Goal: Task Accomplishment & Management: Manage account settings

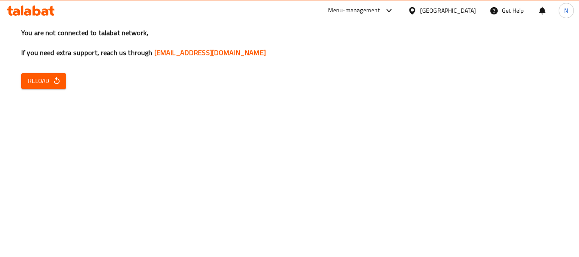
click at [455, 143] on div "You are not connected to talabat network, If you need extra support, reach us t…" at bounding box center [289, 128] width 579 height 257
click at [79, 147] on div "You are not connected to talabat network, If you need extra support, reach us t…" at bounding box center [289, 128] width 579 height 257
click at [50, 82] on span "Reload" at bounding box center [43, 81] width 31 height 11
click at [56, 75] on button "Reload" at bounding box center [43, 81] width 45 height 16
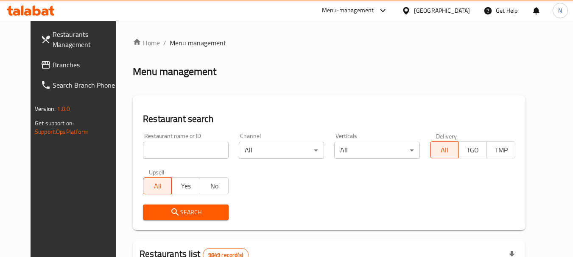
click at [462, 9] on div "[GEOGRAPHIC_DATA]" at bounding box center [442, 10] width 56 height 9
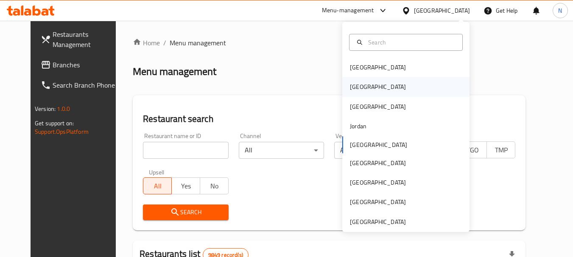
click at [365, 91] on div "Egypt" at bounding box center [405, 86] width 127 height 19
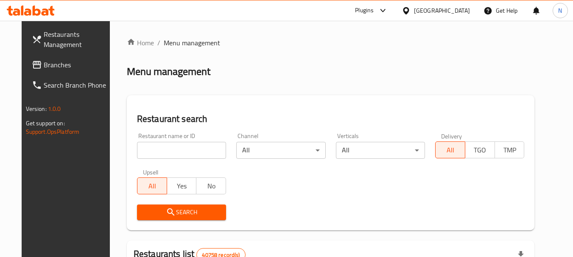
click at [175, 148] on input "search" at bounding box center [181, 150] width 89 height 17
paste input "508319"
type input "508319"
click button "Search" at bounding box center [181, 213] width 89 height 16
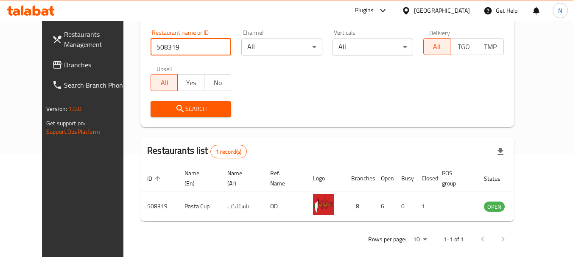
scroll to position [114, 0]
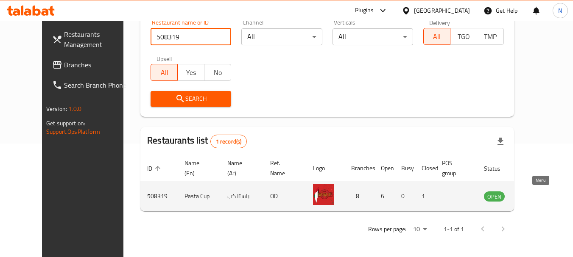
click at [543, 200] on link "enhanced table" at bounding box center [536, 196] width 16 height 10
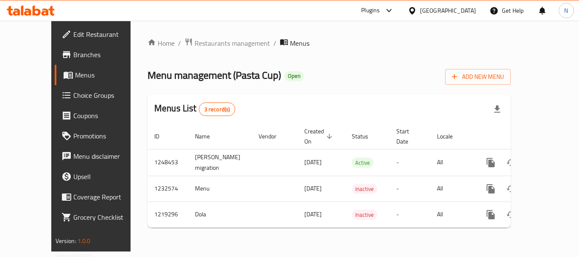
click at [73, 54] on span "Branches" at bounding box center [107, 55] width 68 height 10
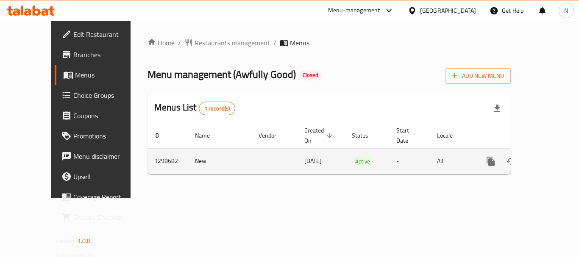
click at [147, 151] on td "1298682" at bounding box center [167, 161] width 41 height 26
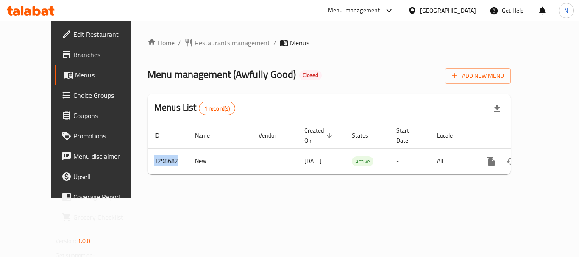
copy td "1298682"
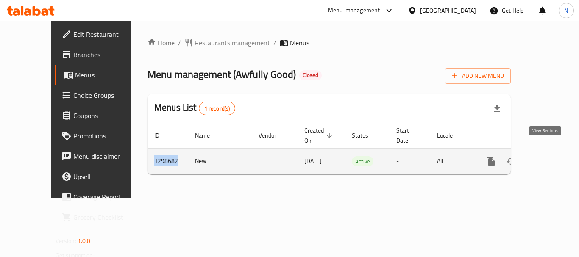
click at [548, 156] on icon "enhanced table" at bounding box center [552, 161] width 10 height 10
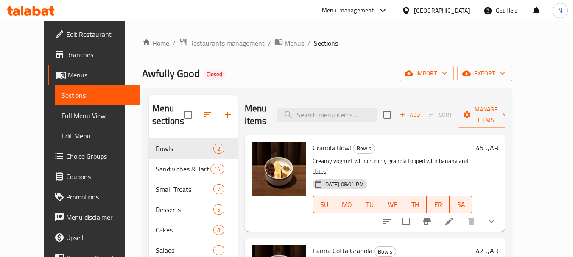
click at [382, 50] on div "Home / Restaurants management / Menus / Sections Awfully Good Closed import exp…" at bounding box center [327, 215] width 370 height 355
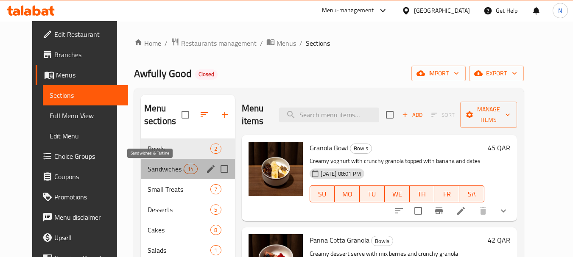
click at [147, 166] on span "Sandwiches & Tartine" at bounding box center [165, 169] width 36 height 10
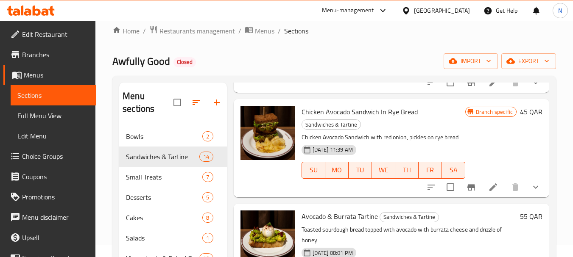
scroll to position [127, 0]
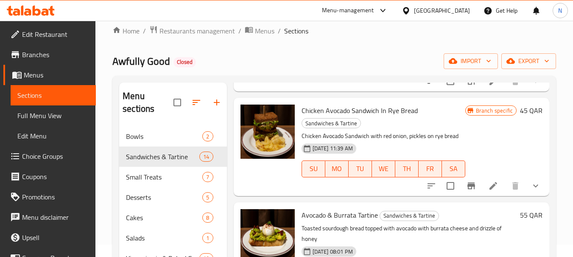
click at [39, 115] on span "Full Menu View" at bounding box center [53, 116] width 72 height 10
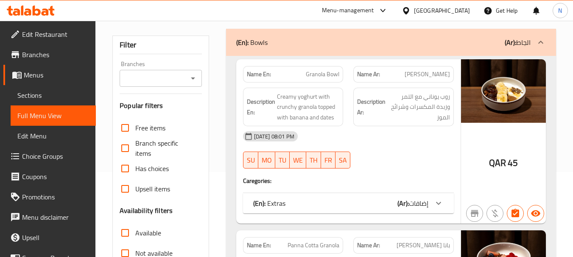
scroll to position [170, 0]
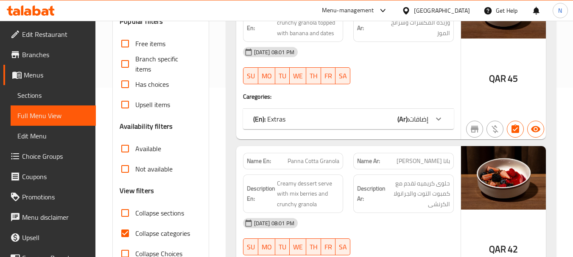
drag, startPoint x: 128, startPoint y: 233, endPoint x: 508, endPoint y: 116, distance: 397.5
click at [128, 233] on input "Collapse categories" at bounding box center [125, 233] width 20 height 20
checkbox input "false"
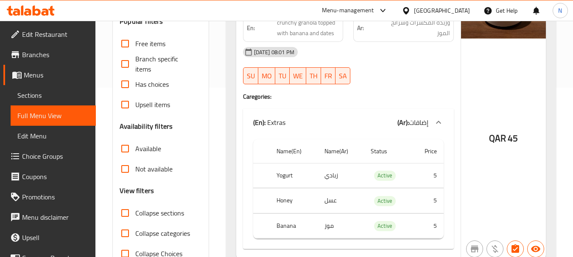
scroll to position [0, 0]
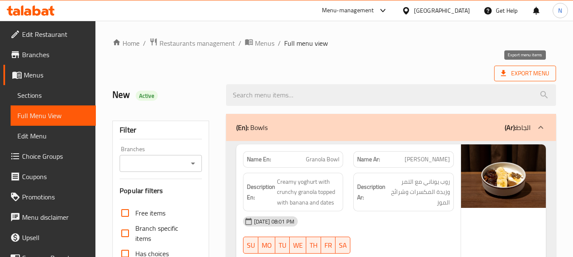
click at [524, 69] on span "Export Menu" at bounding box center [525, 73] width 48 height 11
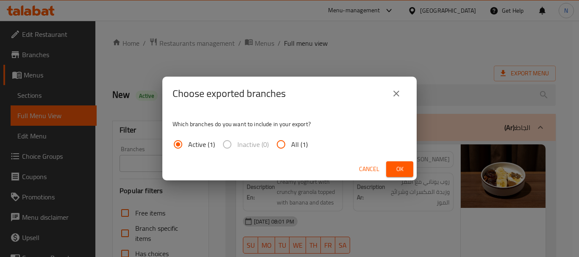
click at [282, 142] on input "All (1)" at bounding box center [281, 144] width 20 height 20
radio input "true"
click at [396, 167] on span "Ok" at bounding box center [400, 169] width 14 height 11
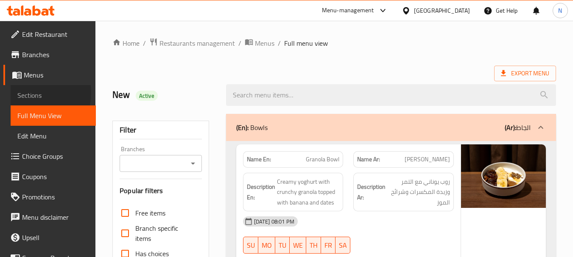
click at [30, 93] on span "Sections" at bounding box center [53, 95] width 72 height 10
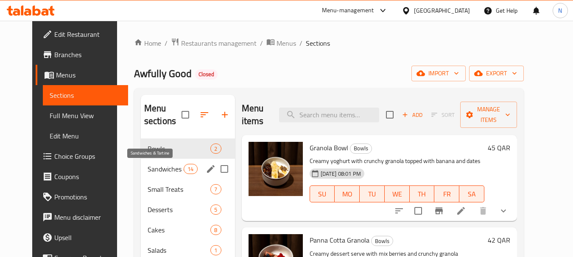
click at [168, 171] on span "Sandwiches & Tartine" at bounding box center [165, 169] width 36 height 10
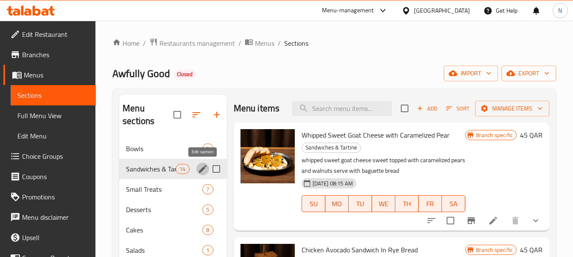
click at [204, 168] on icon "edit" at bounding box center [203, 169] width 8 height 8
click at [202, 164] on icon "edit" at bounding box center [203, 169] width 10 height 10
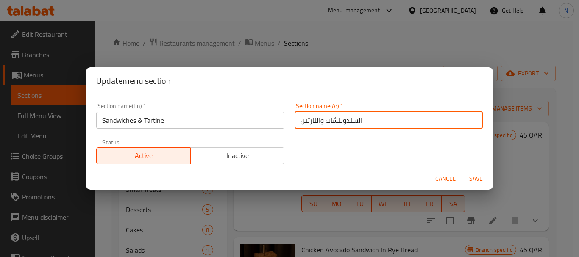
click at [329, 118] on input "السندويتشات والتارتين" at bounding box center [389, 120] width 188 height 17
paste input "اندويشات و"
click at [317, 126] on input "ساندويشات و التارتين" at bounding box center [389, 120] width 188 height 17
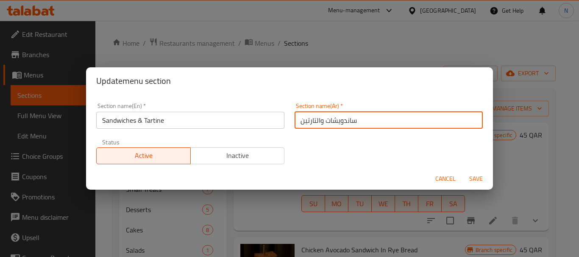
type input "ساندويشات والتارتين"
click at [479, 180] on span "Save" at bounding box center [476, 179] width 20 height 11
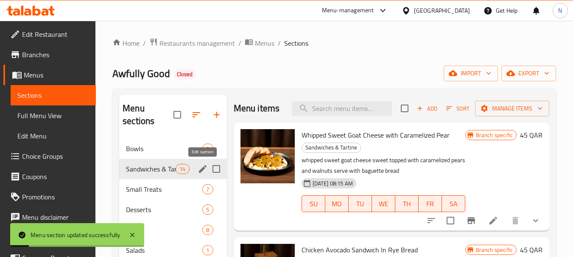
click at [205, 169] on icon "edit" at bounding box center [203, 169] width 10 height 10
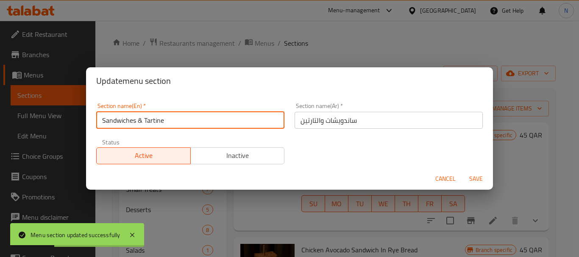
click at [141, 121] on input "Sandwiches & Tartine" at bounding box center [190, 120] width 188 height 17
type input "Sandwiches And Tartine"
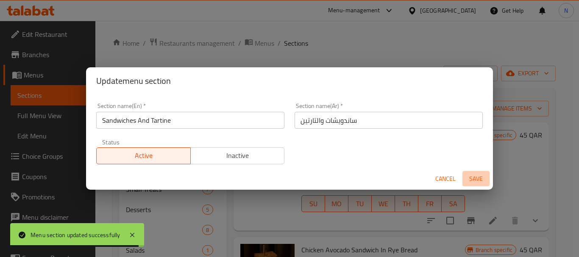
click at [480, 181] on span "Save" at bounding box center [476, 179] width 20 height 11
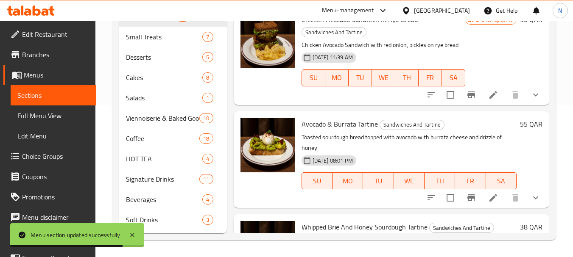
scroll to position [85, 0]
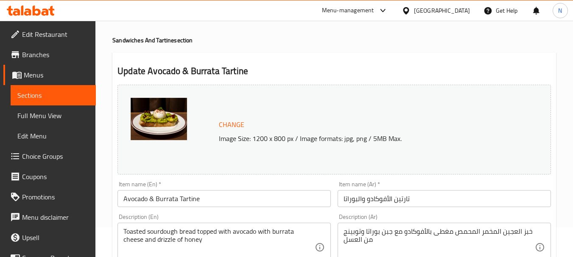
scroll to position [85, 0]
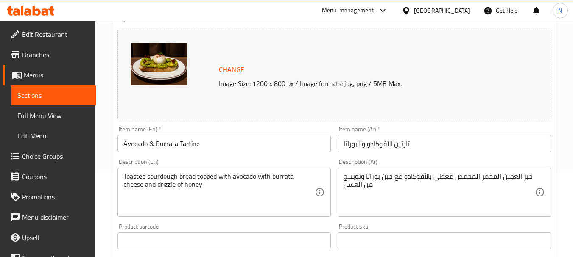
click at [227, 142] on input "Avocado & Burrata Tartine" at bounding box center [223, 143] width 213 height 17
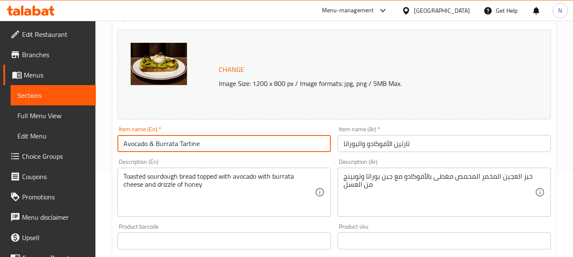
click at [227, 142] on input "Avocado & Burrata Tartine" at bounding box center [223, 143] width 213 height 17
paste input "And"
type input "Avocado And Burrata Tartine"
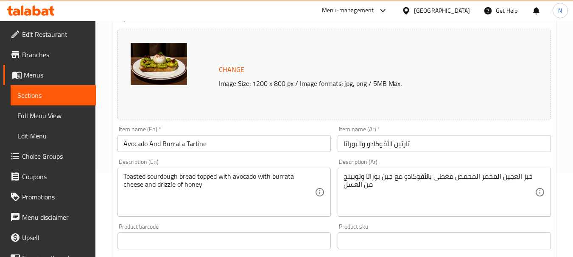
click at [387, 137] on input "تارتين الأفوكادو والبوراتا" at bounding box center [443, 143] width 213 height 17
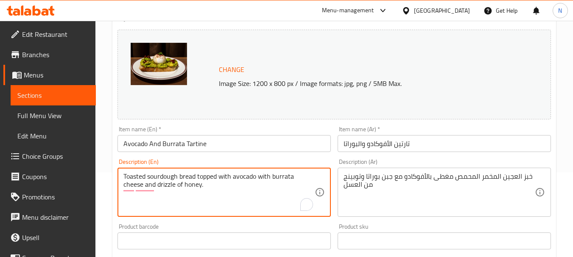
type textarea "Toasted sourdough bread topped with avocado with burrata cheese and drizzle of …"
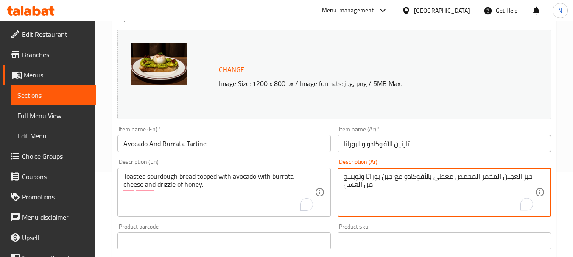
paste textarea "خبز سوردو مع الافوكادو وجبنه البوراتا مع العسل"
drag, startPoint x: 475, startPoint y: 178, endPoint x: 455, endPoint y: 181, distance: 20.5
click at [455, 181] on textarea "خبز العجين المخمر المحمص مغطى بالأفوكادو مع جبن بوراتا وتوبينج من العسل خبز سور…" at bounding box center [438, 193] width 191 height 40
click at [447, 194] on textarea "خبز العجين المخمر المحمص مغطى بالأفوكادو مع جبن بوراتا وتوبينج من العسل خبز سور…" at bounding box center [438, 193] width 191 height 40
paste textarea "مصم"
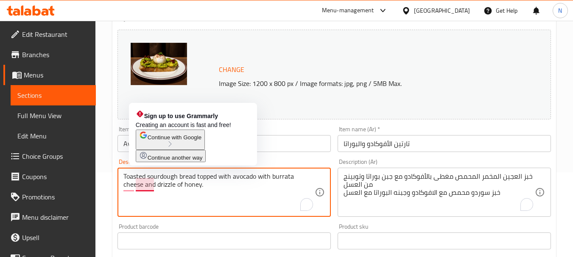
click at [151, 186] on textarea "Toasted sourdough bread topped with avocado with burrata cheese and drizzle of …" at bounding box center [218, 193] width 191 height 40
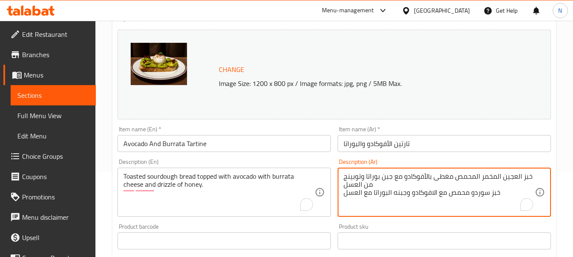
paste textarea "شة من"
click at [357, 185] on textarea "خبز العجين المخمر المحمص مغطى بالأفوكادو مع جبن بوراتا وتوبينج من العسل خبز سور…" at bounding box center [438, 193] width 191 height 40
click at [529, 180] on textarea "خبز سوردو محمص مع الافوكادو وجبنه البوراتا مع رشة من العسل" at bounding box center [438, 193] width 191 height 40
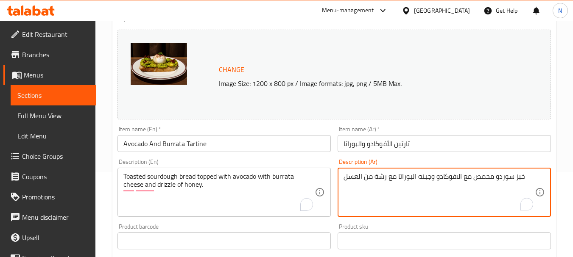
click at [523, 178] on textarea "خبز سوردو محمص مع الافوكادو وجبنه البوراتا مع رشة من العسل" at bounding box center [438, 193] width 191 height 40
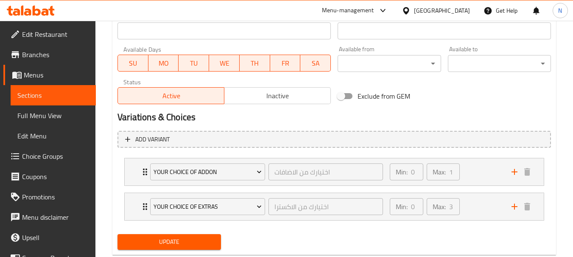
scroll to position [381, 0]
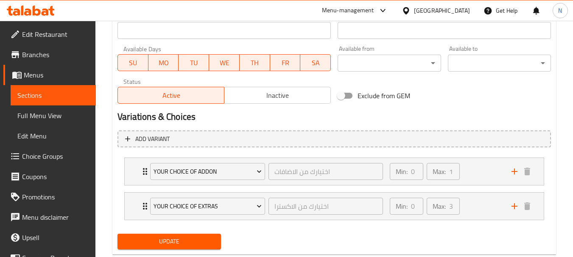
type textarea "خبز سوردو محمص مع الافوكادو وجبنه البوراتا مع رشة من العسل."
click at [200, 247] on span "Update" at bounding box center [168, 242] width 89 height 11
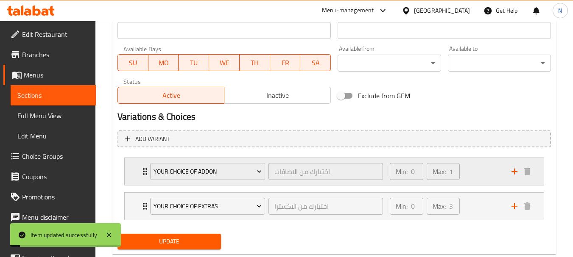
click at [482, 177] on div "Min: 0 ​ Max: 1 ​" at bounding box center [445, 171] width 122 height 27
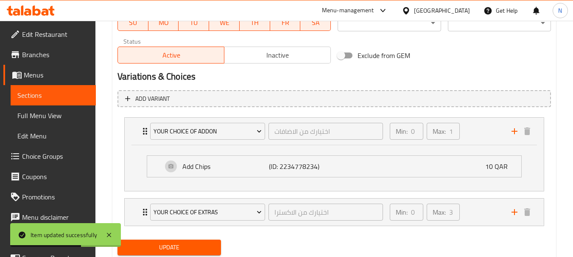
scroll to position [424, 0]
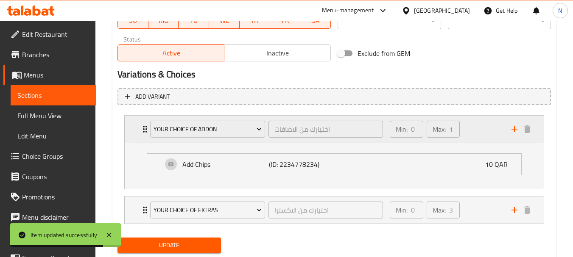
click at [487, 126] on div "Min: 0 ​ Max: 1 ​" at bounding box center [445, 129] width 122 height 27
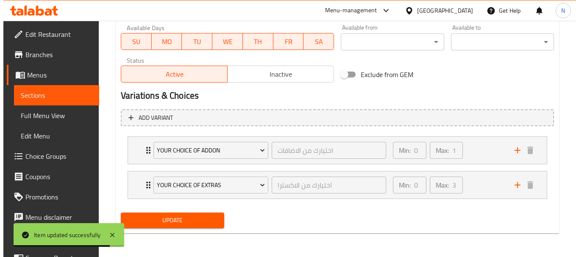
scroll to position [403, 0]
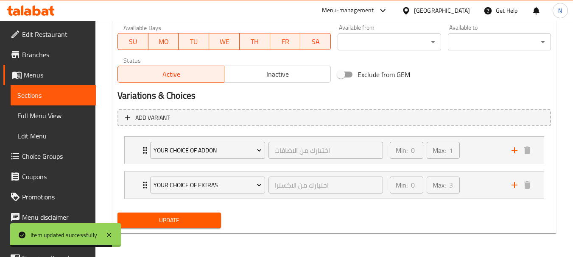
click at [486, 126] on button "Add variant" at bounding box center [333, 117] width 433 height 17
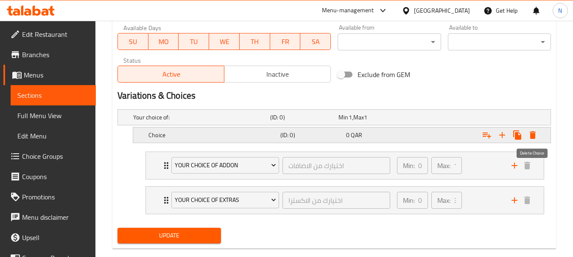
click at [533, 141] on button "Expand" at bounding box center [532, 135] width 15 height 15
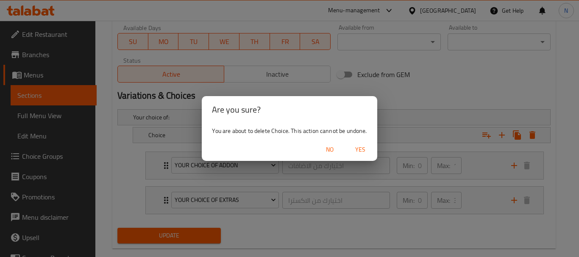
click at [362, 151] on span "Yes" at bounding box center [360, 150] width 20 height 11
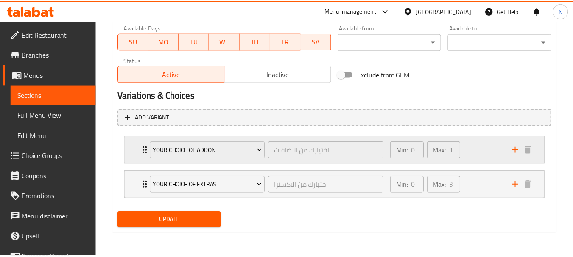
scroll to position [400, 0]
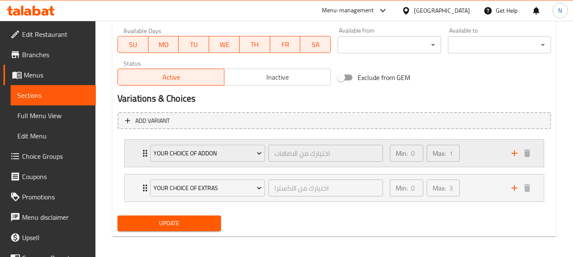
click at [498, 154] on div "Min: 0 ​ Max: 1 ​" at bounding box center [445, 153] width 122 height 27
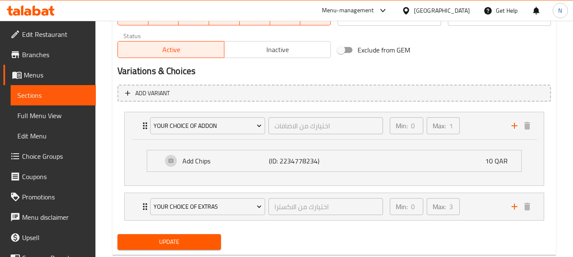
scroll to position [449, 0]
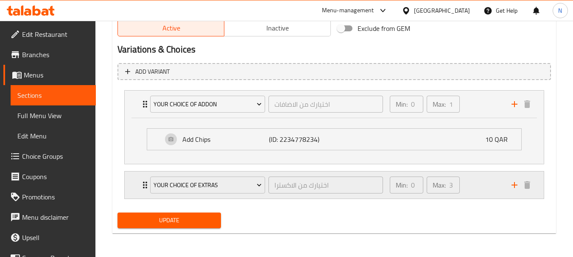
click at [474, 181] on div "Min: 0 ​ Max: 3 ​" at bounding box center [445, 185] width 122 height 27
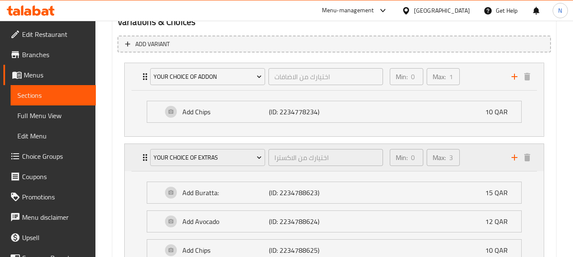
scroll to position [491, 0]
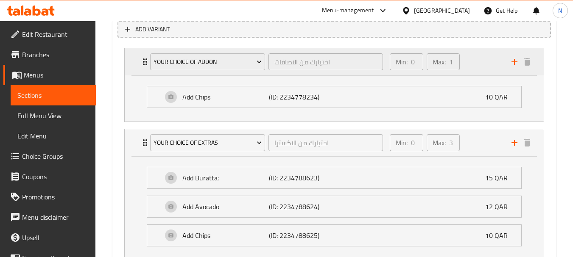
click at [472, 63] on div "Min: 0 ​ Max: 1 ​" at bounding box center [445, 61] width 122 height 27
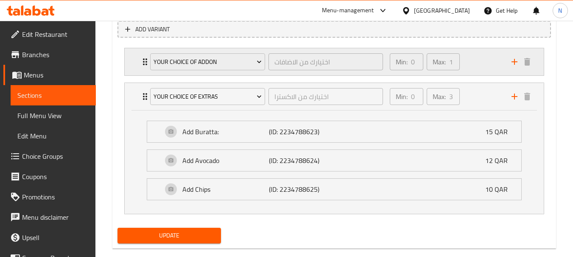
click at [472, 63] on div "Min: 0 ​ Max: 1 ​" at bounding box center [445, 61] width 122 height 27
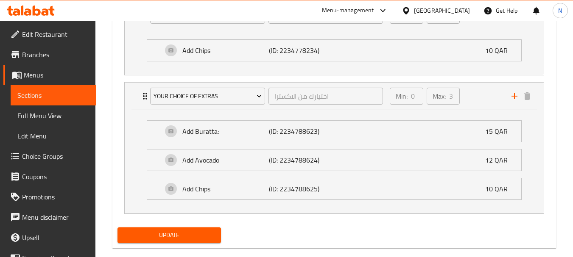
scroll to position [553, 0]
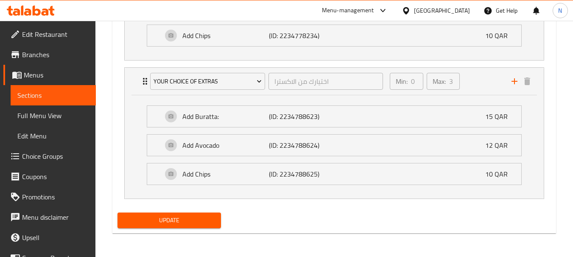
click at [198, 221] on span "Update" at bounding box center [168, 220] width 89 height 11
click at [196, 221] on span "Update" at bounding box center [168, 220] width 89 height 11
click at [495, 213] on div "Update" at bounding box center [334, 220] width 440 height 22
click at [173, 220] on span "Update" at bounding box center [168, 220] width 89 height 11
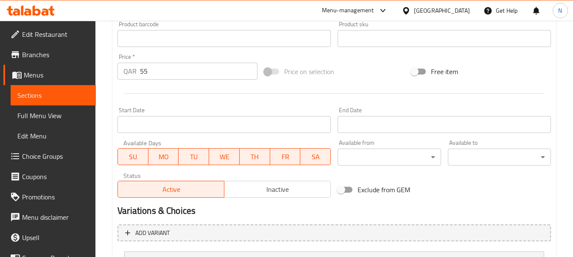
scroll to position [403, 0]
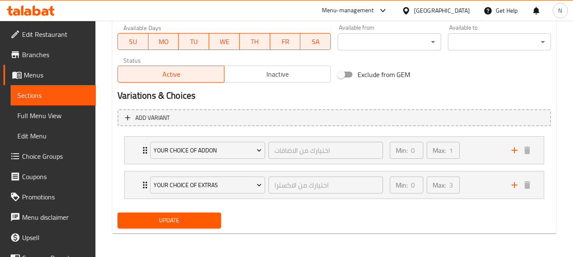
click at [479, 156] on div "Min: 0 ​ Max: 1 ​" at bounding box center [445, 150] width 122 height 27
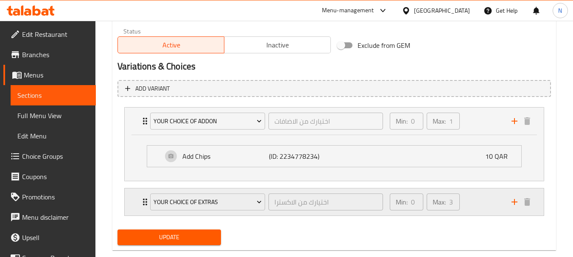
scroll to position [445, 0]
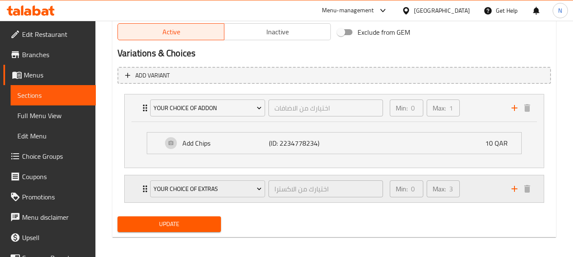
click at [470, 189] on div "Min: 0 ​ Max: 3 ​" at bounding box center [445, 188] width 122 height 27
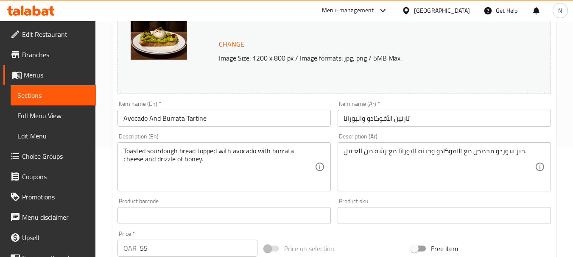
scroll to position [44, 0]
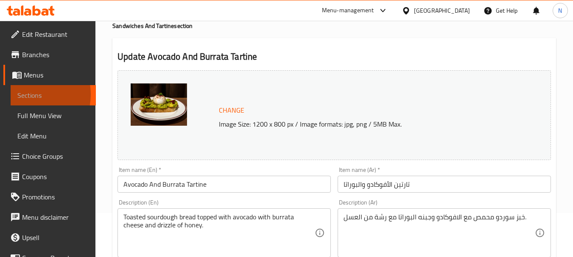
click at [25, 95] on span "Sections" at bounding box center [53, 95] width 72 height 10
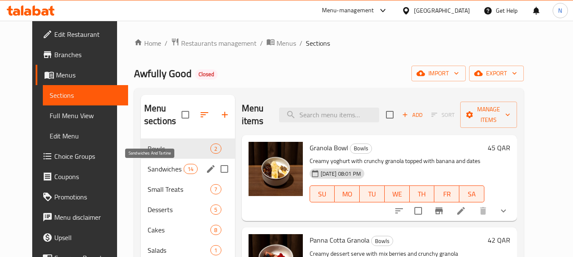
click at [166, 165] on span "Sandwiches And Tartine" at bounding box center [165, 169] width 36 height 10
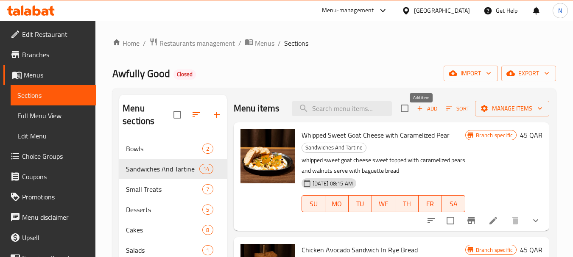
click at [424, 114] on span "Add" at bounding box center [426, 109] width 23 height 10
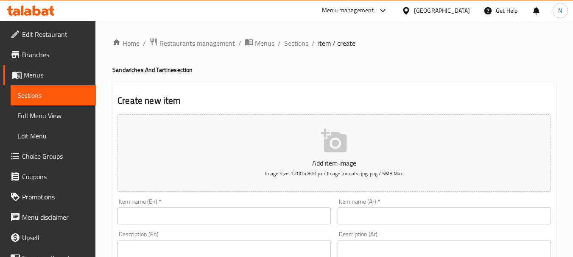
click at [175, 215] on input "text" at bounding box center [223, 216] width 213 height 17
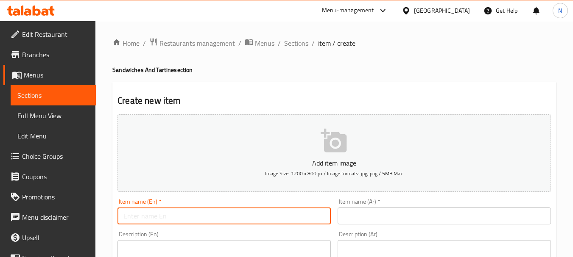
paste input "Salmon & Philadelphia Bagel"
click at [150, 216] on input "Salmon & Philadelphia Bagel" at bounding box center [223, 216] width 213 height 17
type input "Salmon & Philadelphia Bagel"
click at [47, 93] on span "Sections" at bounding box center [53, 95] width 72 height 10
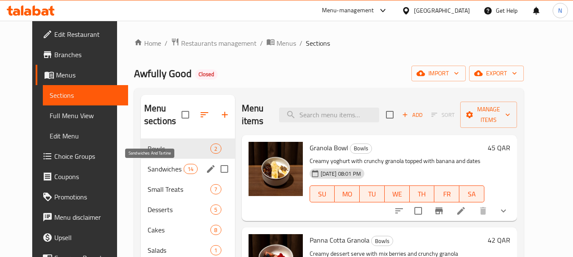
click at [147, 173] on span "Sandwiches And Tartine" at bounding box center [165, 169] width 36 height 10
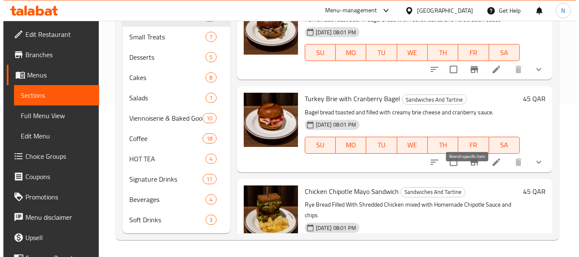
scroll to position [924, 0]
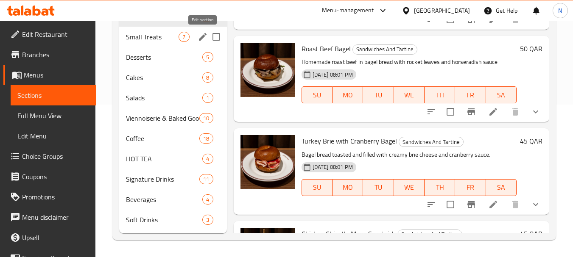
click at [204, 36] on icon "edit" at bounding box center [203, 37] width 8 height 8
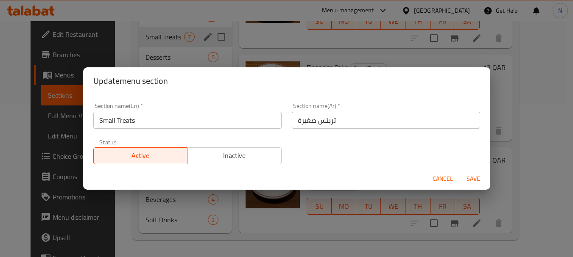
scroll to position [391, 0]
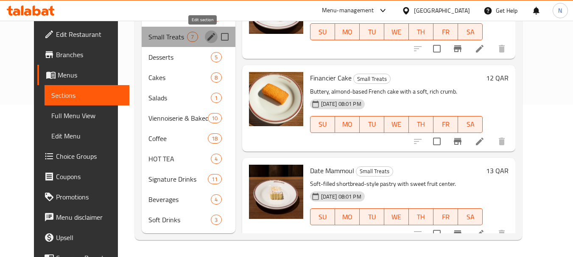
click at [207, 38] on icon "edit" at bounding box center [211, 37] width 8 height 8
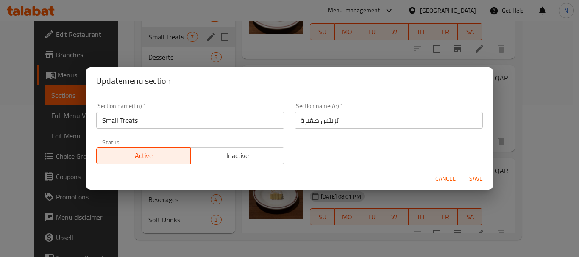
click at [321, 126] on input "تريتس صغيرة" at bounding box center [389, 120] width 188 height 17
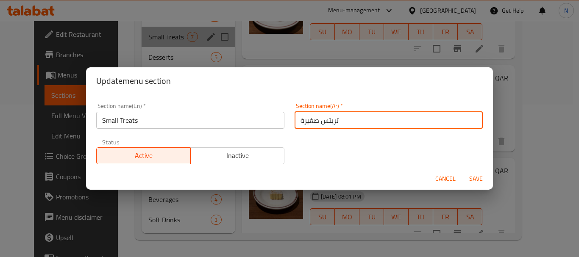
click at [321, 126] on input "تريتس صغيرة" at bounding box center [389, 120] width 188 height 17
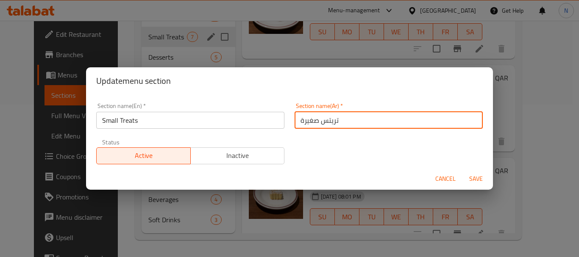
paste input "لوى"
type input "حلوى صغيرة"
click at [462, 171] on button "Save" at bounding box center [475, 179] width 27 height 16
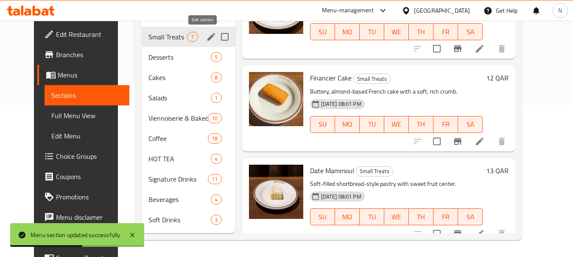
click at [207, 37] on icon "edit" at bounding box center [211, 37] width 8 height 8
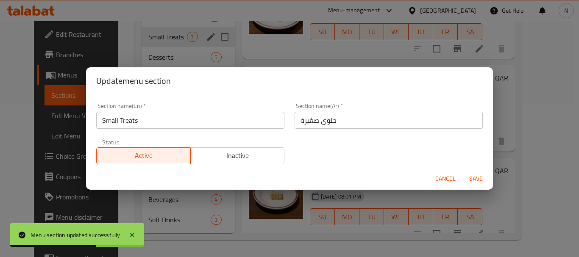
click at [180, 122] on input "Small Treats" at bounding box center [190, 120] width 188 height 17
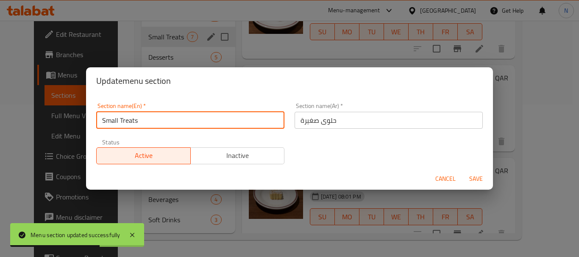
click at [180, 122] on input "Small Treats" at bounding box center [190, 120] width 188 height 17
paste input "Candy"
type input "Small Candy"
click at [462, 171] on button "Save" at bounding box center [475, 179] width 27 height 16
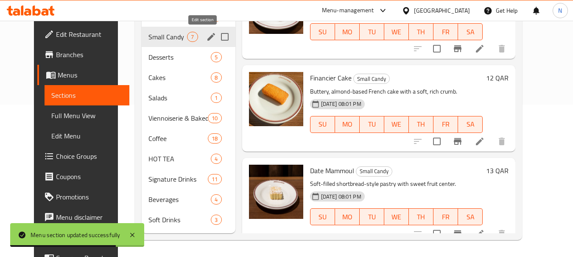
click at [206, 35] on icon "edit" at bounding box center [211, 37] width 10 height 10
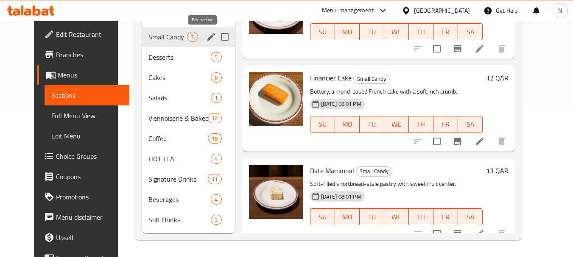
click at [206, 39] on icon "edit" at bounding box center [211, 37] width 10 height 10
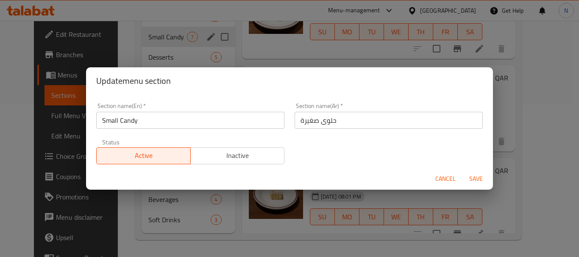
click at [132, 128] on input "Small Candy" at bounding box center [190, 120] width 188 height 17
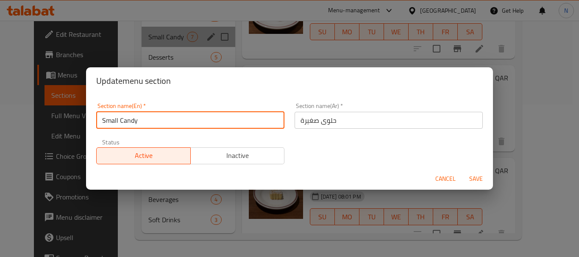
click at [132, 128] on input "Small Candy" at bounding box center [190, 120] width 188 height 17
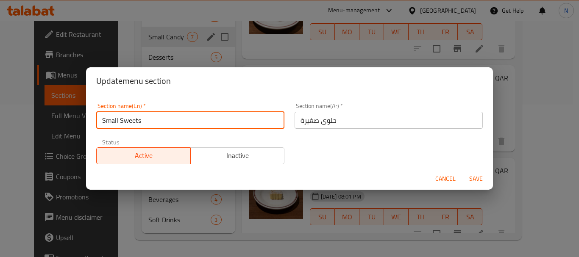
type input "Small Sweets"
click at [480, 178] on span "Save" at bounding box center [476, 179] width 20 height 11
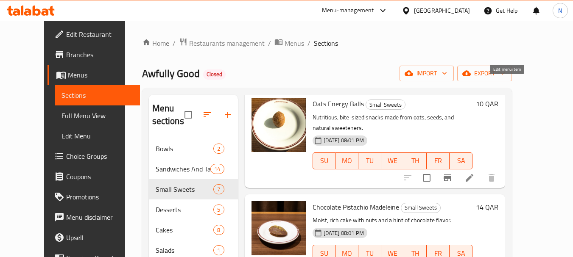
scroll to position [170, 0]
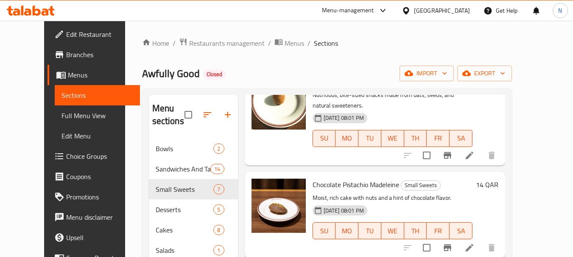
click at [64, 117] on span "Full Menu View" at bounding box center [97, 116] width 72 height 10
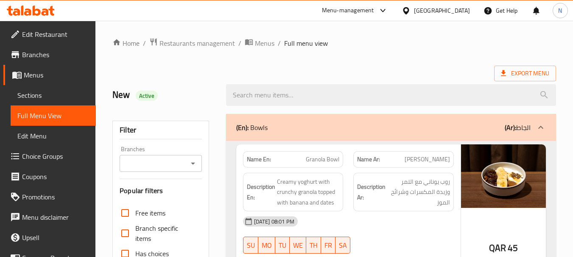
click at [33, 93] on span "Sections" at bounding box center [53, 95] width 72 height 10
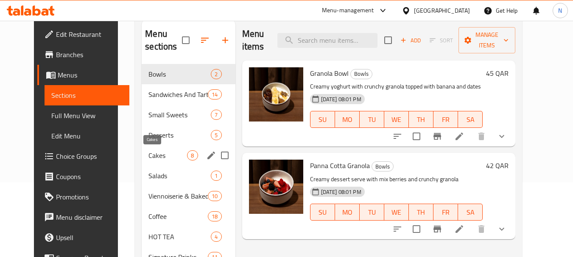
scroll to position [85, 0]
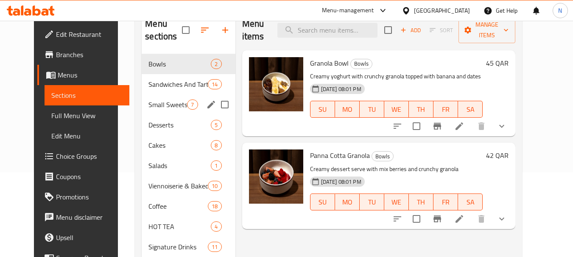
click at [147, 97] on div "Small Sweets 7" at bounding box center [188, 105] width 93 height 20
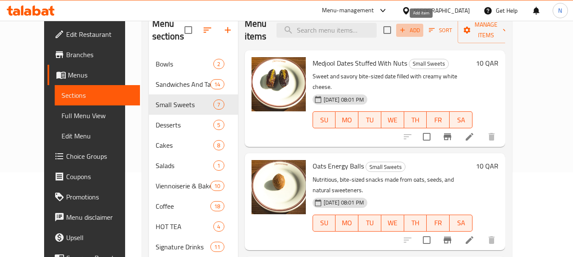
click at [421, 27] on span "Add" at bounding box center [409, 30] width 23 height 10
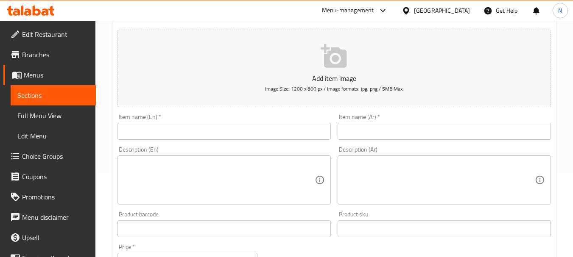
click at [210, 127] on input "text" at bounding box center [223, 131] width 213 height 17
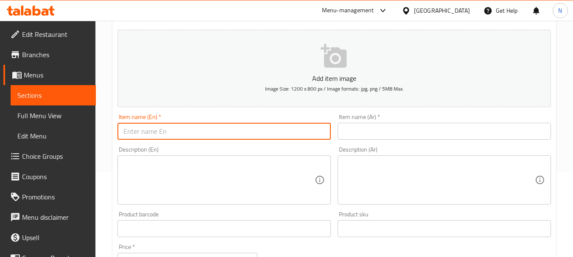
paste input "Medjool Dates Stuffed with Feta Cheese"
type input "Medjool Dates Stuffed with Feta Cheese"
click at [350, 135] on input "text" at bounding box center [443, 131] width 213 height 17
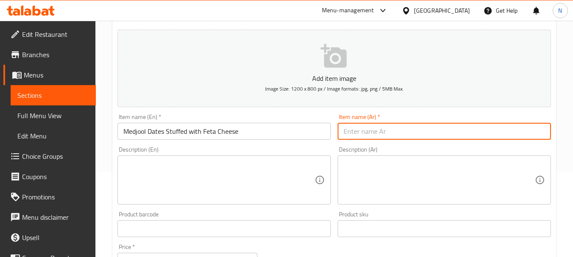
paste input "تمر مدجول محشي بجبنة الفيتا والفستق"
click at [409, 134] on input "تمر مدجول محشي بجبنة الفيتا والفستق" at bounding box center [443, 131] width 213 height 17
type input "تمر مدجول محشي بجبنة الفيتا والفستق"
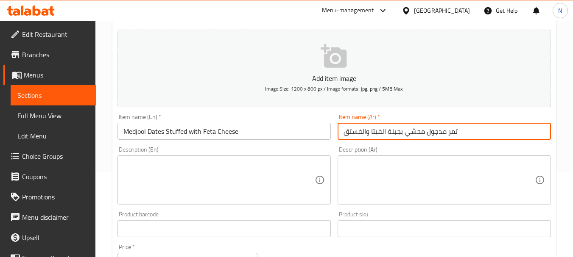
click at [204, 131] on input "Medjool Dates Stuffed with Feta Cheese" at bounding box center [223, 131] width 213 height 17
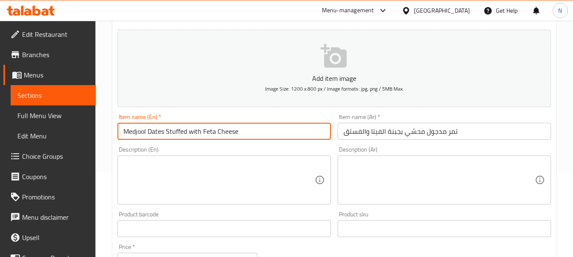
click at [204, 131] on input "Medjool Dates Stuffed with Feta Cheese" at bounding box center [223, 131] width 213 height 17
paste input "With Feta Cheese And Pistachios"
type input "Medjool Dates Stuffed With Feta Cheese And Pistachios"
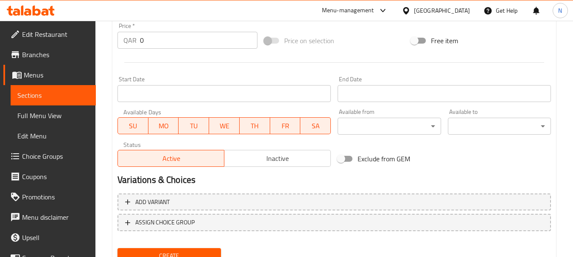
scroll to position [297, 0]
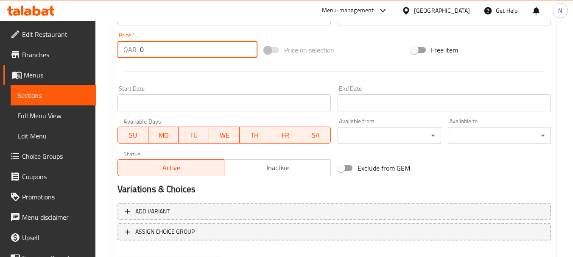
drag, startPoint x: 153, startPoint y: 54, endPoint x: 128, endPoint y: 53, distance: 25.4
click at [128, 53] on div "QAR 0 Price *" at bounding box center [187, 49] width 140 height 17
paste input "1"
type input "10"
click at [250, 163] on span "Inactive" at bounding box center [278, 168] width 100 height 12
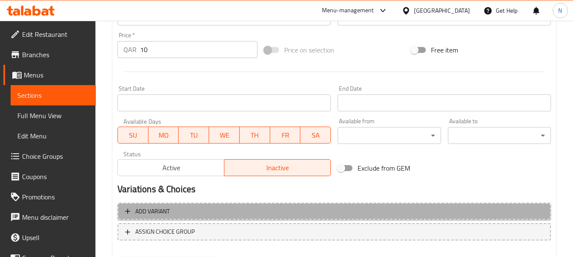
drag, startPoint x: 264, startPoint y: 216, endPoint x: 268, endPoint y: 217, distance: 4.3
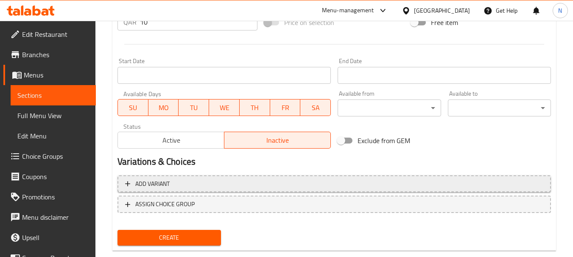
scroll to position [339, 0]
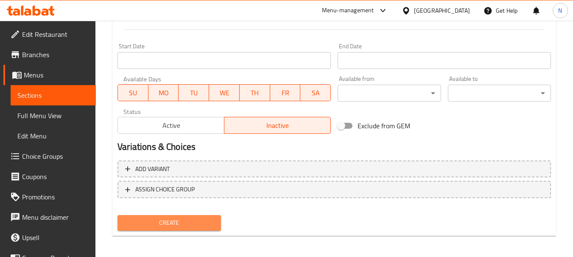
drag, startPoint x: 268, startPoint y: 217, endPoint x: 189, endPoint y: 228, distance: 80.1
click at [189, 228] on span "Create" at bounding box center [168, 223] width 89 height 11
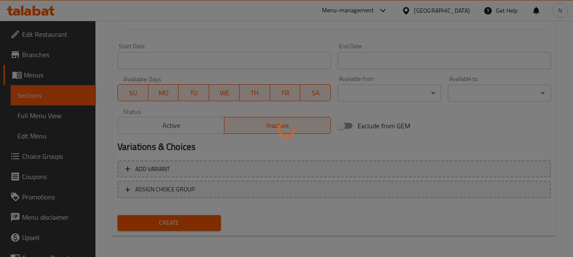
type input "0"
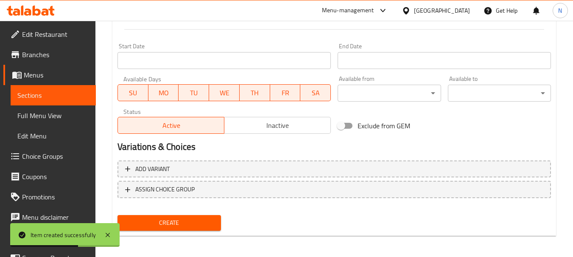
click at [47, 95] on span "Sections" at bounding box center [53, 95] width 72 height 10
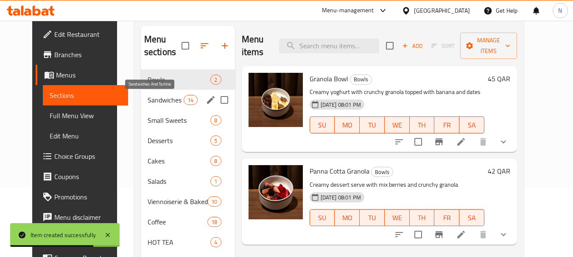
scroll to position [68, 0]
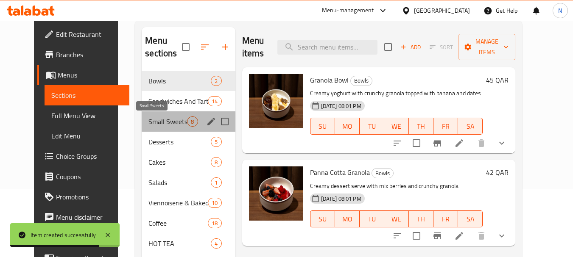
click at [159, 121] on span "Small Sweets" at bounding box center [167, 122] width 39 height 10
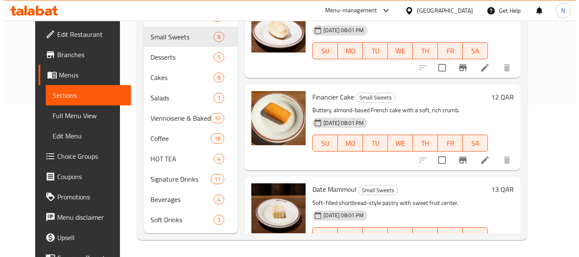
scroll to position [483, 0]
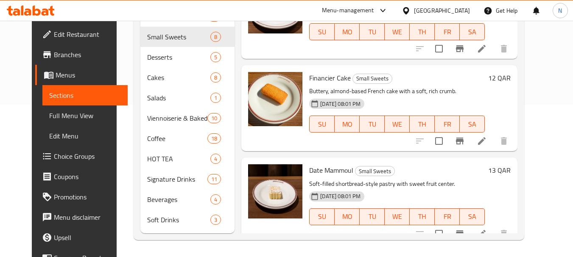
drag, startPoint x: 512, startPoint y: 128, endPoint x: 406, endPoint y: 137, distance: 106.3
click at [341, 142] on div "Menu items Add Sort Manage items Medjool Dates Stuffed With Feta Cheese And Pis…" at bounding box center [375, 87] width 283 height 291
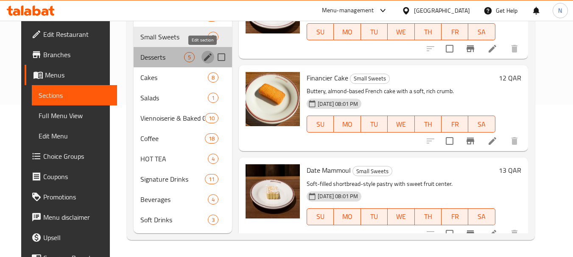
click at [204, 54] on icon "edit" at bounding box center [208, 57] width 8 height 8
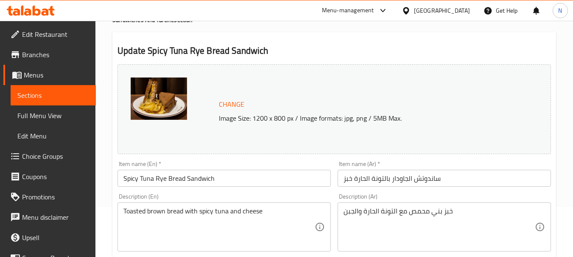
scroll to position [85, 0]
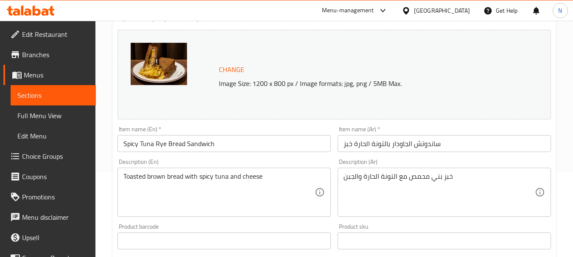
click at [160, 142] on input "Spicy Tuna Rye Bread Sandwich" at bounding box center [223, 143] width 213 height 17
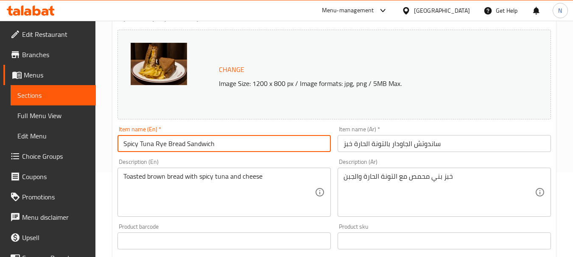
click at [160, 142] on input "Spicy Tuna Rye Bread Sandwich" at bounding box center [223, 143] width 213 height 17
click at [42, 92] on span "Sections" at bounding box center [53, 95] width 72 height 10
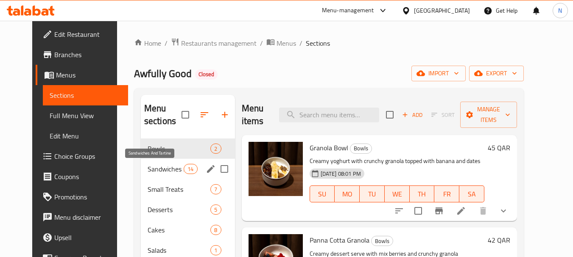
click at [170, 169] on span "Sandwiches And Tartine" at bounding box center [165, 169] width 36 height 10
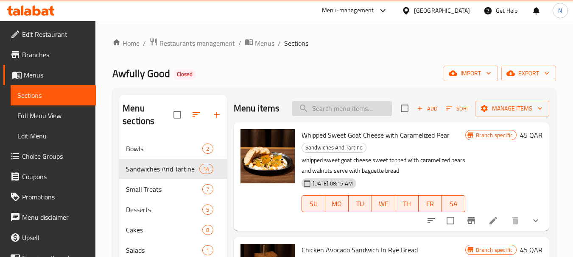
click at [323, 115] on input "search" at bounding box center [342, 108] width 100 height 15
paste input "Chicken Avocado Sandwich in Rye Bread"
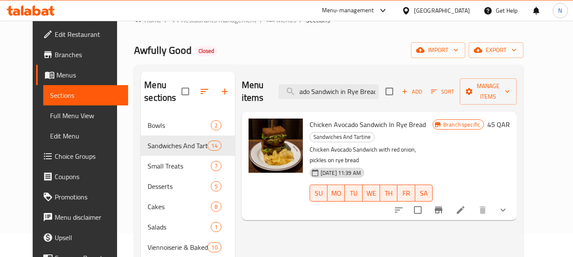
scroll to position [42, 0]
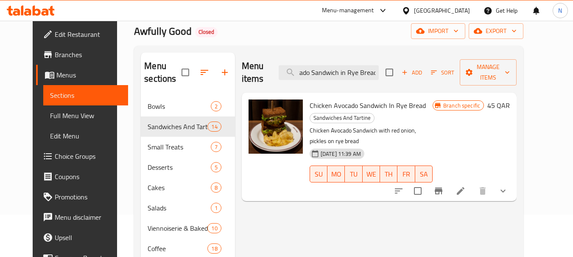
type input "Chicken Avocado Sandwich in Rye Bread"
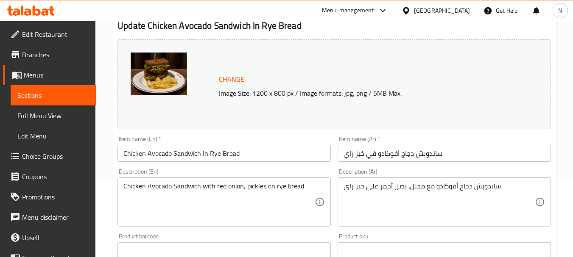
scroll to position [85, 0]
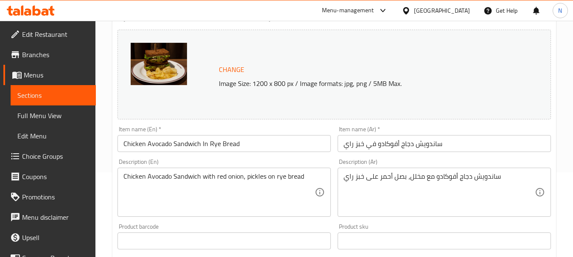
click at [419, 145] on input "ساندويش دجاج أفوكادو في خبز راي" at bounding box center [443, 143] width 213 height 17
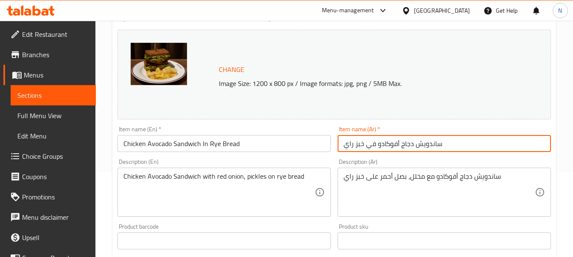
click at [419, 145] on input "ساندويش دجاج أفوكادو في خبز راي" at bounding box center [443, 143] width 213 height 17
paste input "لدجاج بالأفوكادو في خبز ال"
type input "ساندويش الدجاج بالأفوكادو في خبز الراي"
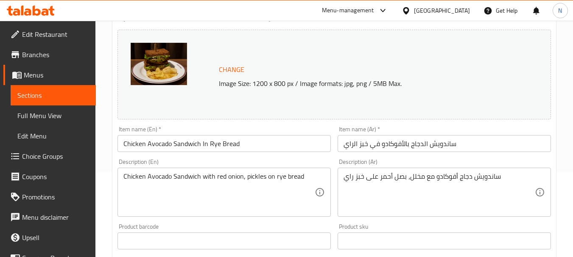
click at [239, 176] on textarea "Chicken Avocado Sandwich with red onion, pickles on rye bread" at bounding box center [218, 193] width 191 height 40
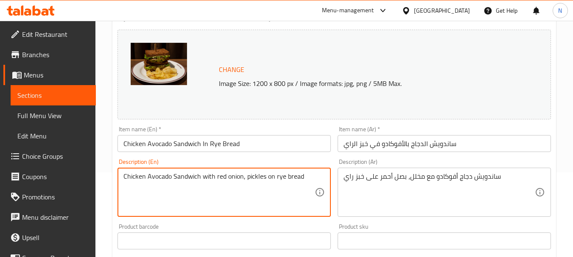
click at [239, 176] on textarea "Chicken Avocado Sandwich with red onion, pickles on rye bread" at bounding box center [218, 193] width 191 height 40
paste textarea "Grilled Chicken with avocado and cheddar cheese and onion pickles and chips"
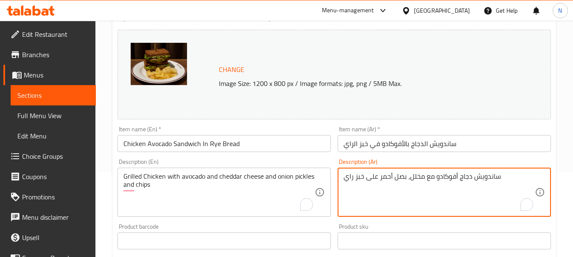
click at [420, 176] on textarea "ساندويش دجاج أفوكادو مع مخلل، بصل أحمر على خبز راي" at bounding box center [438, 193] width 191 height 40
click at [195, 145] on input "Chicken Avocado Sandwich In Rye Bread" at bounding box center [223, 143] width 213 height 17
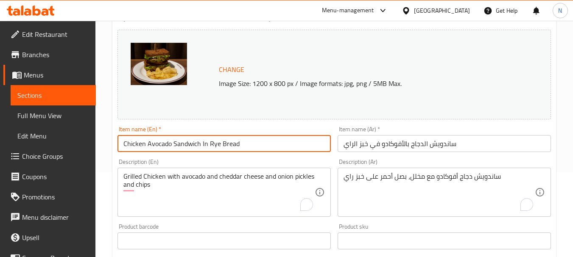
click at [195, 145] on input "Chicken Avocado Sandwich In Rye Bread" at bounding box center [223, 143] width 213 height 17
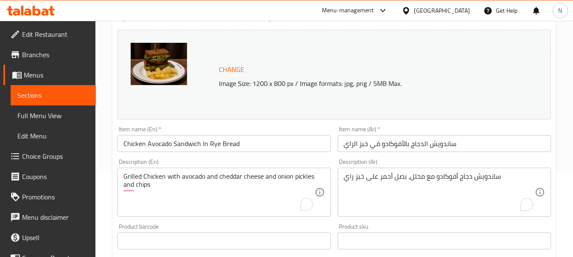
click at [107, 156] on div "Home / Restaurants management / Menus / Sections / item / update Sandwiches And…" at bounding box center [333, 255] width 477 height 639
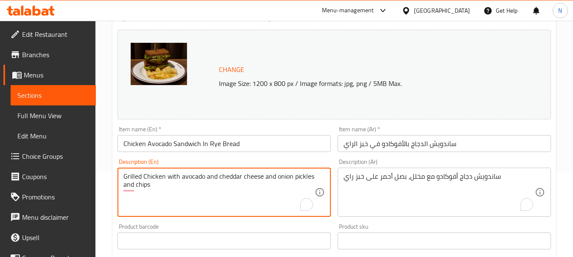
click at [224, 175] on textarea "Grilled Chicken with avocado and cheddar cheese and onion pickles and chips" at bounding box center [218, 193] width 191 height 40
click at [237, 180] on textarea "Grilled Chicken with avocado and cheddar cheese and onion pickles and chips" at bounding box center [218, 193] width 191 height 40
paste textarea "c"
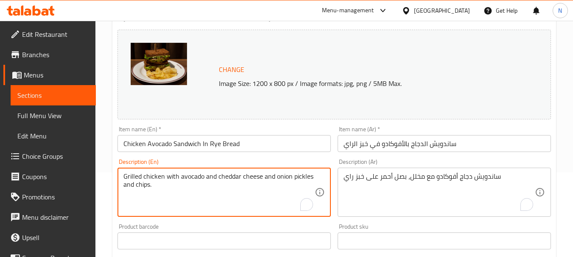
type textarea "Grilled chicken with avocado and cheddar cheese and onion pickles and chips."
click at [408, 178] on textarea "ساندويش دجاج أفوكادو مع مخلل، بصل أحمر على خبز راي" at bounding box center [438, 193] width 191 height 40
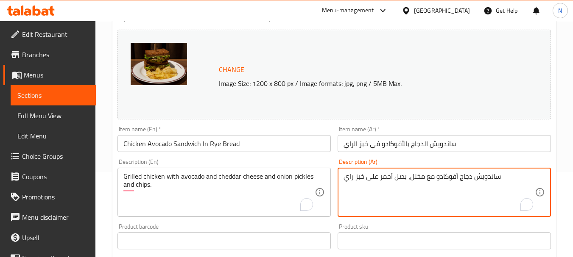
click at [408, 178] on textarea "ساندويش دجاج أفوكادو مع مخلل، بصل أحمر على خبز راي" at bounding box center [438, 193] width 191 height 40
paste textarea "بز الراي المحمص مع الدجاج المشوى المتبل والافوكادو وجبنه الشيدر يقدم مع الشيبس"
type textarea "خبز الراي المحمص مع الدجاج المشوى المتبل والافوكادو وجبنه الشيدر يقدم مع الشيبس"
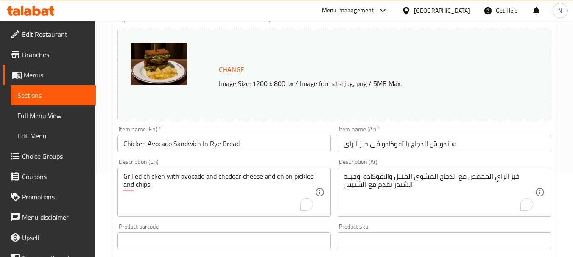
click at [122, 177] on div "Grilled chicken with avocado and cheddar cheese and onion pickles and chips. De…" at bounding box center [223, 192] width 213 height 49
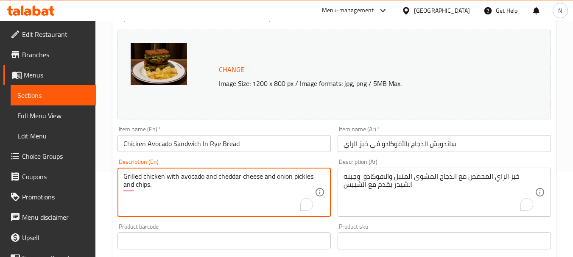
click at [126, 175] on textarea "Grilled chicken with avocado and cheddar cheese and onion pickles and chips." at bounding box center [218, 193] width 191 height 40
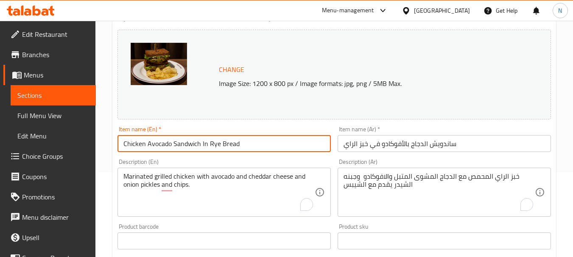
drag, startPoint x: 209, startPoint y: 145, endPoint x: 237, endPoint y: 145, distance: 28.8
click at [237, 145] on input "Chicken Avocado Sandwich In Rye Bread" at bounding box center [223, 143] width 213 height 17
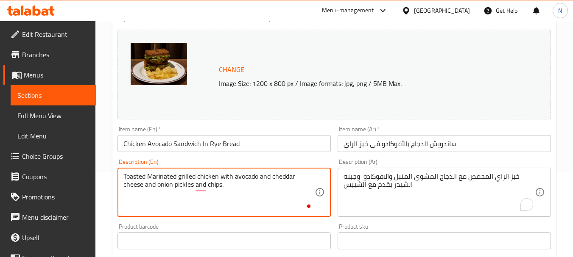
paste textarea "Rye Bread"
click at [187, 173] on textarea "Toasted Rye Bread with Marinated grilled chicken with avocado and cheddar chees…" at bounding box center [218, 193] width 191 height 40
paste textarea "rye bread with m"
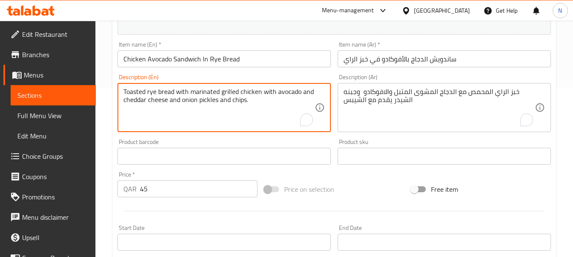
scroll to position [127, 0]
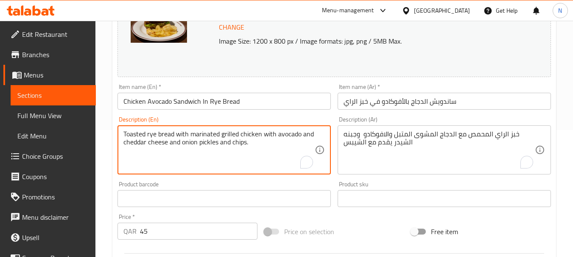
type textarea "Toasted rye bread with marinated grilled chicken with avocado and cheddar chees…"
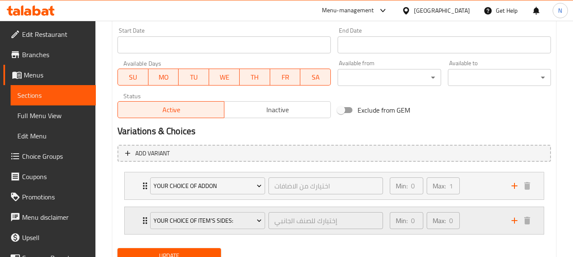
scroll to position [403, 0]
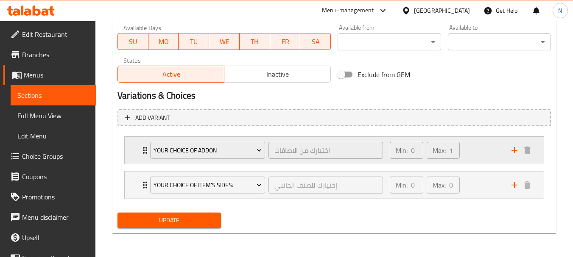
click at [488, 151] on div "Min: 0 ​ Max: 1 ​" at bounding box center [445, 150] width 122 height 27
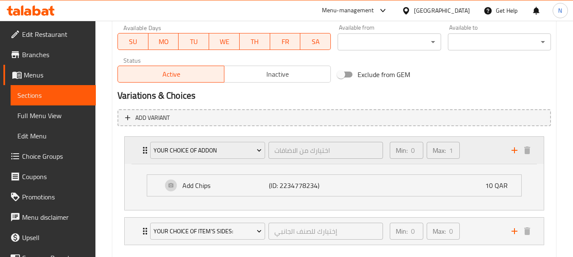
click at [488, 151] on div "Min: 0 ​ Max: 1 ​" at bounding box center [445, 150] width 122 height 27
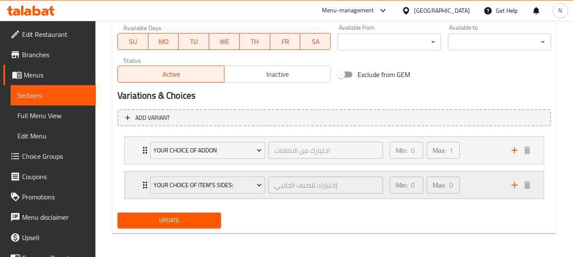
click at [492, 185] on div "Min: 0 ​ Max: 0 ​" at bounding box center [445, 185] width 122 height 27
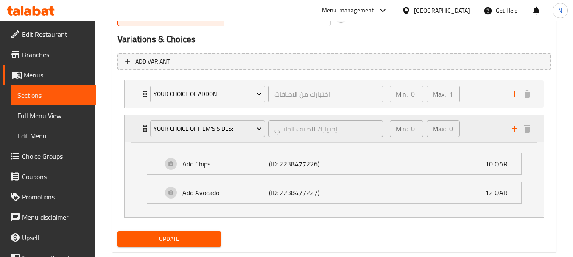
scroll to position [478, 0]
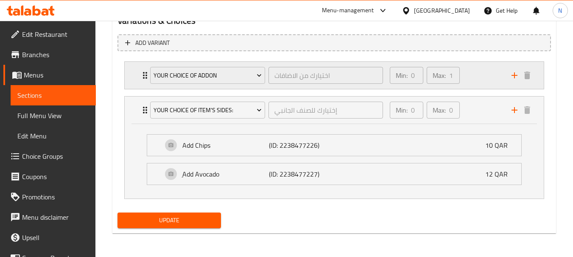
click at [476, 74] on div "Min: 0 ​ Max: 1 ​" at bounding box center [445, 75] width 122 height 27
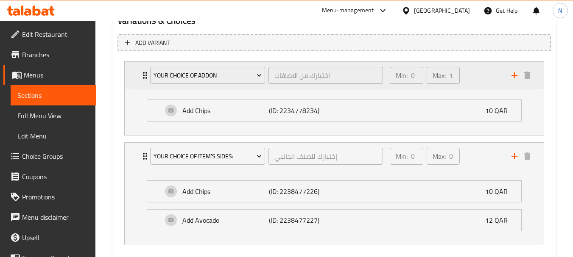
click at [476, 74] on div "Min: 0 ​ Max: 1 ​" at bounding box center [445, 75] width 122 height 27
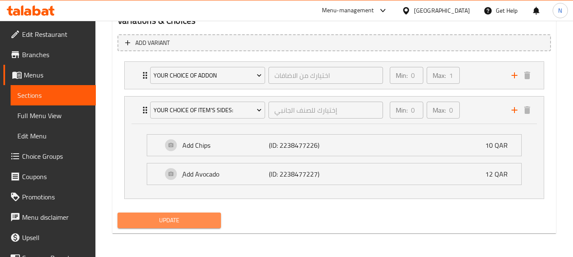
click at [207, 217] on span "Update" at bounding box center [168, 220] width 89 height 11
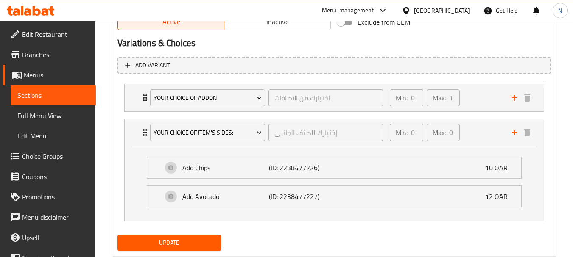
scroll to position [435, 0]
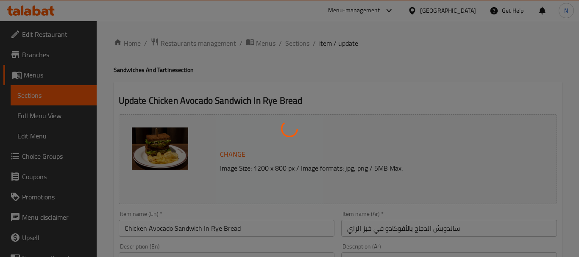
type input "اختيارك من الاضافات"
type input "0"
type input "1"
type input "إختيارك للصنف الجانبي"
type input "0"
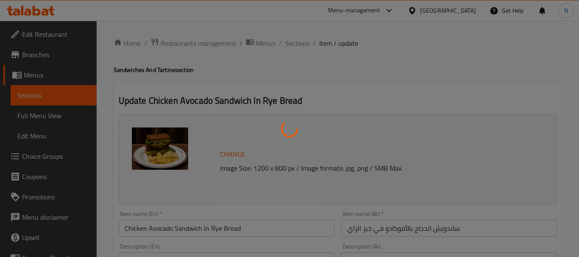
type input "0"
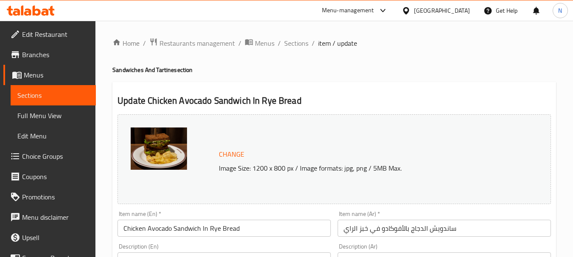
click at [42, 156] on span "Choice Groups" at bounding box center [55, 156] width 67 height 10
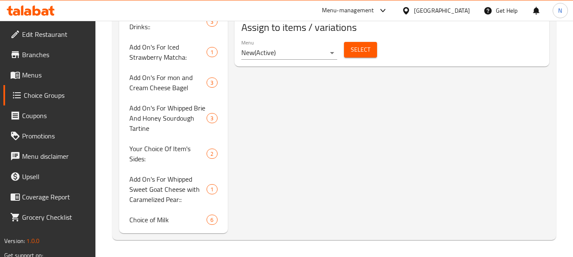
scroll to position [71, 0]
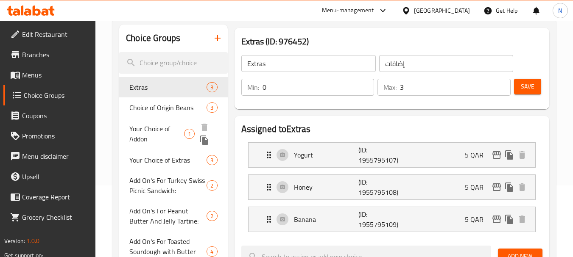
click at [181, 127] on span "Your Choice of Addon" at bounding box center [156, 134] width 54 height 20
type input "Your Choice of Addon"
type input "اختيارك من الاضافات"
type input "1"
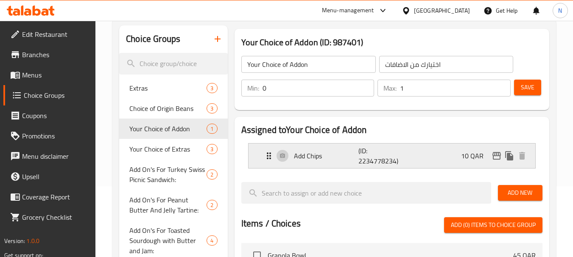
click at [428, 150] on div "Add Chips (ID: 2234778234) 10 QAR" at bounding box center [394, 156] width 261 height 25
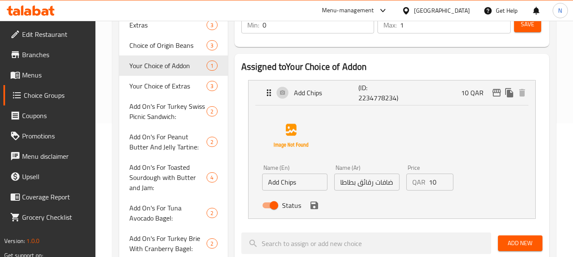
scroll to position [198, 0]
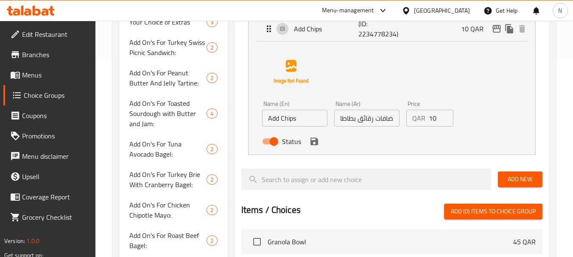
click at [270, 144] on input "Status" at bounding box center [274, 142] width 48 height 16
checkbox input "false"
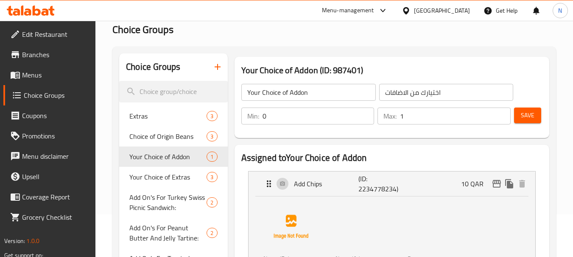
scroll to position [28, 0]
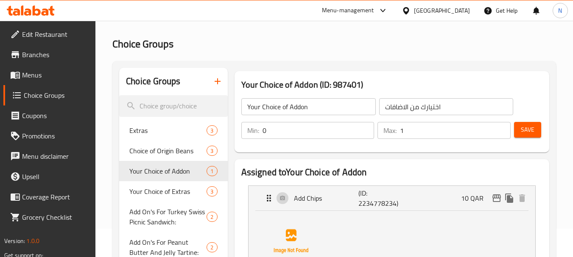
click at [529, 128] on span "Save" at bounding box center [527, 130] width 14 height 11
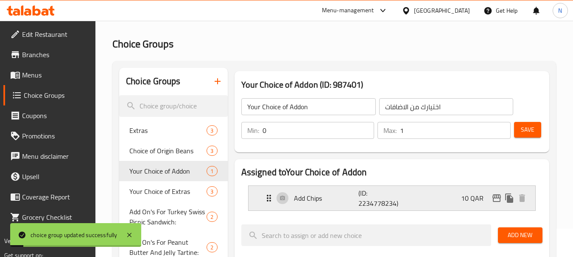
click at [425, 201] on div "Add Chips (ID: 2234778234) 10 QAR" at bounding box center [394, 198] width 261 height 25
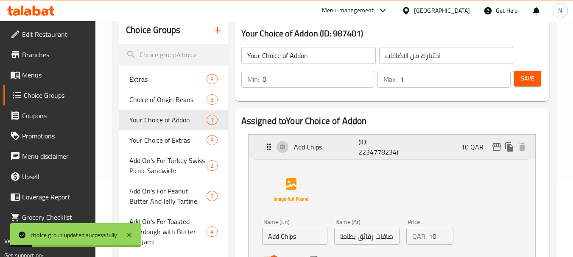
scroll to position [198, 0]
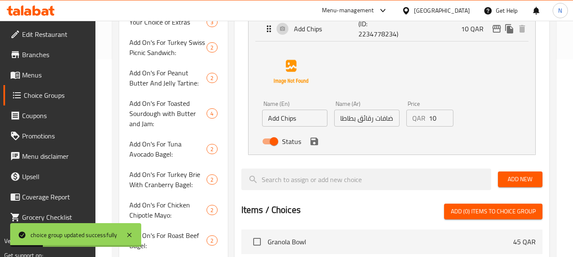
click at [270, 144] on input "Status" at bounding box center [274, 142] width 48 height 16
checkbox input "false"
click at [309, 141] on icon "save" at bounding box center [314, 141] width 10 height 10
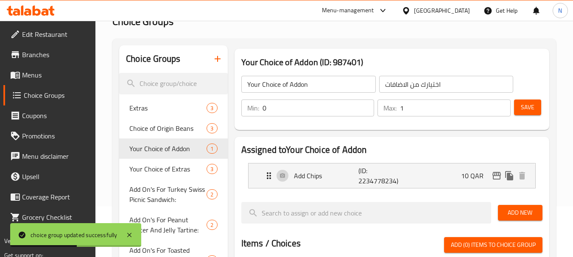
scroll to position [28, 0]
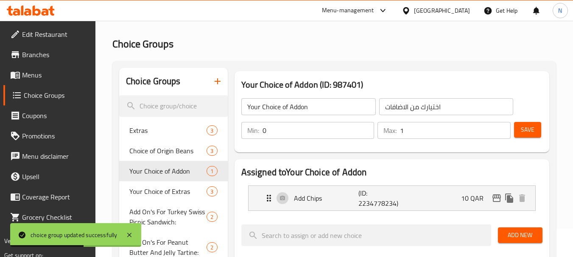
click at [532, 129] on span "Save" at bounding box center [527, 130] width 14 height 11
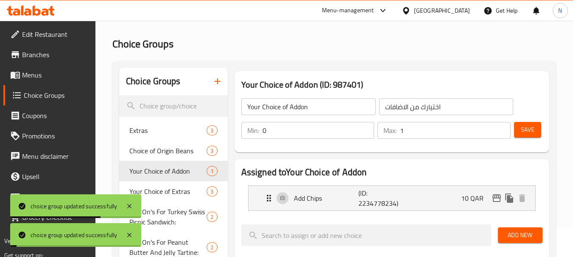
click at [358, 196] on p "(ID: 2234778234)" at bounding box center [379, 198] width 43 height 20
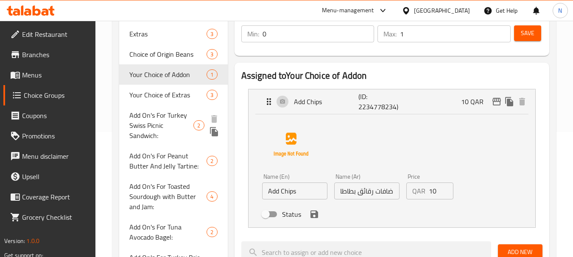
scroll to position [113, 0]
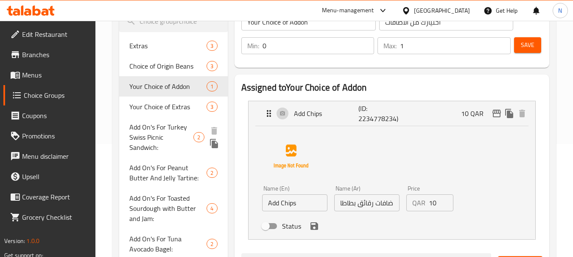
click at [164, 134] on span "Add On's For Turkey Swiss Picnic Sandwich:" at bounding box center [161, 137] width 64 height 31
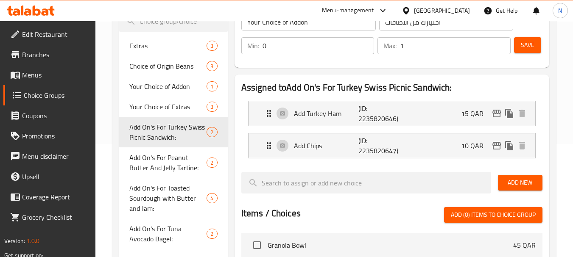
type input "Add On's For Turkey Swiss Picnic Sandwich:"
type input "إضافات لساندويش الديك الرومي وجبنة السويس:"
type input "0"
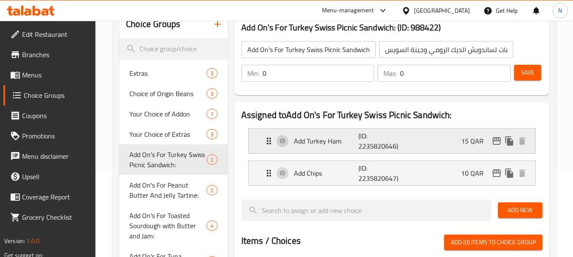
scroll to position [71, 0]
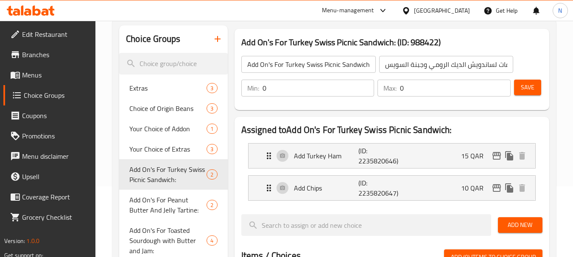
click at [328, 64] on input "Add On's For Turkey Swiss Picnic Sandwich:" at bounding box center [308, 64] width 134 height 17
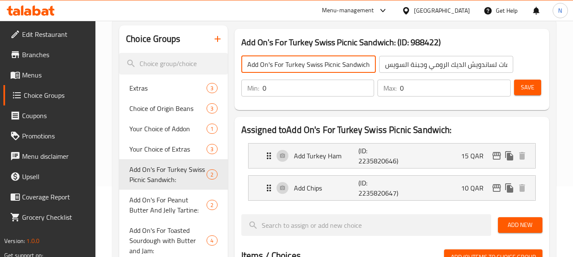
click at [328, 64] on input "Add On's For Turkey Swiss Picnic Sandwich:" at bounding box center [308, 64] width 134 height 17
click at [532, 90] on span "Save" at bounding box center [527, 87] width 14 height 11
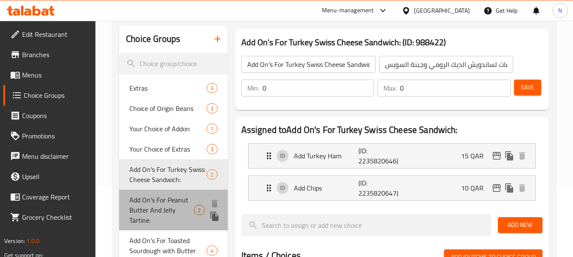
click at [174, 222] on span "Add On's For Peanut Butter And Jelly Tartine:" at bounding box center [161, 210] width 64 height 31
type input "Add On's For Peanut Butter And Jelly Tartine:"
type input "إضافات لزبدة الفول السوداني والمربى الخاص:"
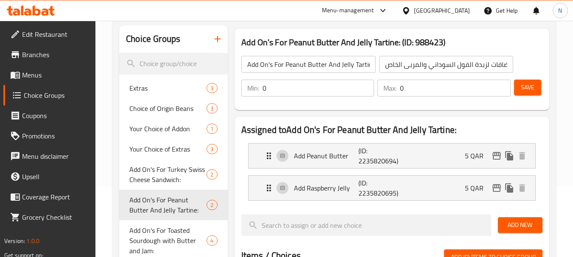
click at [276, 64] on input "Add On's For Peanut Butter And Jelly Tartine:" at bounding box center [308, 64] width 134 height 17
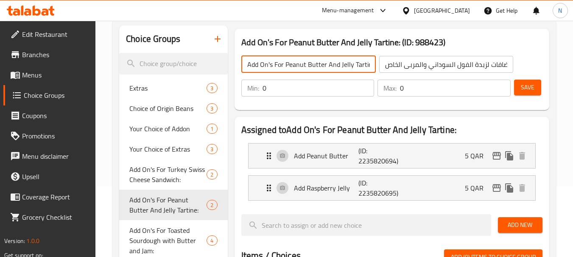
click at [276, 64] on input "Add On's For Peanut Butter And Jelly Tartine:" at bounding box center [308, 64] width 134 height 17
click at [447, 59] on input "إضافات لزبدة الفول السوداني والمربى الخاص:" at bounding box center [446, 64] width 134 height 17
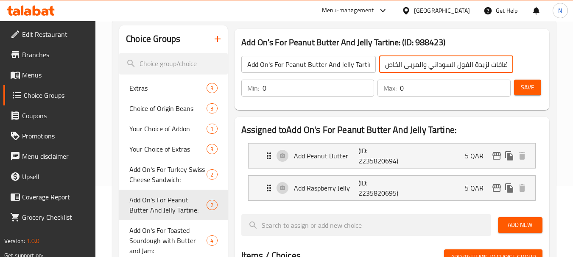
click at [447, 59] on input "إضافات لزبدة الفول السوداني والمربى الخاص:" at bounding box center [446, 64] width 134 height 17
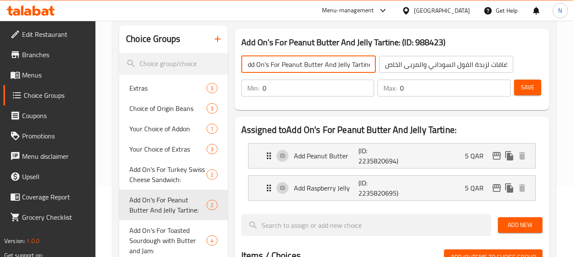
drag, startPoint x: 284, startPoint y: 64, endPoint x: 473, endPoint y: 114, distance: 195.3
paste input "Special Jam"
click at [531, 87] on span "Save" at bounding box center [527, 87] width 14 height 11
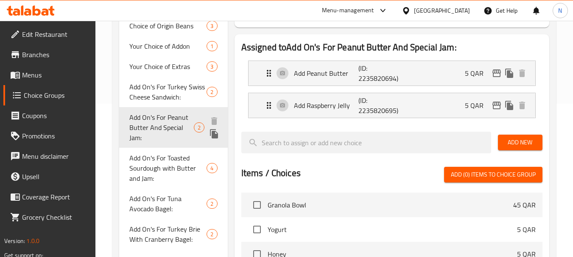
scroll to position [156, 0]
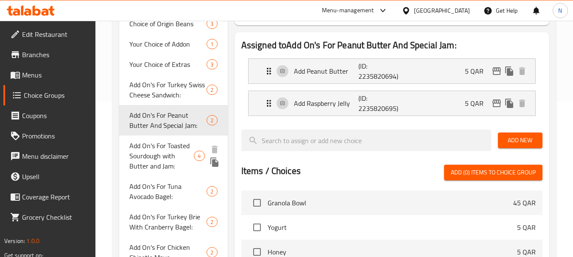
click at [141, 159] on span "Add On's For Toasted Sourdough with Butter and Jam:" at bounding box center [161, 156] width 64 height 31
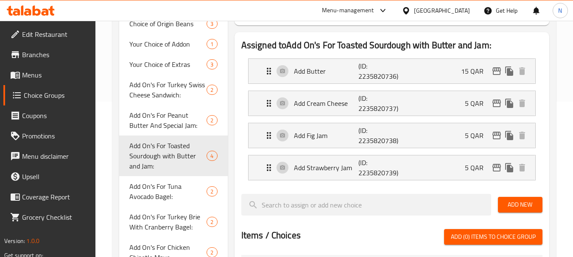
type input "Add On's For Toasted Sourdough with Butter and Jam:"
type input "إضافات لخبز الساوردو المحمص مع الزبدة والمربى:"
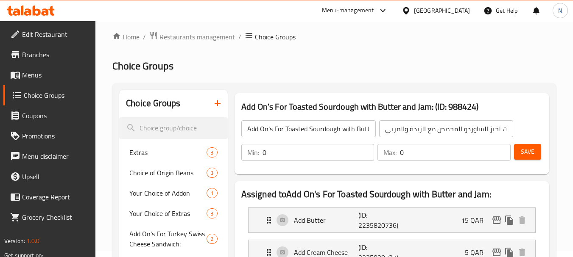
click at [404, 131] on input "إضافات لخبز الساوردو المحمص مع الزبدة والمربى:" at bounding box center [446, 128] width 134 height 17
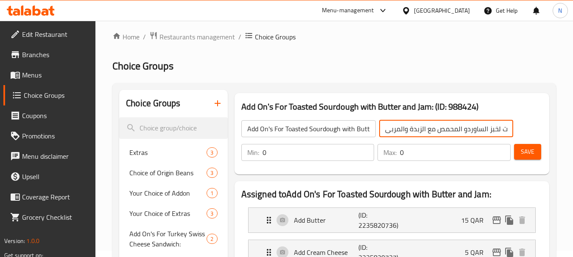
click at [404, 131] on input "إضافات لخبز الساوردو المحمص مع الزبدة والمربى:" at bounding box center [446, 128] width 134 height 17
click at [440, 125] on input "إضافات لخبز الساوردو المحمص مع الزبدة والمربى:" at bounding box center [446, 128] width 134 height 17
drag, startPoint x: 431, startPoint y: 129, endPoint x: 506, endPoint y: 129, distance: 75.4
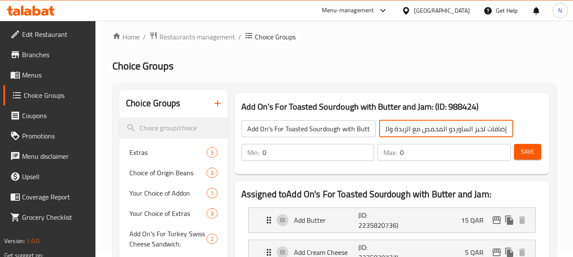
click at [506, 129] on input "إضافات لخبز الساوردو المحمص مع الزبدة والمربى:" at bounding box center [446, 128] width 134 height 17
click at [487, 125] on input "إضافات لخبز الساوردو المحمص مع الزبدة والمربى:" at bounding box center [446, 128] width 134 height 17
click at [387, 133] on input "إضافات لخبز الساوردو المحمص مع الزبدة والمربى:" at bounding box center [446, 128] width 134 height 17
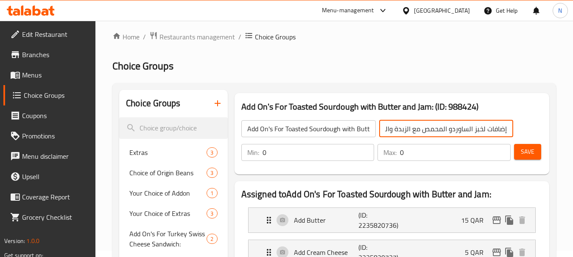
click at [387, 133] on input "إضافات لخبز الساوردو المحمص مع الزبدة والمربى:" at bounding box center [446, 128] width 134 height 17
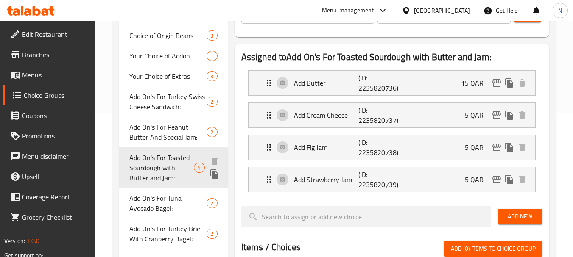
scroll to position [134, 0]
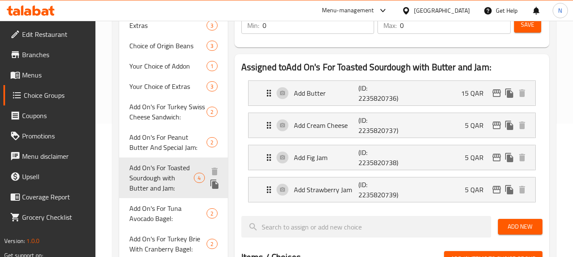
click at [146, 170] on span "Add On's For Toasted Sourdough with Butter and Jam:" at bounding box center [161, 178] width 64 height 31
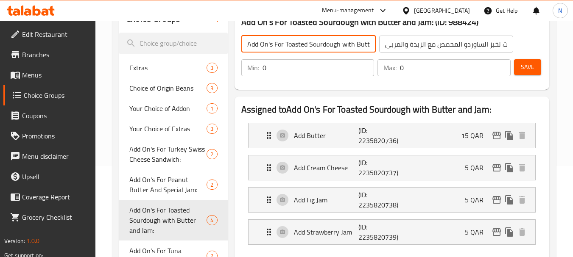
scroll to position [0, 30]
drag, startPoint x: 286, startPoint y: 45, endPoint x: 395, endPoint y: 60, distance: 110.4
click at [395, 60] on div "Add On's For Toasted Sourdough with Butter and Jam: ​ إضافات لخبز الساوردو المح…" at bounding box center [392, 55] width 308 height 61
paste input "Bread With Butter And Jam"
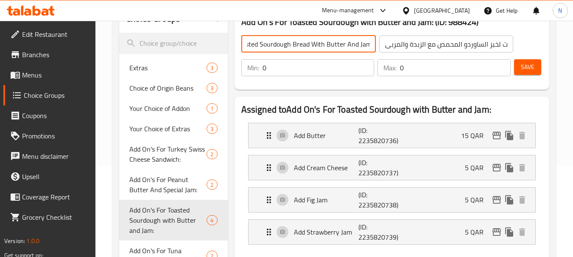
click at [532, 74] on button "Save" at bounding box center [527, 67] width 27 height 16
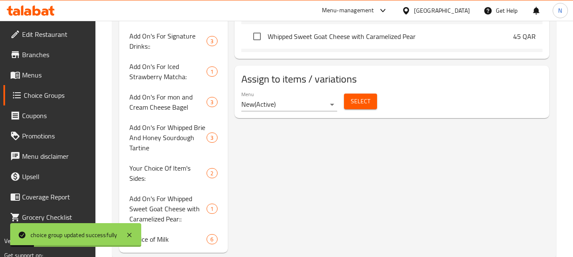
scroll to position [515, 0]
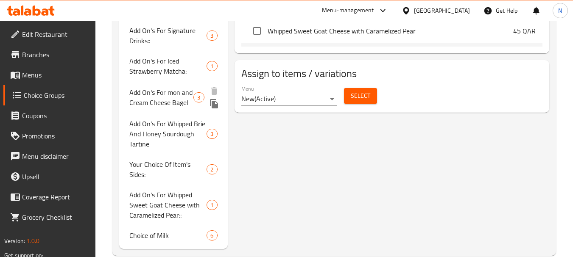
click at [175, 96] on span "Add On's For mon and Cream Cheese Bagel" at bounding box center [161, 97] width 64 height 20
type input "Add On's For mon and Cream Cheese Bagel"
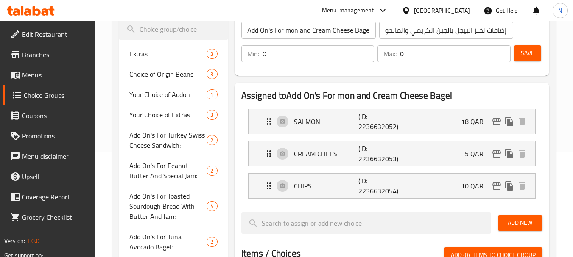
scroll to position [91, 0]
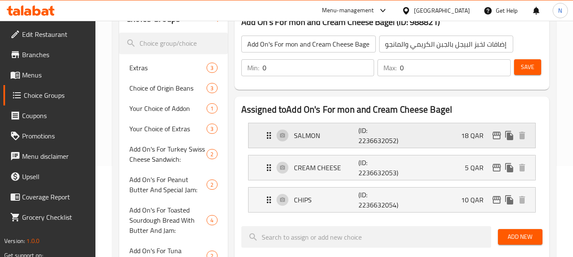
click at [313, 136] on p "SALMON" at bounding box center [326, 136] width 65 height 10
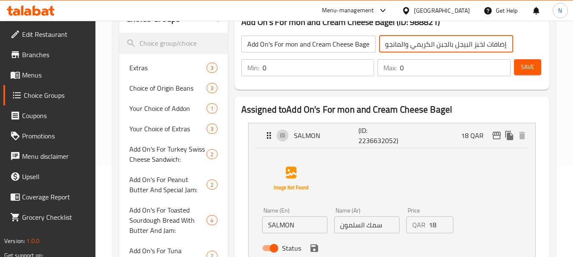
drag, startPoint x: 481, startPoint y: 45, endPoint x: 342, endPoint y: 44, distance: 138.6
click at [342, 44] on div "Add On's For mon and Cream Cheese Bagel ​ إضافات لخبز البيجل بالجبن الكريمي وال…" at bounding box center [377, 44] width 282 height 27
paste input "يغل السالمون المدخن والجبن"
type input "إضافات لبيغل السالمون المدخن والجبن:"
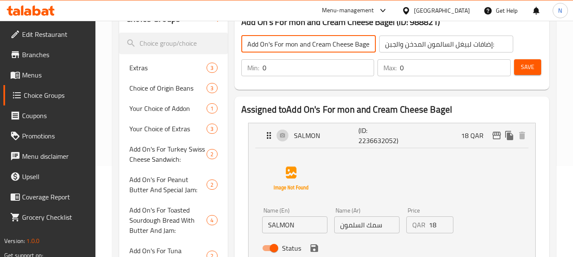
drag, startPoint x: 285, startPoint y: 46, endPoint x: 409, endPoint y: 54, distance: 124.5
click at [409, 54] on div "Add On's For mon and Cream Cheese Bagel ​ إضافات لبيغل السالمون المدخن والجبن: …" at bounding box center [392, 55] width 308 height 61
paste input "Smoked Salmon And"
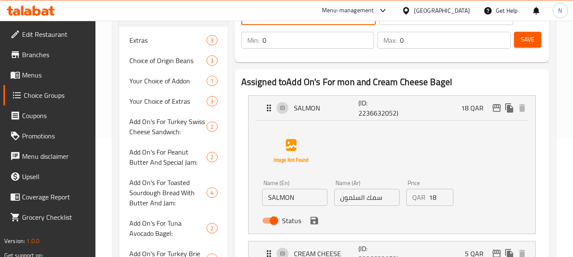
scroll to position [134, 0]
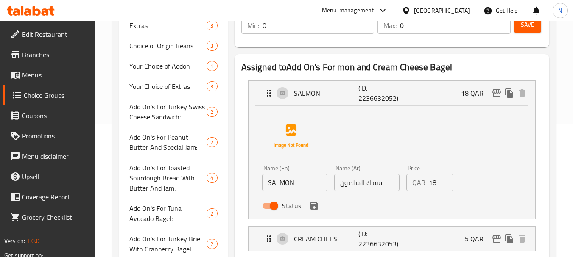
type input "Add On's For Smoked Salmon And Cheese Bagel:"
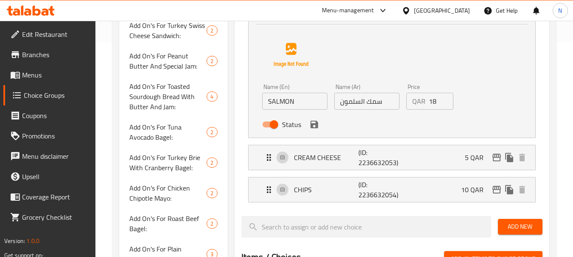
scroll to position [218, 0]
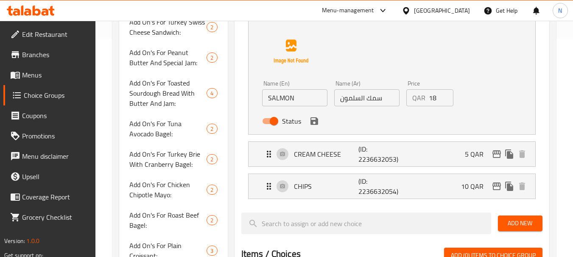
click at [374, 96] on input "سمك السلمون" at bounding box center [366, 97] width 65 height 17
type input "السلمون"
click at [288, 99] on input "SALMON" at bounding box center [294, 97] width 65 height 17
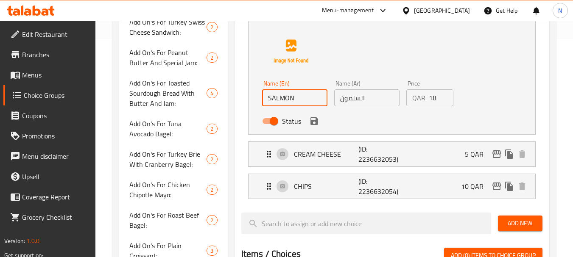
paste input "almon"
type input "Salmon"
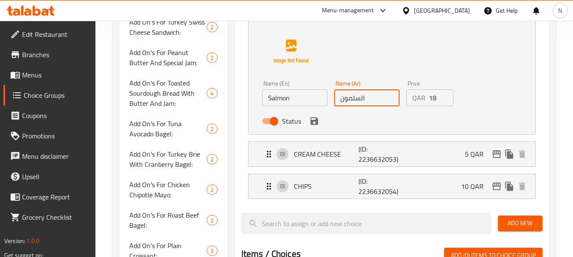
drag, startPoint x: 360, startPoint y: 100, endPoint x: 379, endPoint y: 98, distance: 19.6
click at [379, 98] on input "السلمون" at bounding box center [366, 97] width 65 height 17
click at [314, 121] on icon "save" at bounding box center [314, 121] width 8 height 8
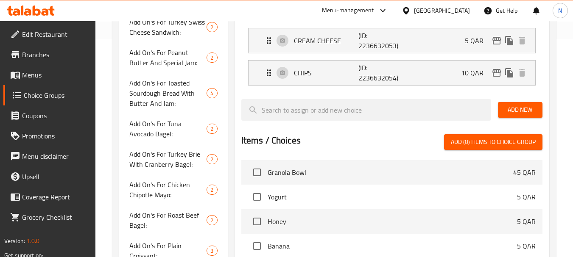
type input "سلمون"
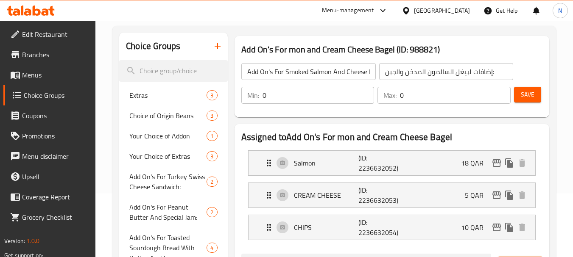
scroll to position [49, 0]
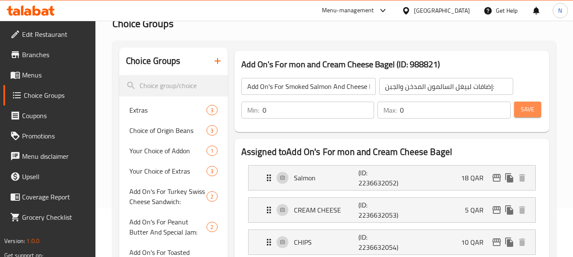
click at [532, 106] on span "Save" at bounding box center [527, 109] width 14 height 11
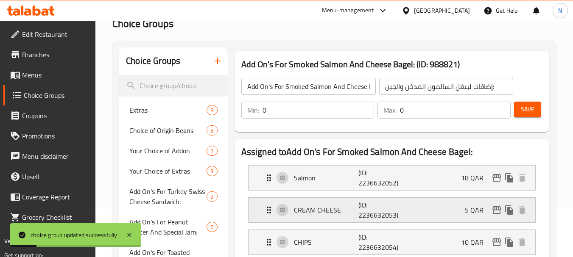
click at [342, 217] on div "CREAM CHEESE (ID: 2236632053) 5 QAR" at bounding box center [394, 210] width 261 height 25
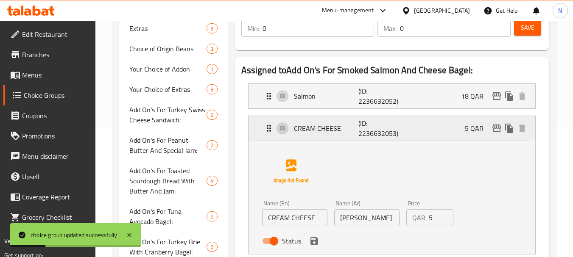
scroll to position [134, 0]
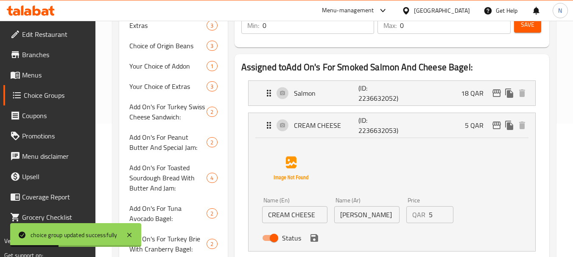
click at [294, 218] on input "CREAM CHEESE" at bounding box center [294, 214] width 65 height 17
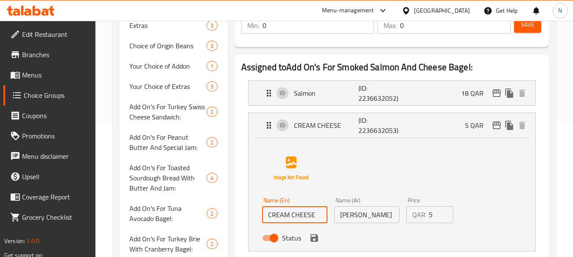
paste input "ream Cheese"
click at [316, 239] on icon "save" at bounding box center [314, 238] width 8 height 8
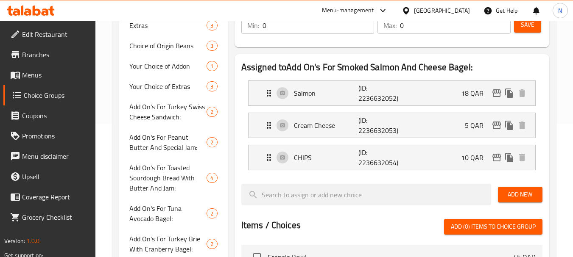
type input "Cream Cheese"
click at [532, 28] on span "Save" at bounding box center [527, 24] width 14 height 11
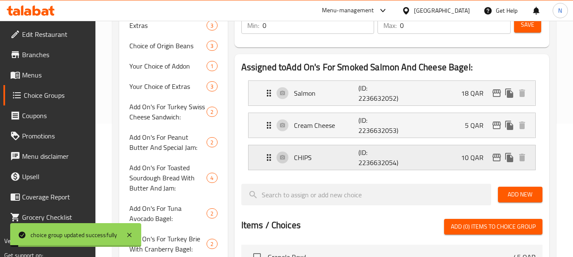
click at [328, 161] on p "CHIPS" at bounding box center [326, 158] width 65 height 10
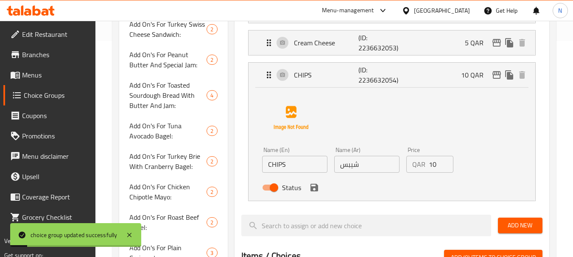
scroll to position [218, 0]
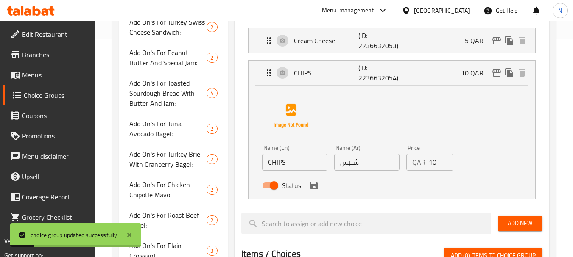
click at [282, 158] on input "CHIPS" at bounding box center [294, 162] width 65 height 17
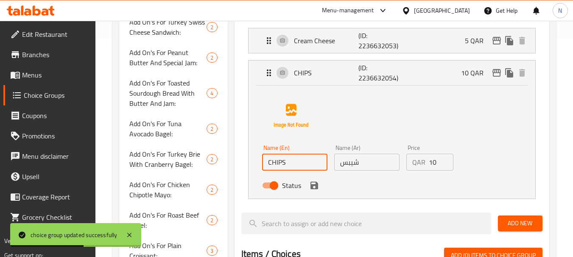
paste input "hips"
click at [309, 186] on icon "save" at bounding box center [314, 186] width 10 height 10
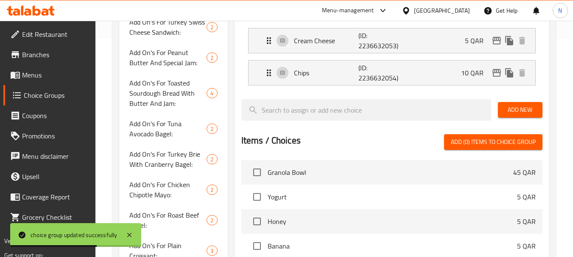
type input "Chips"
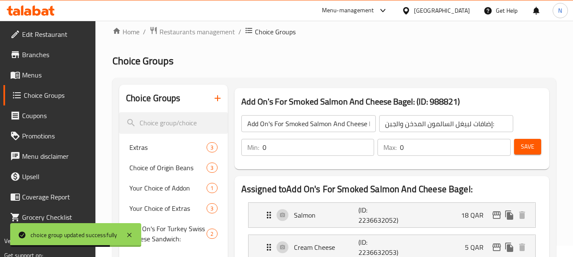
scroll to position [6, 0]
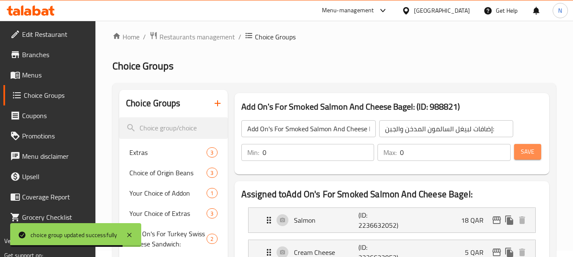
click at [531, 154] on span "Save" at bounding box center [527, 152] width 14 height 11
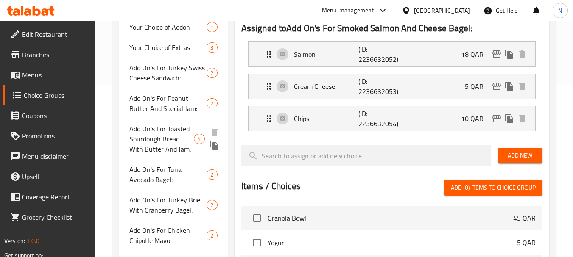
scroll to position [176, 0]
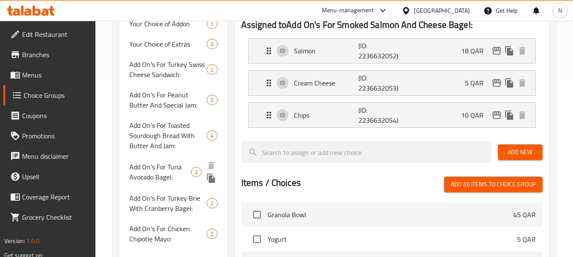
click at [156, 165] on span "Add On's For Tuna Avocado Bagel:" at bounding box center [159, 172] width 61 height 20
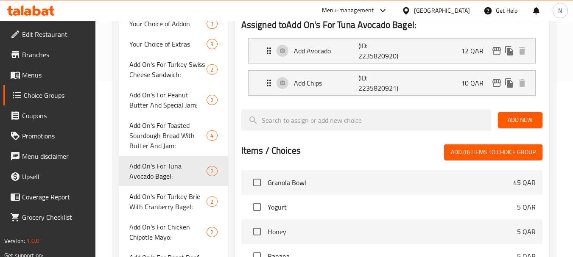
type input "Add On's For Tuna Avocado Bagel:"
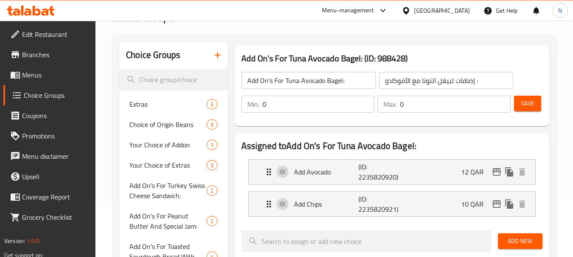
scroll to position [6, 0]
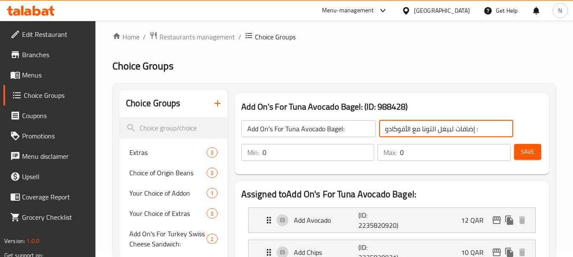
drag, startPoint x: 451, startPoint y: 131, endPoint x: 379, endPoint y: 141, distance: 72.3
click at [379, 141] on div "Add On's For Tuna Avocado Bagel: ​ إضافات لبيغل التونا مع الأفوكادو : ​ Min: 0 …" at bounding box center [392, 140] width 308 height 61
paste input "يست"
click at [471, 130] on input "إضافات لبيغل التونا مع البيستو :" at bounding box center [446, 128] width 134 height 17
click at [471, 131] on input "إضافات لبيغل التونا مع البيستو :" at bounding box center [446, 128] width 134 height 17
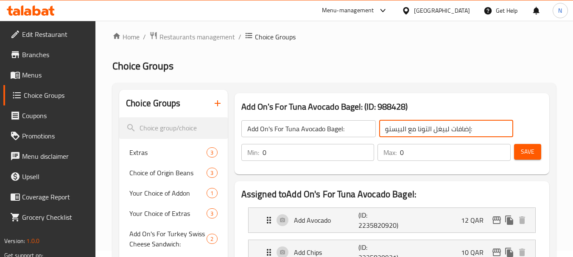
type input "إضافات لبيغل التونا مع البيستو:"
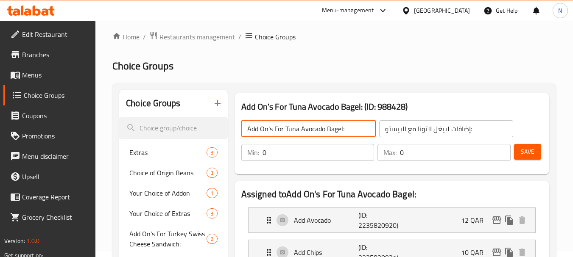
drag, startPoint x: 341, startPoint y: 128, endPoint x: 286, endPoint y: 134, distance: 55.4
click at [286, 134] on input "Add On's For Tuna Avocado Bagel:" at bounding box center [308, 128] width 134 height 17
paste input "Bagel With Pesto"
click at [528, 153] on span "Save" at bounding box center [527, 152] width 14 height 11
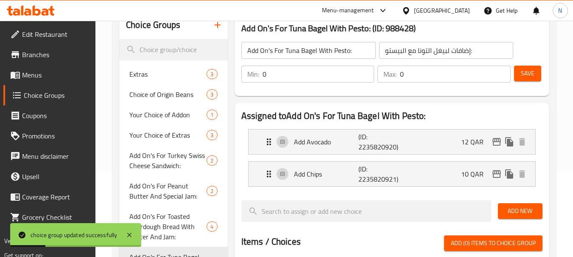
scroll to position [91, 0]
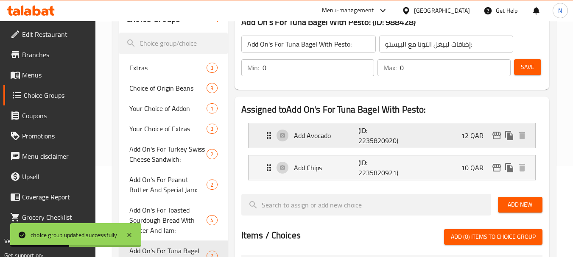
click at [387, 130] on p "(ID: 2235820920)" at bounding box center [379, 135] width 43 height 20
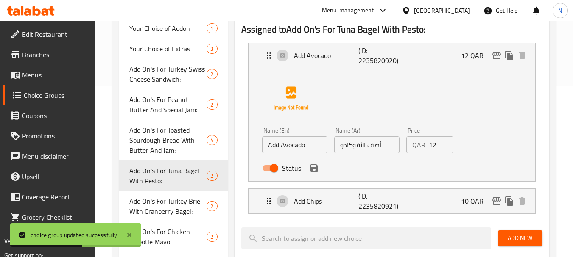
scroll to position [176, 0]
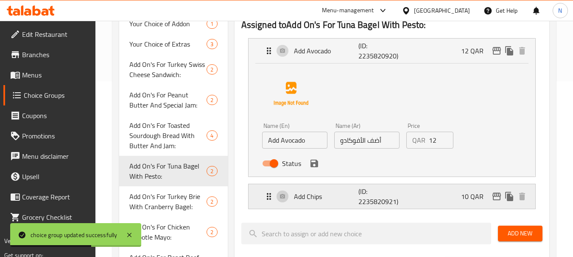
click at [411, 190] on div "Add Chips (ID: 2235820921) 10 QAR" at bounding box center [394, 196] width 261 height 25
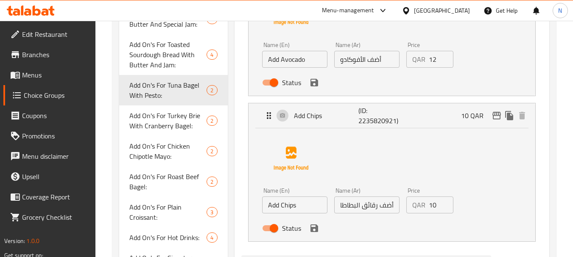
scroll to position [261, 0]
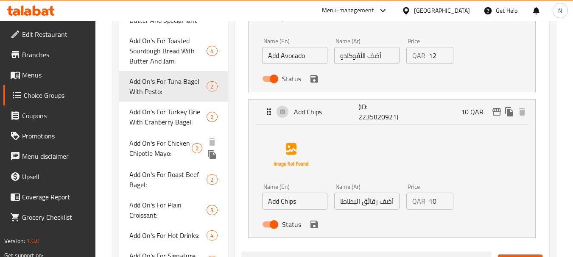
click at [178, 143] on span "Add On's For Chicken Chipotle Mayo:" at bounding box center [160, 148] width 62 height 20
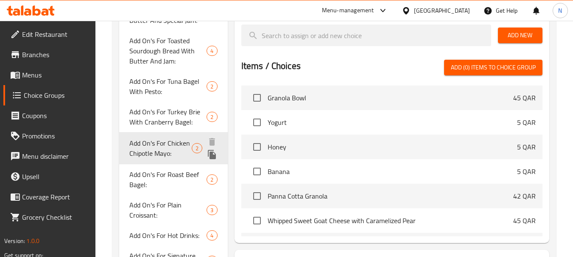
type input "Add On's For Chicken Chipotle Mayo:"
type input "إضافات لشيبوتل‎ دجاج بالمايونيز:"
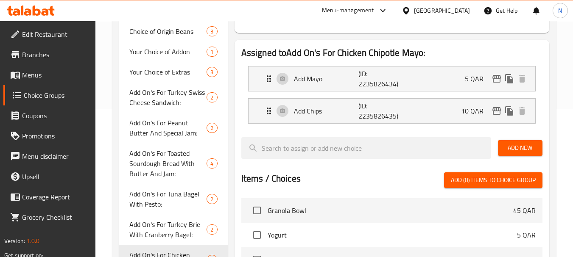
scroll to position [49, 0]
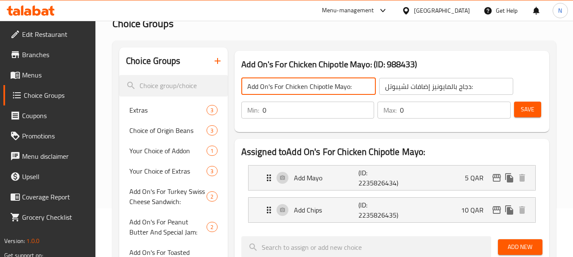
drag, startPoint x: 285, startPoint y: 89, endPoint x: 349, endPoint y: 88, distance: 64.4
click at [349, 88] on input "Add On's For Chicken Chipotle Mayo:" at bounding box center [308, 86] width 134 height 17
paste input "potle Chicken Sandwich"
type input "Add On's For Chipotle Chicken Sandwich:"
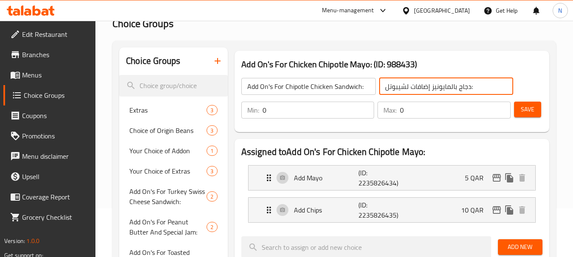
drag, startPoint x: 404, startPoint y: 90, endPoint x: 361, endPoint y: 93, distance: 43.3
click at [361, 93] on div "Add On's For Chipotle Chicken Sandwich: ​ إضافات لشيبوتل‎ دجاج بالمايونيز: ​" at bounding box center [377, 86] width 282 height 27
paste input "اندويتش دجاج شيبوتلي"
click at [498, 90] on input "إضافات لساندويتش دجاج شيبوتلي‎ دجاج بالمايونيز:" at bounding box center [446, 86] width 134 height 17
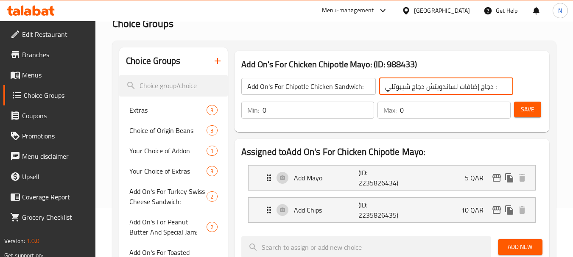
click at [487, 91] on input "إضافات لساندويتش دجاج شيبوتلي‎ دجاج :" at bounding box center [446, 86] width 134 height 17
drag, startPoint x: 493, startPoint y: 90, endPoint x: 481, endPoint y: 93, distance: 13.1
click at [481, 93] on input "إضافات لساندويتش دجاج شيبوتلي‎ دجاج :" at bounding box center [446, 86] width 134 height 17
click at [477, 90] on input "إضافات لساندويتش دجاج شيبوتلي‎ :" at bounding box center [446, 86] width 134 height 17
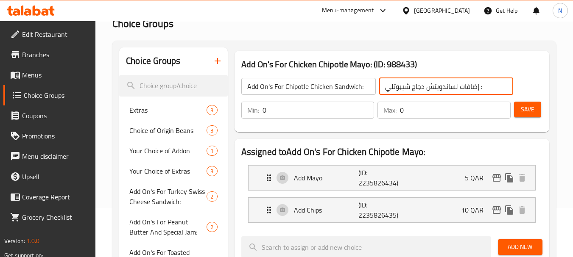
click at [479, 91] on input "إضافات لساندويتش دجاج شيبوتلي‎ :" at bounding box center [446, 86] width 134 height 17
type input "إضافات لساندويتش دجاج شيبوتلي‎:"
click at [529, 112] on span "Save" at bounding box center [527, 109] width 14 height 11
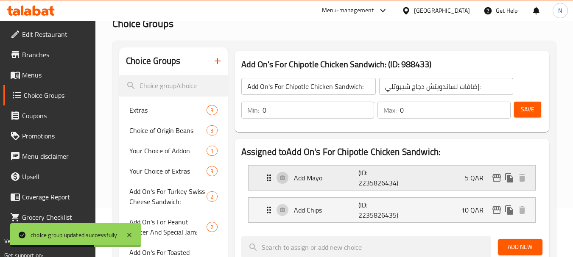
click at [401, 172] on p "(ID: 2235826434)" at bounding box center [379, 178] width 43 height 20
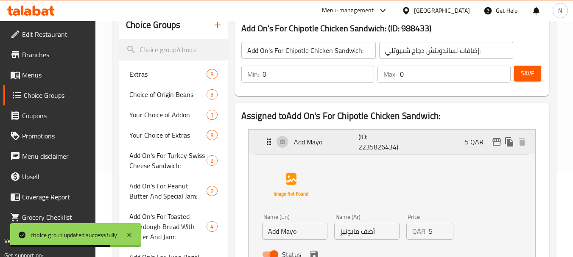
scroll to position [134, 0]
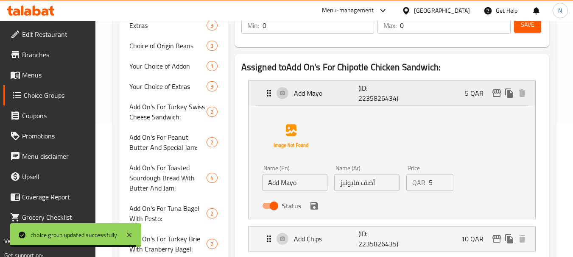
click at [441, 98] on div "Add Mayo (ID: 2235826434) 5 QAR" at bounding box center [394, 93] width 261 height 25
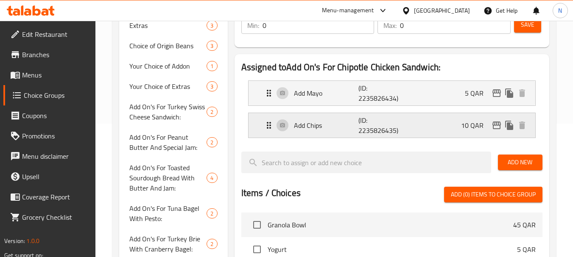
click at [418, 136] on div "Add Chips (ID: 2235826435) 10 QAR" at bounding box center [394, 125] width 261 height 25
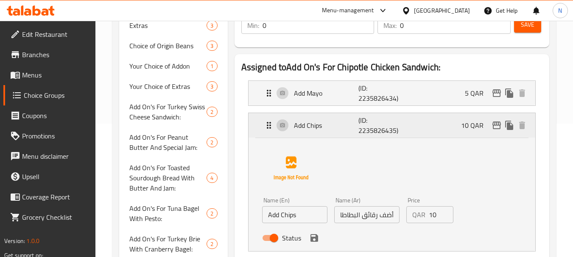
click at [404, 120] on div "Add Chips (ID: 2235826435) 10 QAR" at bounding box center [394, 125] width 261 height 25
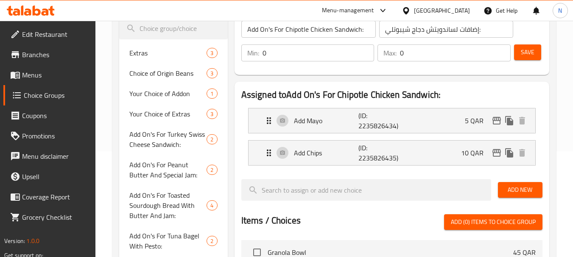
scroll to position [91, 0]
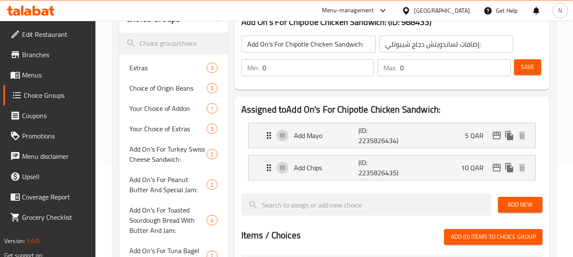
click at [533, 60] on button "Save" at bounding box center [527, 67] width 27 height 16
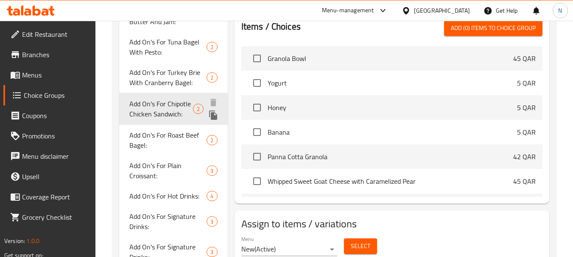
scroll to position [303, 0]
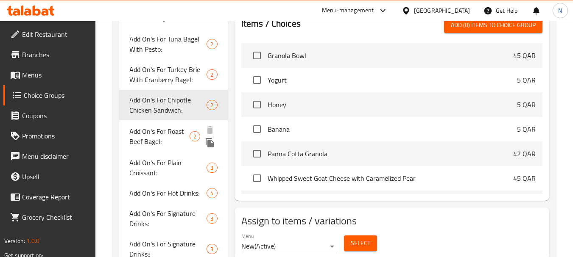
click at [162, 130] on span "Add On's For Roast Beef Bagel:" at bounding box center [159, 136] width 60 height 20
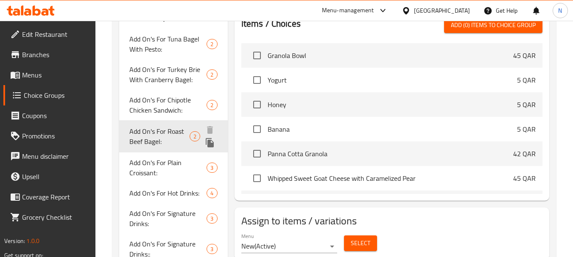
type input "Add On's For Roast Beef Bagel:"
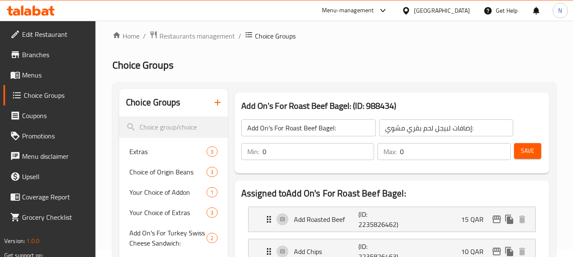
scroll to position [6, 0]
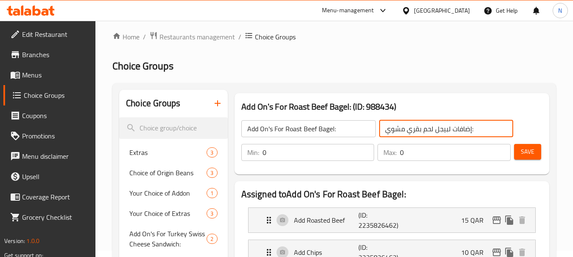
drag, startPoint x: 445, startPoint y: 129, endPoint x: 431, endPoint y: 129, distance: 14.0
click at [431, 129] on input "إضافات لبيجل لحم بقري مشوي:" at bounding box center [446, 128] width 134 height 17
drag, startPoint x: 446, startPoint y: 129, endPoint x: 370, endPoint y: 129, distance: 76.3
click at [370, 129] on div "Add On's For Roast Beef Bagel: ​ إضافات لبيجل لحم بقري مشوي: ​" at bounding box center [377, 128] width 282 height 27
paste input "ل روست بيف"
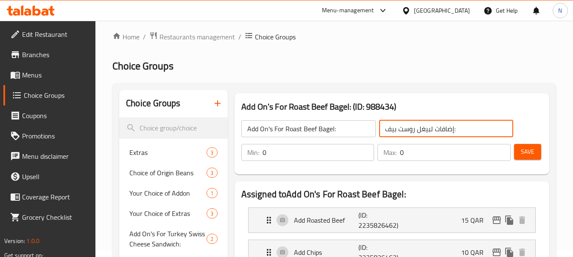
type input "إضافات لبيغل روست بيف:"
click at [518, 150] on button "Save" at bounding box center [527, 152] width 27 height 16
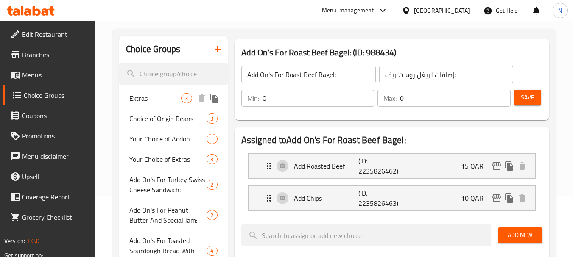
scroll to position [49, 0]
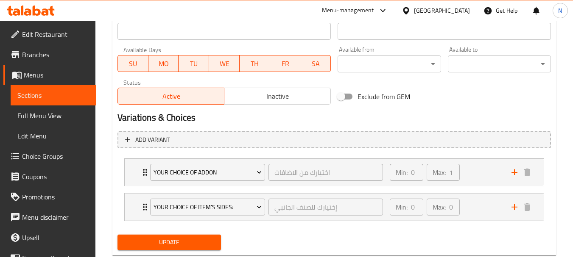
scroll to position [381, 0]
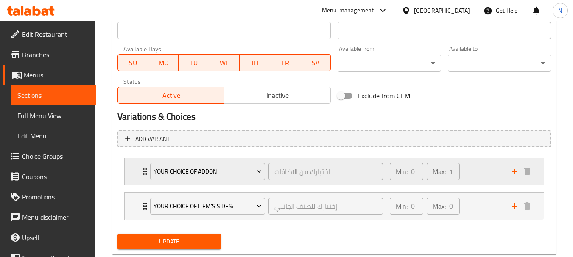
click at [484, 182] on div "Min: 0 ​ Max: 1 ​" at bounding box center [445, 171] width 122 height 27
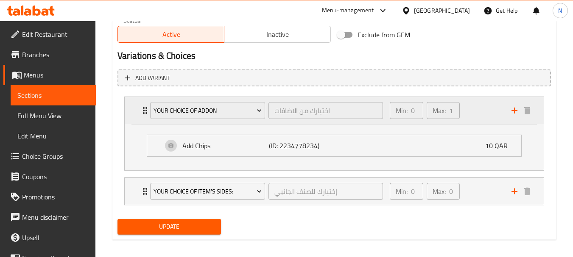
scroll to position [449, 0]
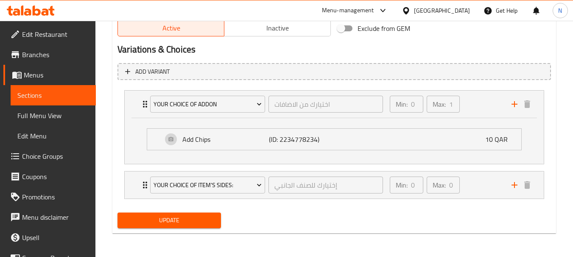
click at [66, 98] on span "Sections" at bounding box center [53, 95] width 72 height 10
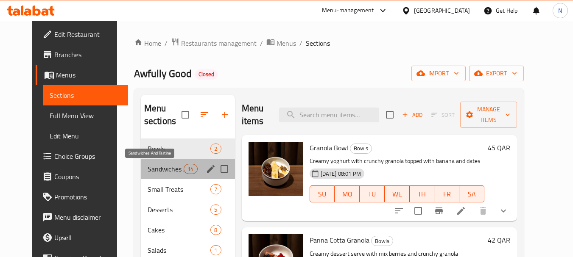
click at [162, 167] on span "Sandwiches And Tartine" at bounding box center [165, 169] width 36 height 10
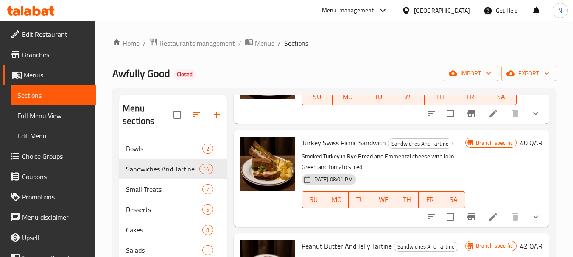
scroll to position [564, 0]
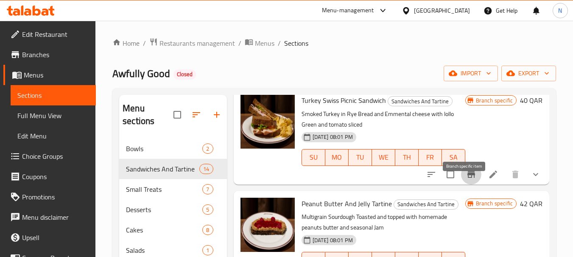
click at [467, 180] on icon "Branch-specific-item" at bounding box center [471, 175] width 10 height 10
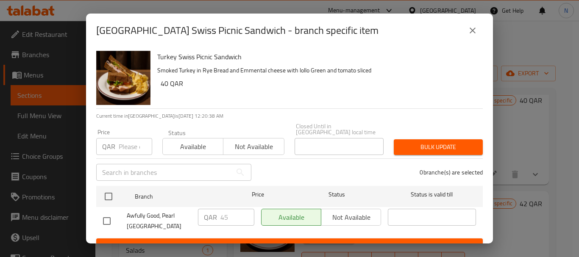
click at [471, 29] on icon "close" at bounding box center [473, 31] width 6 height 6
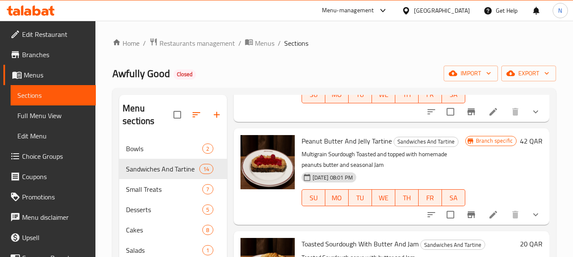
scroll to position [648, 0]
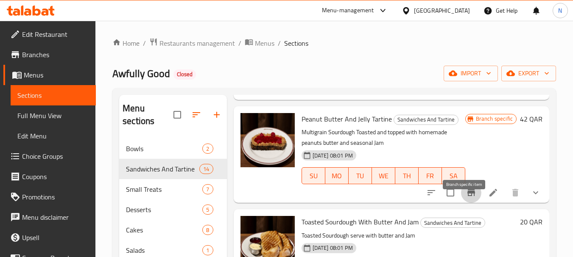
click at [470, 203] on button "Branch-specific-item" at bounding box center [471, 193] width 20 height 20
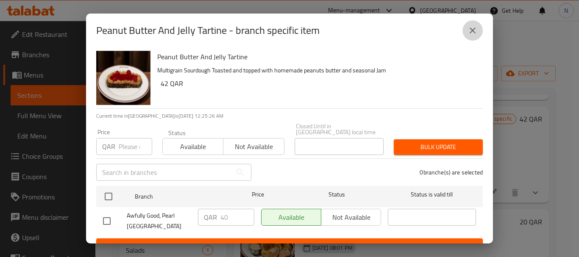
click at [478, 28] on button "close" at bounding box center [472, 30] width 20 height 20
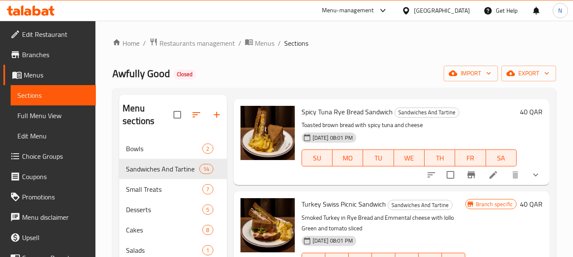
scroll to position [437, 0]
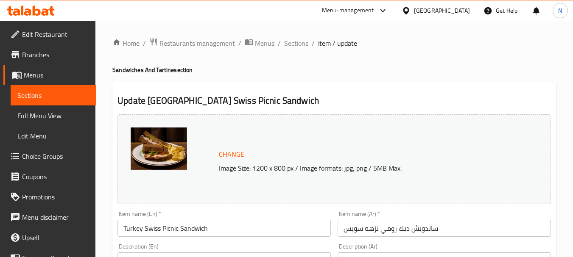
click at [397, 230] on input "ساندويش ديك رومي نزهه سويس" at bounding box center [443, 228] width 213 height 17
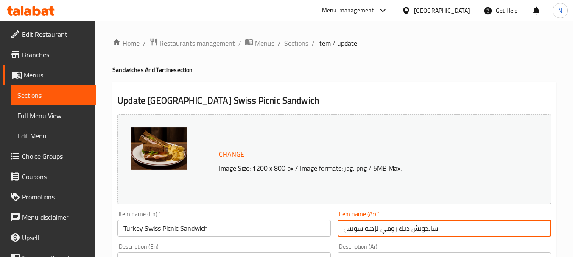
click at [397, 230] on input "ساندويش ديك رومي نزهه سويس" at bounding box center [443, 228] width 213 height 17
paste input "[PERSON_NAME] وجبنة ال"
type input "ساندويش الديك الرومي وجبنة السويس"
click at [170, 228] on input "Turkey Swiss Picnic Sandwich" at bounding box center [223, 228] width 213 height 17
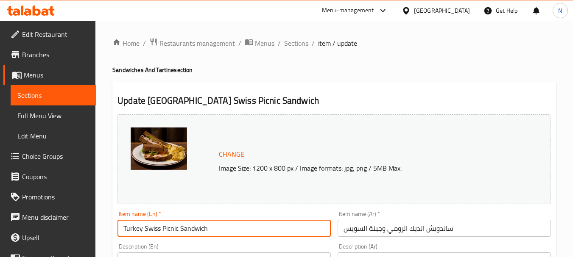
click at [170, 228] on input "Turkey Swiss Picnic Sandwich" at bounding box center [223, 228] width 213 height 17
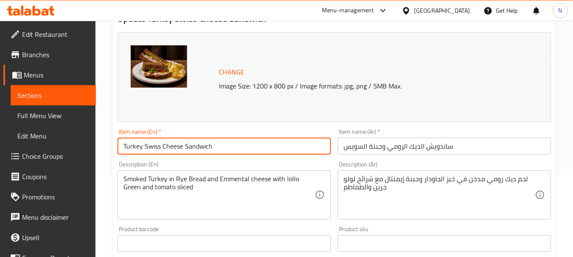
scroll to position [85, 0]
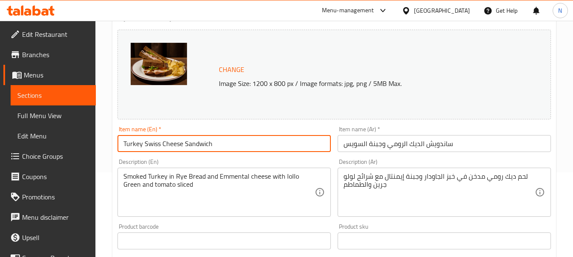
type input "Turkey Swiss Cheese Sandwich"
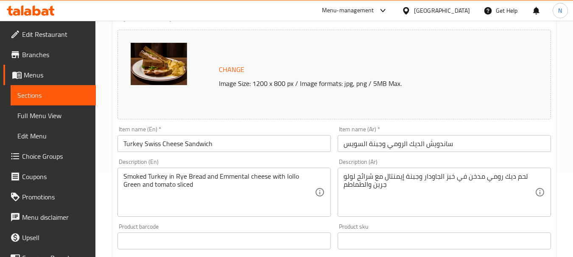
click at [197, 175] on textarea "Smoked Turkey in Rye Bread and Emmental cheese with lollo Green and tomato slic…" at bounding box center [218, 193] width 191 height 40
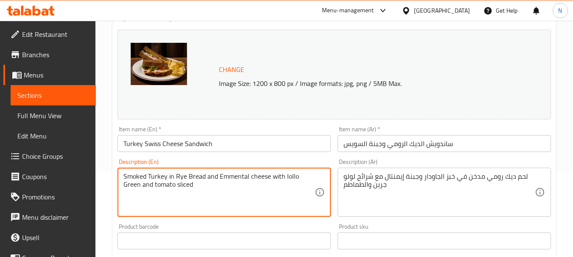
click at [197, 175] on textarea "Smoked Turkey in Rye Bread and Emmental cheese with lollo Green and tomato slic…" at bounding box center [218, 193] width 191 height 40
paste textarea "rye bread and emmental cheese with lollo g"
click at [185, 178] on textarea "Smoked Turkey in rye bread and emmental cheese with lollo green and tomato slic…" at bounding box center [218, 193] width 191 height 40
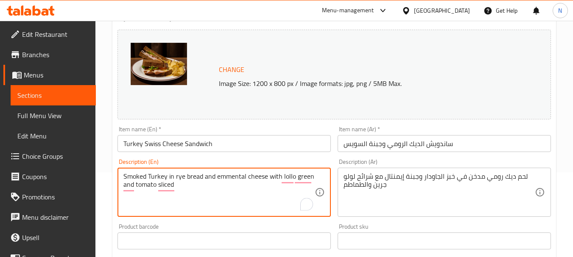
paste textarea "To enrich screen reader interactions, please activate Accessibility in Grammarl…"
click at [151, 173] on textarea "Smoked Turkey in rye bread and emmental cheese with lollo green and tomato slic…" at bounding box center [218, 193] width 191 height 40
click at [150, 176] on textarea "Smoked Turkey in rye bread and emmental cheese with lollo green and tomato slic…" at bounding box center [218, 193] width 191 height 40
click at [148, 181] on textarea "Smoked Turkey in rye bread and emmental cheese with lollo green and tomato slic…" at bounding box center [218, 193] width 191 height 40
type textarea "Smoked turkey in rye bread and emmental cheese with lollo green and tomato slic…"
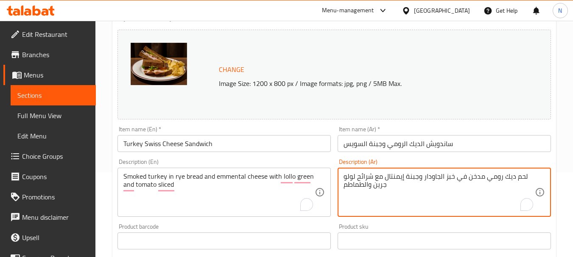
click at [393, 178] on textarea "لحم ديك رومي مدخن في خبز الجاودار وجبنة إيمنتال مع شرائح لولو جرين والطماطم" at bounding box center [438, 193] width 191 height 40
paste textarea "خبز الراي المحمص مع شرائح التركى المدخن وجبنه الايمينتال مع الطماطم والخس"
click at [389, 183] on textarea "خبز الراي المحمص مع شرائح التركى المدخن وجبنه الايمينتال مع الطماطم والخس" at bounding box center [438, 193] width 191 height 40
click at [353, 177] on textarea "خبز الراي المحمص مع شرائح التركى المدخن وجبنه الايمينتال مع الطماطم والخس." at bounding box center [438, 193] width 191 height 40
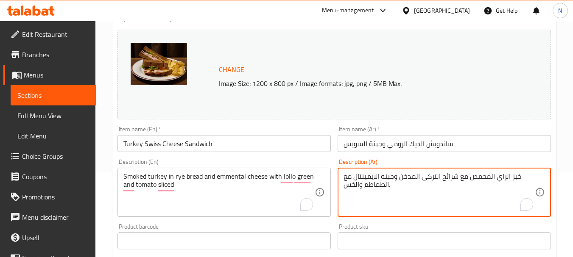
click at [353, 177] on textarea "خبز الراي المحمص مع شرائح التركى المدخن وجبنه الايمينتال مع الطماطم والخس." at bounding box center [438, 193] width 191 height 40
type textarea "خبز الراي المحمص مع شرائح التركى المدخن وجبنه الايمينتال مع الطماطم والخس."
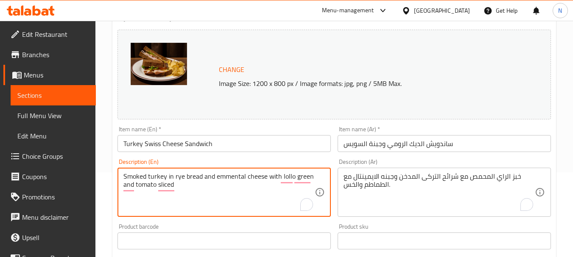
click at [186, 181] on textarea "Smoked turkey in rye bread and emmental cheese with lollo green and tomato slic…" at bounding box center [218, 193] width 191 height 40
paste textarea "Toasted rye bread with slices of smoked turkey and Emmental cheese with tomatoe…"
click at [275, 178] on textarea "Toasted rye bread with slices of smoked turkey and Emmental cheese with tomatoe…" at bounding box center [218, 193] width 191 height 40
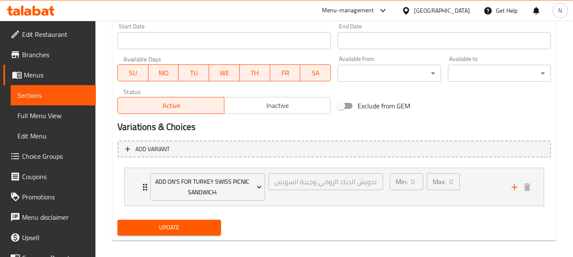
scroll to position [378, 0]
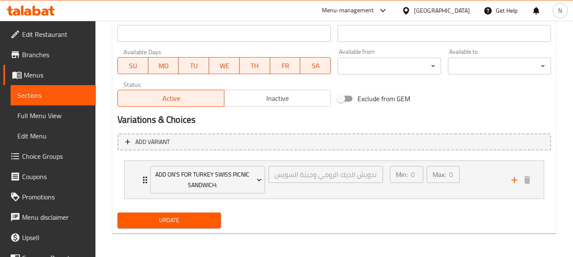
type textarea "Toasted rye bread with slices of smoked turkey and emmental cheese with tomatoe…"
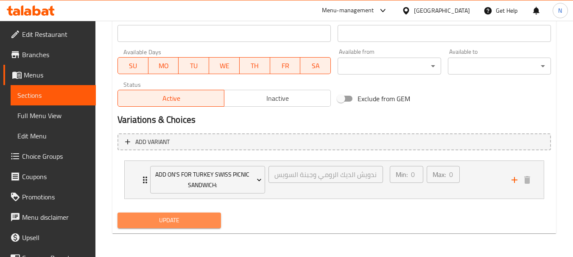
click at [213, 221] on span "Update" at bounding box center [168, 220] width 89 height 11
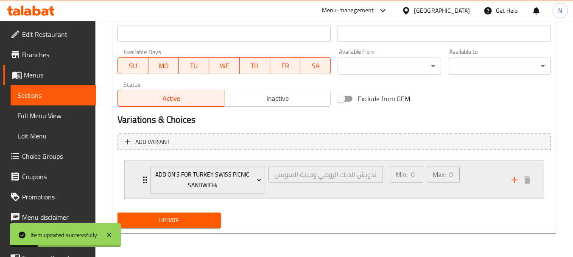
click at [481, 186] on div "Min: 0 ​ Max: 0 ​" at bounding box center [445, 180] width 122 height 38
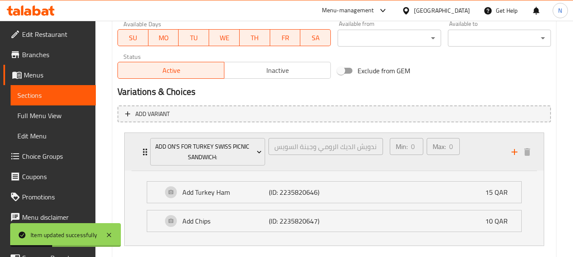
scroll to position [454, 0]
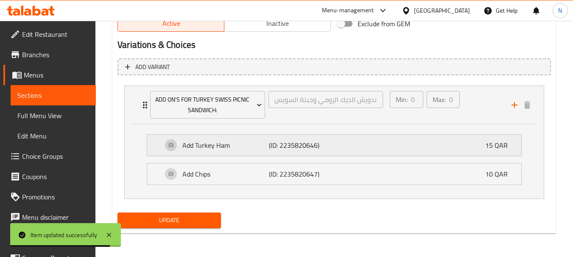
click at [321, 142] on p "(ID: 2235820646)" at bounding box center [298, 145] width 58 height 10
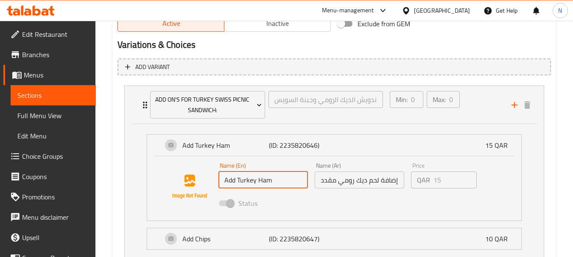
drag, startPoint x: 238, startPoint y: 181, endPoint x: 289, endPoint y: 184, distance: 50.9
click at [289, 184] on input "Add Turkey Ham" at bounding box center [262, 180] width 89 height 17
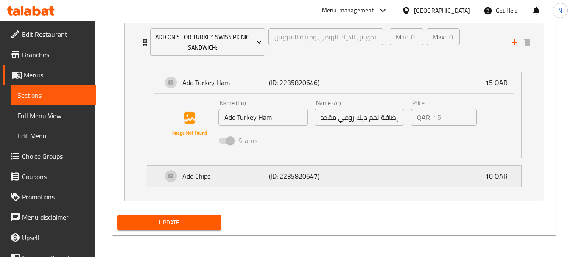
scroll to position [518, 0]
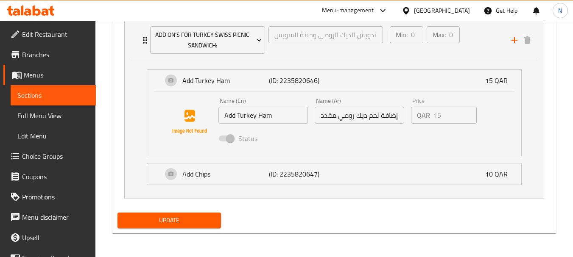
click at [220, 221] on button "Update" at bounding box center [168, 221] width 103 height 16
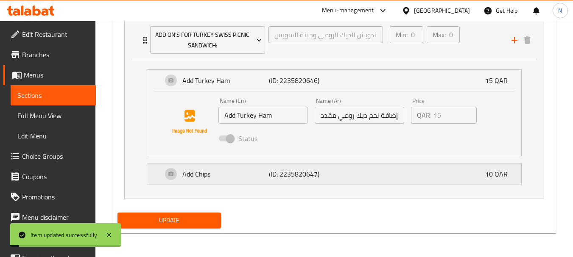
click at [303, 175] on p "(ID: 2235820647)" at bounding box center [298, 174] width 58 height 10
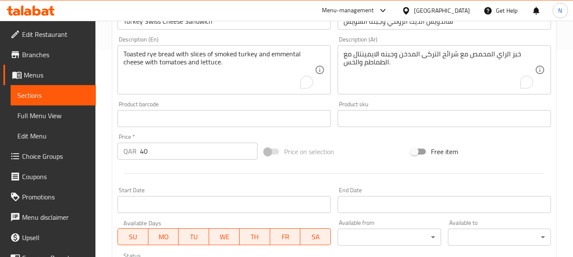
scroll to position [179, 0]
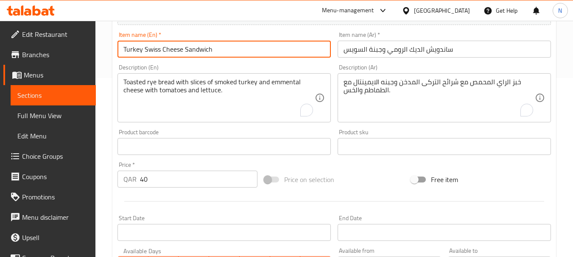
drag, startPoint x: 160, startPoint y: 49, endPoint x: 115, endPoint y: 49, distance: 44.5
click at [115, 49] on div "Item name (En)   * Turkey Swiss Cheese Sandwich Item name (En) *" at bounding box center [224, 44] width 220 height 33
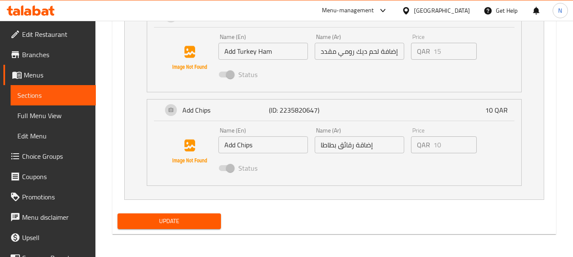
scroll to position [583, 0]
click at [193, 222] on span "Update" at bounding box center [168, 220] width 89 height 11
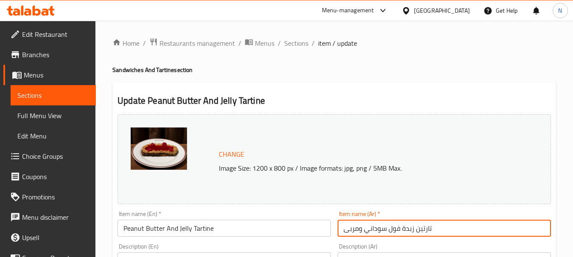
drag, startPoint x: 357, startPoint y: 232, endPoint x: 327, endPoint y: 228, distance: 30.7
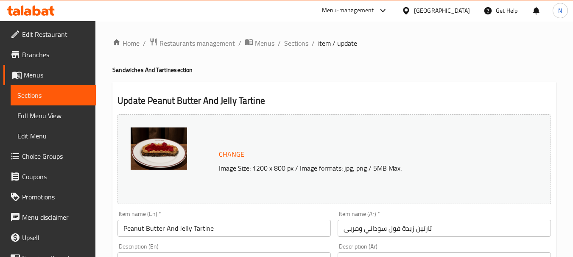
click at [374, 40] on ol "Home / Restaurants management / Menus / Sections / item / update" at bounding box center [333, 43] width 443 height 11
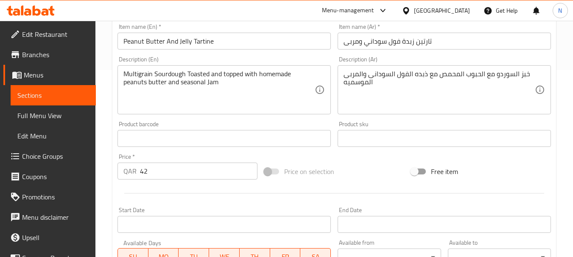
scroll to position [167, 0]
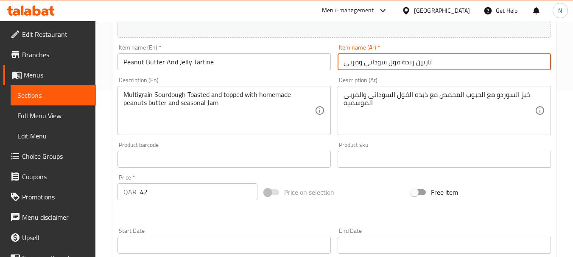
click at [356, 61] on input "تارتين زبدة فول سوداني ومربى" at bounding box center [443, 61] width 213 height 17
paste input "بدة الفول السوداني والمربى الخاص"
type input "زبدة الفول السوداني والمربى الخاص"
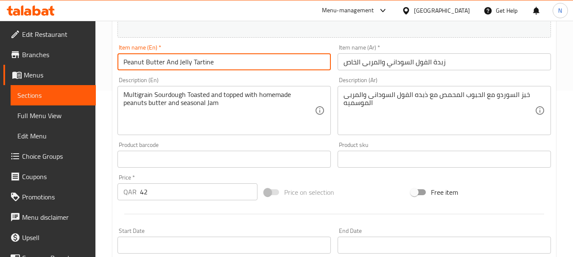
drag, startPoint x: 178, startPoint y: 64, endPoint x: 244, endPoint y: 64, distance: 66.1
click at [244, 64] on input "Peanut Butter And Jelly Tartine" at bounding box center [223, 61] width 213 height 17
click at [203, 64] on input "Peanut Butter And Special jam" at bounding box center [223, 61] width 213 height 17
click at [235, 62] on input "Peanut Butter And Special Jam" at bounding box center [223, 61] width 213 height 17
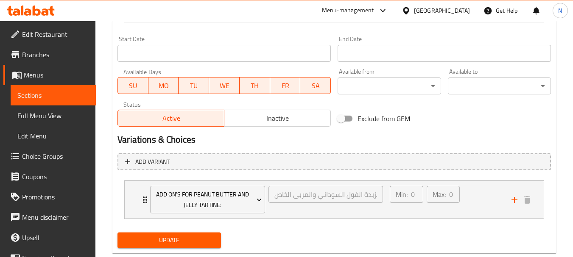
scroll to position [378, 0]
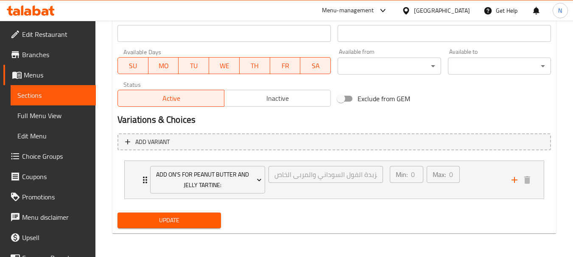
type input "Peanut Butter And Special Jam"
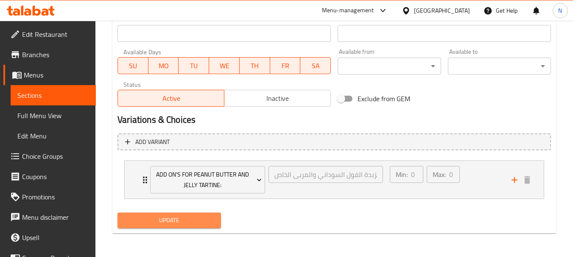
click at [200, 218] on span "Update" at bounding box center [168, 220] width 89 height 11
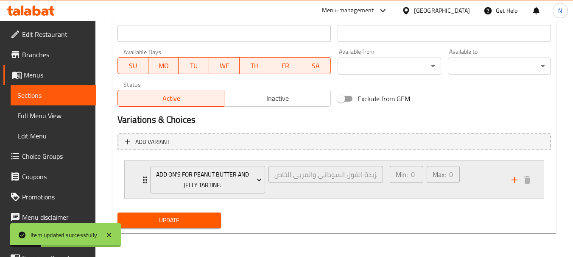
click at [479, 184] on div "Min: 0 ​ Max: 0 ​" at bounding box center [445, 180] width 122 height 38
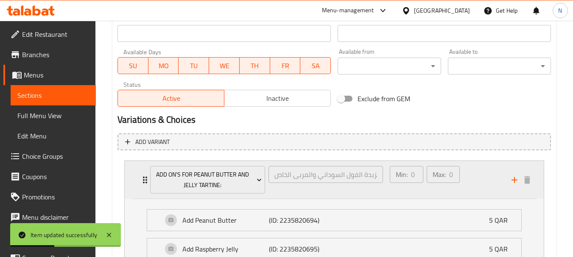
click at [476, 174] on div "Min: 0 ​ Max: 0 ​" at bounding box center [445, 180] width 122 height 38
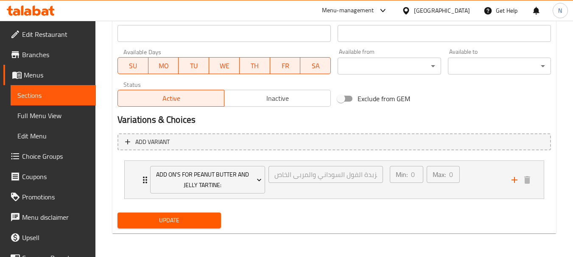
scroll to position [138, 0]
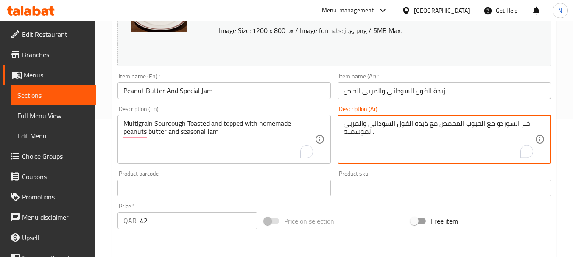
click at [352, 130] on textarea "خبز السوردو مع الحبوب المحمص مع ذبده الفول السودانى والمربى الموسميه." at bounding box center [438, 140] width 191 height 40
type textarea "خبز السوردو مع الحبوب المحمص مع ذبده الفول السودانى والمربى الموسميه."
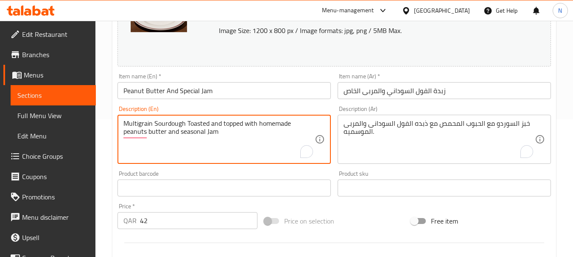
click at [195, 127] on textarea "Multigrain Sourdough Toasted and topped with homemade peanuts butter and season…" at bounding box center [218, 140] width 191 height 40
paste textarea "Toasted sourdough bread with peanut butter and seasonal jam."
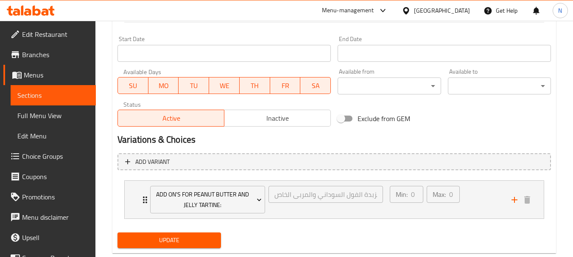
scroll to position [378, 0]
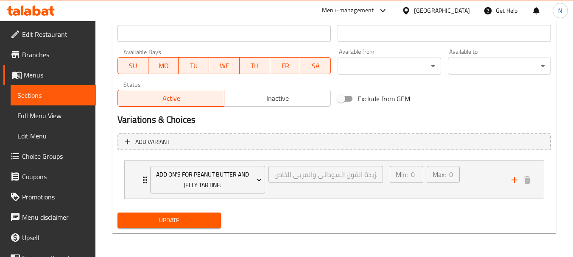
type textarea "Toasted sourdough bread with peanut butter and seasonal jam."
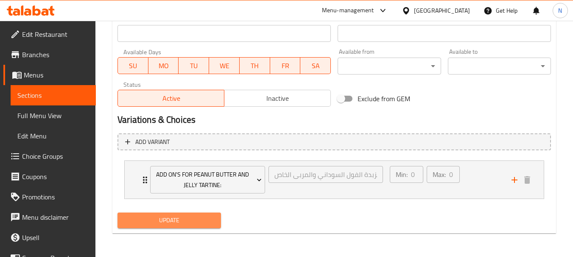
click at [182, 216] on span "Update" at bounding box center [168, 220] width 89 height 11
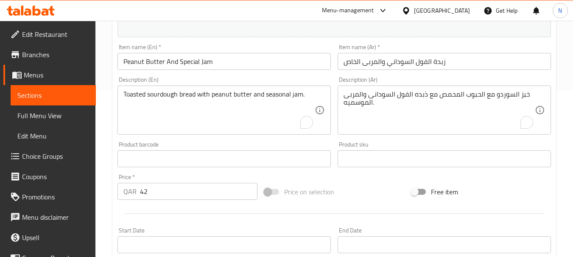
scroll to position [167, 0]
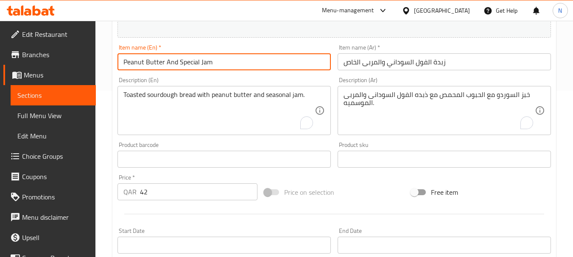
click at [197, 60] on input "Peanut Butter And Special Jam" at bounding box center [223, 61] width 213 height 17
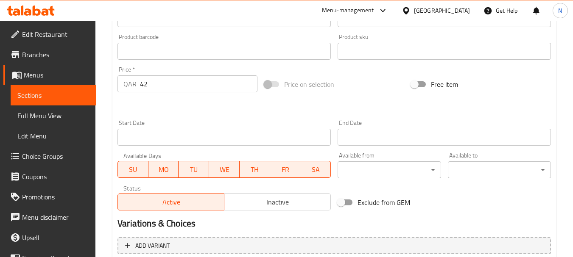
scroll to position [378, 0]
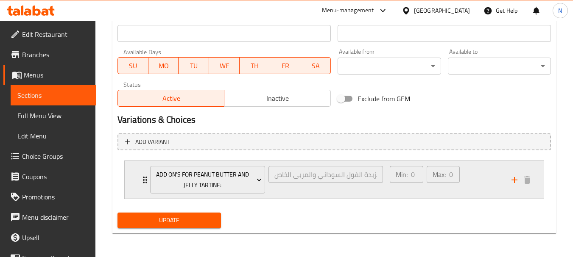
click at [479, 177] on div "Min: 0 ​ Max: 0 ​" at bounding box center [445, 180] width 122 height 38
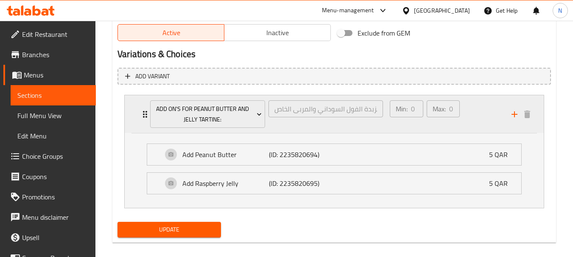
scroll to position [454, 0]
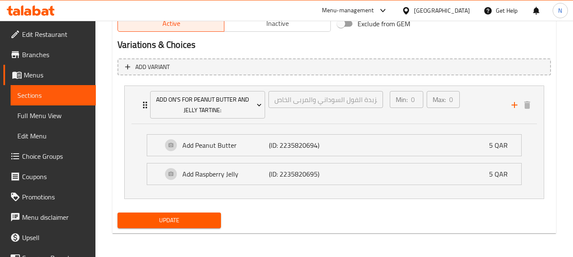
click at [185, 219] on span "Update" at bounding box center [168, 220] width 89 height 11
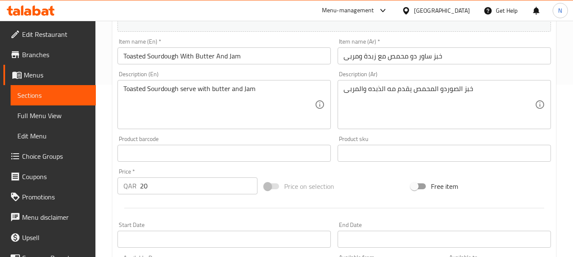
scroll to position [167, 0]
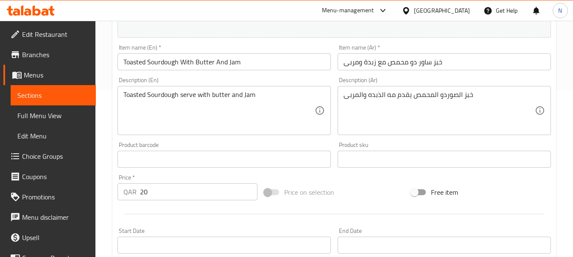
click at [381, 60] on input "خبز ساور دو محمص مع زبدة ومربى" at bounding box center [443, 61] width 213 height 17
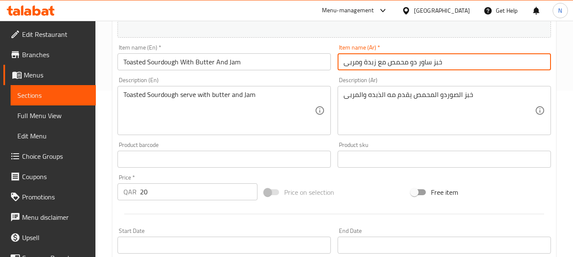
click at [381, 60] on input "خبز ساور دو محمص مع زبدة ومربى" at bounding box center [443, 61] width 213 height 17
paste input "لساوردو المحمص مع الزبدة وال"
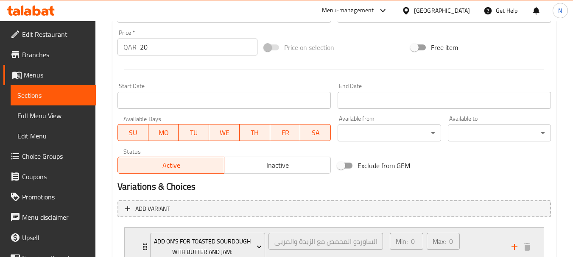
scroll to position [378, 0]
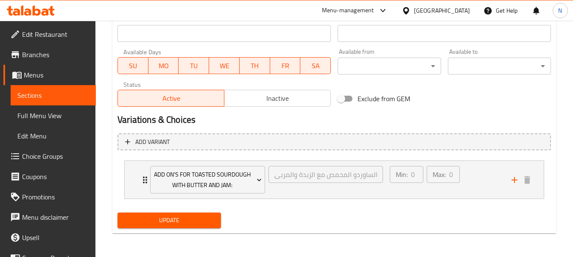
type input "خبز الساوردو المحمص مع الزبدة والمربى"
click at [200, 216] on span "Update" at bounding box center [168, 220] width 89 height 11
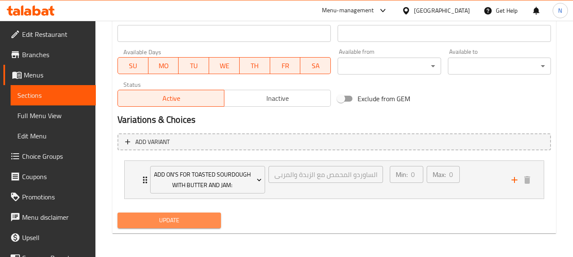
click at [190, 218] on span "Update" at bounding box center [168, 220] width 89 height 11
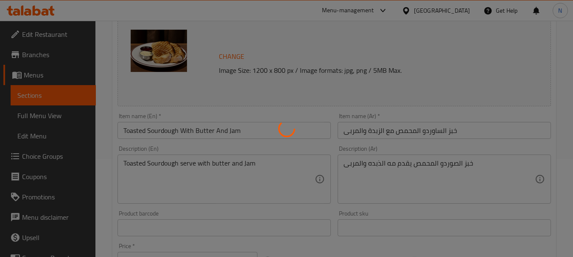
scroll to position [82, 0]
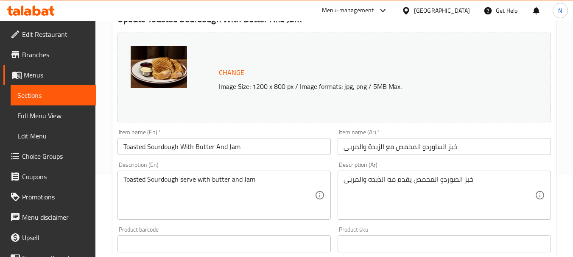
click at [353, 148] on input "خبز الساوردو المحمص مع الزبدة والمربى" at bounding box center [443, 146] width 213 height 17
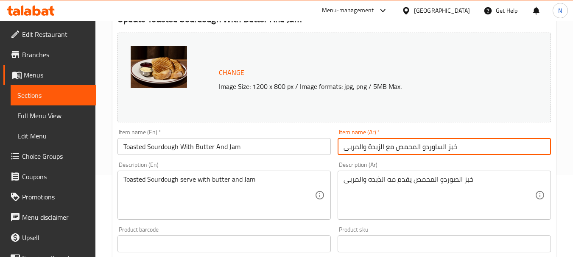
click at [353, 148] on input "خبز الساوردو المحمص مع الزبدة والمربى" at bounding box center [443, 146] width 213 height 17
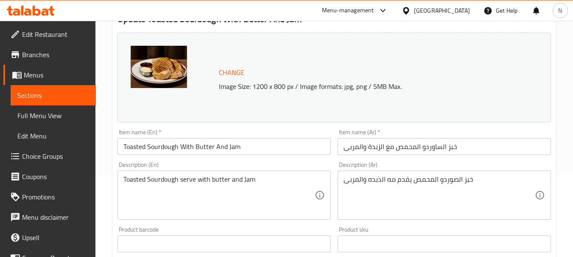
click at [231, 148] on input "Toasted Sourdough With Butter And Jam" at bounding box center [223, 146] width 213 height 17
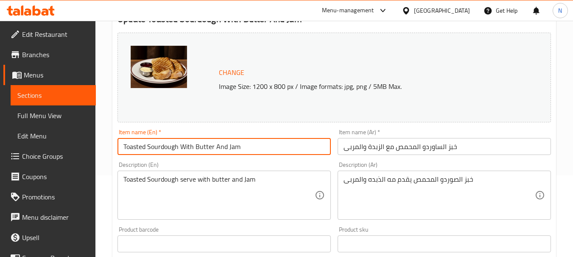
click at [231, 148] on input "Toasted Sourdough With Butter And Jam" at bounding box center [223, 146] width 213 height 17
paste input "Bread With Butter a"
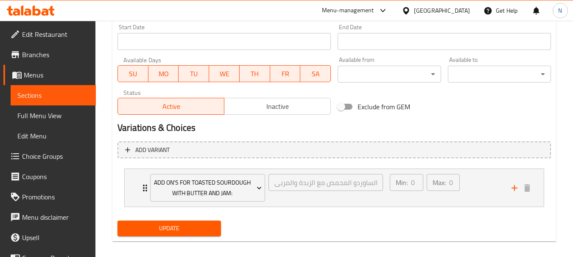
scroll to position [378, 0]
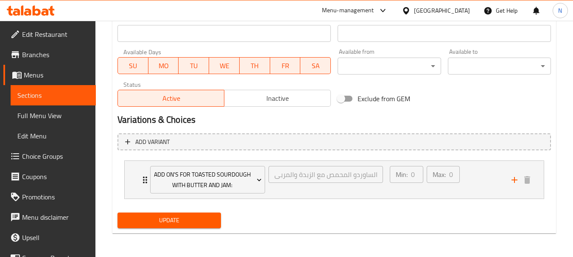
click at [203, 218] on span "Update" at bounding box center [168, 220] width 89 height 11
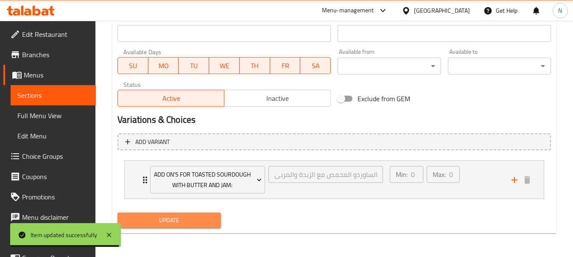
click at [209, 216] on span "Update" at bounding box center [168, 220] width 89 height 11
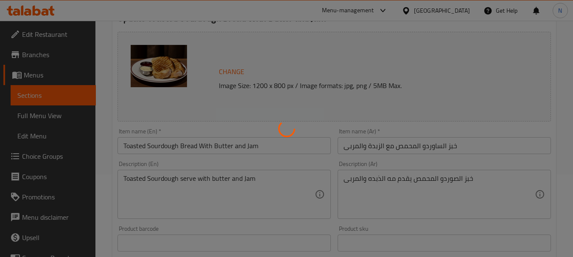
scroll to position [82, 0]
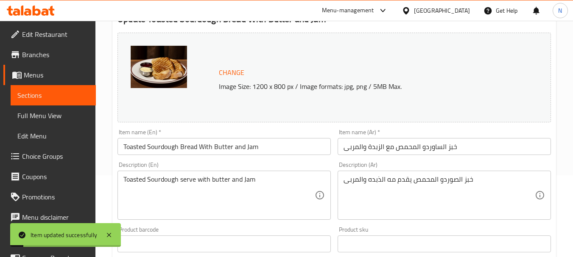
click at [239, 149] on input "Toasted Sourdough Bread With Butter and Jam" at bounding box center [223, 146] width 213 height 17
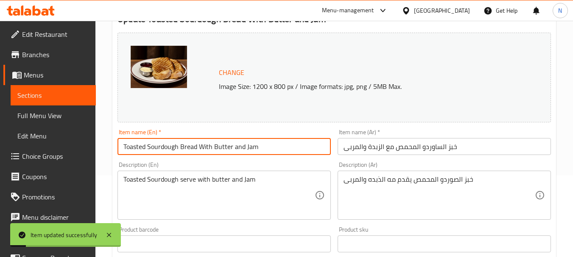
click at [239, 149] on input "Toasted Sourdough Bread With Butter and Jam" at bounding box center [223, 146] width 213 height 17
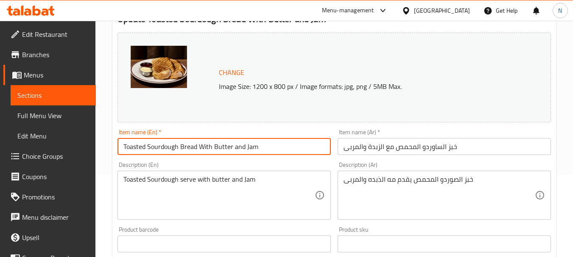
click at [243, 142] on input "Toasted Sourdough Bread With Butter and Jam" at bounding box center [223, 146] width 213 height 17
paste input "A"
type input "Toasted Sourdough Bread With Butter And Jam"
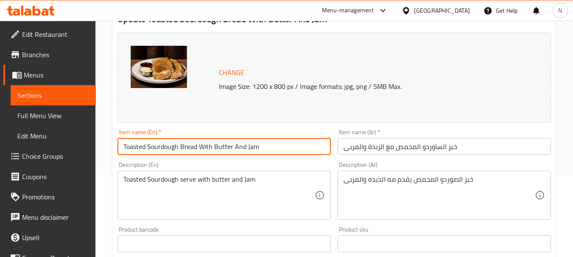
click at [258, 183] on textarea "Toasted Sourdough serve with butter and Jam" at bounding box center [218, 195] width 191 height 40
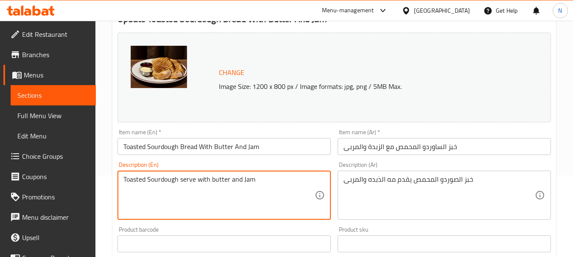
click at [258, 183] on textarea "Toasted Sourdough serve with butter and Jam" at bounding box center [218, 195] width 191 height 40
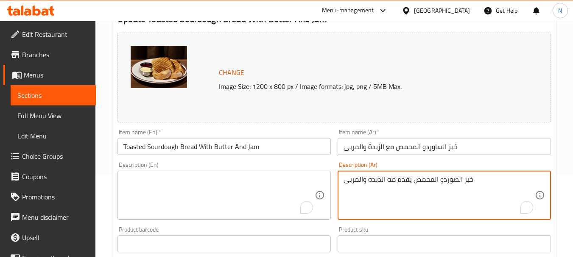
click at [401, 179] on textarea "خبز الصوردو المحمص يقدم مه الذبده والمربى" at bounding box center [438, 195] width 191 height 40
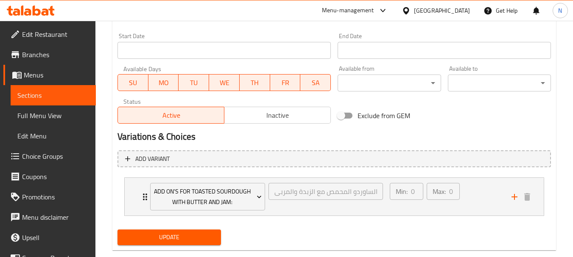
scroll to position [378, 0]
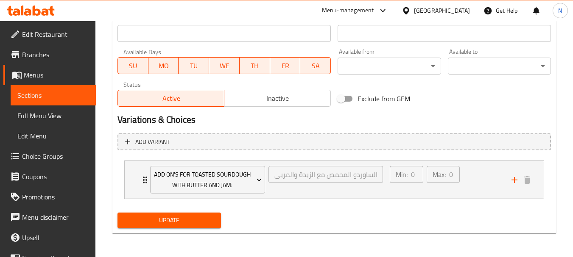
click at [192, 226] on span "Update" at bounding box center [168, 220] width 89 height 11
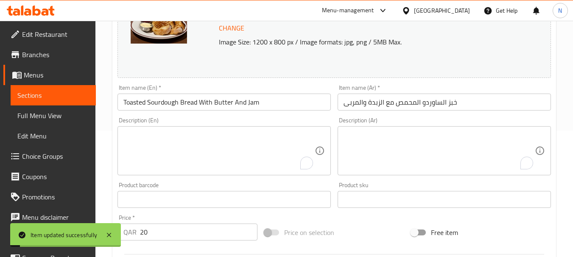
scroll to position [124, 0]
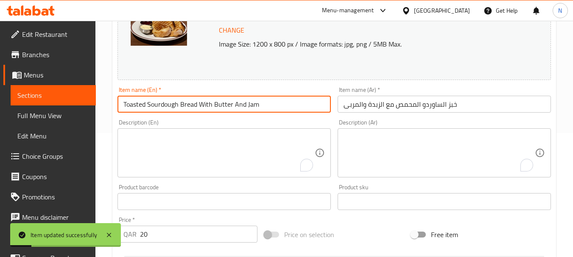
click at [146, 106] on input "Toasted Sourdough Bread With Butter And Jam" at bounding box center [223, 104] width 213 height 17
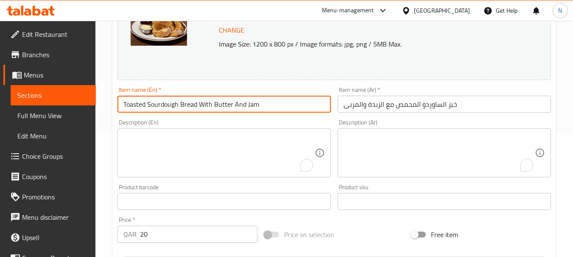
click at [200, 104] on input "Toasted Sourdough Bread With Butter And Jam" at bounding box center [223, 104] width 213 height 17
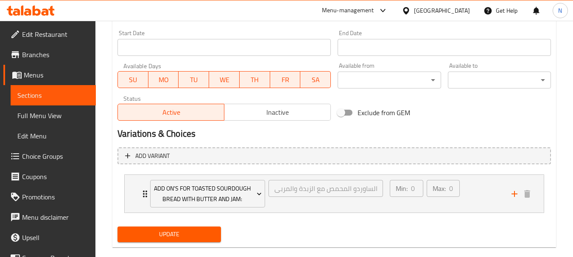
scroll to position [378, 0]
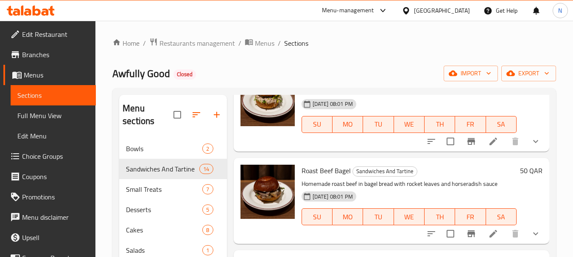
scroll to position [966, 0]
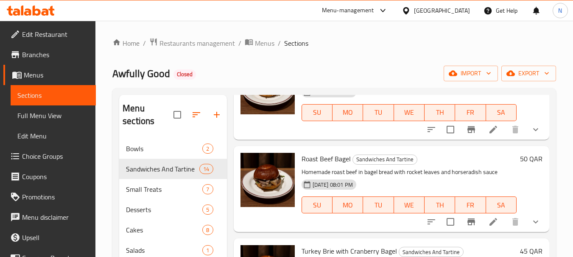
drag, startPoint x: 55, startPoint y: 121, endPoint x: 479, endPoint y: 15, distance: 436.8
click at [56, 121] on span "Full Menu View" at bounding box center [53, 116] width 72 height 10
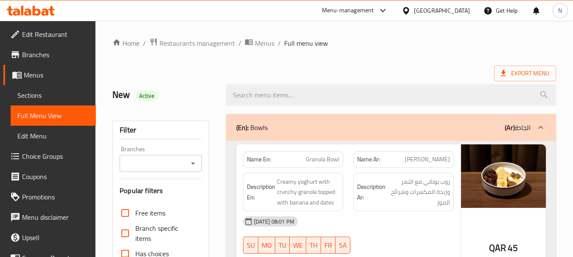
drag, startPoint x: 128, startPoint y: 61, endPoint x: 320, endPoint y: 34, distance: 193.5
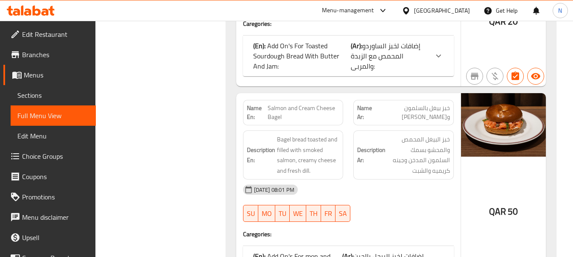
scroll to position [2162, 0]
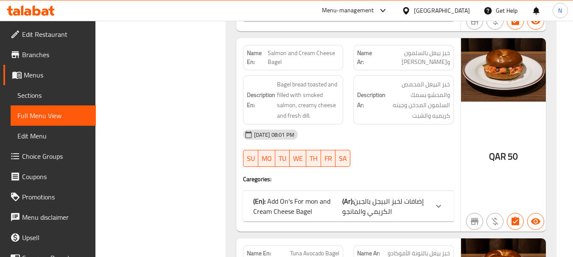
click at [431, 62] on span "خبز بيغل بالسلمون و[PERSON_NAME]" at bounding box center [412, 58] width 75 height 18
click at [281, 63] on span "Salmon and Cream Cheese Bagel" at bounding box center [303, 58] width 72 height 18
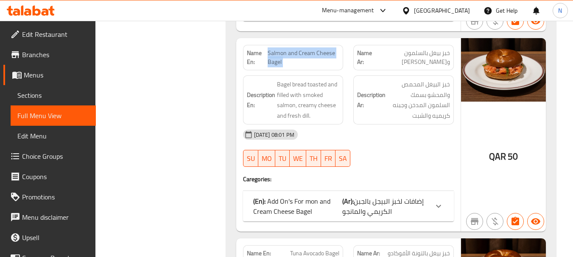
click at [281, 63] on span "Salmon and Cream Cheese Bagel" at bounding box center [303, 58] width 72 height 18
copy span "Salmon and Cream Cheese Bagel"
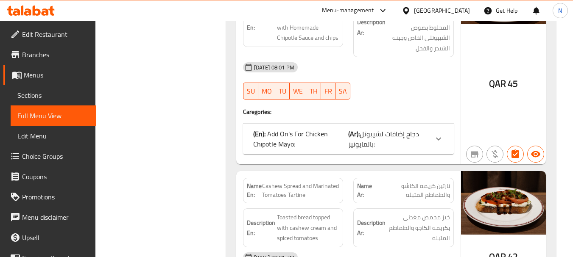
scroll to position [3400, 0]
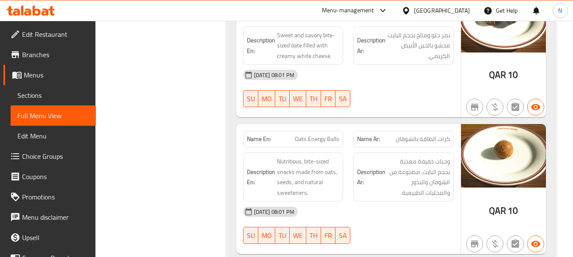
copy span "Oats Energy Balls"
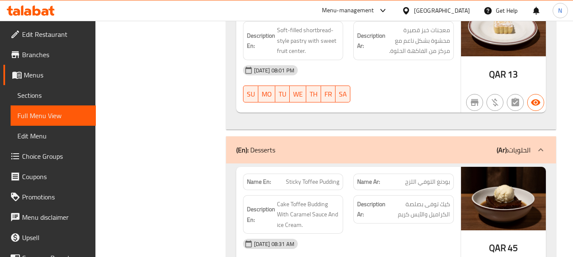
scroll to position [4949, 0]
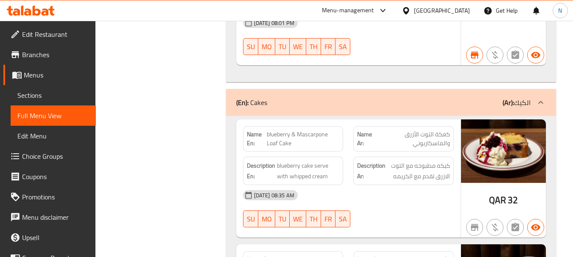
copy span "blueberry & Mascarpone Loaf Cake"
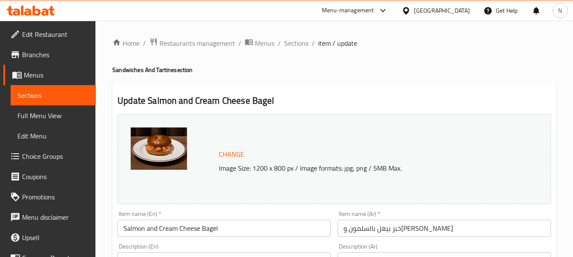
click at [410, 231] on input "خبز بيغل بالسلمون و[PERSON_NAME]" at bounding box center [443, 228] width 213 height 17
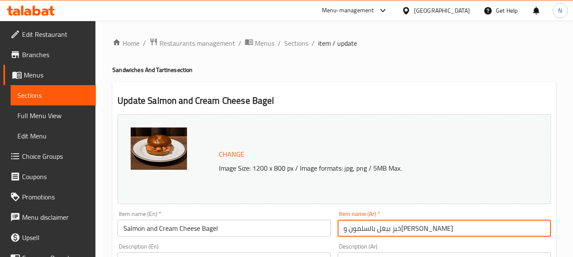
click at [410, 231] on input "خبز بيغل بالسلمون و[PERSON_NAME]" at bounding box center [443, 228] width 213 height 17
paste input "يغل السالمون المدخن والجبن"
type input "بيغل السالمون المدخن والجبن"
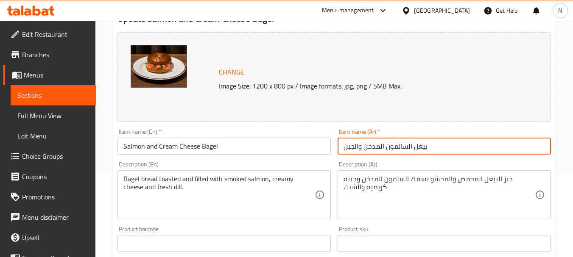
scroll to position [85, 0]
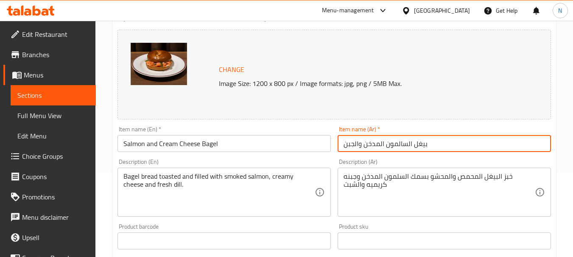
click at [374, 178] on textarea "خبز البيغل المحمص والمحشو بسمك السلمون المدخن وجبنه كريميه والشبت" at bounding box center [438, 193] width 191 height 40
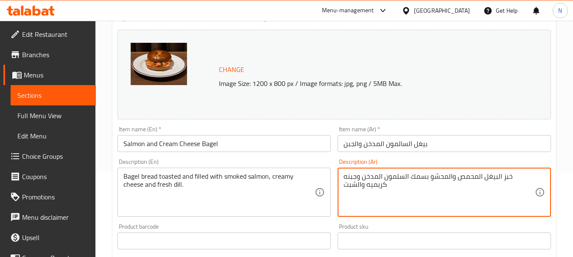
click at [374, 178] on textarea "خبز البيغل المحمص والمحشو بسمك السلمون المدخن وجبنه كريميه والشبت" at bounding box center [438, 193] width 191 height 40
paste textarea "To enrich screen reader interactions, please activate Accessibility in Grammarl…"
type textarea "خبز البيغل المحمص والمحشو بسمك السلمون المدخن وجبنه كريميه والشبت."
click at [385, 142] on input "بيغل السالمون المدخن والجبن" at bounding box center [443, 143] width 213 height 17
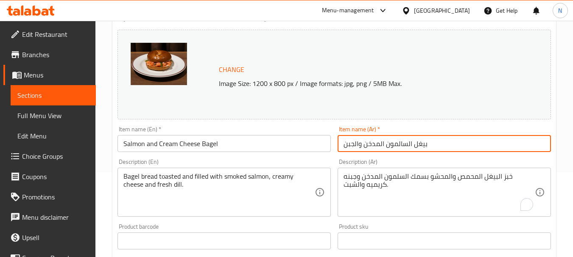
click at [385, 142] on input "بيغل السالمون المدخن والجبن" at bounding box center [443, 143] width 213 height 17
click at [386, 142] on input "بيغل السالمون المدخن والجبن" at bounding box center [443, 143] width 213 height 17
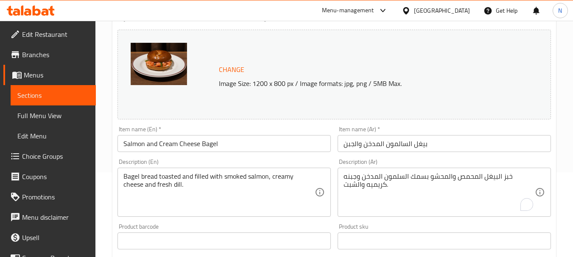
click at [367, 144] on input "بيغل السالمون المدخن والجبن" at bounding box center [443, 143] width 213 height 17
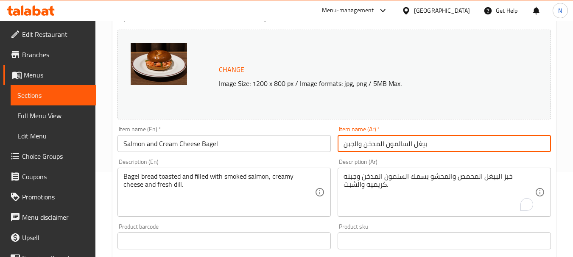
click at [367, 144] on input "بيغل السالمون المدخن والجبن" at bounding box center [443, 143] width 213 height 17
click at [207, 145] on input "Salmon and Cream Cheese Bagel" at bounding box center [223, 143] width 213 height 17
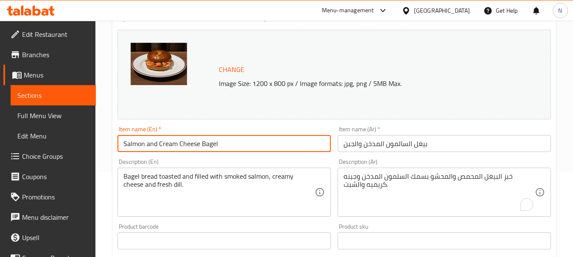
click at [207, 145] on input "Salmon and Cream Cheese Bagel" at bounding box center [223, 143] width 213 height 17
paste input "moked Salmon And"
type input "Smoked Salmon And Cheese Bagel"
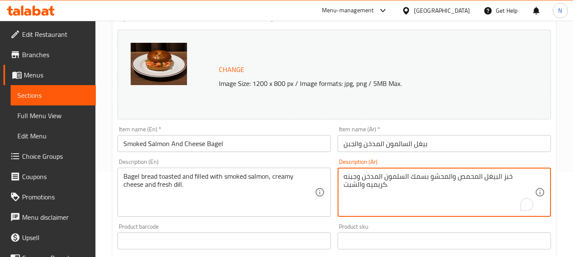
click at [441, 180] on textarea "خبز البيغل المحمص والمحشو بسمك السلمون المدخن وجبنه كريميه والشبت." at bounding box center [438, 193] width 191 height 40
paste textarea "To enrich screen reader interactions, please activate Accessibility in Grammarl…"
type textarea "خبز البيغل المحمص والمحشو بسمك السلمون المدخن وجبنه كريميه والشبت."
click at [442, 179] on textarea "خبز البيغل المحمص والمحشو بسمك السلمون المدخن وجبنه كريميه والشبت." at bounding box center [438, 193] width 191 height 40
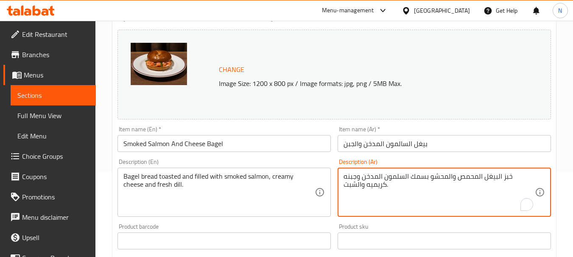
click at [442, 179] on textarea "خبز البيغل المحمص والمحشو بسمك السلمون المدخن وجبنه كريميه والشبت." at bounding box center [438, 193] width 191 height 40
click at [169, 180] on textarea "Bagel bread toasted and filled with smoked salmon, creamy cheese and fresh dill." at bounding box center [218, 193] width 191 height 40
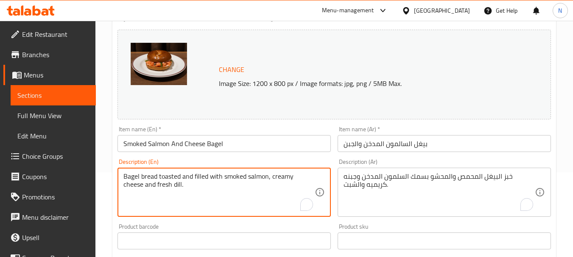
click at [169, 180] on textarea "Bagel bread toasted and filled with smoked salmon, creamy cheese and fresh dill." at bounding box center [218, 193] width 191 height 40
paste textarea "Toasted bagel filled with smoked salmon, cream cheese, and dill."
click at [283, 177] on textarea "Toasted bagel filled with smoked salmon, cream cheese, and dill." at bounding box center [218, 193] width 191 height 40
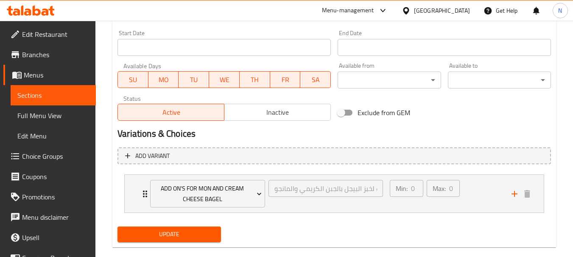
scroll to position [378, 0]
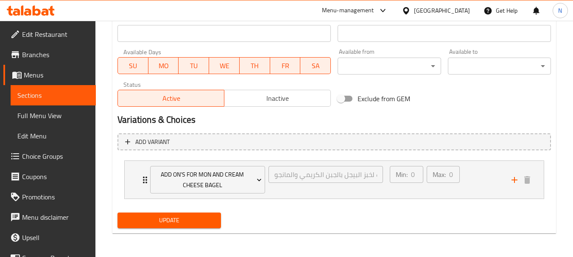
type textarea "Toasted bagel filled with smoked salmon, cream cheese and dill."
click at [201, 217] on span "Update" at bounding box center [168, 220] width 89 height 11
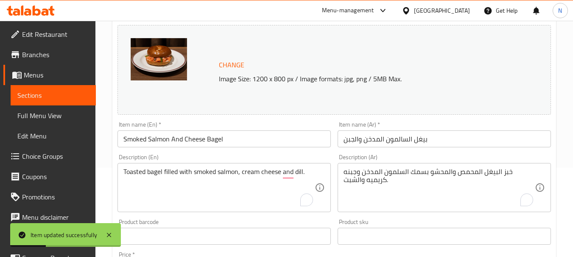
scroll to position [82, 0]
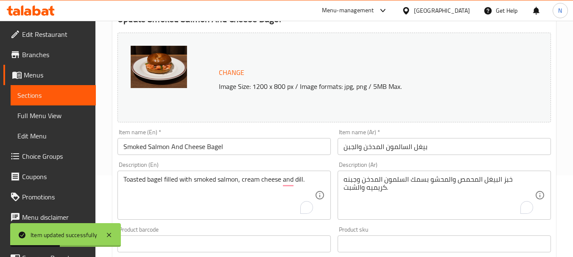
click at [164, 150] on input "Smoked Salmon And Cheese Bagel" at bounding box center [223, 146] width 213 height 17
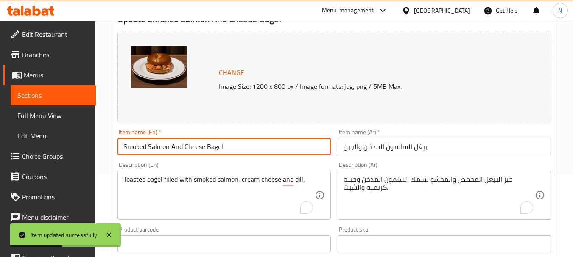
click at [164, 150] on input "Smoked Salmon And Cheese Bagel" at bounding box center [223, 146] width 213 height 17
click at [408, 148] on input "بيغل السالمون المدخن والجبن" at bounding box center [443, 146] width 213 height 17
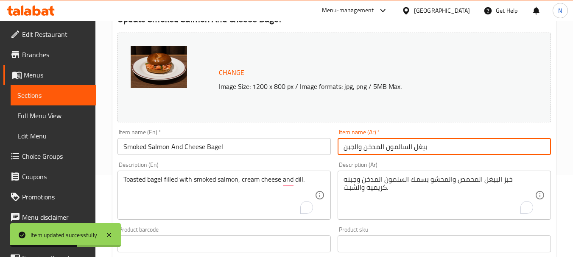
click at [408, 148] on input "بيغل السالمون المدخن والجبن" at bounding box center [443, 146] width 213 height 17
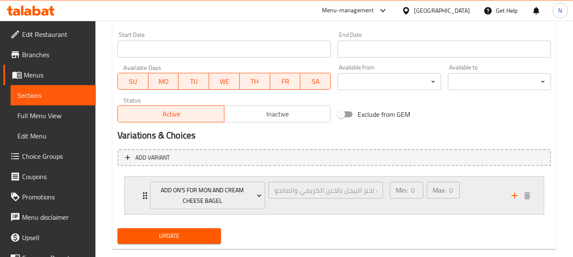
scroll to position [378, 0]
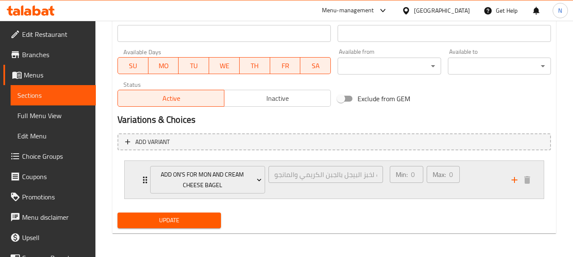
click at [479, 173] on div "Min: 0 ​ Max: 0 ​" at bounding box center [445, 180] width 122 height 38
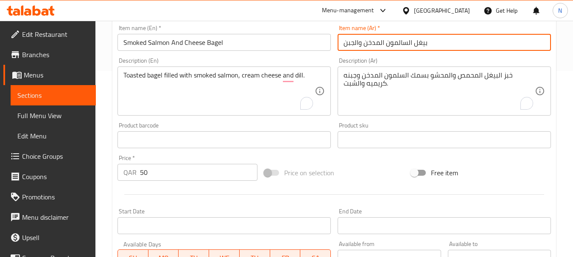
scroll to position [167, 0]
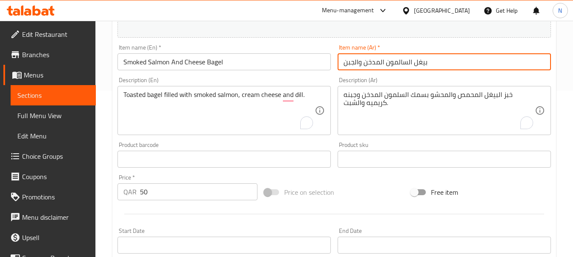
click at [211, 59] on input "Smoked Salmon And Cheese Bagel" at bounding box center [223, 61] width 213 height 17
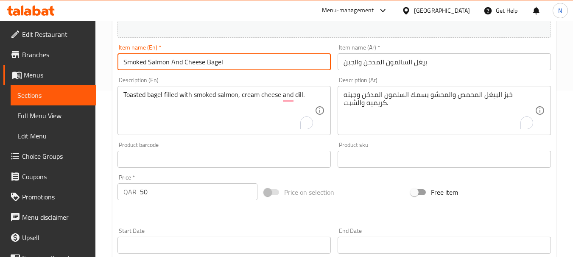
click at [211, 59] on input "Smoked Salmon And Cheese Bagel" at bounding box center [223, 61] width 213 height 17
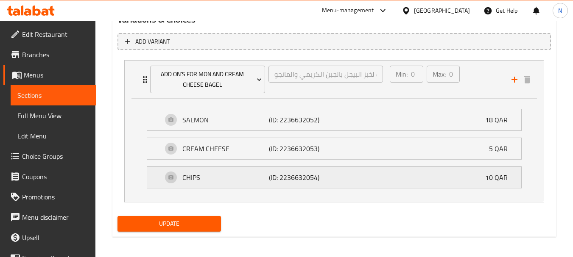
scroll to position [482, 0]
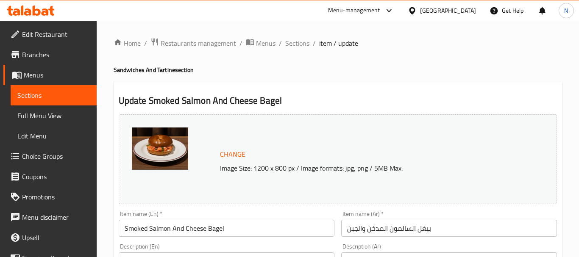
type input "إضافات لبيغل السالمون المدخن والجبن:"
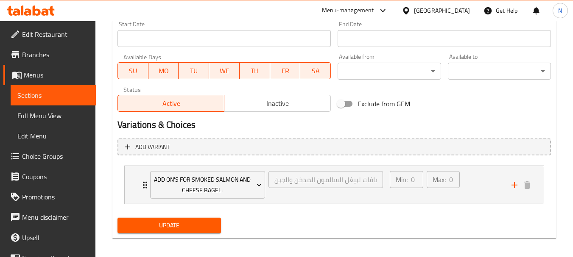
scroll to position [378, 0]
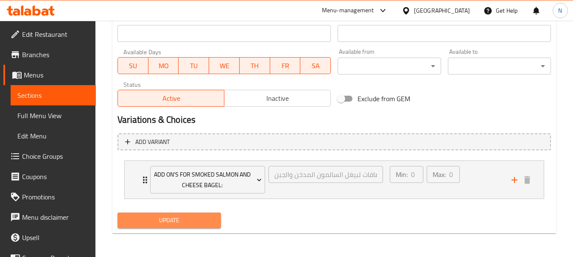
click at [193, 224] on span "Update" at bounding box center [168, 220] width 89 height 11
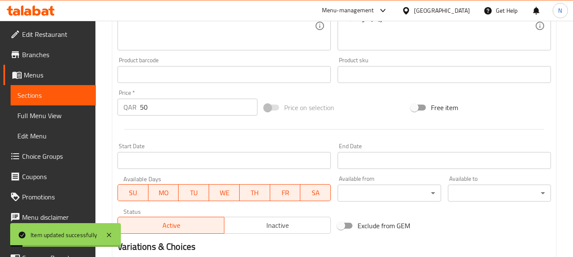
scroll to position [167, 0]
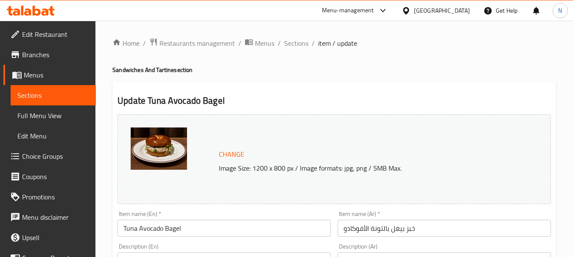
click at [382, 231] on input "خبز بيغل بالتونة الأفوكادو" at bounding box center [443, 228] width 213 height 17
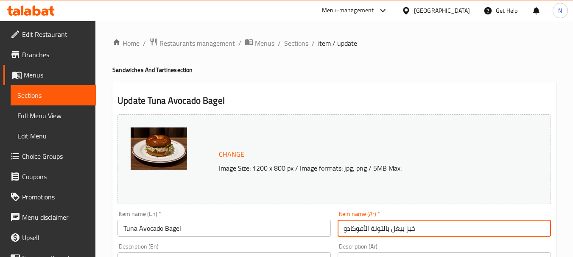
click at [382, 231] on input "خبز بيغل بالتونة الأفوكادو" at bounding box center [443, 228] width 213 height 17
paste input "يغل التونا مع البيست"
type input "بيغل التونا مع البيستو"
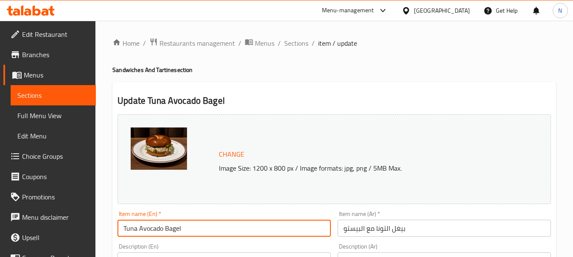
click at [216, 231] on input "Tuna Avocado Bagel" at bounding box center [223, 228] width 213 height 17
paste input "Bagel With Pesto"
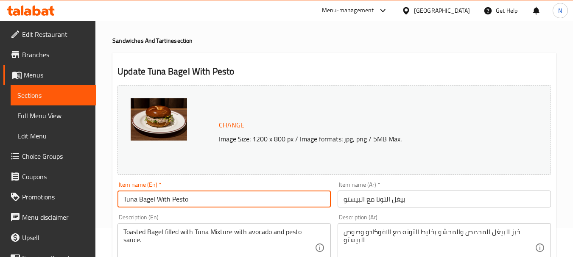
scroll to position [85, 0]
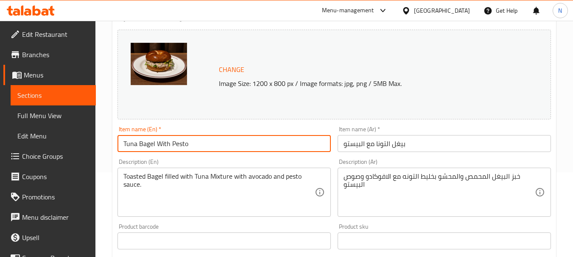
type input "Tuna Bagel With Pesto"
click at [446, 179] on textarea "خبز البيغل المحمص والمحشو بخليط التونه مع الافوكادو وصوص البيستو" at bounding box center [438, 193] width 191 height 40
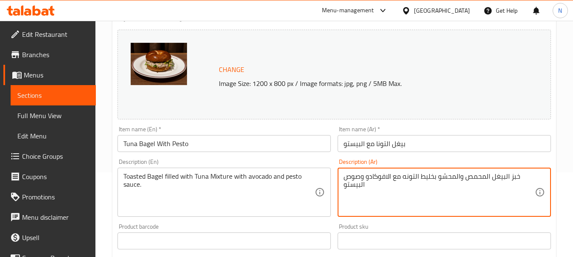
click at [446, 179] on textarea "خبز البيغل المحمص والمحشو بخليط التونه مع الافوكادو وصوص البيستو" at bounding box center [438, 193] width 191 height 40
paste textarea "."
type textarea "خبز البيغل المحمص والمحشو بخليط التونه مع الافوكادو وصوص البيستو."
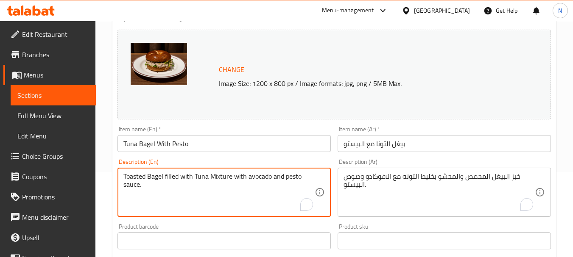
click at [245, 173] on textarea "Toasted Bagel filled with Tuna Mixture with avocado and pesto sauce." at bounding box center [218, 193] width 191 height 40
paste textarea "bagels filled with tuna mixture, avocado, and pesto sauce"
click at [164, 180] on textarea "Toasted bagels filled with tuna mixture, avocado, and pesto sauce" at bounding box center [218, 193] width 191 height 40
click at [259, 180] on textarea "Toasted bagel filled with tuna mixture, avocado, and pesto sauce" at bounding box center [218, 193] width 191 height 40
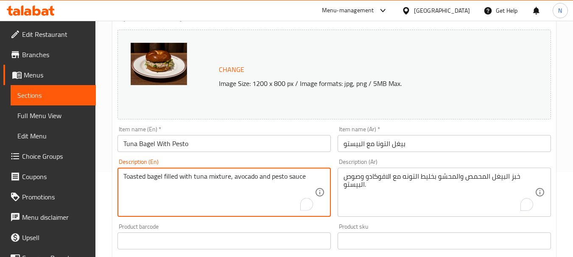
click at [308, 184] on textarea "Toasted bagel filled with tuna mixture, avocado and pesto sauce" at bounding box center [218, 193] width 191 height 40
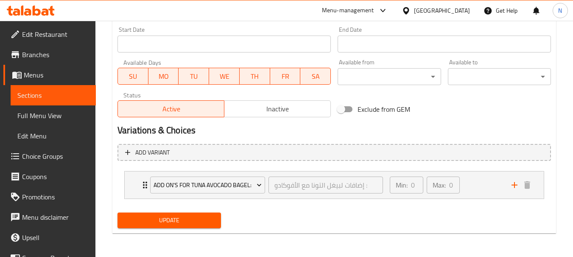
scroll to position [378, 0]
type textarea "Toasted bagel filled with tuna mixture, avocado and pesto sauce."
click at [214, 215] on button "Update" at bounding box center [168, 221] width 103 height 16
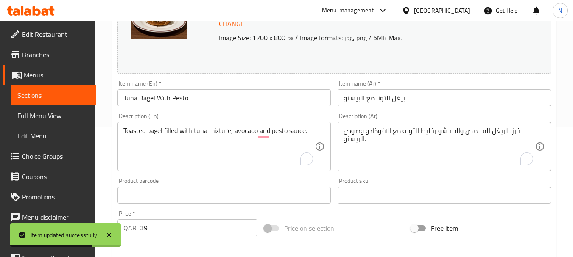
scroll to position [124, 0]
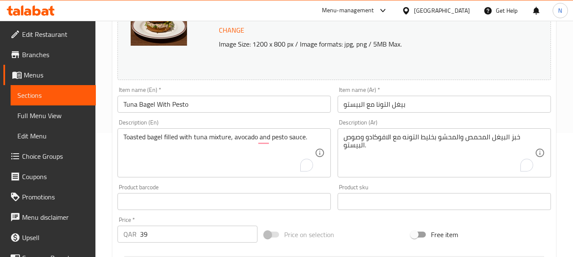
click at [399, 109] on input "بيغل التونا مع البيستو" at bounding box center [443, 104] width 213 height 17
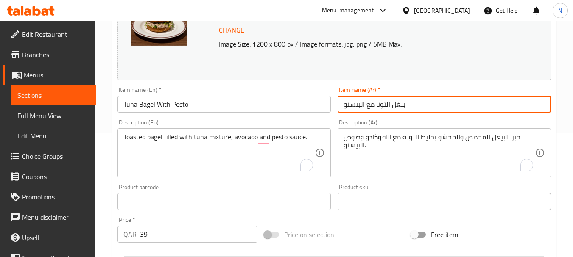
click at [399, 109] on input "بيغل التونا مع البيستو" at bounding box center [443, 104] width 213 height 17
click at [151, 100] on input "Tuna Bagel With Pesto" at bounding box center [223, 104] width 213 height 17
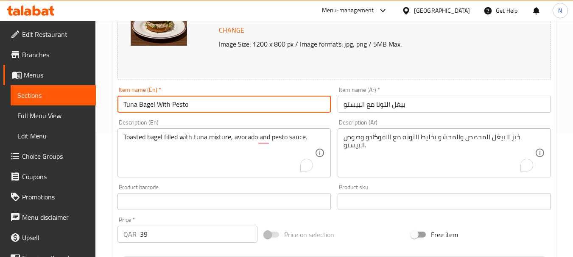
click at [151, 100] on input "Tuna Bagel With Pesto" at bounding box center [223, 104] width 213 height 17
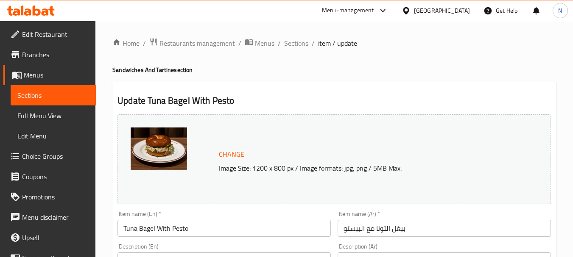
type input "إضافات لبيغل التونا مع البيستو:"
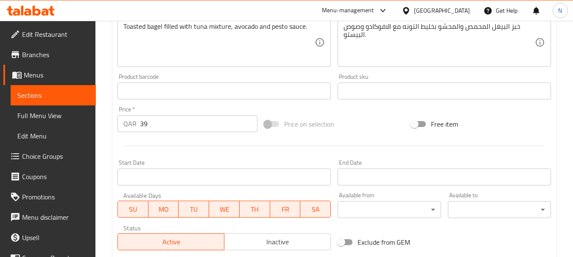
scroll to position [212, 0]
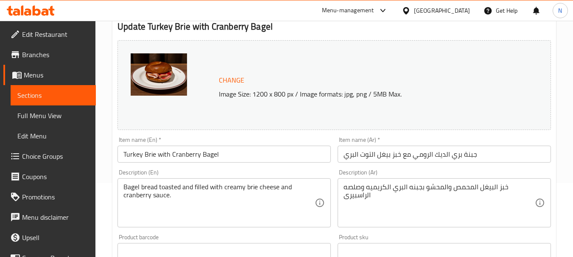
scroll to position [85, 0]
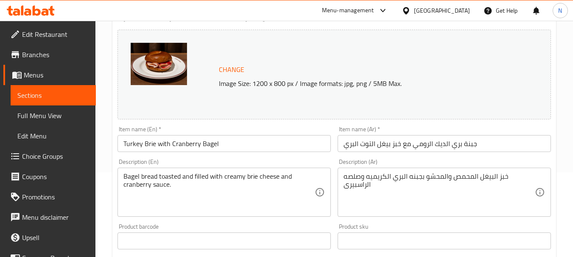
click at [454, 145] on input "جبنة بري الديك الرومي مع خبز بيغل التوت البري" at bounding box center [443, 143] width 213 height 17
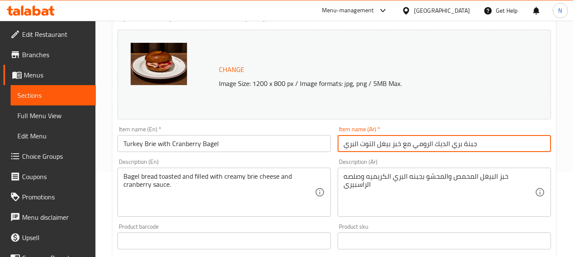
click at [454, 145] on input "جبنة بري الديك الرومي مع خبز بيغل التوت البري" at bounding box center [443, 143] width 213 height 17
paste input "ركى مدخن مع جبنة بري وصوص التوت"
click at [454, 145] on input "تركى مدخن مع جبنة بري وصوص التوت البري" at bounding box center [443, 143] width 213 height 17
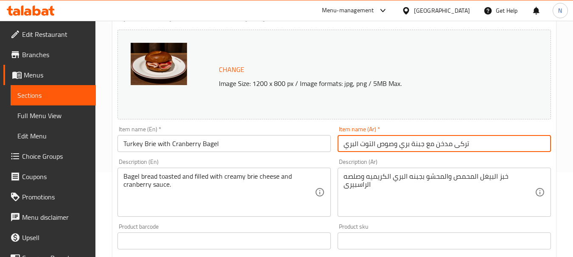
click at [454, 145] on input "تركى مدخن مع جبنة بري وصوص التوت البري" at bounding box center [443, 143] width 213 height 17
type input "تركى مدخن مع جبنة بري وصوص التوت البري"
click at [230, 143] on input "Turkey Brie with Cranberry Bagel" at bounding box center [223, 143] width 213 height 17
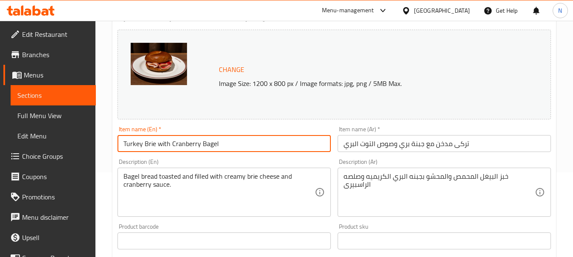
click at [230, 143] on input "Turkey Brie with Cranberry Bagel" at bounding box center [223, 143] width 213 height 17
paste input "Smoked Turkey With [PERSON_NAME] And Cranberry Sauce"
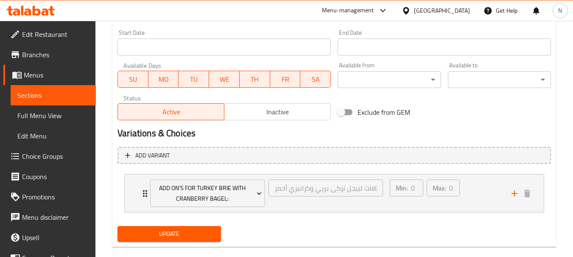
scroll to position [378, 0]
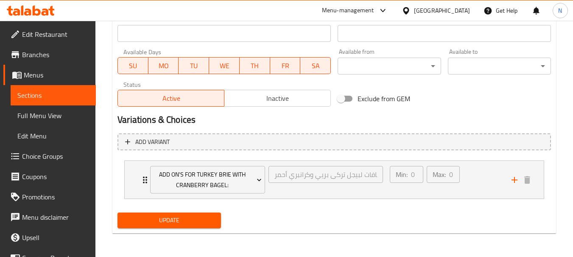
type input "Smoked Turkey With [PERSON_NAME] And Cranberry Sauce"
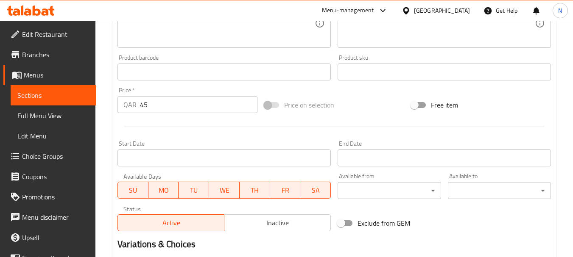
scroll to position [167, 0]
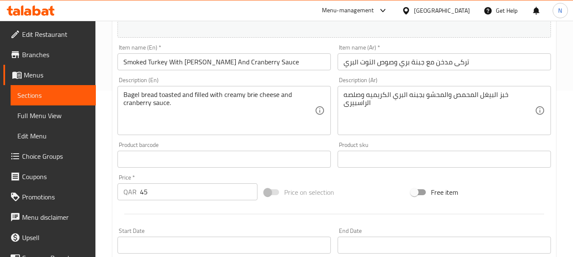
click at [458, 102] on textarea "خبز البيغل المحمص والمحشو بجبنه البري الكريميه وصلصه الراسبيرى" at bounding box center [438, 111] width 191 height 40
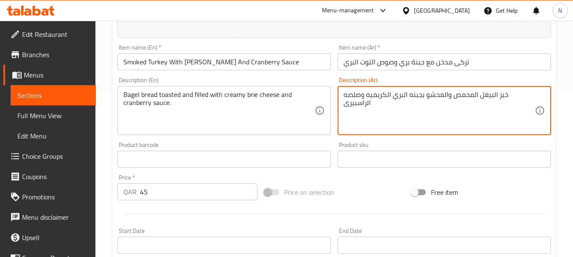
click at [458, 102] on textarea "خبز البيغل المحمص والمحشو بجبنه البري الكريميه وصلصه الراسبيرى" at bounding box center [438, 111] width 191 height 40
paste textarea "."
click at [430, 103] on textarea "خبز البيغل المحمص والمحشو بجبنه البري الكريميه وصلصه الراسبيرى." at bounding box center [438, 111] width 191 height 40
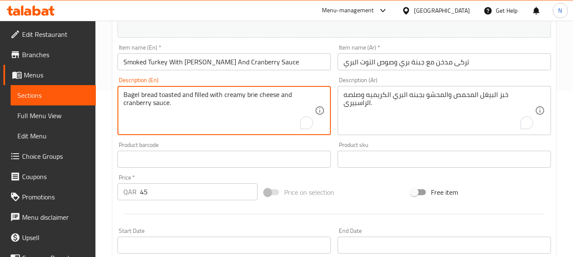
click at [254, 94] on textarea "Bagel bread toasted and filled with creamy brie cheese and cranberry sauce." at bounding box center [218, 111] width 191 height 40
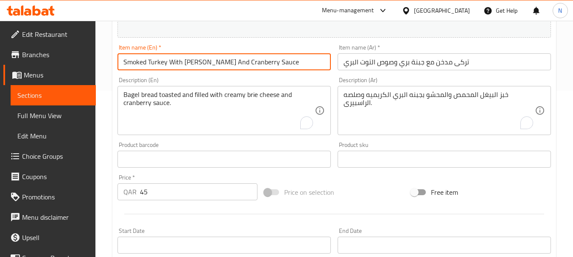
click at [239, 58] on input "Smoked Turkey With [PERSON_NAME] And Cranberry Sauce" at bounding box center [223, 61] width 213 height 17
click at [203, 65] on input "Smoked Turkey With [PERSON_NAME] And Cranberry Sauce" at bounding box center [223, 61] width 213 height 17
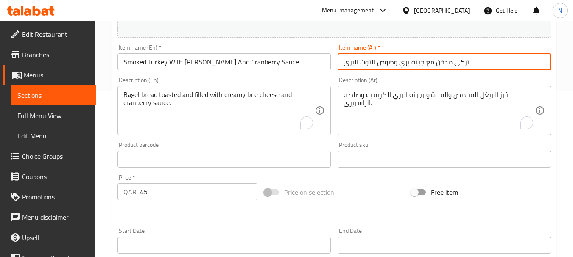
click at [390, 62] on input "تركى مدخن مع جبنة بري وصوص التوت البري" at bounding box center [443, 61] width 213 height 17
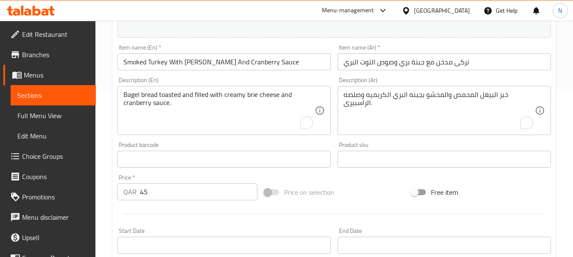
click at [111, 79] on div "Home / Restaurants management / Menus / Sections / item / update Sandwiches And…" at bounding box center [333, 161] width 477 height 615
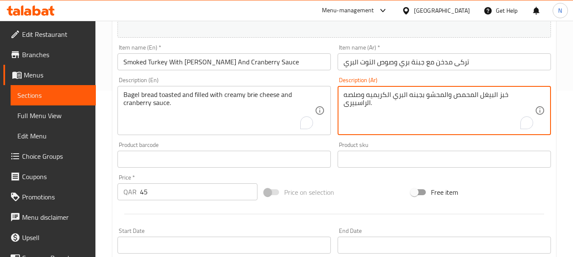
click at [383, 97] on textarea "خبز البيغل المحمص والمحشو بجبنه البري الكريميه وصلصه الراسبيرى." at bounding box center [438, 111] width 191 height 40
paste textarea "To enrich screen reader interactions, please activate Accessibility in Grammarl…"
click at [373, 108] on textarea "خبز البيغل المحمص والمحشو بجبنه البري الكريميه وصلصه الراسبيرى" at bounding box center [438, 111] width 191 height 40
click at [370, 110] on textarea "خبز البيغل المحمص والمحشو بجبنه البري الكريميه وصلصه الراسبيرى" at bounding box center [438, 111] width 191 height 40
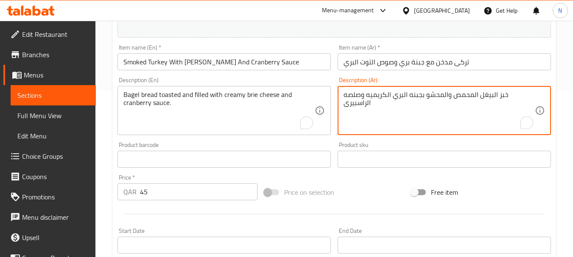
click at [378, 110] on textarea "خبز البيغل المحمص والمحشو بجبنه البري الكريميه وصلصه الراسبيرى" at bounding box center [438, 111] width 191 height 40
click at [376, 112] on textarea "خبز البيغل المحمص والمحشو بجبنه البري الكريميه وصلصه الراسبيرى" at bounding box center [438, 111] width 191 height 40
click at [375, 112] on textarea "خبز البيغل المحمص والمحشو بجبنه البري الكريميه وصلصه الراسبيرى" at bounding box center [438, 111] width 191 height 40
click at [370, 113] on textarea "خبز البيغل المحمص والمحشو بجبنه البري الكريميه وصلصه الراسبيرى" at bounding box center [438, 111] width 191 height 40
type textarea "خبز البيغل المحمص والمحشو بجبنه البري الكريميه وصلصه الراسبيرى"
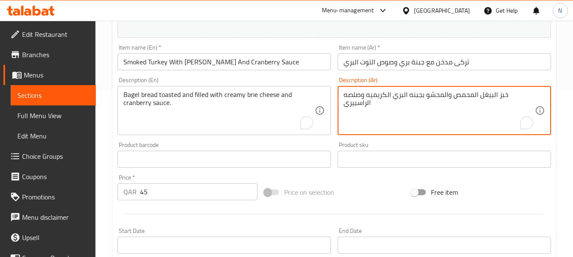
click at [373, 65] on input "تركى مدخن مع جبنة بري وصوص التوت البري" at bounding box center [443, 61] width 213 height 17
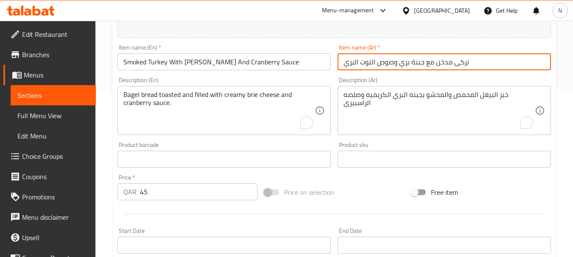
click at [373, 65] on input "تركى مدخن مع جبنة بري وصوص التوت البري" at bounding box center [443, 61] width 213 height 17
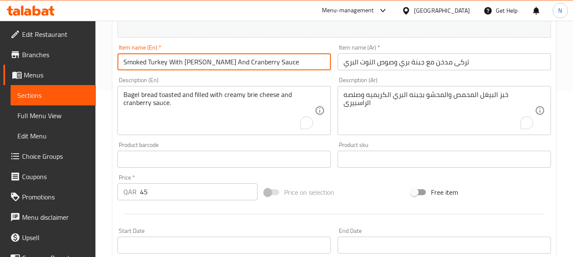
click at [242, 61] on input "Smoked Turkey With [PERSON_NAME] And Cranberry Sauce" at bounding box center [223, 61] width 213 height 17
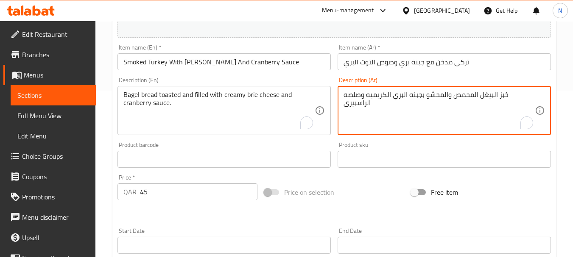
click at [353, 106] on textarea "خبز البيغل المحمص والمحشو بجبنه البري الكريميه وصلصه الراسبيرى" at bounding box center [438, 111] width 191 height 40
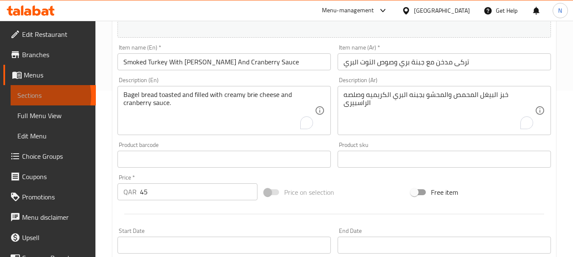
click at [37, 96] on span "Sections" at bounding box center [53, 95] width 72 height 10
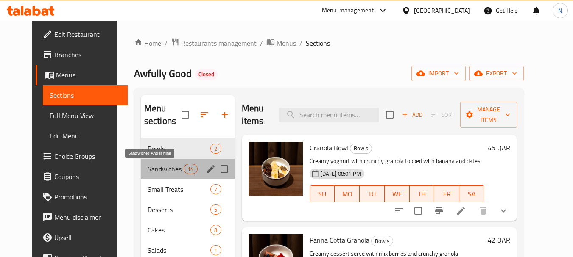
click at [156, 171] on span "Sandwiches And Tartine" at bounding box center [165, 169] width 36 height 10
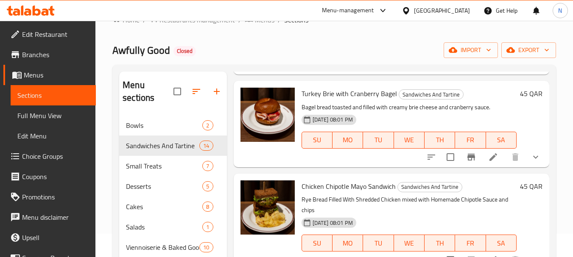
scroll to position [85, 0]
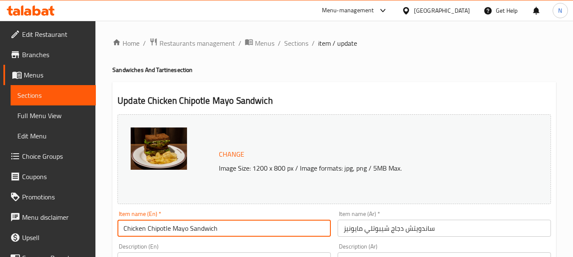
click at [234, 229] on input "Chicken Chipotle Mayo Sandwich" at bounding box center [223, 228] width 213 height 17
paste input "chipotle mayo"
type input "Chicken chipotle mayo"
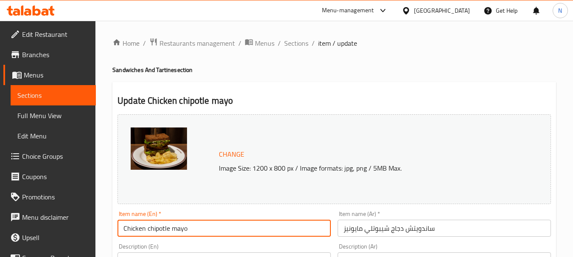
click at [428, 228] on input "ساندويتش دجاج شيبوتلي مايونيز" at bounding box center [443, 228] width 213 height 17
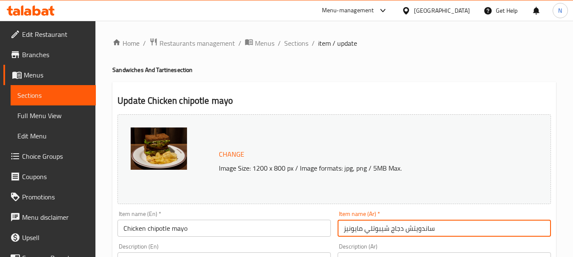
click at [428, 228] on input "ساندويتش دجاج شيبوتلي مايونيز" at bounding box center [443, 228] width 213 height 17
paste input "text"
type input "ساندويتش دجاج شيبوتلي"
click at [209, 228] on input "Chicken chipotle mayo" at bounding box center [223, 228] width 213 height 17
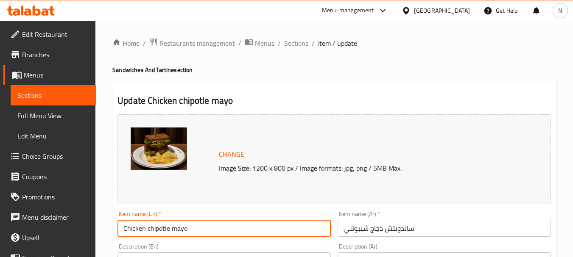
click at [209, 228] on input "Chicken chipotle mayo" at bounding box center [223, 228] width 213 height 17
paste input "potle Chicken Sandwich"
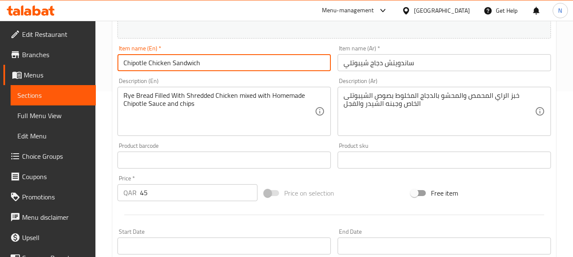
scroll to position [170, 0]
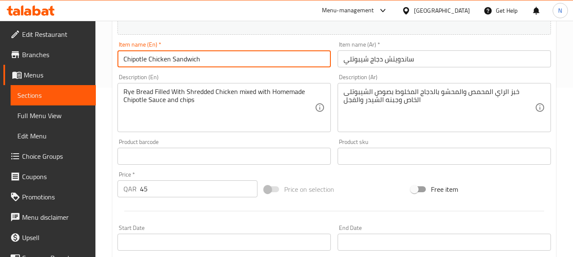
type input "Chipotle Chicken Sandwich"
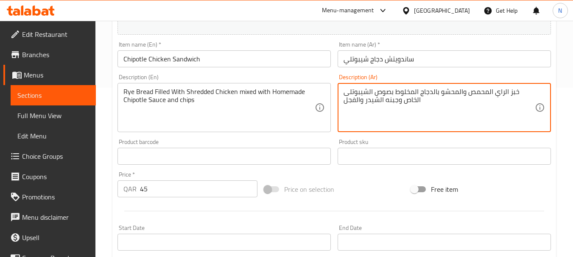
click at [382, 101] on textarea "خبز الراي المحمص والمحشو بالدجاج المخلوط بصوص الشيبوتلى الخاص وجبنه الشيدر والف…" at bounding box center [438, 108] width 191 height 40
paste textarea "To enrich screen reader interactions, please activate Accessibility in Grammarl…"
click at [378, 101] on textarea "خبز الراي المحمص والمحشو بالدجاج المخلوط بصوص الشيبوتلى الخاص وجبنه الشيدر والف…" at bounding box center [438, 108] width 191 height 40
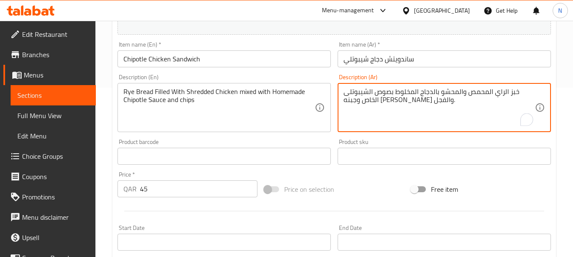
click at [378, 101] on textarea "خبز الراي المحمص والمحشو بالدجاج المخلوط بصوص الشيبوتلى الخاص وجبنه الشيدر والف…" at bounding box center [438, 108] width 191 height 40
type textarea "خبز الراي المحمص والمحشو بالدجاج المخلوط بصوص الشيبوتلى الخاص وجبنه الشيدر والف…"
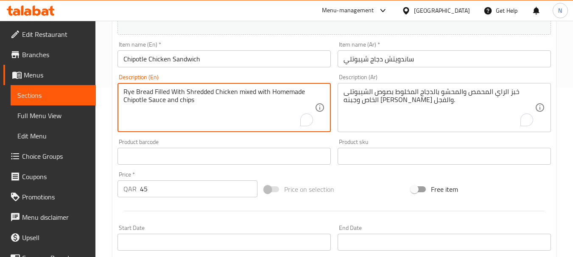
click at [244, 95] on textarea "Rye Bread Filled With Shredded Chicken mixed with Homemade Chipotle Sauce and c…" at bounding box center [218, 108] width 191 height 40
paste textarea "Toasted rye bread stuffed with chicken mixed with special chipotle sauce, chedd…"
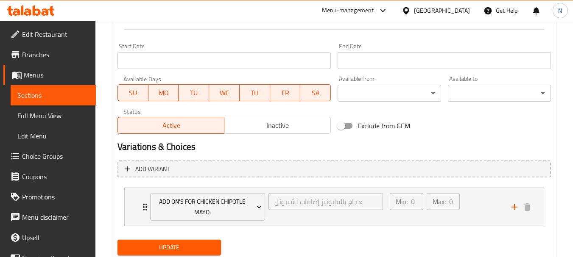
scroll to position [378, 0]
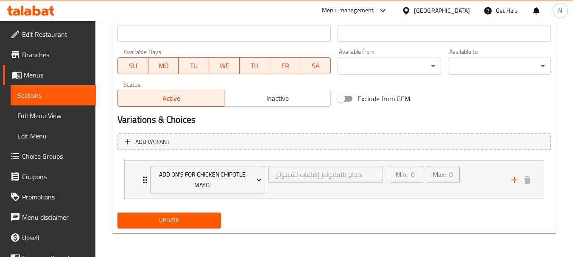
type textarea "Toasted rye bread stuffed with chicken mixed with special chipotle sauce, chedd…"
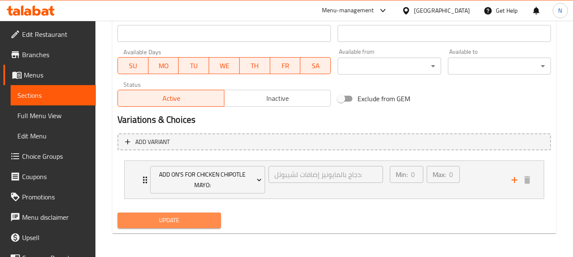
click at [203, 217] on span "Update" at bounding box center [168, 220] width 89 height 11
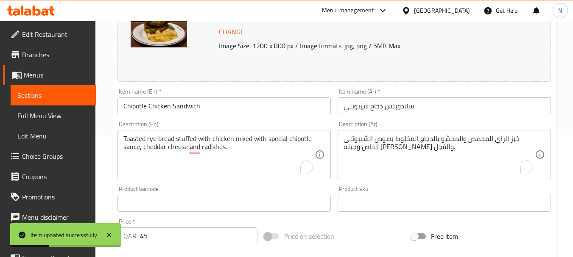
scroll to position [127, 0]
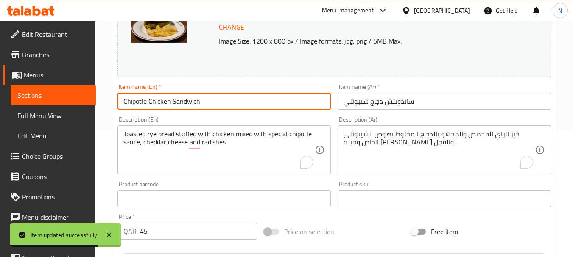
click at [185, 103] on input "Chipotle Chicken Sandwich" at bounding box center [223, 101] width 213 height 17
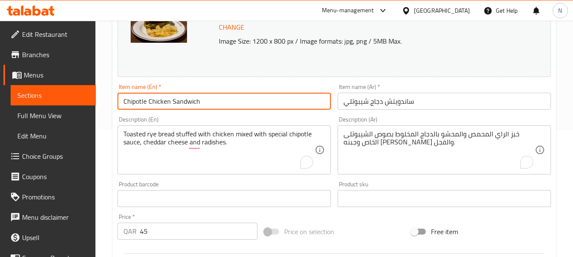
click at [387, 106] on input "ساندويتش دجاج شيبوتلي" at bounding box center [443, 101] width 213 height 17
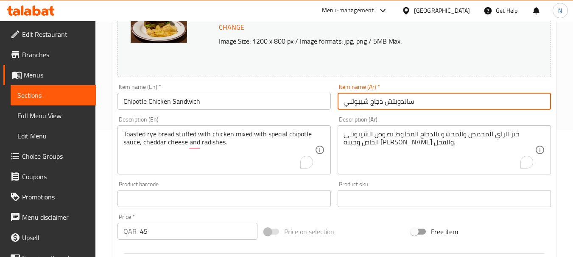
click at [387, 106] on input "ساندويتش دجاج شيبوتلي" at bounding box center [443, 101] width 213 height 17
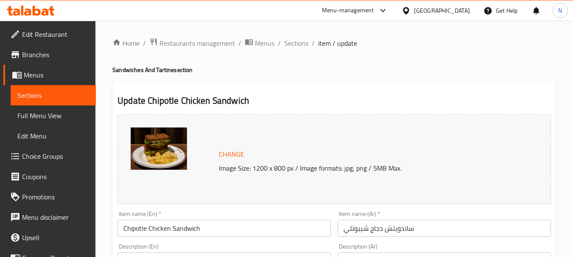
type input "إضافات لساندويتش دجاج شيبوتلي‎:"
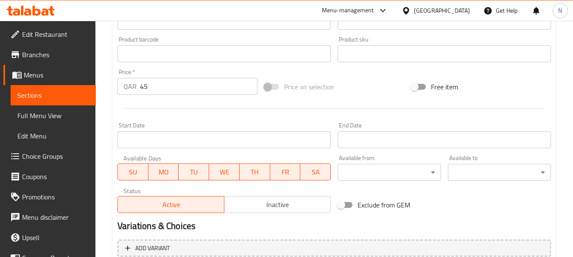
scroll to position [378, 0]
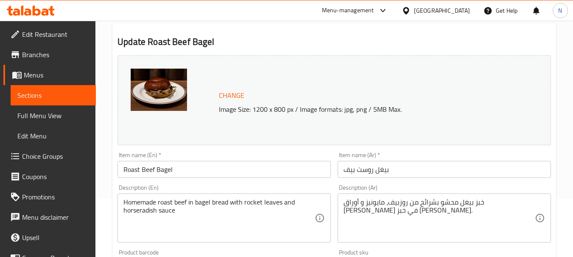
scroll to position [85, 0]
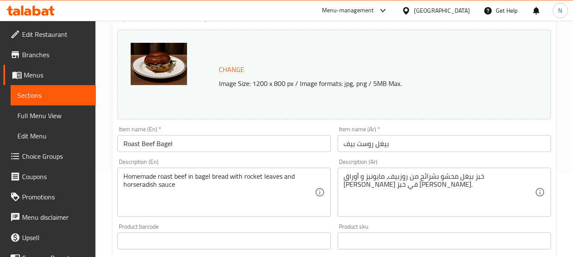
click at [403, 179] on textarea "خبز بيغل محشو بشرائح من روزبيف، مايونيز و أوراق [PERSON_NAME] في خبز [PERSON_NA…" at bounding box center [438, 193] width 191 height 40
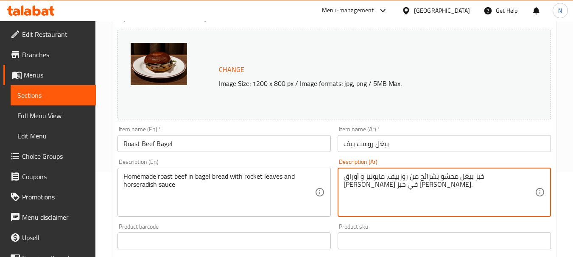
click at [403, 179] on textarea "خبز بيغل محشو بشرائح من روزبيف، مايونيز و أوراق [PERSON_NAME] في خبز [PERSON_NA…" at bounding box center [438, 193] width 191 height 40
paste textarea "لبيغل المحمص والمحشو بالروست بيف والجرجير وصوص الهورس راديش"
click at [403, 179] on textarea "خبز البيغل المحمص والمحشو بالروست بيف والجرجير وصوص الهورس راديش." at bounding box center [438, 193] width 191 height 40
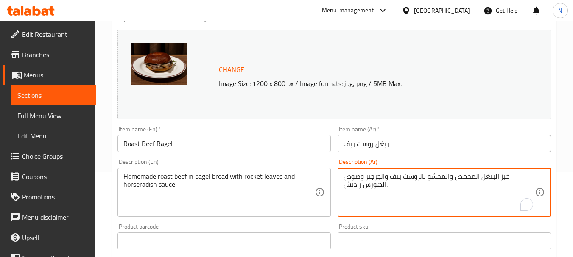
type textarea "خبز البيغل المحمص والمحشو بالروست بيف والجرجير وصوص الهورس راديش."
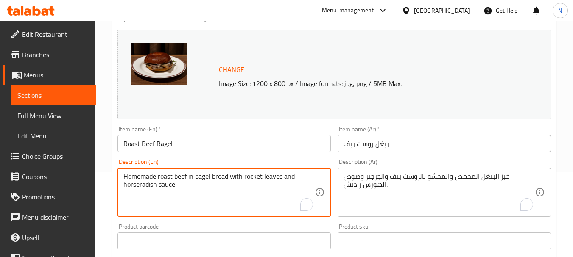
click at [257, 182] on textarea "Homemade roast beef in bagel bread with rocket leaves and horseradish sauce" at bounding box center [218, 193] width 191 height 40
paste textarea "Toasted bagel filled with roast beef, arugula, and horseradish sauce."
click at [246, 179] on textarea "Toasted bagel filled with roast beef, arugula, and horseradish sauce." at bounding box center [218, 193] width 191 height 40
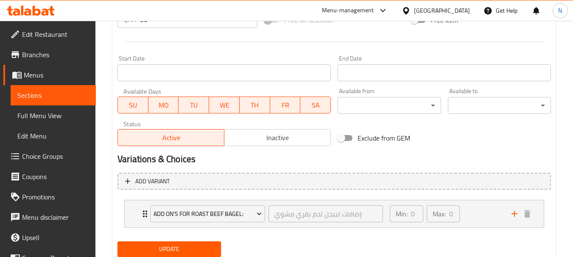
scroll to position [368, 0]
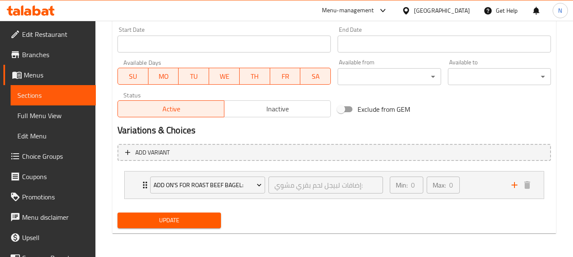
type textarea "Toasted bagel filled with roast beef, arugula and horseradish sauce."
click at [189, 218] on span "Update" at bounding box center [168, 220] width 89 height 11
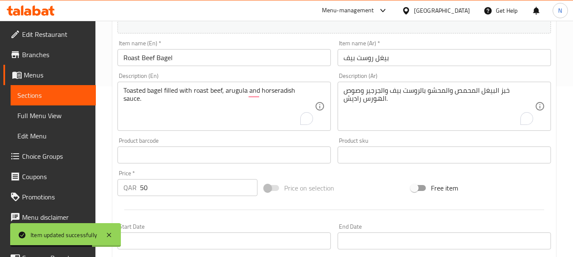
scroll to position [156, 0]
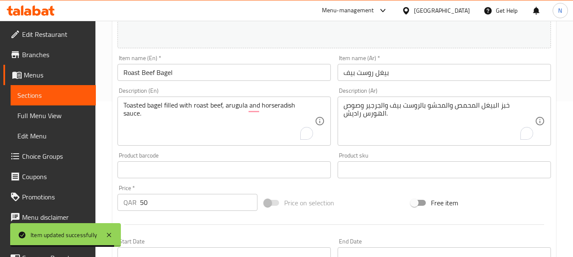
click at [357, 76] on input "بيغل روست بيف" at bounding box center [443, 72] width 213 height 17
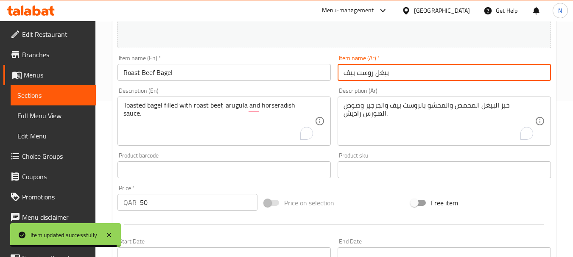
click at [357, 76] on input "بيغل روست بيف" at bounding box center [443, 72] width 213 height 17
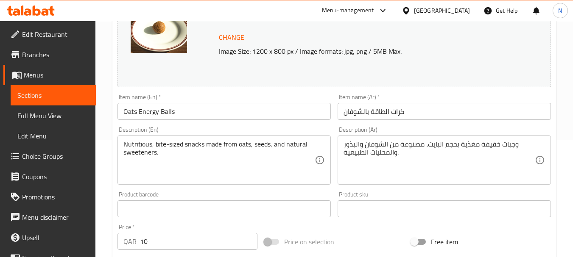
scroll to position [127, 0]
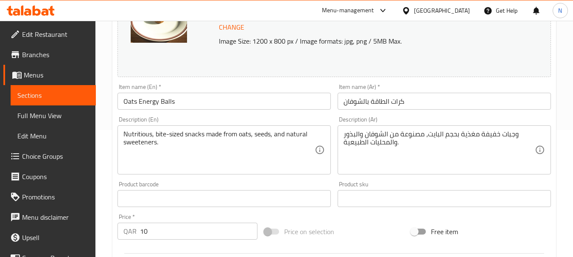
click at [370, 96] on input "كرات الطاقة بالشوفان" at bounding box center [443, 101] width 213 height 17
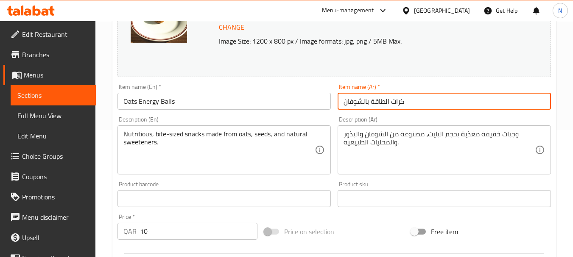
click at [370, 96] on input "كرات الطاقة بالشوفان" at bounding box center [443, 101] width 213 height 17
paste input "text"
type input "كرات الشوفان"
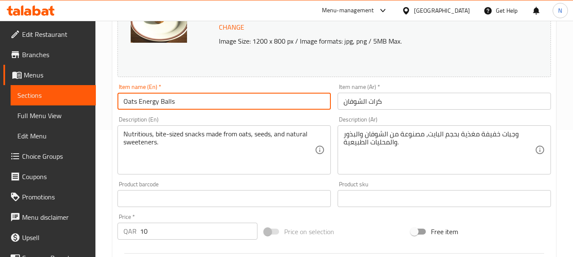
drag, startPoint x: 157, startPoint y: 100, endPoint x: 135, endPoint y: 104, distance: 22.1
click at [135, 104] on input "Oats Energy Balls" at bounding box center [223, 101] width 213 height 17
type input "Oat Balls"
click at [181, 103] on input "Oat Balls" at bounding box center [223, 101] width 213 height 17
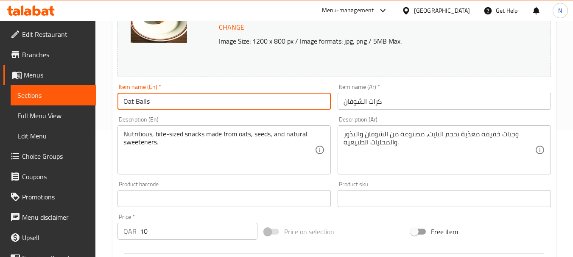
click at [181, 103] on input "Oat Balls" at bounding box center [223, 101] width 213 height 17
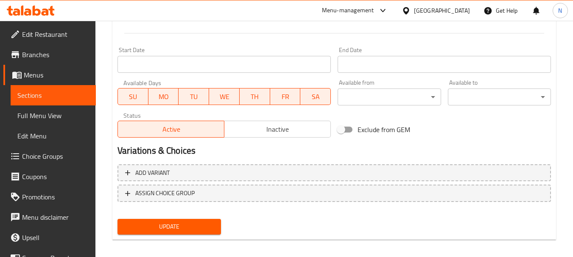
scroll to position [354, 0]
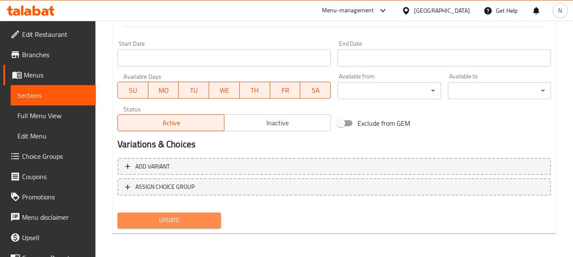
click at [182, 221] on span "Update" at bounding box center [168, 220] width 89 height 11
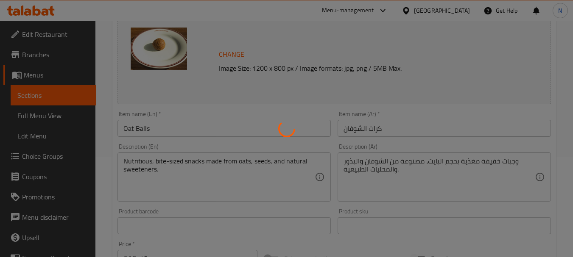
scroll to position [100, 0]
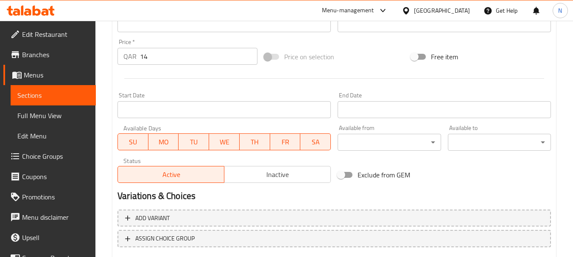
scroll to position [354, 0]
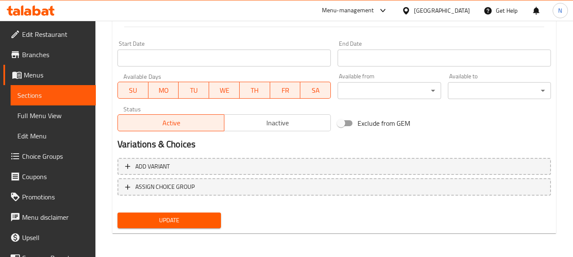
drag, startPoint x: 194, startPoint y: 216, endPoint x: 248, endPoint y: 220, distance: 54.4
click at [195, 216] on span "Update" at bounding box center [168, 220] width 89 height 11
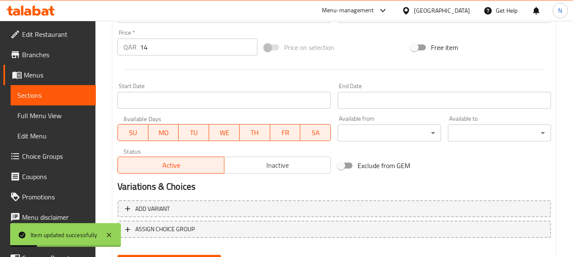
scroll to position [269, 0]
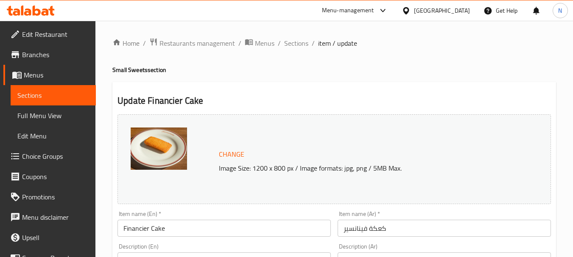
scroll to position [85, 0]
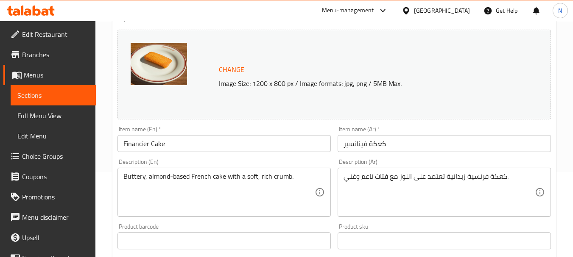
click at [370, 143] on input "كعكة فينانسير" at bounding box center [443, 143] width 213 height 17
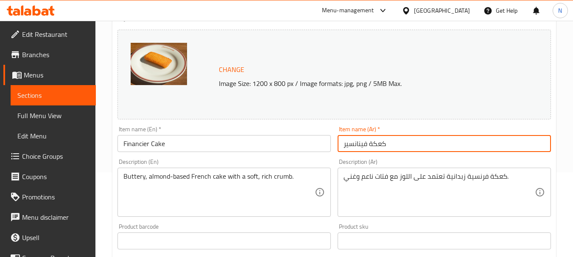
click at [370, 143] on input "كعكة فينانسير" at bounding box center [443, 143] width 213 height 17
paste input "الفينانسيه"
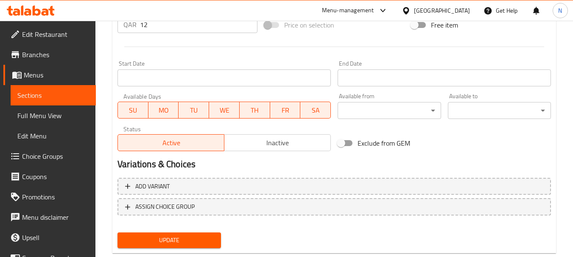
scroll to position [339, 0]
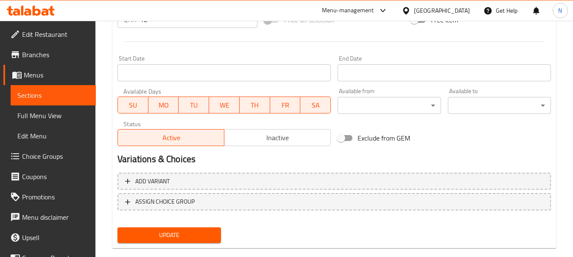
type input "كعكة الفينانسيه"
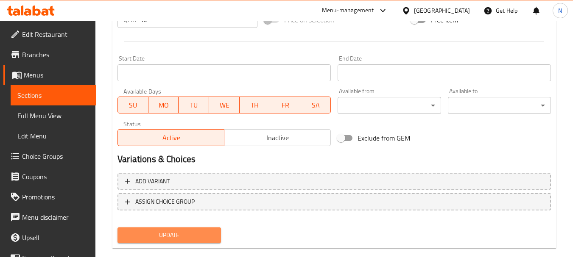
click at [171, 235] on span "Update" at bounding box center [168, 235] width 89 height 11
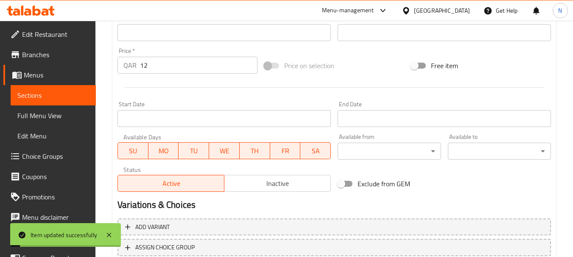
scroll to position [297, 0]
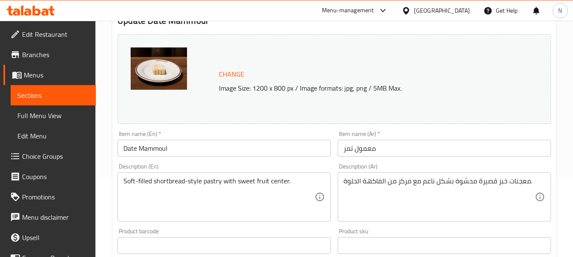
scroll to position [85, 0]
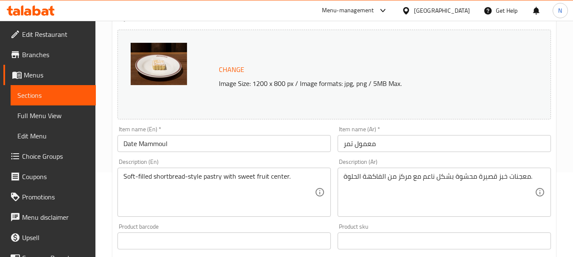
click at [397, 142] on input "معمول تمر" at bounding box center [443, 143] width 213 height 17
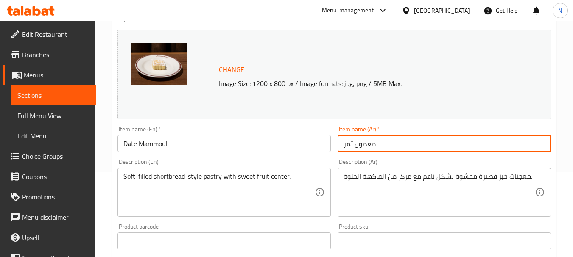
click at [397, 142] on input "معمول تمر" at bounding box center [443, 143] width 213 height 17
paste input "ل"
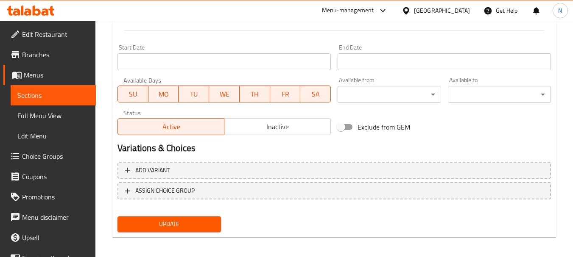
scroll to position [354, 0]
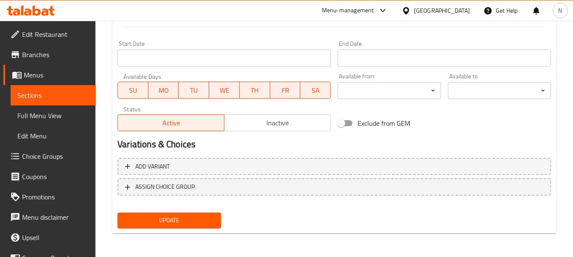
type input "معمول التمر"
click at [209, 221] on span "Update" at bounding box center [168, 220] width 89 height 11
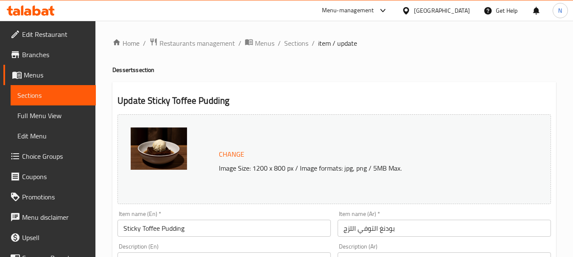
click at [391, 228] on input "بودنغ التوفي اللزج" at bounding box center [443, 228] width 213 height 17
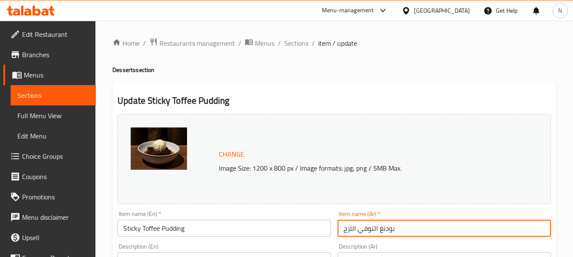
click at [391, 228] on input "بودنغ التوفي اللزج" at bounding box center [443, 228] width 213 height 17
paste input "نغ التوفي"
type input "بودينغ التوفي"
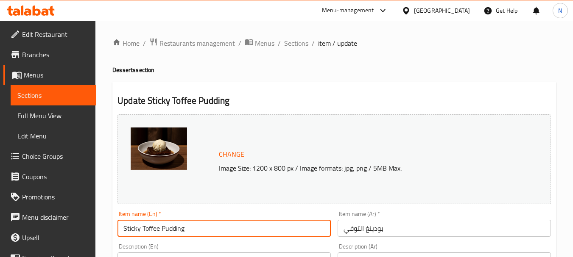
drag, startPoint x: 142, startPoint y: 226, endPoint x: 108, endPoint y: 235, distance: 35.1
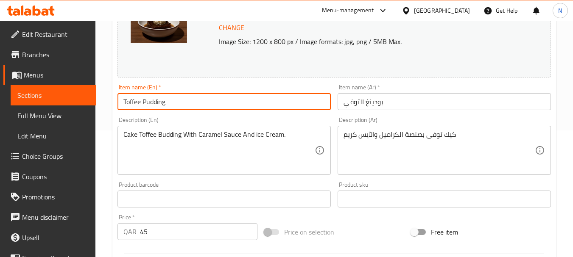
scroll to position [127, 0]
type input "Toffee Pudding"
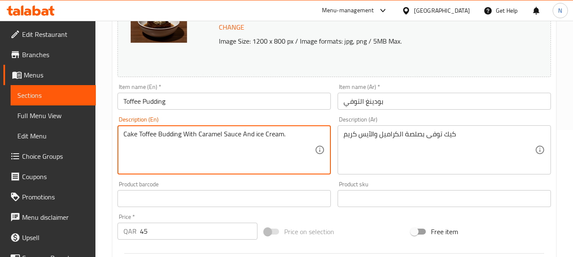
drag, startPoint x: 125, startPoint y: 134, endPoint x: 120, endPoint y: 136, distance: 6.3
click at [136, 134] on textarea "Cake Toffee Budding With Caramel Sauce And ice Cream." at bounding box center [218, 150] width 191 height 40
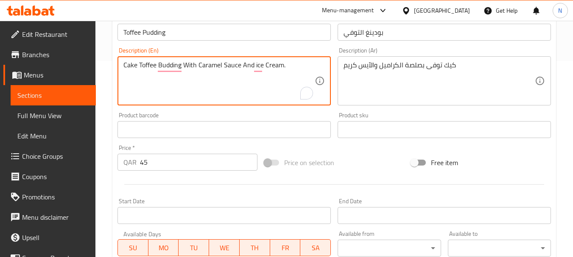
scroll to position [184, 0]
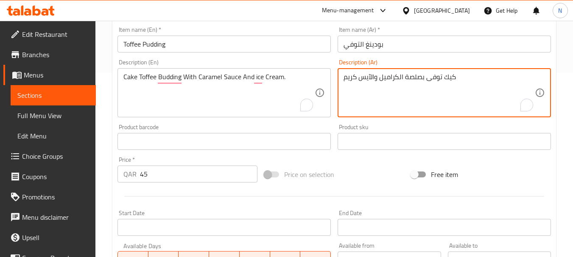
click at [410, 79] on textarea "كيك توفى بصلصة الكراميل والآيس كريم" at bounding box center [438, 93] width 191 height 40
click at [462, 80] on textarea "كيك توفى بصلصة الكراميل والآيس كريم" at bounding box center [438, 93] width 191 height 40
type textarea "كيك توفى بصلصة الكراميل والآيس كريم."
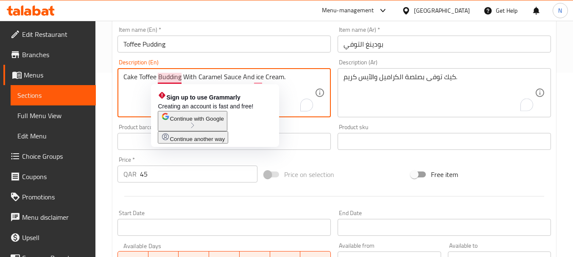
click at [163, 78] on textarea "Cake Toffee Budding With Caramel Sauce And ice Cream." at bounding box center [218, 93] width 191 height 40
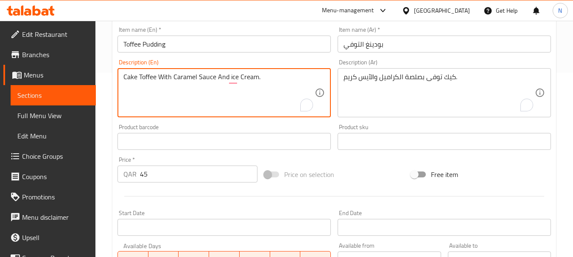
click at [240, 78] on textarea "Cake Toffee With Caramel Sauce And ice Cream." at bounding box center [218, 93] width 191 height 40
paste textarea "toffee with caramel sauce and ice c"
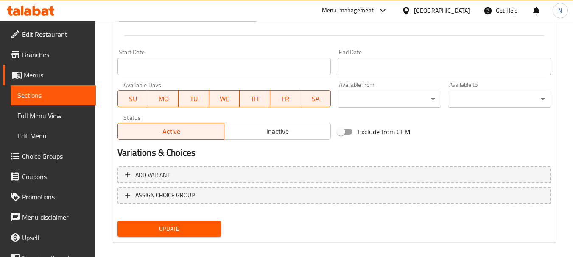
scroll to position [354, 0]
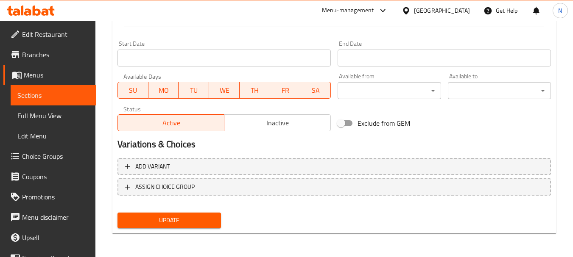
type textarea "Cake toffee with caramel sauce and ice cream."
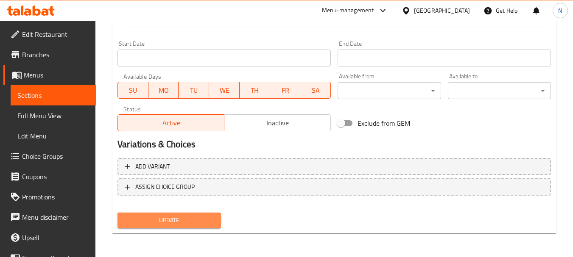
drag, startPoint x: 173, startPoint y: 216, endPoint x: 297, endPoint y: 226, distance: 124.2
click at [174, 216] on span "Update" at bounding box center [168, 220] width 89 height 11
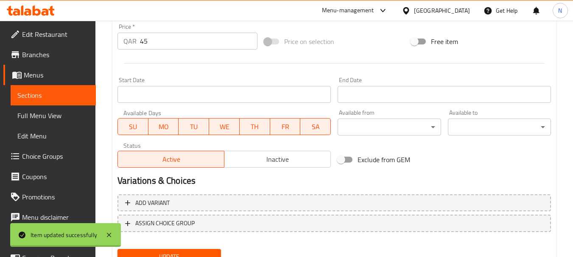
scroll to position [227, 0]
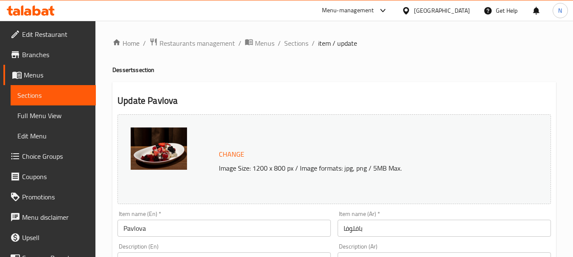
click at [360, 231] on input "بافلوفا" at bounding box center [443, 228] width 213 height 17
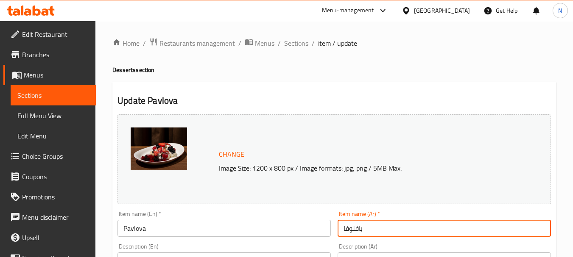
click at [360, 231] on input "بافلوفا" at bounding box center [443, 228] width 213 height 17
paste input "حلوى"
click at [360, 231] on input "حلوى بافلوفا" at bounding box center [443, 228] width 213 height 17
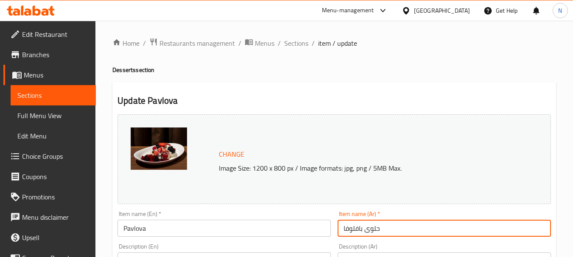
type input "حلوى بافلوفا"
click at [184, 225] on input "Pavlova" at bounding box center [223, 228] width 213 height 17
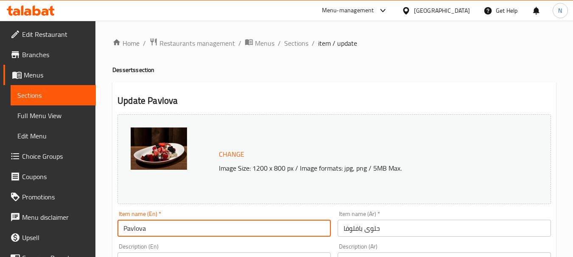
click at [184, 225] on input "Pavlova" at bounding box center [223, 228] width 213 height 17
paste input "Dessert"
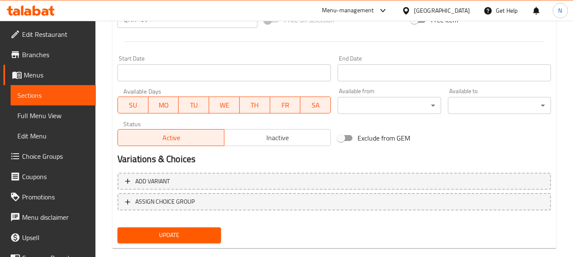
scroll to position [354, 0]
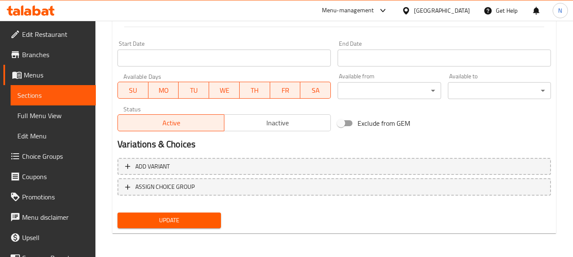
type input "Pavlova Dessert"
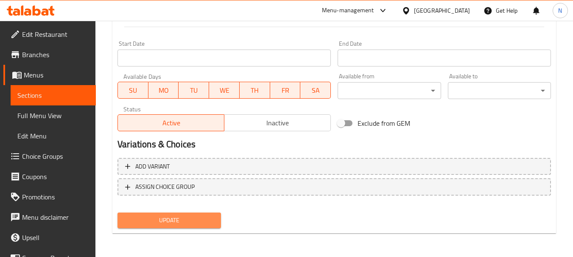
click at [198, 217] on span "Update" at bounding box center [168, 220] width 89 height 11
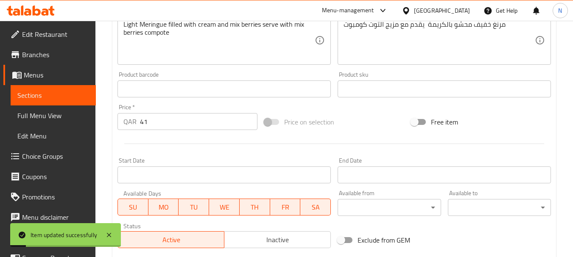
scroll to position [227, 0]
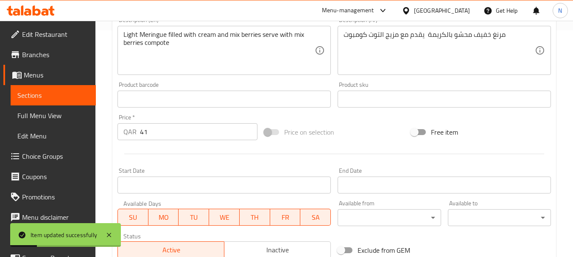
click at [460, 36] on textarea "مرنغ خفيف محشو بالكريمة يقدم مع مزيج التوت كومبوت" at bounding box center [438, 51] width 191 height 40
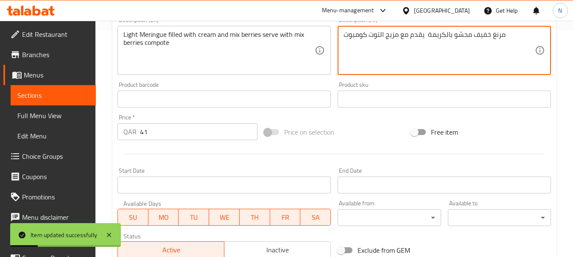
click at [460, 36] on textarea "مرنغ خفيف محشو بالكريمة يقدم مع مزيج التوت كومبوت" at bounding box center [438, 51] width 191 height 40
paste textarea "ينج خفيف ومقرمش مغطى بكريمة مخفوقة وفواكه طازجة"
click at [485, 39] on textarea "مزينج خفيف ومقرمش مغطى بكريمة مخفوقة وفواكه طازجة." at bounding box center [438, 51] width 191 height 40
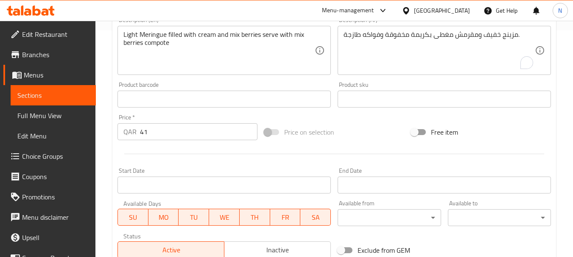
click at [404, 39] on textarea "مزينج خفيف ومقرمش مغطى بكريمة مخفوقة وفواكه طازجة." at bounding box center [438, 51] width 191 height 40
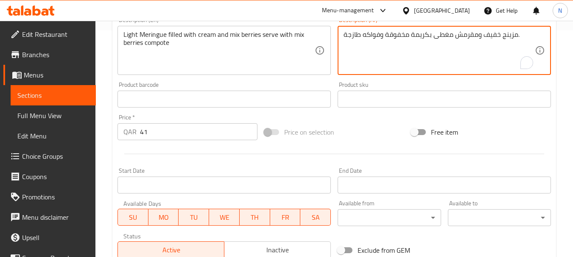
click at [404, 39] on textarea "مزينج خفيف ومقرمش مغطى بكريمة مخفوقة وفواكه طازجة." at bounding box center [438, 51] width 191 height 40
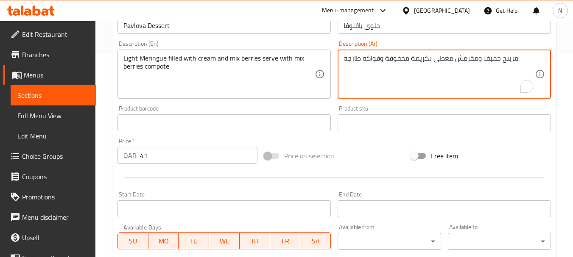
scroll to position [142, 0]
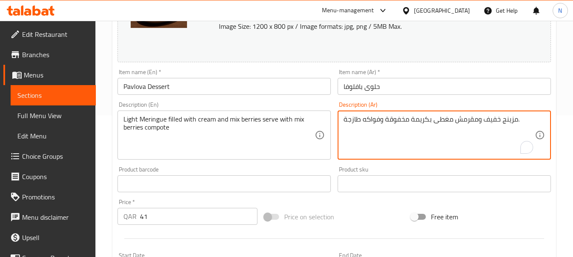
paste textarea "Light and crunchy mousse topped with whipped cream and fresh fruit."
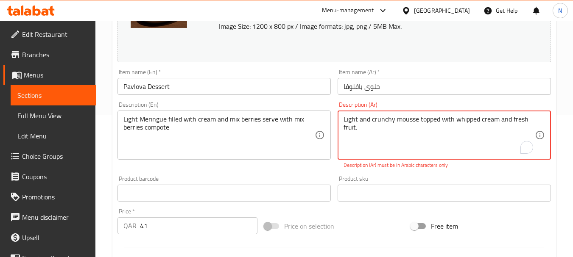
type textarea "مزينج خفيف ومقرمش مغطى بكريمة مخفوقة وفواكه طازجة."
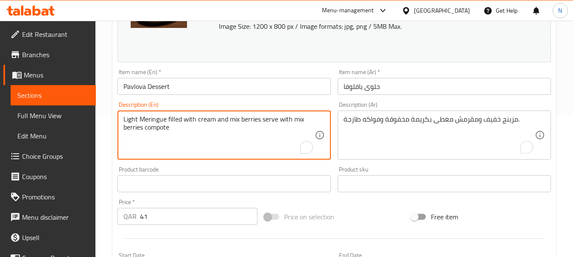
click at [207, 125] on textarea "Light Meringue filled with cream and mix berries serve with mix berries compote" at bounding box center [218, 135] width 191 height 40
paste textarea "and crunchy mousse topped with whipped cream and fresh fruit."
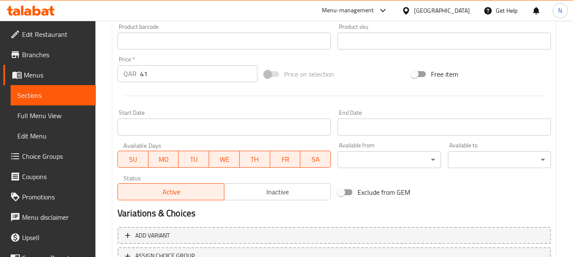
scroll to position [354, 0]
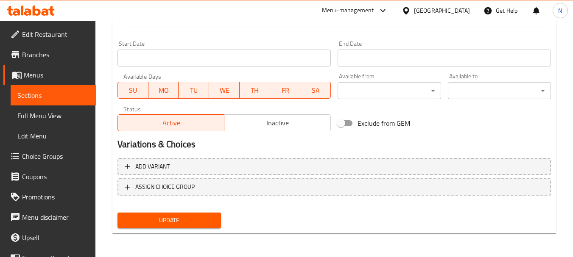
type textarea "Light and crunchy mousse topped with whipped cream and fresh fruit."
click at [194, 223] on span "Update" at bounding box center [168, 220] width 89 height 11
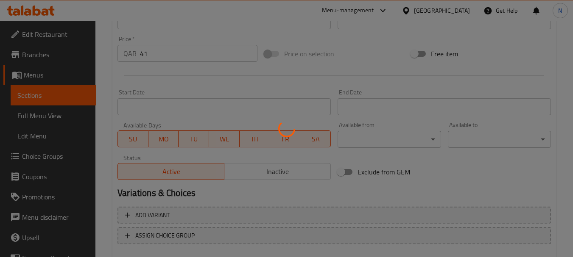
scroll to position [269, 0]
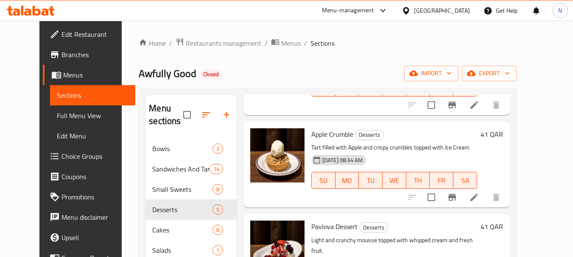
scroll to position [206, 0]
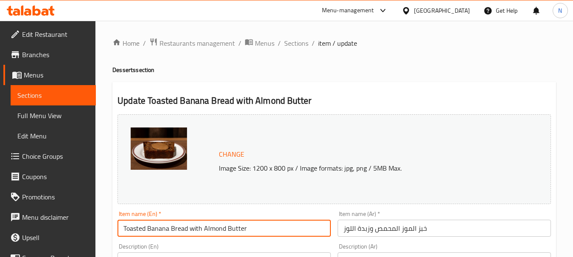
click at [282, 231] on input "Toasted Banana Bread with Almond Butter" at bounding box center [223, 228] width 213 height 17
click at [387, 232] on input "خبز الموز المحمص وزبدة اللوز" at bounding box center [443, 228] width 213 height 17
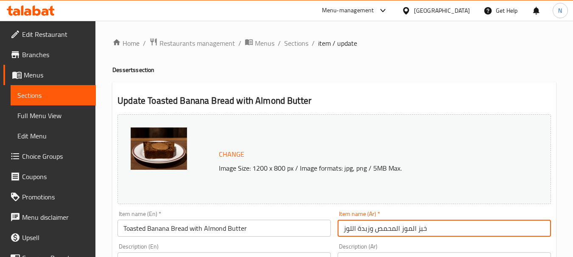
click at [387, 232] on input "خبز الموز المحمص وزبدة اللوز" at bounding box center [443, 228] width 213 height 17
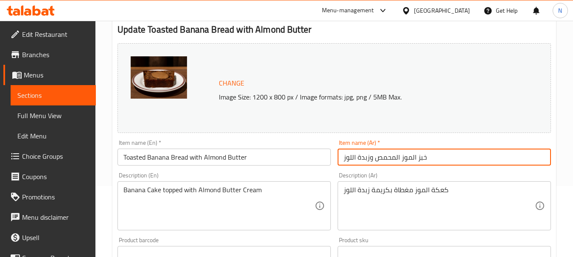
scroll to position [85, 0]
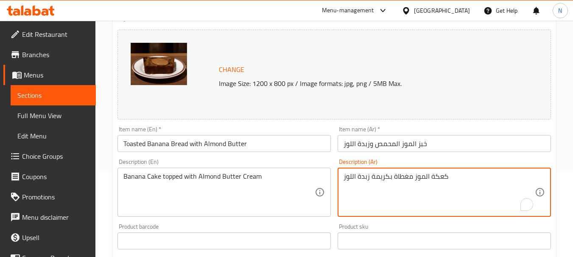
click at [384, 179] on textarea "كعكة الموز مغطاة بكريمة زبدة اللوز" at bounding box center [438, 193] width 191 height 40
click at [459, 178] on textarea "كعكة الموز مغطاة بكريمة زبدة اللوز" at bounding box center [438, 193] width 191 height 40
click at [444, 179] on textarea "كعكة الموز مغطاة بكريمة زبدة اللوز" at bounding box center [438, 193] width 191 height 40
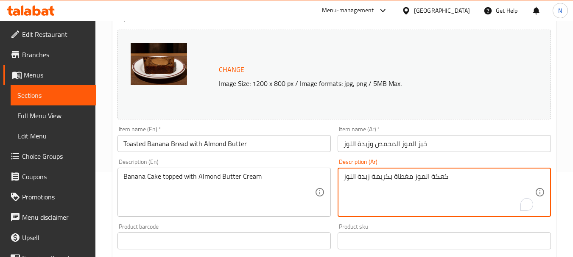
click at [444, 179] on textarea "كعكة الموز مغطاة بكريمة زبدة اللوز" at bounding box center [438, 193] width 191 height 40
paste textarea "To enrich screen reader interactions, please activate Accessibility in Grammarl…"
click at [446, 181] on textarea "كعكة الموز مغطاة بكريمة زبدة اللوز" at bounding box center [438, 193] width 191 height 40
type textarea "كعكة الموز مغطاة بكريمة زبدة اللوز."
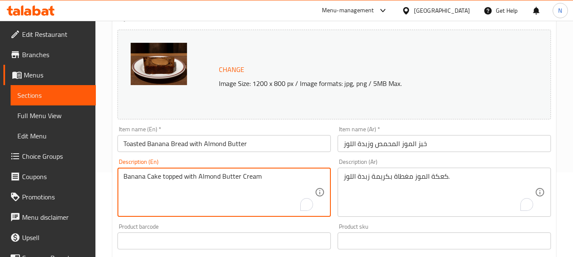
click at [239, 180] on textarea "Banana Cake topped with Almond Butter Cream" at bounding box center [218, 193] width 191 height 40
paste textarea "cake topped with almond butter cream"
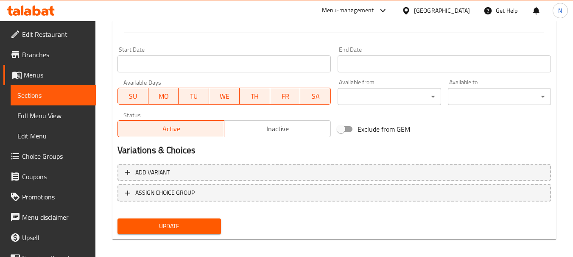
scroll to position [354, 0]
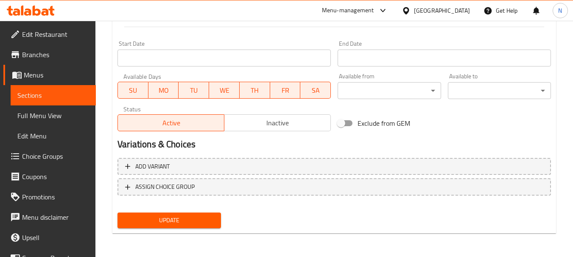
type textarea "Banana cake topped with almond butter cream."
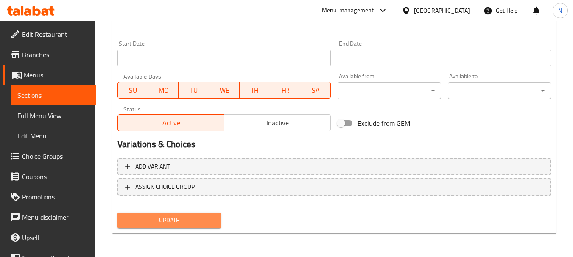
click at [194, 220] on span "Update" at bounding box center [168, 220] width 89 height 11
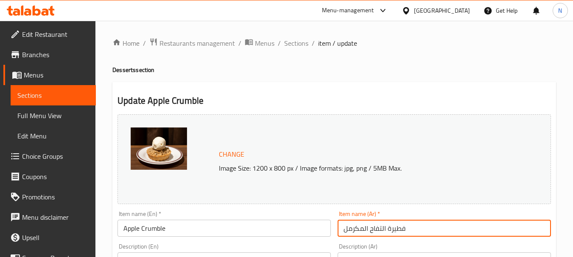
click at [365, 226] on input "فطيرة التفاح المكرمل" at bounding box center [443, 228] width 213 height 17
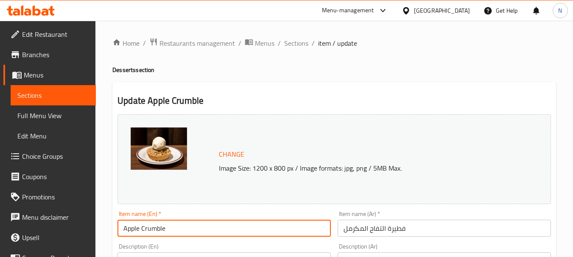
click at [184, 224] on input "Apple Crumble" at bounding box center [223, 228] width 213 height 17
paste input "Caramelized Apple Pi"
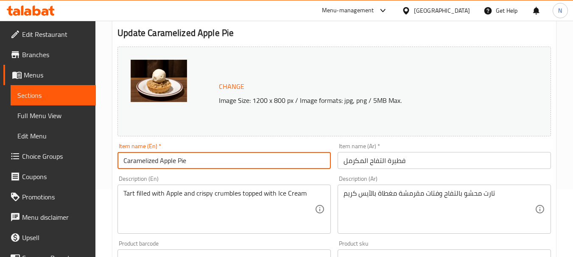
scroll to position [127, 0]
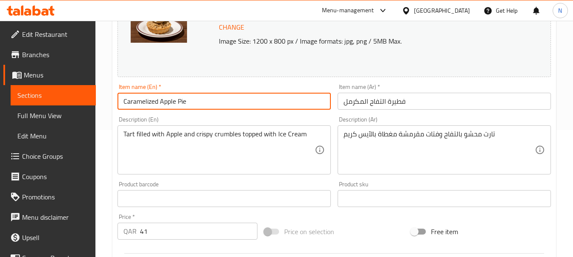
type input "Caramelized Apple Pie"
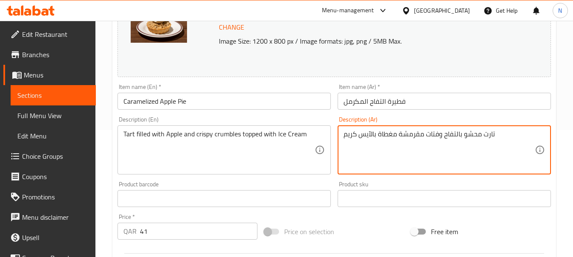
click at [402, 136] on textarea "تارت محشو بالتفاح وفتات مقرمشة مغطاة بالآيس كريم" at bounding box center [438, 150] width 191 height 40
paste textarea "مع بالآيس كريم"
click at [377, 139] on textarea "تارت محشو بالتفاح وفتات مقرمش مع بالآيس كريم" at bounding box center [438, 150] width 191 height 40
click at [485, 133] on textarea "تارت محشو بالتفاح وفتات مقرمش مع بالآيس كريم" at bounding box center [438, 150] width 191 height 40
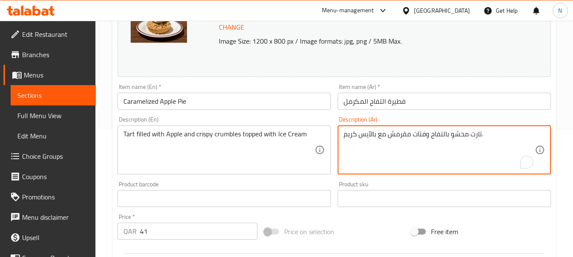
click at [437, 139] on textarea "تارت محشو بالتفاح وفتات مقرمش مع بالآيس كريم." at bounding box center [438, 150] width 191 height 40
type textarea "تارت محشو بالتفاح وفتات مقرمش مع بالآيس كريم."
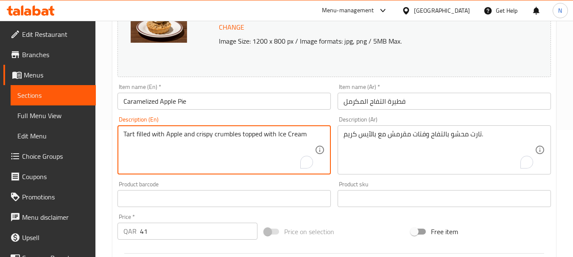
click at [237, 137] on textarea "Tart filled with Apple and crispy crumbles topped with Ice Cream" at bounding box center [218, 150] width 191 height 40
paste textarea "apple and crunchy crumbs with ice cream."
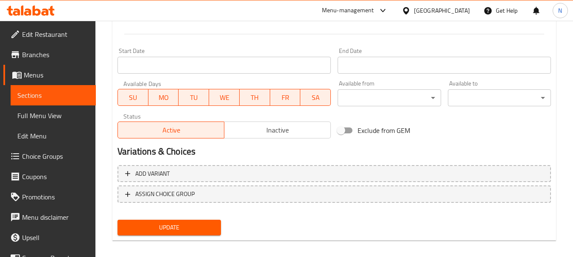
scroll to position [354, 0]
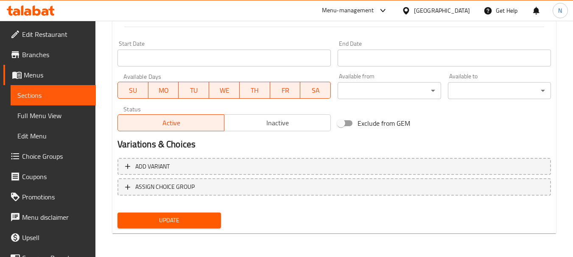
type textarea "Tart filled with apple and crunchy crumbs with ice cream."
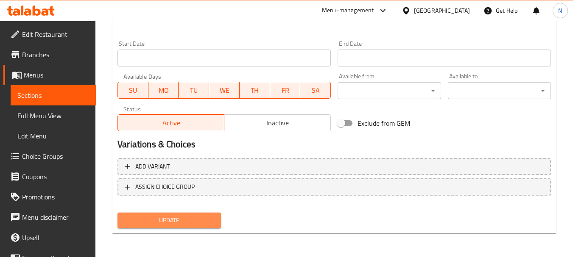
click at [187, 222] on span "Update" at bounding box center [168, 220] width 89 height 11
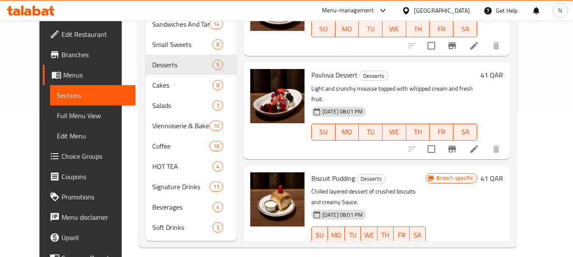
scroll to position [153, 0]
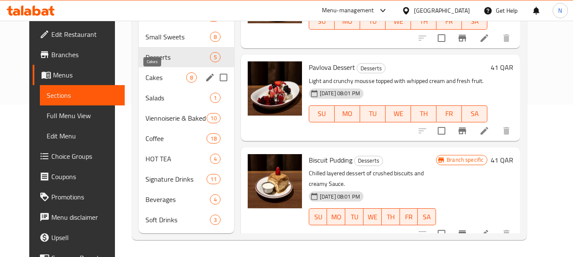
click at [153, 77] on span "Cakes" at bounding box center [165, 77] width 41 height 10
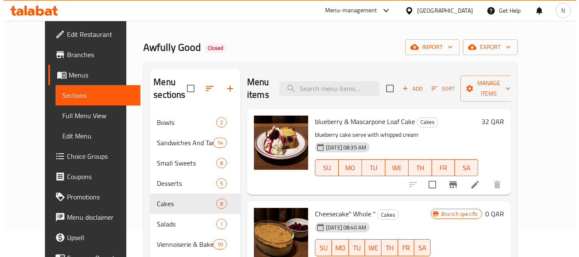
scroll to position [14, 0]
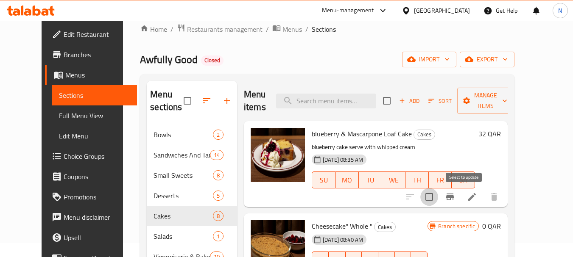
click at [438, 198] on input "checkbox" at bounding box center [429, 197] width 18 height 18
checkbox input "true"
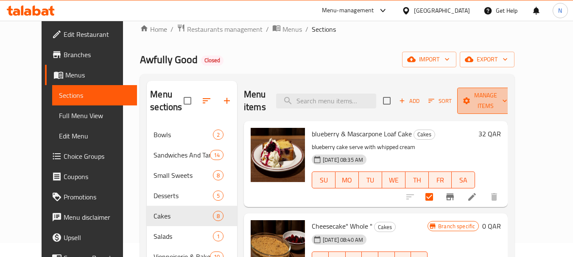
click at [497, 104] on span "Manage items" at bounding box center [485, 100] width 43 height 21
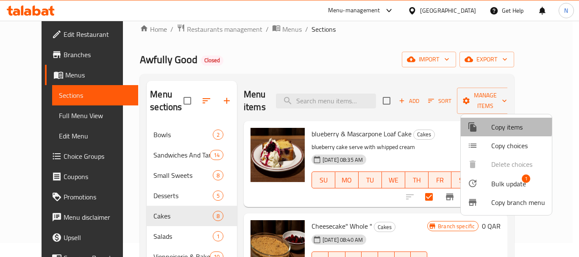
click at [501, 125] on span "Copy items" at bounding box center [518, 127] width 54 height 10
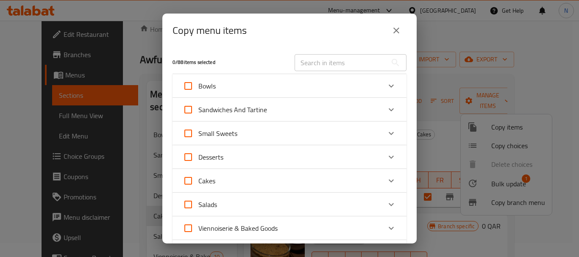
click at [228, 153] on div "Desserts" at bounding box center [282, 157] width 198 height 20
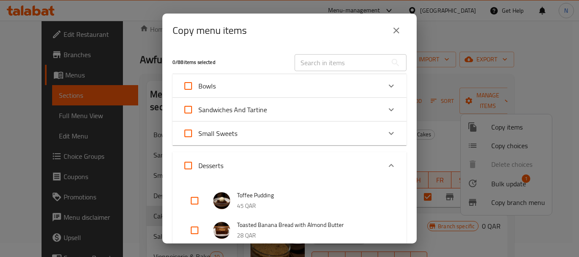
click at [227, 161] on div "Desserts" at bounding box center [282, 166] width 198 height 20
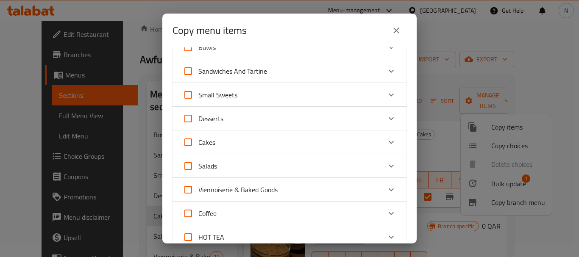
scroll to position [85, 0]
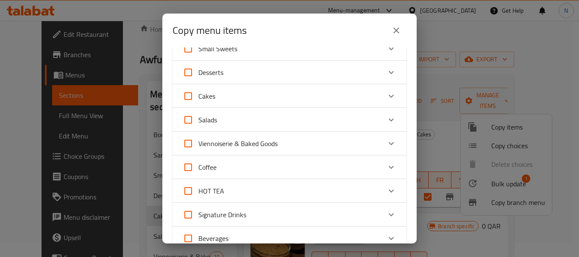
click at [248, 96] on div "Cakes" at bounding box center [282, 96] width 198 height 20
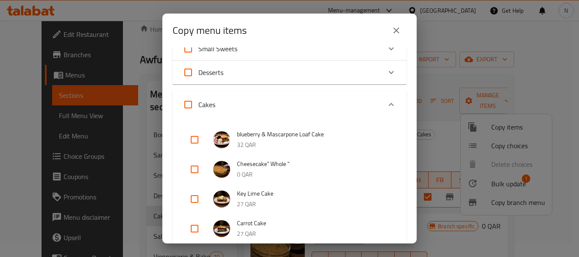
click at [195, 141] on input "checkbox" at bounding box center [194, 140] width 20 height 20
checkbox input "true"
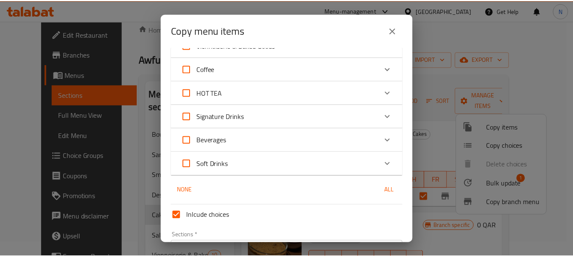
scroll to position [512, 0]
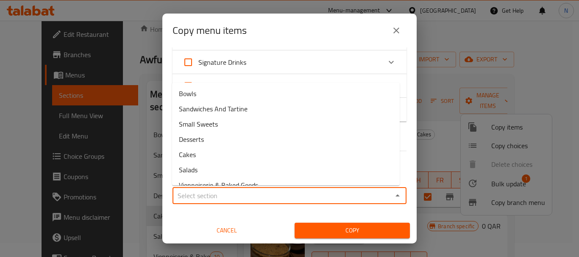
click at [229, 197] on input "Sections   *" at bounding box center [282, 196] width 215 height 12
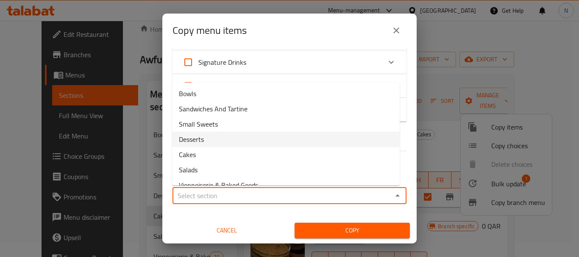
click at [234, 139] on li "Desserts" at bounding box center [286, 139] width 228 height 15
type input "Desserts"
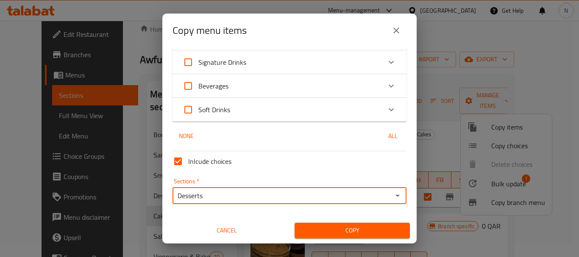
click at [326, 227] on span "Copy" at bounding box center [352, 230] width 102 height 11
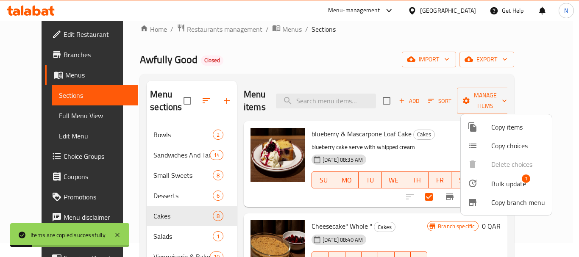
click at [396, 45] on div at bounding box center [289, 128] width 579 height 257
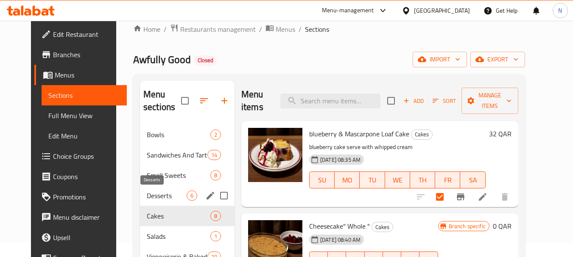
click at [148, 195] on span "Desserts" at bounding box center [167, 196] width 40 height 10
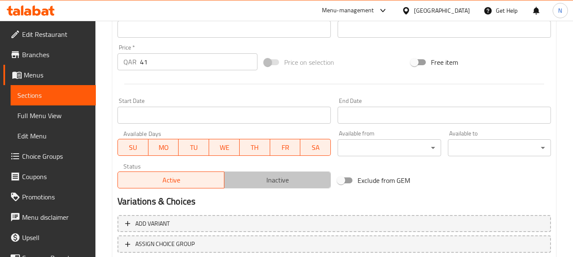
click at [289, 181] on span "Inactive" at bounding box center [278, 180] width 100 height 12
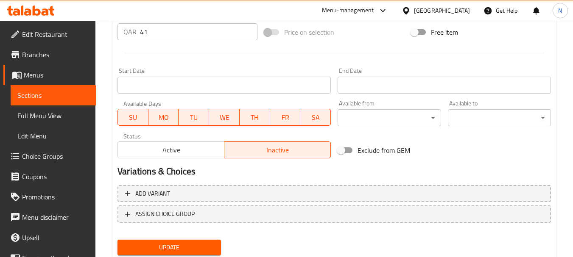
scroll to position [354, 0]
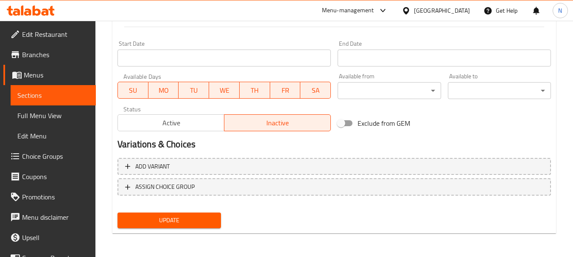
click at [198, 224] on span "Update" at bounding box center [168, 220] width 89 height 11
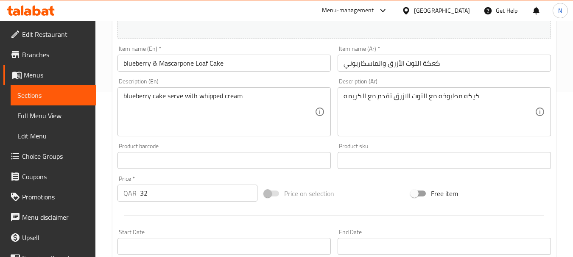
scroll to position [254, 0]
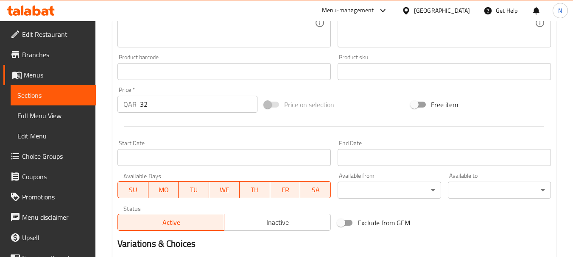
click at [283, 222] on span "Inactive" at bounding box center [278, 223] width 100 height 12
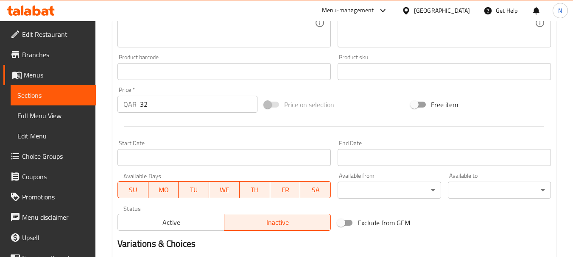
drag, startPoint x: 276, startPoint y: 250, endPoint x: 281, endPoint y: 251, distance: 4.3
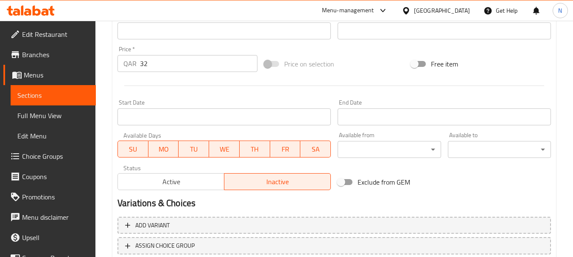
scroll to position [339, 0]
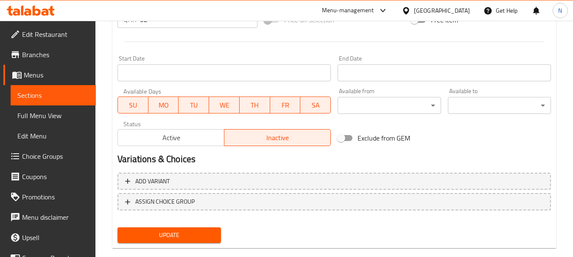
drag, startPoint x: 281, startPoint y: 251, endPoint x: 213, endPoint y: 235, distance: 69.2
click at [196, 235] on span "Update" at bounding box center [168, 235] width 89 height 11
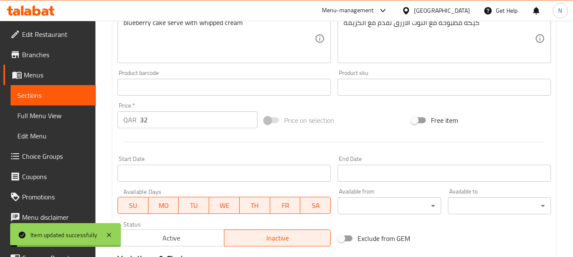
scroll to position [170, 0]
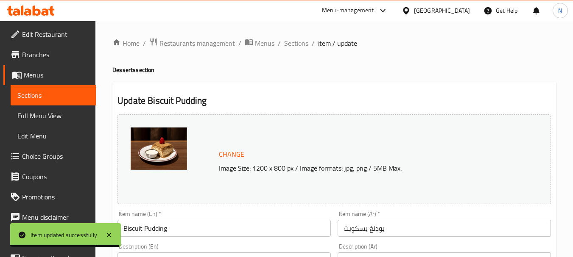
click at [159, 228] on input "Biscuit Pudding" at bounding box center [223, 228] width 213 height 17
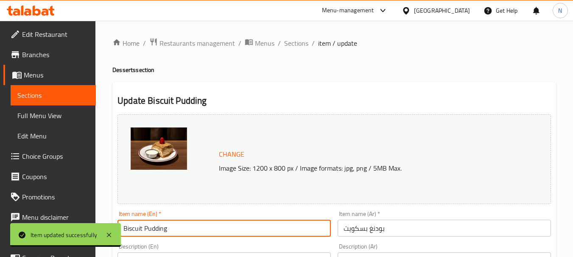
click at [159, 228] on input "Biscuit Pudding" at bounding box center [223, 228] width 213 height 17
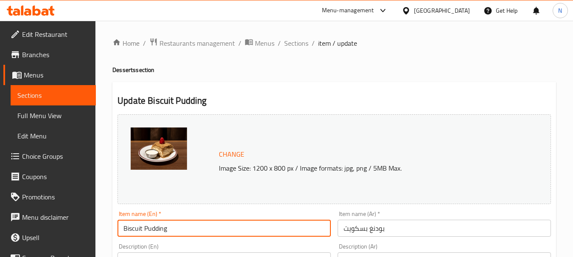
click at [159, 228] on input "Biscuit Pudding" at bounding box center [223, 228] width 213 height 17
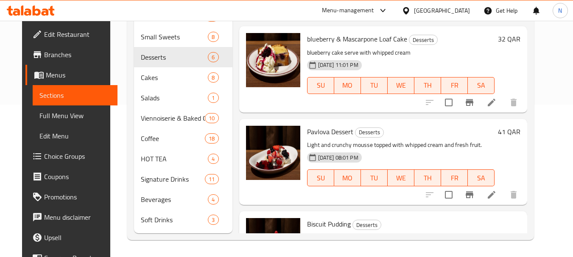
scroll to position [139, 0]
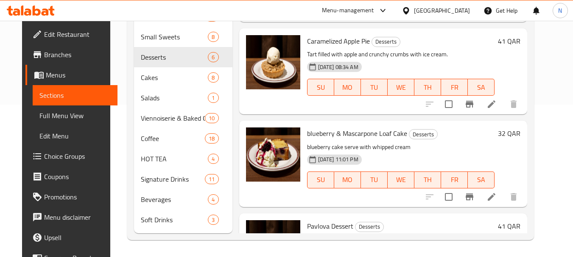
drag, startPoint x: 505, startPoint y: 203, endPoint x: 509, endPoint y: 216, distance: 14.2
click at [509, 216] on div "Pavlova Dessert Desserts Light and crunchy mousse topped with whipped cream and…" at bounding box center [383, 257] width 288 height 86
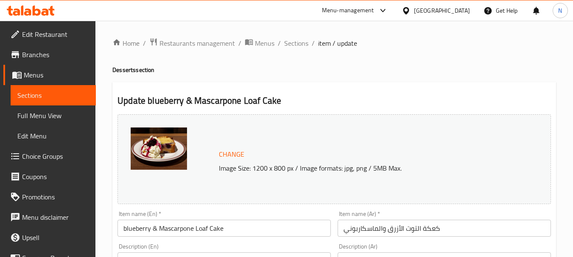
click at [381, 230] on input "كعكة التوت الأزرق والماسكاربوني" at bounding box center [443, 228] width 213 height 17
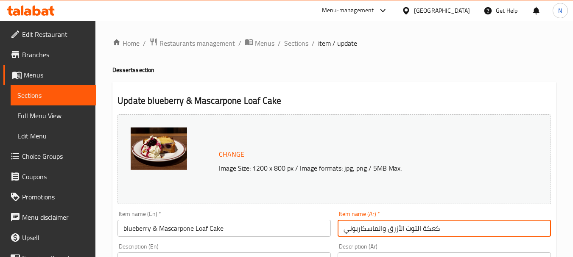
click at [381, 230] on input "كعكة التوت الأزرق والماسكاربوني" at bounding box center [443, 228] width 213 height 17
paste input "يكه التوت الازرق"
type input "كيكه التوت الازرق"
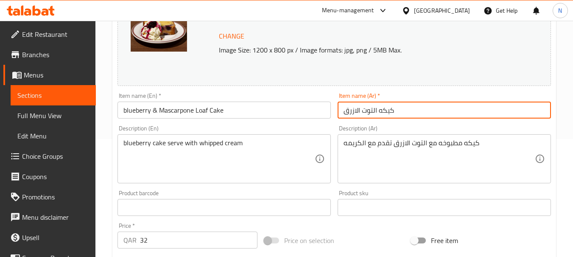
scroll to position [127, 0]
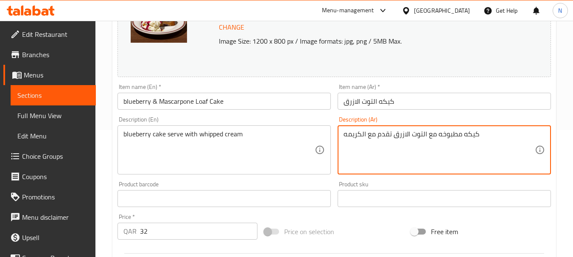
click at [420, 139] on textarea "كيكه مطبوخه مع التوت الازرق تقدم مع الكريمه" at bounding box center [438, 150] width 191 height 40
paste textarea "To enrich screen reader interactions, please activate Accessibility in Grammarl…"
click at [476, 139] on textarea "كيكه مطبوخه مع التوت الازرق تقدم مع الكريمه" at bounding box center [438, 150] width 191 height 40
click at [342, 136] on div "كيكه مطبوخه مع التوت الازرق تقدم مع الكريمه.3 Description (Ar)" at bounding box center [443, 149] width 213 height 49
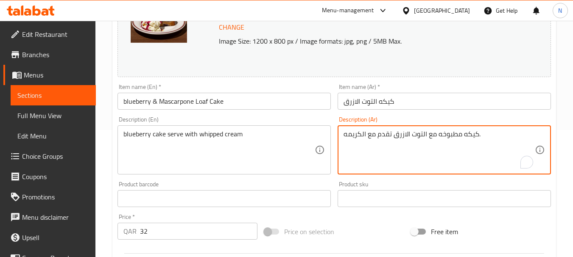
type textarea "كيكه مطبوخه مع التوت الازرق تقدم مع الكريمه."
click at [229, 102] on input "blueberry & Mascarpone Loaf Cake" at bounding box center [223, 101] width 213 height 17
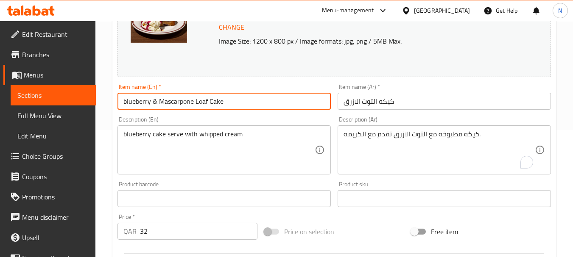
click at [229, 102] on input "blueberry & Mascarpone Loaf Cake" at bounding box center [223, 101] width 213 height 17
paste input "Blueberry Cake"
type input "Blueberry Cake"
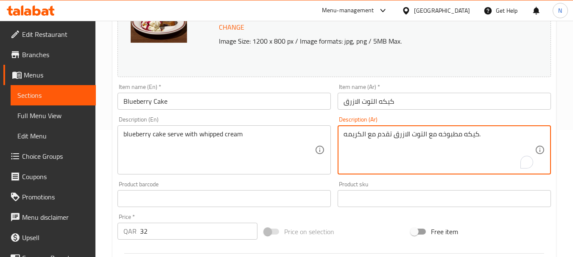
click at [367, 133] on textarea "كيكه مطبوخه مع التوت الازرق تقدم مع الكريمه." at bounding box center [438, 150] width 191 height 40
paste textarea "To enrich screen reader interactions, please activate Accessibility in Grammarl…"
type textarea "كيكه مطبوخه مع التوت الازرق تقدم مع الكريمه."
click at [387, 135] on textarea "كيكه مطبوخه مع التوت الازرق تقدم مع الكريمه." at bounding box center [438, 150] width 191 height 40
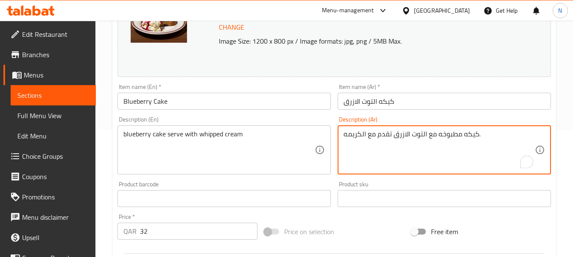
click at [387, 135] on textarea "كيكه مطبوخه مع التوت الازرق تقدم مع الكريمه." at bounding box center [438, 150] width 191 height 40
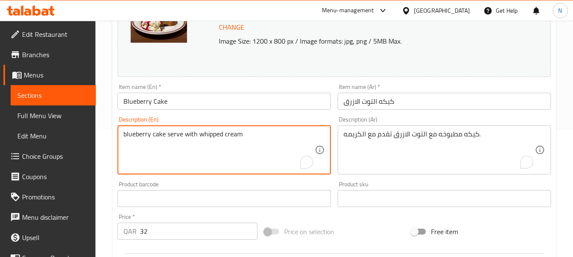
click at [208, 136] on textarea "blueberry cake serve with whipped cream" at bounding box center [218, 150] width 191 height 40
paste textarea "Baked cake with blueberries served with cream."
click at [134, 134] on textarea "Baked cake with blueberries served with cream." at bounding box center [218, 150] width 191 height 40
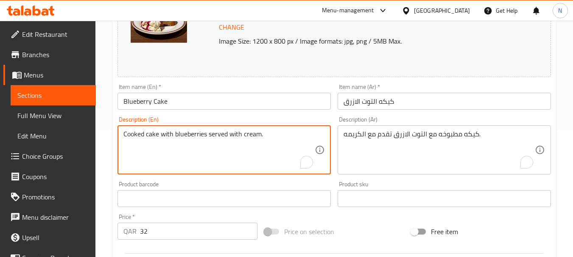
drag, startPoint x: 205, startPoint y: 136, endPoint x: 198, endPoint y: 136, distance: 6.4
click at [198, 136] on textarea "Cooked cake with blueberries served with cream." at bounding box center [218, 150] width 191 height 40
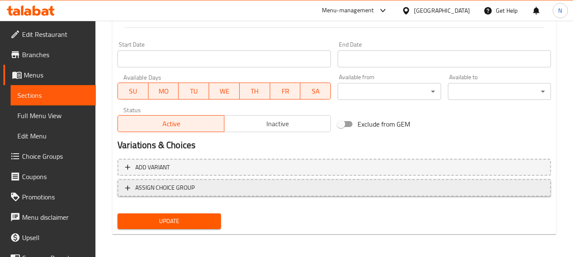
scroll to position [354, 0]
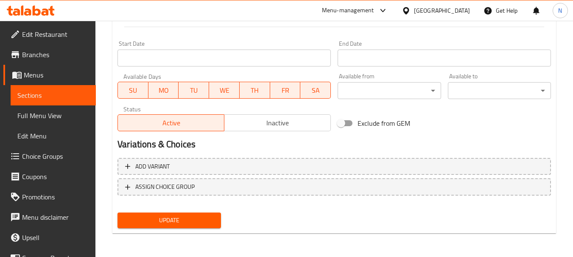
type textarea "Cooked cake with blueberry served with cream."
click at [192, 224] on span "Update" at bounding box center [168, 220] width 89 height 11
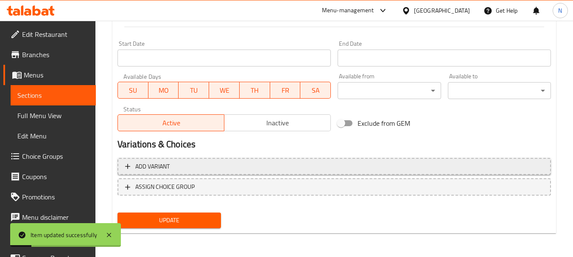
scroll to position [269, 0]
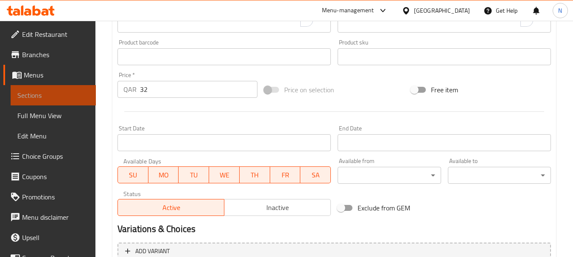
click at [73, 86] on link "Sections" at bounding box center [53, 95] width 85 height 20
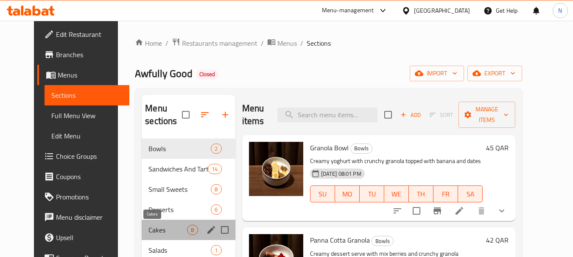
drag, startPoint x: 145, startPoint y: 230, endPoint x: 215, endPoint y: 227, distance: 70.0
click at [148, 230] on span "Cakes" at bounding box center [167, 230] width 39 height 10
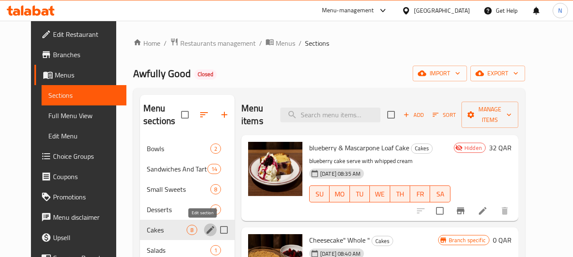
click at [205, 232] on icon "edit" at bounding box center [210, 230] width 10 height 10
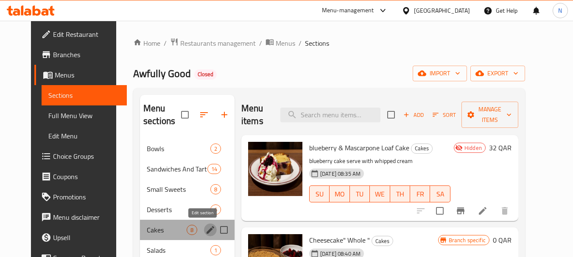
click at [206, 230] on icon "edit" at bounding box center [210, 230] width 10 height 10
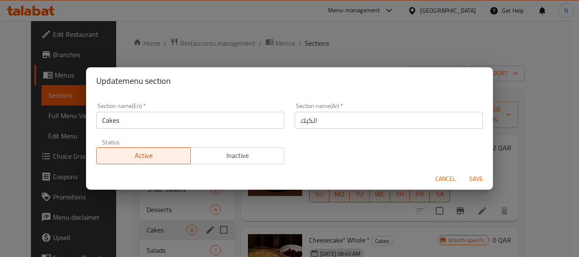
click at [303, 117] on input "الكيك" at bounding box center [389, 120] width 188 height 17
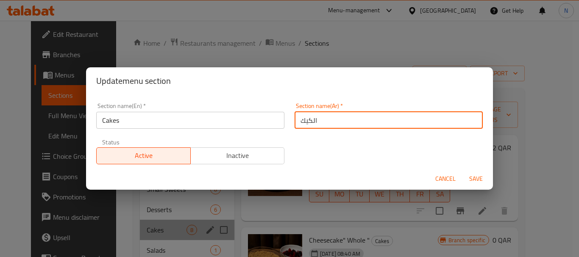
click at [303, 117] on input "الكيك" at bounding box center [389, 120] width 188 height 17
paste input "عكات"
type input "الكعكات"
click at [477, 183] on span "Save" at bounding box center [476, 179] width 20 height 11
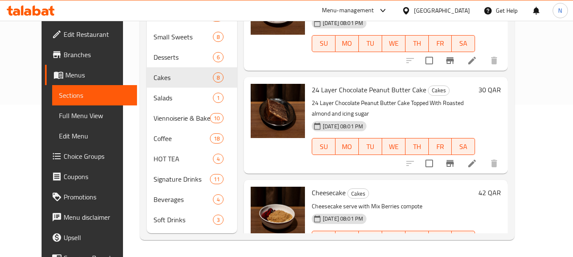
scroll to position [481, 0]
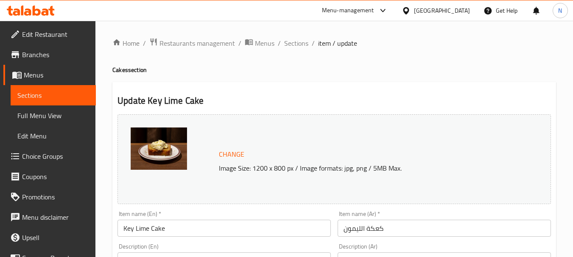
click at [364, 234] on input "كعكة الليمون" at bounding box center [443, 228] width 213 height 17
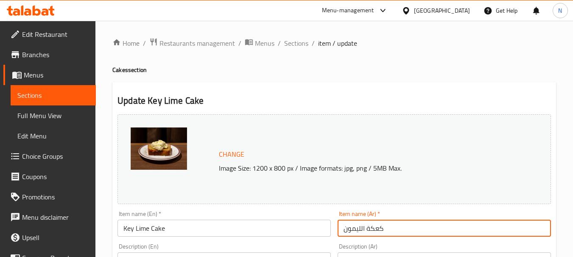
click at [364, 234] on input "كعكة الليمون" at bounding box center [443, 228] width 213 height 17
click at [198, 226] on input "Key Lime Cake" at bounding box center [223, 228] width 213 height 17
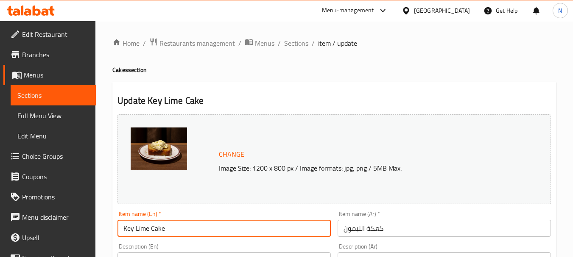
click at [198, 226] on input "Key Lime Cake" at bounding box center [223, 228] width 213 height 17
paste input "Lemon"
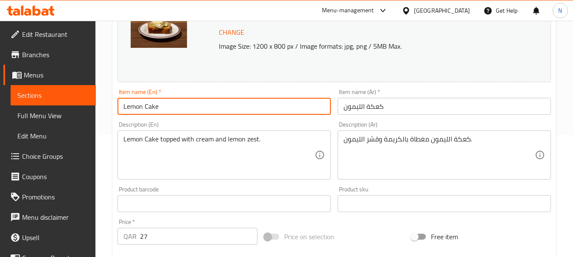
scroll to position [127, 0]
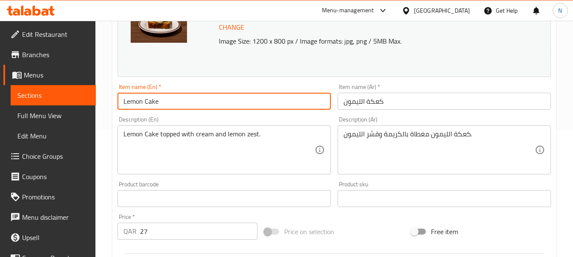
type input "Lemon Cake"
click at [440, 131] on textarea "كعكة الليمون مغطاة بالكريمة وقشر الليمون." at bounding box center [438, 150] width 191 height 40
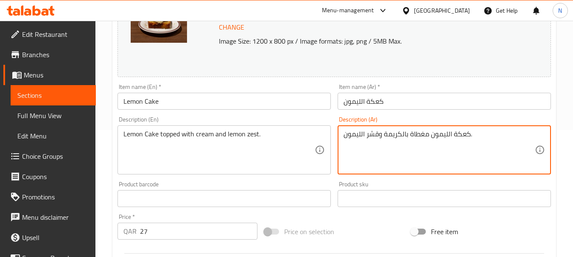
click at [440, 131] on textarea "كعكة الليمون مغطاة بالكريمة وقشر الليمون." at bounding box center [438, 150] width 191 height 40
paste textarea "To enrich screen reader interactions, please activate Accessibility in Grammarl…"
click at [443, 140] on textarea "كعكة الليمون مغطاة بالكريمة وقشر الليمون." at bounding box center [438, 150] width 191 height 40
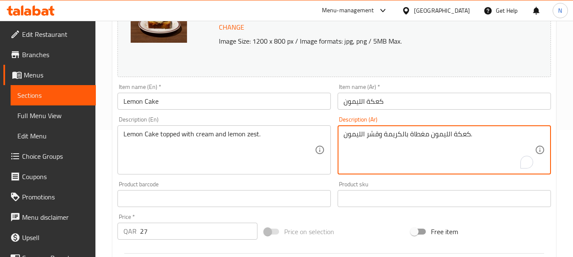
type textarea "كعكة الليمون مغطاة بالكريمة وقشر الليمون."
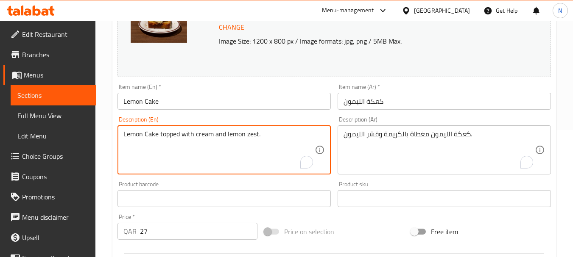
click at [229, 134] on textarea "Lemon Cake topped with cream and lemon zest." at bounding box center [218, 150] width 191 height 40
paste textarea "cake topped with cream and lemon zest."
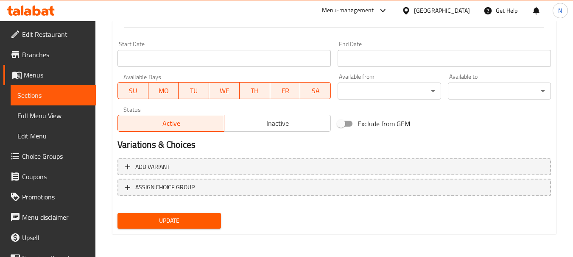
scroll to position [354, 0]
type textarea "Lemon cake topped with cream and lemon zest."
click at [200, 214] on button "Update" at bounding box center [168, 221] width 103 height 16
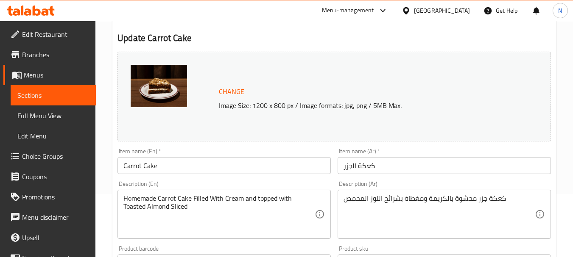
scroll to position [85, 0]
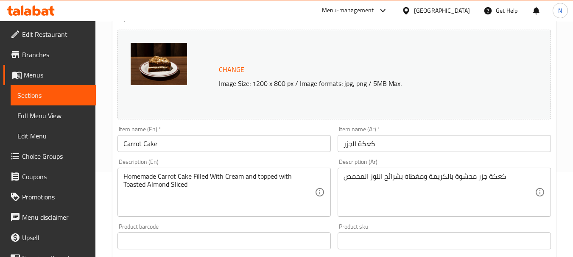
click at [496, 178] on textarea "كعكة جزر محشوة بالكريمة ومغطاة بشرائح اللوز المحمص" at bounding box center [438, 193] width 191 height 40
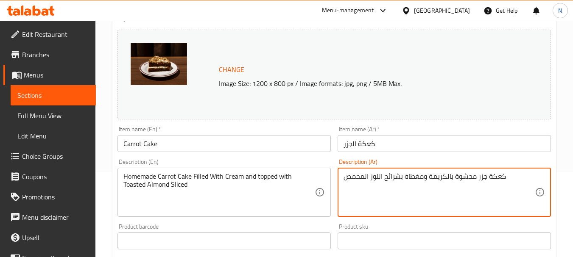
click at [496, 178] on textarea "كعكة جزر محشوة بالكريمة ومغطاة بشرائح اللوز المحمص" at bounding box center [438, 193] width 191 height 40
paste textarea "To enrich screen reader interactions, please activate Accessibility in Grammarl…"
click at [490, 180] on textarea "كعكة جزر محشوة بالكريمة ومغطاة بشرائح اللوز المحمص." at bounding box center [438, 193] width 191 height 40
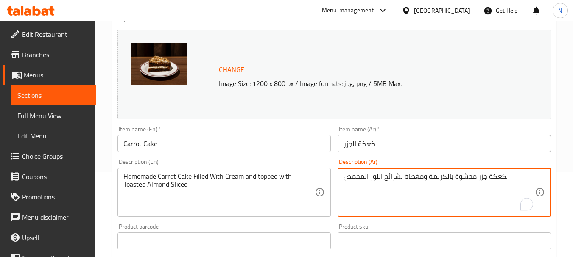
type textarea "كعكة جزر محشوة بالكريمة ومغطاة بشرائح اللوز المحمص."
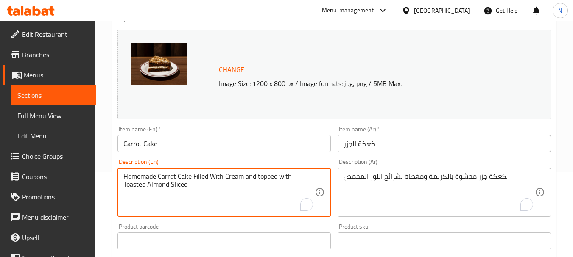
click at [192, 174] on textarea "Homemade Carrot Cake Filled With Cream and topped with Toasted Almond Sliced" at bounding box center [218, 193] width 191 height 40
paste textarea "Carrot cake filled with cream and topped with toasted almond slices."
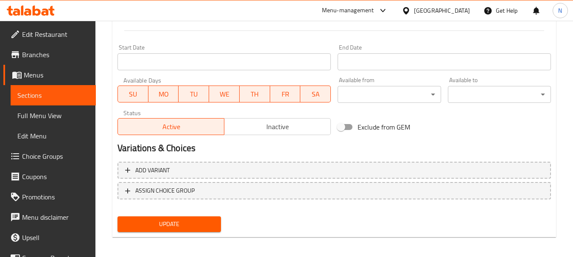
scroll to position [354, 0]
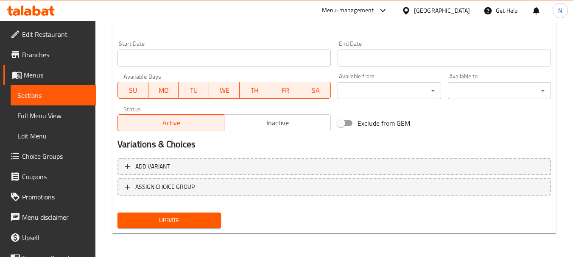
type textarea "Carrot cake filled with cream and topped with toasted almond slices."
click at [174, 225] on span "Update" at bounding box center [168, 220] width 89 height 11
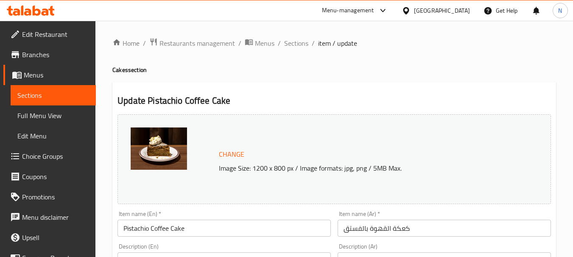
click at [158, 232] on input "Pistachio Coffee Cake" at bounding box center [223, 228] width 213 height 17
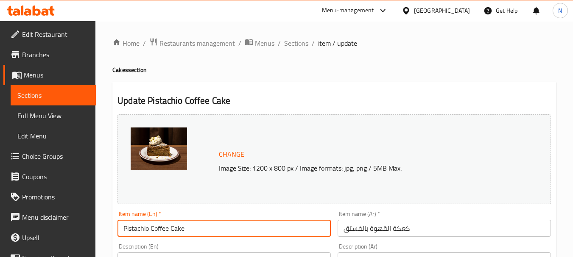
click at [158, 232] on input "Pistachio Coffee Cake" at bounding box center [223, 228] width 213 height 17
type input "Pistachio Cake"
click at [381, 229] on input "كعكة القهوة بالفستق" at bounding box center [443, 228] width 213 height 17
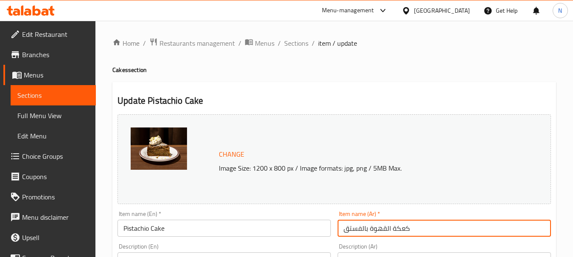
click at [381, 229] on input "كعكة القهوة بالفستق" at bounding box center [443, 228] width 213 height 17
paste input "text"
type input "كعكة الفستق"
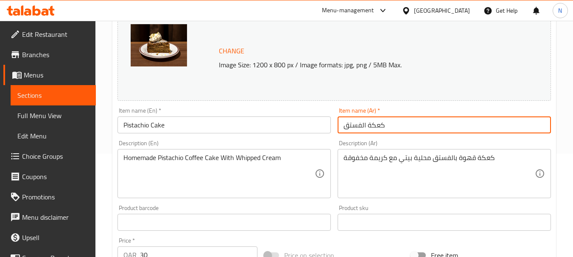
scroll to position [127, 0]
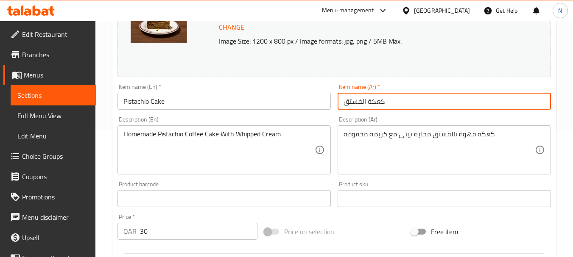
click at [403, 139] on textarea "كعكة قهوة بالفستق محلية بيتي مع كريمة مخفوقة" at bounding box center [438, 150] width 191 height 40
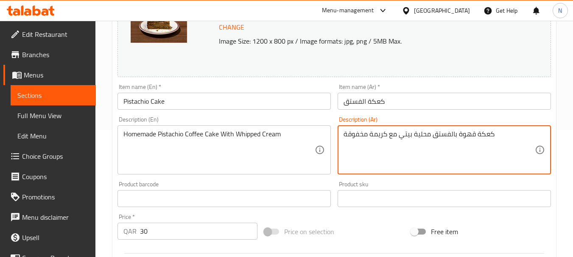
click at [403, 139] on textarea "كعكة قهوة بالفستق محلية بيتي مع كريمة مخفوقة" at bounding box center [438, 150] width 191 height 40
click at [435, 131] on textarea "كعكة قهوة بالفستق محلية بيتي مع كريمة مخفوقة" at bounding box center [438, 150] width 191 height 40
paste textarea "نية ولذيذة بنكهة الفستق، مع طبقة كريمة الجبن الفاخرة"
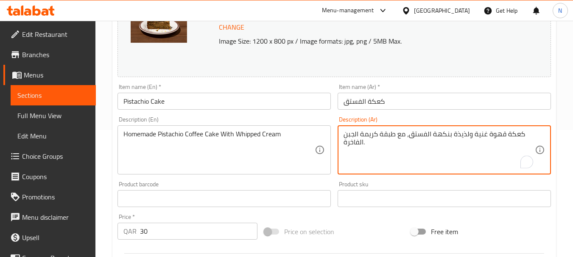
click at [398, 139] on textarea "كعكة قهوة غنية ولذيذة بنكهة الفستق، مع طبقة كريمة الجبن الفاخرة." at bounding box center [438, 150] width 191 height 40
type textarea "كعكة قهوة غنية ولذيذة بنكهة الفستق، مع طبقة كريمة الجبن الفاخرة."
click at [212, 136] on textarea "Homemade Pistachio Coffee Cake With Whipped Cream" at bounding box center [218, 150] width 191 height 40
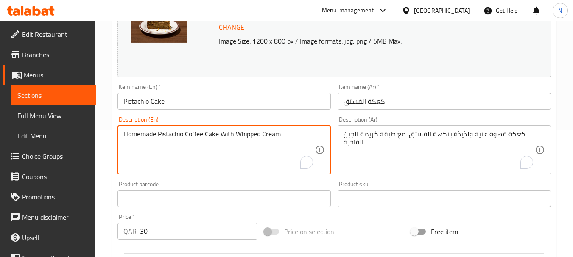
click at [212, 136] on textarea "Homemade Pistachio Coffee Cake With Whipped Cream" at bounding box center [218, 150] width 191 height 40
paste textarea "Rich and delicious pistachio-flavored coffee cake, topped with a luxurious crea…"
drag, startPoint x: 147, startPoint y: 136, endPoint x: 134, endPoint y: 137, distance: 13.2
click at [134, 137] on textarea "Rich and delicious pistachio-flavored coffee cake, topped with a luxurious crea…" at bounding box center [218, 150] width 191 height 40
click at [192, 137] on textarea "Rich, delicious pistachio-flavored coffee cake, topped with a luxurious cream c…" at bounding box center [218, 150] width 191 height 40
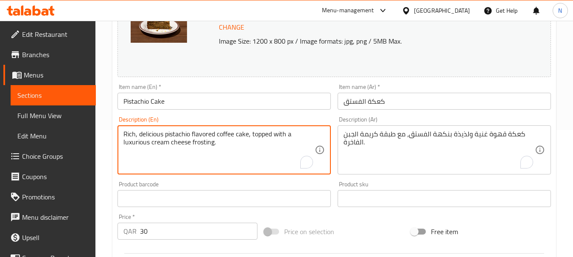
click at [248, 136] on textarea "Rich, delicious pistachio flavored coffee cake, topped with a luxurious cream c…" at bounding box center [218, 150] width 191 height 40
click at [289, 135] on textarea "Rich, delicious pistachio flavored coffee cake topped with a luxurious cream ch…" at bounding box center [218, 150] width 191 height 40
click at [137, 134] on textarea "Rich, delicious pistachio flavored coffee cake topped with luxurious cream chee…" at bounding box center [218, 150] width 191 height 40
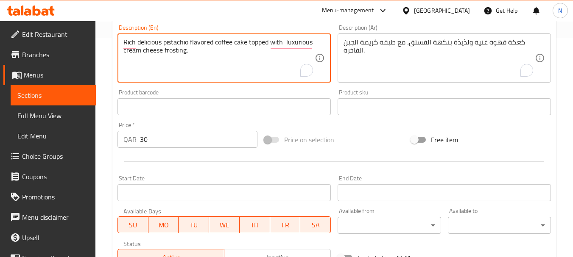
scroll to position [354, 0]
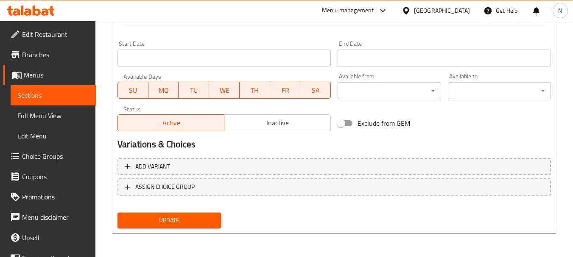
click at [192, 223] on span "Update" at bounding box center [168, 220] width 89 height 11
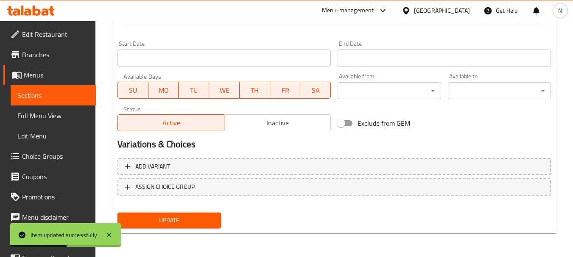
click at [211, 225] on span "Update" at bounding box center [168, 220] width 89 height 11
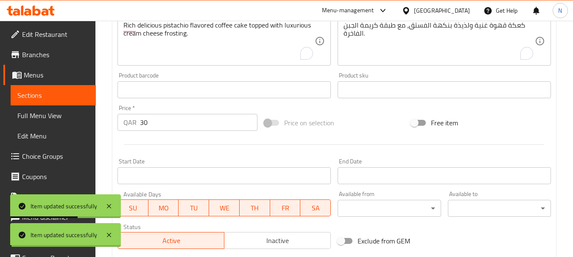
scroll to position [227, 0]
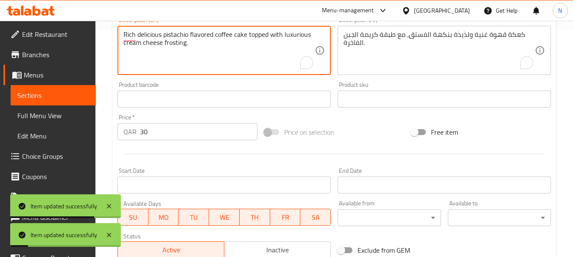
click at [178, 47] on textarea "Rich delicious pistachio flavored coffee cake topped with luxurious cream chees…" at bounding box center [218, 51] width 191 height 40
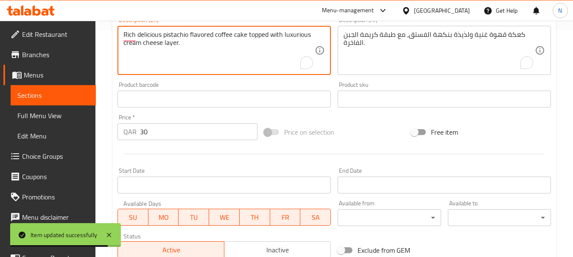
click at [168, 44] on textarea "Rich delicious pistachio flavored coffee cake topped with luxurious cream chees…" at bounding box center [218, 51] width 191 height 40
type textarea "Rich delicious pistachio flavored coffee cake topped with luxurious cream chees…"
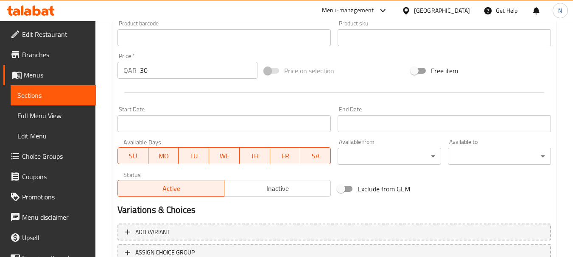
scroll to position [354, 0]
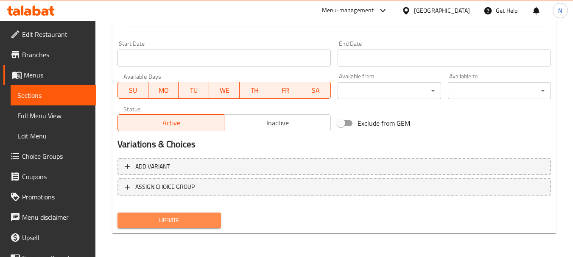
click at [203, 220] on span "Update" at bounding box center [168, 220] width 89 height 11
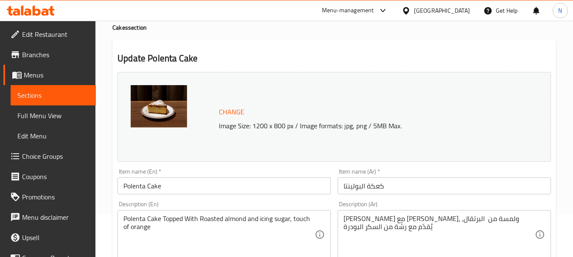
scroll to position [85, 0]
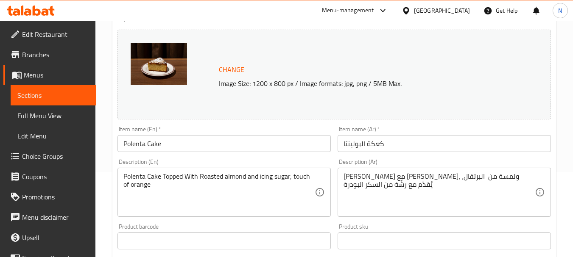
click at [369, 141] on input "كعكة البولينتا" at bounding box center [443, 143] width 213 height 17
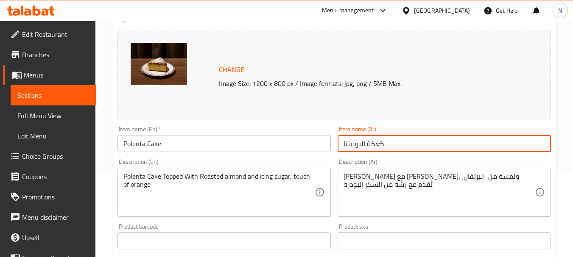
click at [369, 141] on input "كعكة البولينتا" at bounding box center [443, 143] width 213 height 17
paste input "text"
type input "كعكة البولنتا"
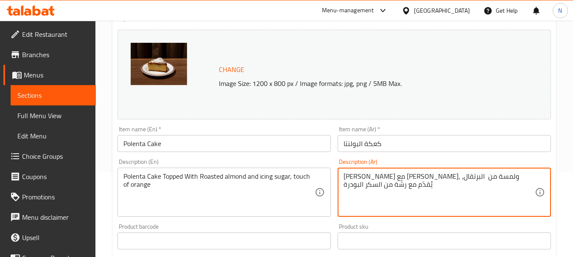
click at [390, 181] on textarea "[PERSON_NAME] مع [PERSON_NAME]، ولمسة من البرتقال، يُقدّم مع رشّة من السكر البو…" at bounding box center [438, 193] width 191 height 40
paste textarea "."
click at [359, 180] on textarea "[PERSON_NAME] مع [PERSON_NAME]، ولمسة من البرتقال، يُقدّم مع رشّة من السكر البو…" at bounding box center [438, 193] width 191 height 40
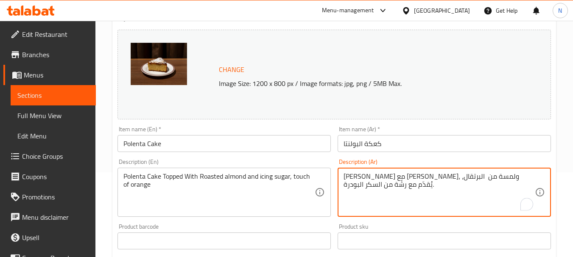
click at [359, 180] on textarea "[PERSON_NAME] مع [PERSON_NAME]، ولمسة من البرتقال، يُقدّم مع رشّة من السكر البو…" at bounding box center [438, 193] width 191 height 40
type textarea "[PERSON_NAME] مع [PERSON_NAME]، ولمسة من البرتقال، يُقدّم مع رشّة من السكر البو…"
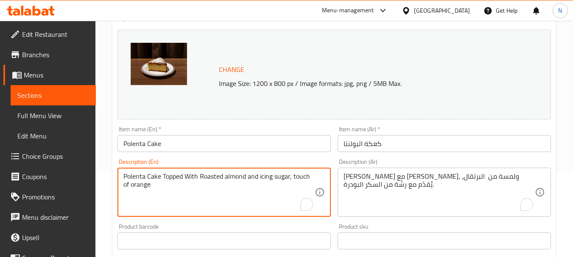
click at [240, 177] on textarea "Polenta Cake Topped With Roasted almond and icing sugar, touch of orange" at bounding box center [218, 193] width 191 height 40
paste textarea "cake with toasted almonds and a hint of orange, served with a dusting of powder…"
click at [240, 176] on textarea "Polenta cake with toasted almonds and a hint of orange, served with a dusting o…" at bounding box center [218, 193] width 191 height 40
click at [276, 176] on textarea "Polenta cake with toasted almonds and hint of orange, served with a dusting of …" at bounding box center [218, 193] width 191 height 40
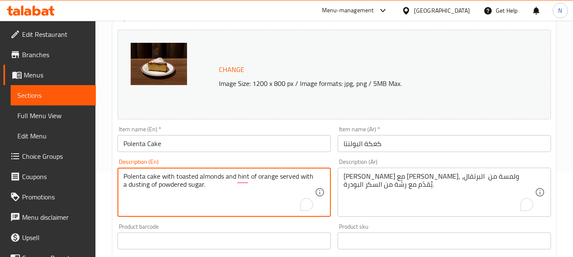
drag, startPoint x: 128, startPoint y: 183, endPoint x: 122, endPoint y: 185, distance: 6.5
click at [122, 185] on div "Polenta cake with toasted almonds and hint of orange served with a dusting of p…" at bounding box center [223, 192] width 213 height 49
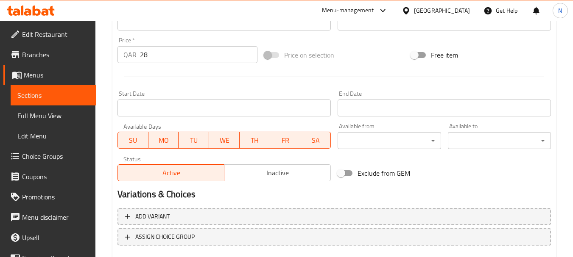
scroll to position [339, 0]
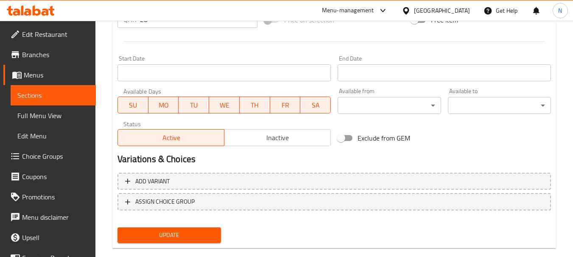
type textarea "Polenta cake with toasted almonds and hint of orange served with dusting of pow…"
click at [206, 240] on span "Update" at bounding box center [168, 235] width 89 height 11
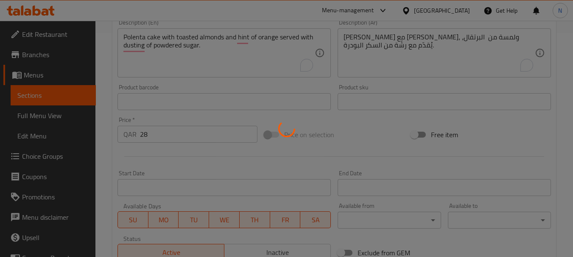
scroll to position [212, 0]
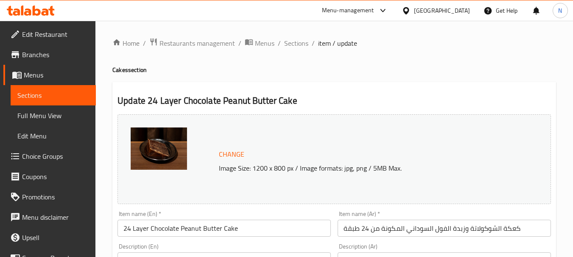
click at [409, 230] on input "كعكة الشوكولاتة وزبدة الفول السوداني المكونة من 24 طبقة" at bounding box center [443, 228] width 213 height 17
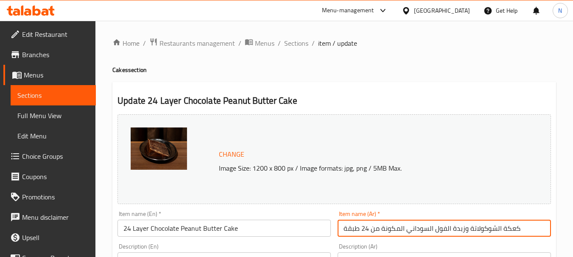
click at [409, 230] on input "كعكة الشوكولاتة وزبدة الفول السوداني المكونة من 24 طبقة" at bounding box center [443, 228] width 213 height 17
paste input "يكة الشوكولاتة بزبدة الفول السوداني"
type input "كيكة الشوكولاتة بزبدة الفول السوداني"
click at [393, 235] on input "كيكة الشوكولاتة بزبدة الفول السوداني" at bounding box center [443, 228] width 213 height 17
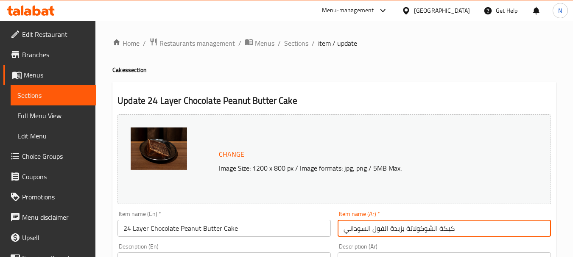
click at [393, 235] on input "كيكة الشوكولاتة بزبدة الفول السوداني" at bounding box center [443, 228] width 213 height 17
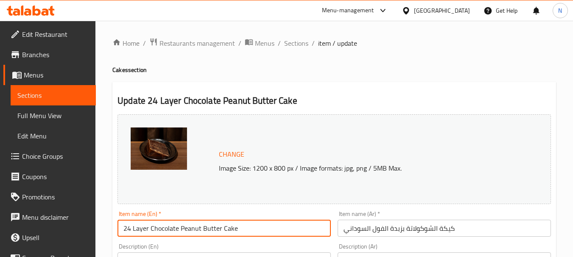
click at [221, 225] on input "24 Layer Chocolate Peanut Butter Cake" at bounding box center [223, 228] width 213 height 17
paste input "text"
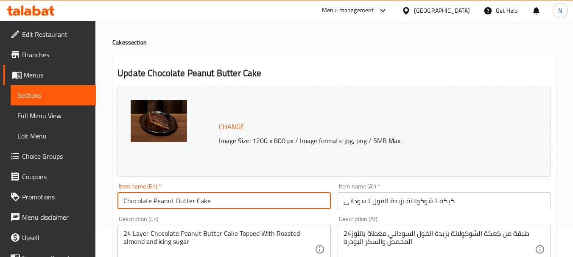
scroll to position [42, 0]
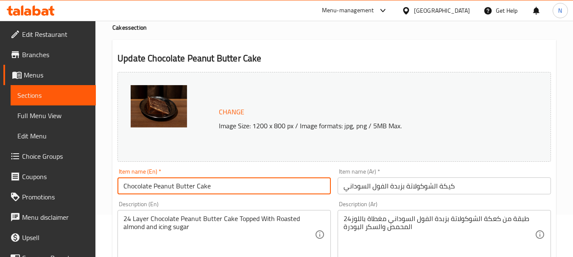
type input "Chocolate Peanut Butter Cake"
click at [368, 220] on textarea "24طبقة من كعكة الشوكولاتة بزبدة الفول السوداني مغطاة باللوز المحمص والسكر البود…" at bounding box center [438, 235] width 191 height 40
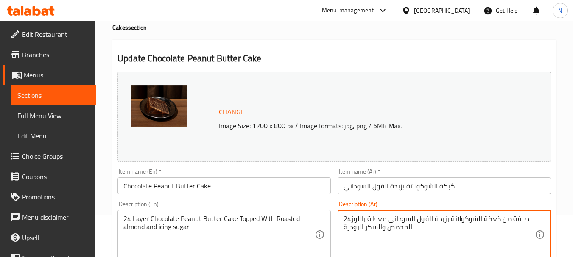
click at [368, 220] on textarea "24طبقة من كعكة الشوكولاتة بزبدة الفول السوداني مغطاة باللوز المحمص والسكر البود…" at bounding box center [438, 235] width 191 height 40
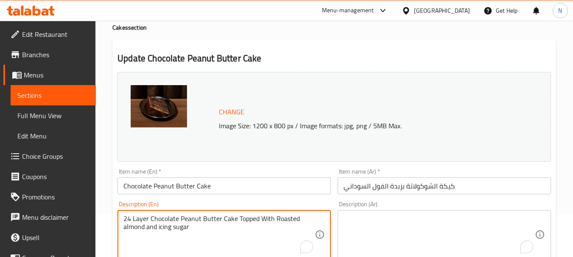
click at [273, 218] on textarea "24 Layer Chocolate Peanut Butter Cake Topped With Roasted almond and icing sugar" at bounding box center [218, 235] width 191 height 40
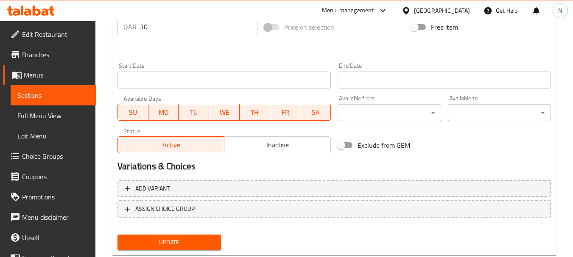
scroll to position [354, 0]
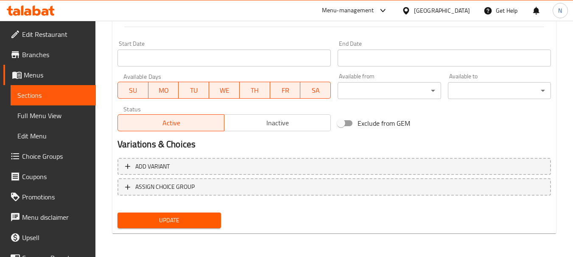
click at [189, 221] on span "Update" at bounding box center [168, 220] width 89 height 11
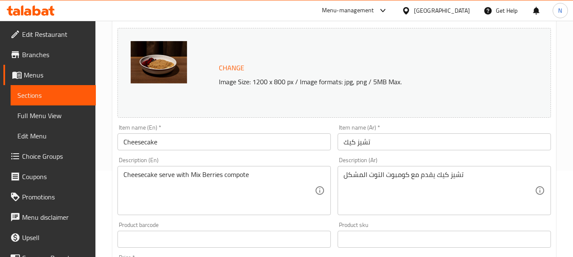
scroll to position [127, 0]
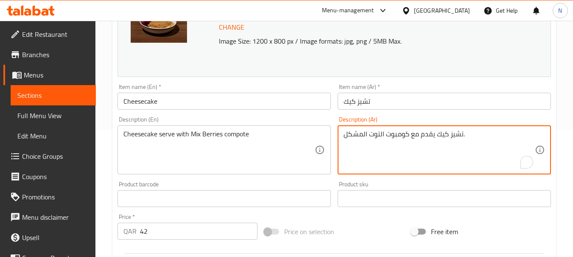
click at [442, 140] on textarea "تشيز كيك يقدم مع كومبوت التوت المشكل." at bounding box center [438, 150] width 191 height 40
type textarea "تشيز كيك يقدم مع كومبوت التوت المشكل."
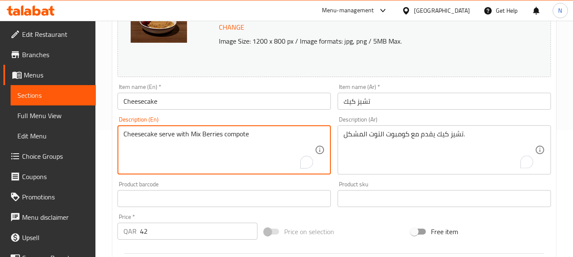
click at [170, 133] on textarea "Cheesecake serve with Mix Berries compote" at bounding box center [218, 150] width 191 height 40
paste textarea "mix b"
click at [248, 132] on textarea "Cheesecake serve with mix berries compote" at bounding box center [218, 150] width 191 height 40
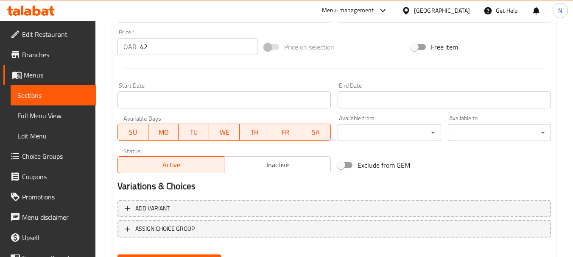
scroll to position [354, 0]
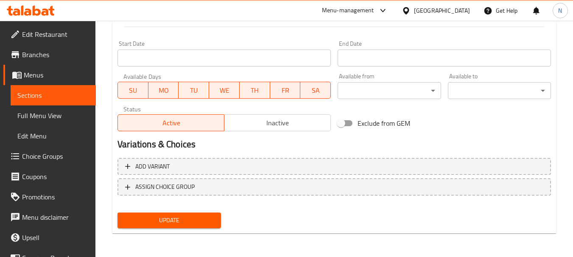
type textarea "Cheesecake serve with mix berries compote."
click at [160, 217] on span "Update" at bounding box center [168, 220] width 89 height 11
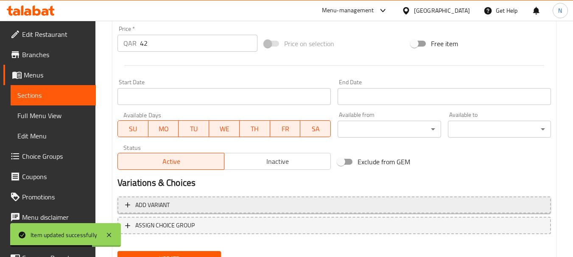
scroll to position [142, 0]
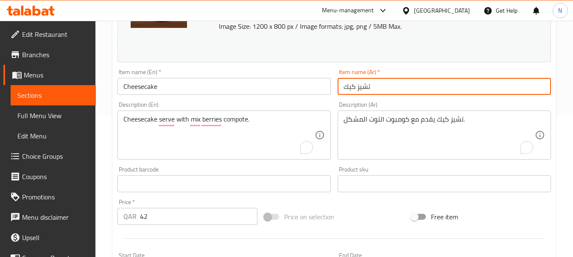
click at [350, 85] on input "تشيز كيك" at bounding box center [443, 86] width 213 height 17
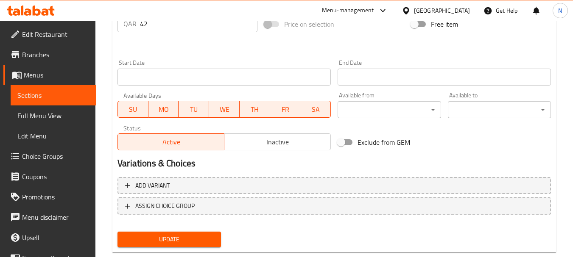
scroll to position [354, 0]
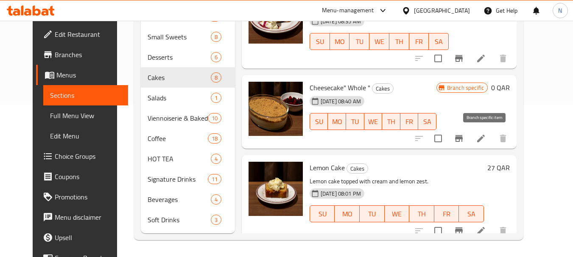
click at [462, 135] on icon "Branch-specific-item" at bounding box center [459, 138] width 8 height 7
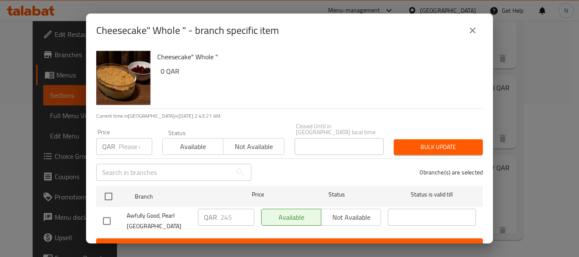
click at [473, 31] on icon "close" at bounding box center [473, 31] width 6 height 6
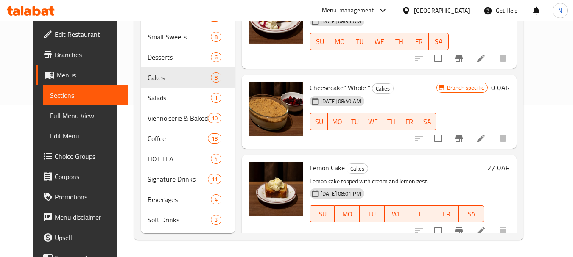
click at [509, 83] on h6 "0 QAR" at bounding box center [500, 88] width 19 height 12
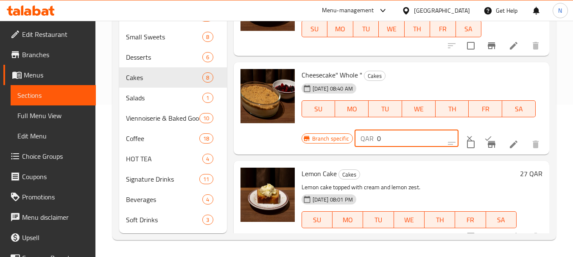
drag, startPoint x: 387, startPoint y: 154, endPoint x: 371, endPoint y: 155, distance: 16.1
click at [371, 147] on div "QAR 0 ​" at bounding box center [406, 138] width 104 height 17
paste input "245"
type input "245"
click at [467, 141] on icon "clear" at bounding box center [469, 138] width 5 height 5
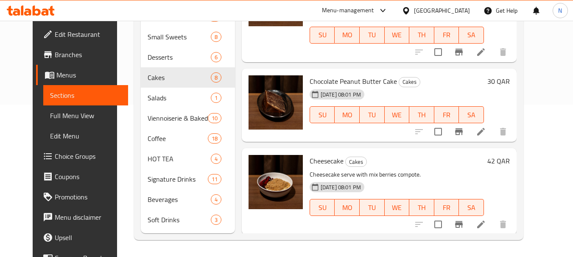
scroll to position [479, 0]
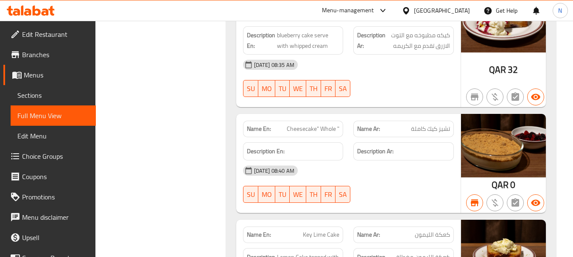
scroll to position [5076, 0]
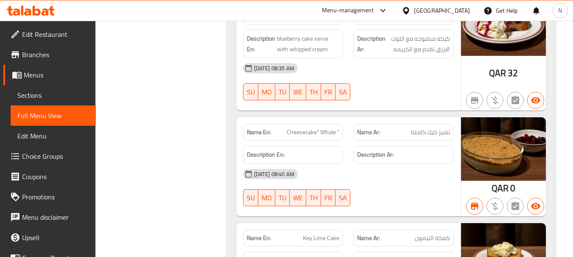
copy span "Cheesecake" Whole ""
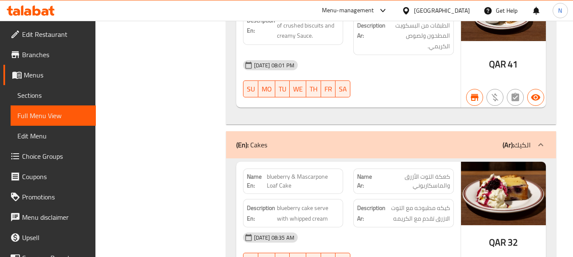
scroll to position [7168, 0]
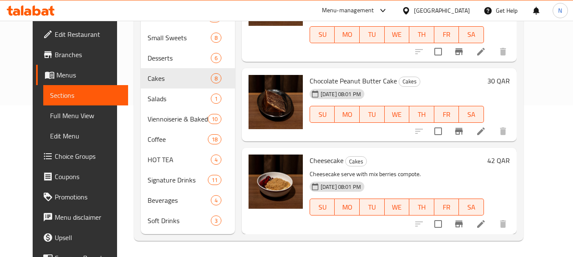
scroll to position [153, 0]
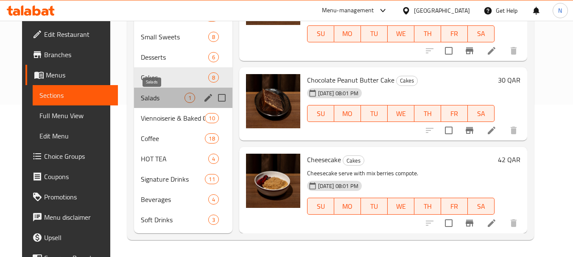
click at [156, 102] on span "Salads" at bounding box center [162, 98] width 43 height 10
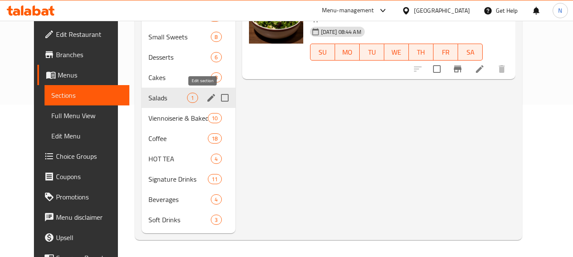
click at [206, 98] on icon "edit" at bounding box center [211, 98] width 10 height 10
click at [206, 95] on icon "edit" at bounding box center [211, 98] width 10 height 10
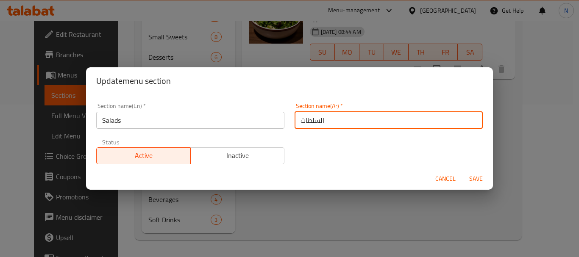
click at [319, 125] on input "السلطات" at bounding box center [389, 120] width 188 height 17
paste input "لاط"
type input "سلاط"
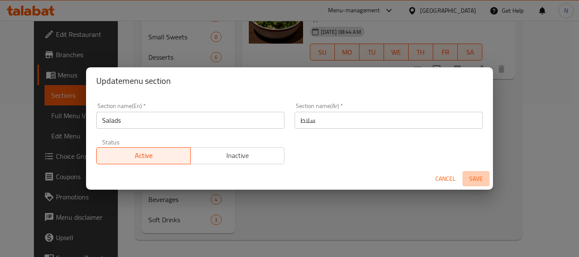
click at [478, 174] on span "Save" at bounding box center [476, 179] width 20 height 11
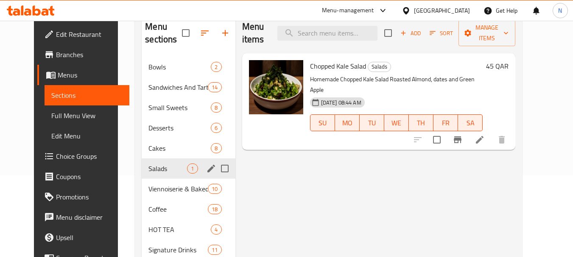
scroll to position [85, 0]
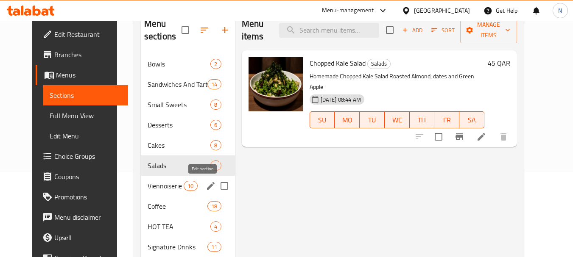
click at [206, 183] on icon "edit" at bounding box center [211, 186] width 10 height 10
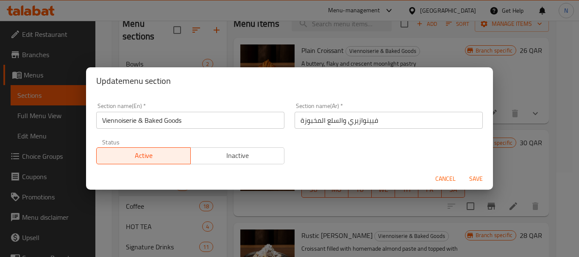
click at [342, 119] on input "فيينوازيري والسلع المخبوزة" at bounding box center [389, 120] width 188 height 17
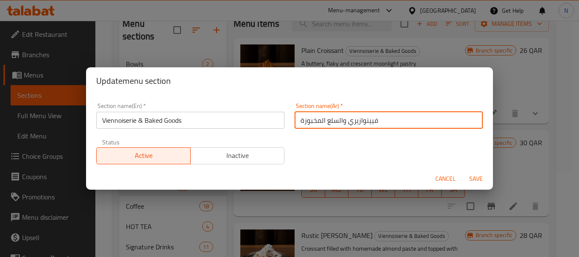
click at [342, 119] on input "فيينوازيري والسلع المخبوزة" at bounding box center [389, 120] width 188 height 17
click at [441, 182] on span "Cancel" at bounding box center [445, 179] width 20 height 11
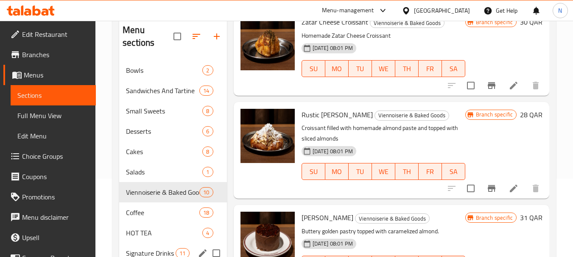
scroll to position [68, 0]
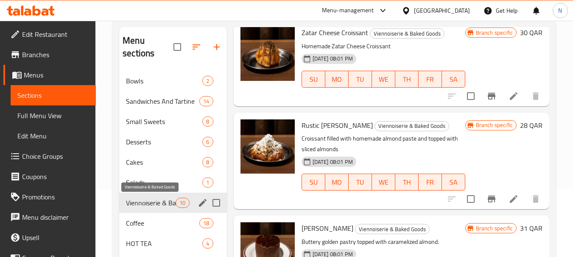
click at [163, 203] on span "Viennoiserie & Baked Goods" at bounding box center [151, 203] width 50 height 10
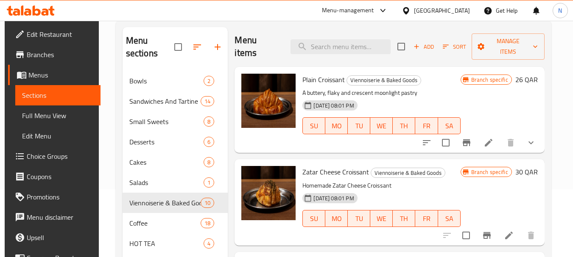
scroll to position [0, 0]
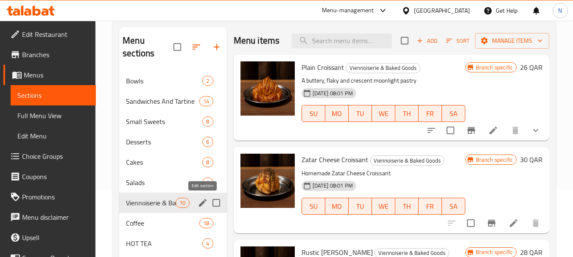
click at [199, 200] on icon "edit" at bounding box center [203, 203] width 10 height 10
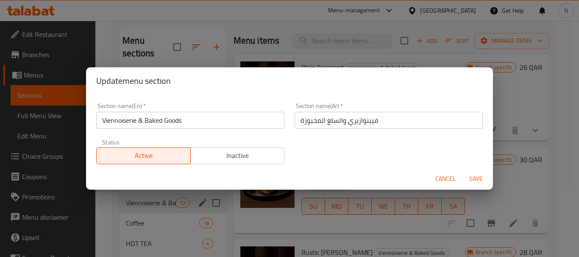
click at [303, 114] on input "فيينوازيري والسلع المخبوزة" at bounding box center [389, 120] width 188 height 17
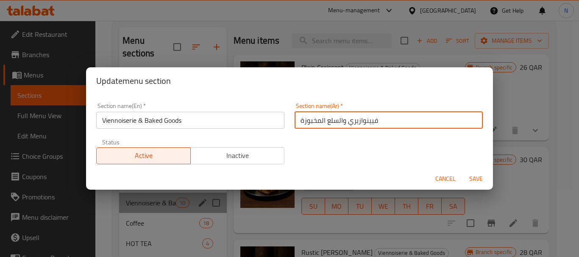
click at [303, 114] on input "فيينوازيري والسلع المخبوزة" at bounding box center [389, 120] width 188 height 17
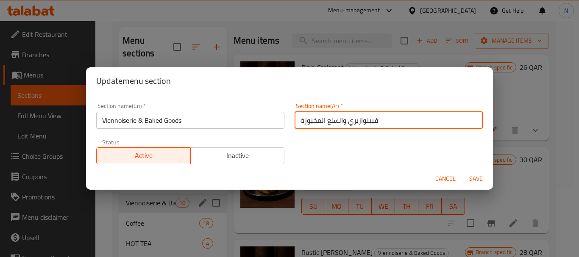
paste input "المعجنات و المخبوزات"
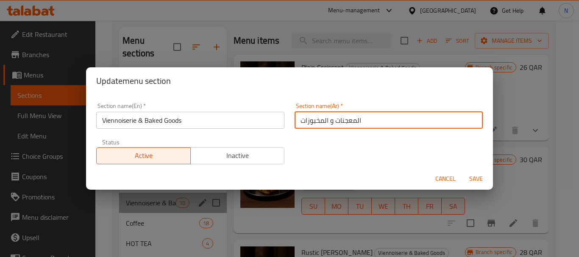
click at [328, 126] on input "المعجنات و المخبوزات" at bounding box center [389, 120] width 188 height 17
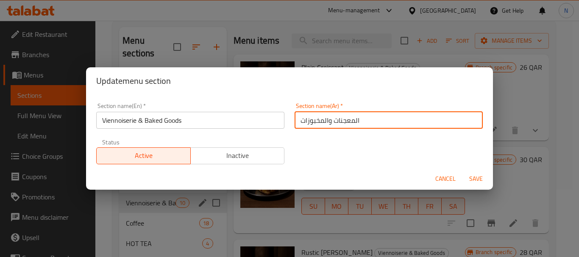
type input "المعجنات والمخبوزات"
click at [469, 182] on span "Save" at bounding box center [476, 179] width 20 height 11
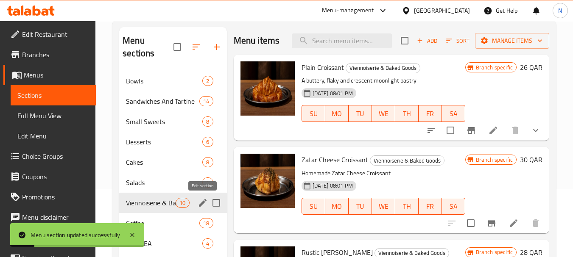
click at [201, 206] on icon "edit" at bounding box center [203, 203] width 10 height 10
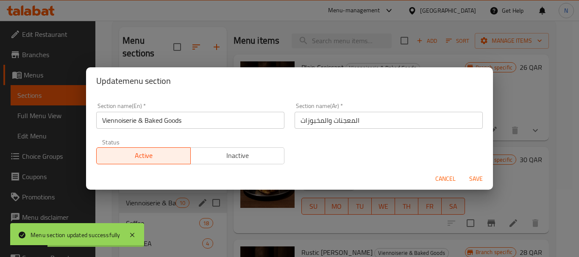
click at [321, 125] on input "المعجنات والمخبوزات" at bounding box center [389, 120] width 188 height 17
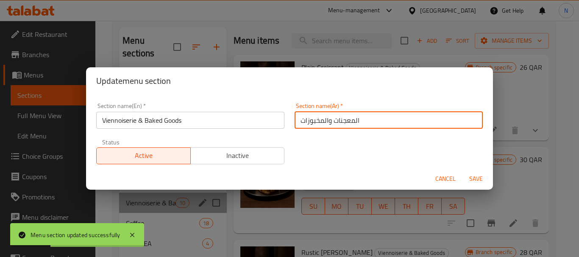
click at [321, 125] on input "المعجنات والمخبوزات" at bounding box center [389, 120] width 188 height 17
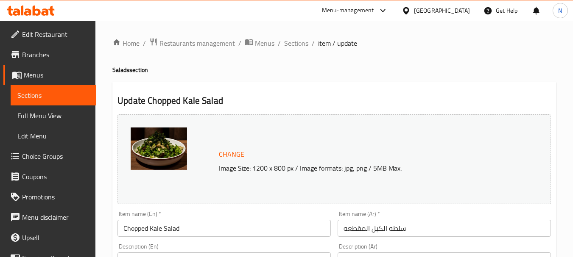
click at [381, 225] on input "سلطه الكيل المقطعه" at bounding box center [443, 228] width 213 height 17
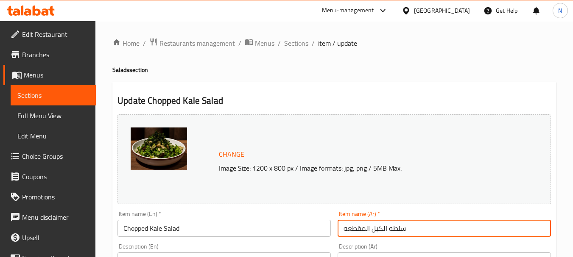
click at [381, 225] on input "سلطه الكيل المقطعه" at bounding box center [443, 228] width 213 height 17
paste input "text"
type input "سلطه الكيل"
click at [130, 221] on input "Chopped Kale Salad" at bounding box center [223, 228] width 213 height 17
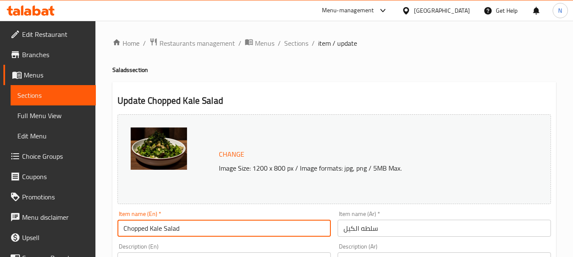
click at [130, 221] on input "Chopped Kale Salad" at bounding box center [223, 228] width 213 height 17
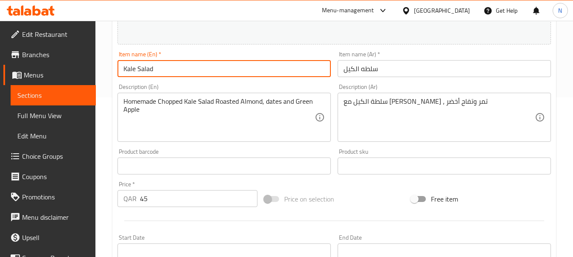
scroll to position [212, 0]
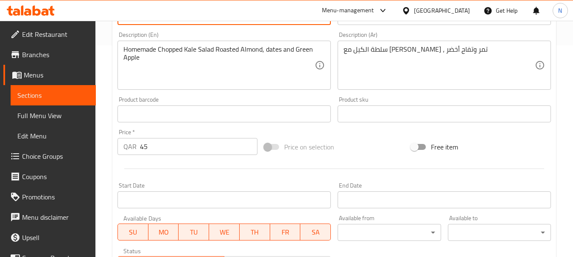
type input "Kale Salad"
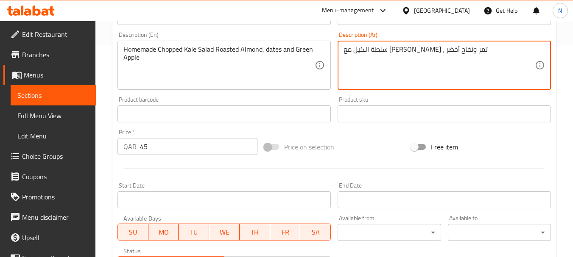
click at [394, 51] on textarea "سلطة الكيل مع لوز محمص ، تمر وتفاح أخضر" at bounding box center [438, 65] width 191 height 40
paste textarea "To enrich screen reader interactions, please activate Accessibility in Grammarl…"
click at [392, 53] on textarea "سلطة الكيل مع لوز محمص ، تمر وتفاح أخضر" at bounding box center [438, 65] width 191 height 40
click at [465, 53] on textarea "سلطة الكيل مع لوز محمص، تمر وتفاح أخضر" at bounding box center [438, 65] width 191 height 40
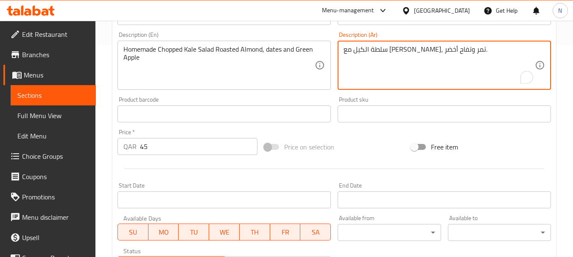
click at [412, 49] on textarea "سلطة الكيل مع لوز محمص، تمر وتفاح أخضر." at bounding box center [438, 65] width 191 height 40
type textarea "سلطة الكيل مع لوز محمص، تمر وتفاح أخضر."
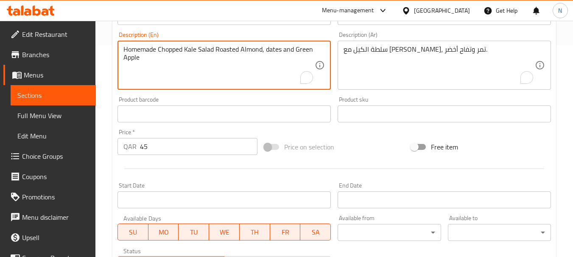
click at [240, 46] on textarea "Homemade Chopped Kale Salad Roasted Almond, dates and Green Apple" at bounding box center [218, 65] width 191 height 40
paste textarea "Kale salad with roasted almonds, dates and green apple."
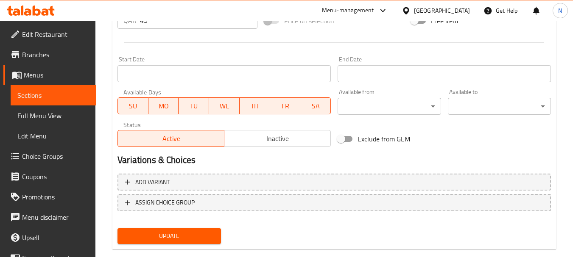
scroll to position [339, 0]
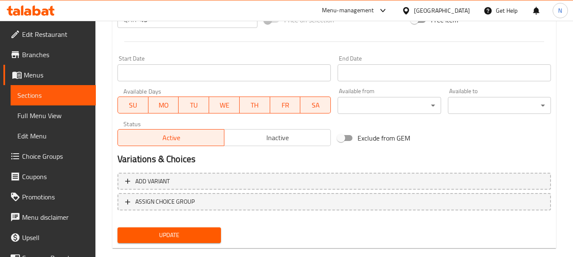
type textarea "Kale salad with roasted almonds, dates and green apple."
drag, startPoint x: 200, startPoint y: 237, endPoint x: 258, endPoint y: 232, distance: 57.9
click at [201, 238] on span "Update" at bounding box center [168, 235] width 89 height 11
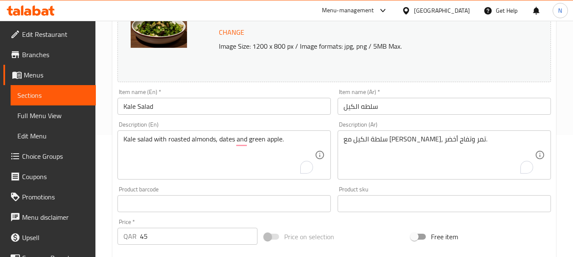
scroll to position [0, 0]
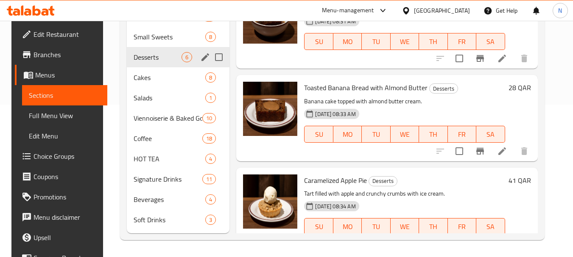
scroll to position [139, 0]
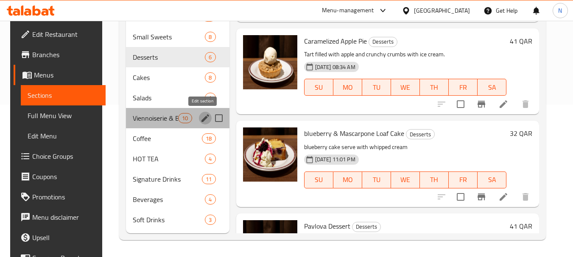
click at [203, 118] on icon "edit" at bounding box center [205, 118] width 8 height 8
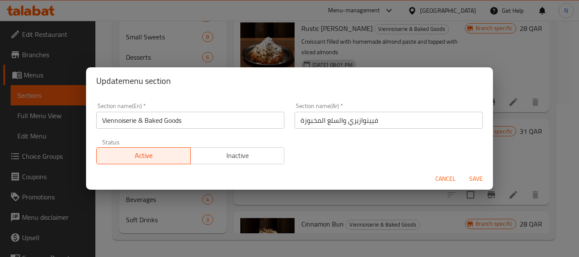
click at [140, 123] on input "Viennoiserie & Baked Goods" at bounding box center [190, 120] width 188 height 17
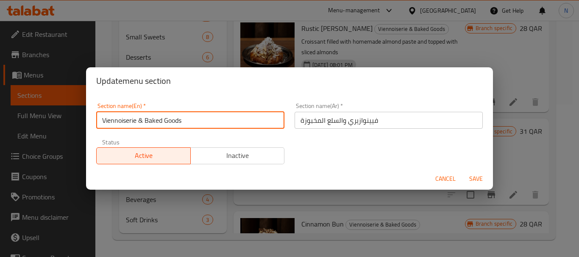
click at [140, 123] on input "Viennoiserie & Baked Goods" at bounding box center [190, 120] width 188 height 17
paste input "Pastries And"
type input "Pastries And Baked Goods"
click at [462, 171] on button "Save" at bounding box center [475, 179] width 27 height 16
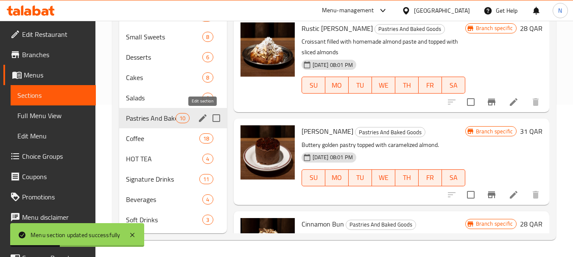
click at [200, 119] on icon "edit" at bounding box center [203, 118] width 8 height 8
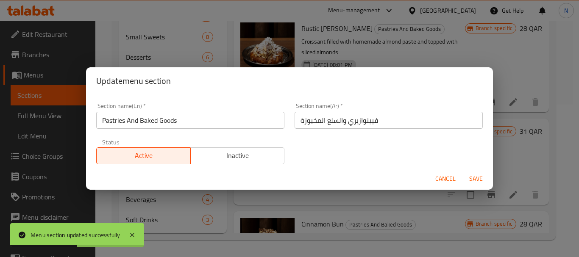
click at [340, 124] on input "فيينوازيري والسلع المخبوزة" at bounding box center [389, 120] width 188 height 17
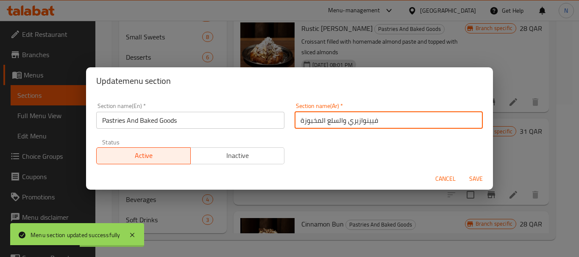
click at [340, 124] on input "فيينوازيري والسلع المخبوزة" at bounding box center [389, 120] width 188 height 17
paste input "المعجنات و المخبوزات"
click at [325, 124] on input "المعجنات و المخبوزات" at bounding box center [389, 120] width 188 height 17
type input "المعجنات والمخبوزات"
click at [462, 171] on button "Save" at bounding box center [475, 179] width 27 height 16
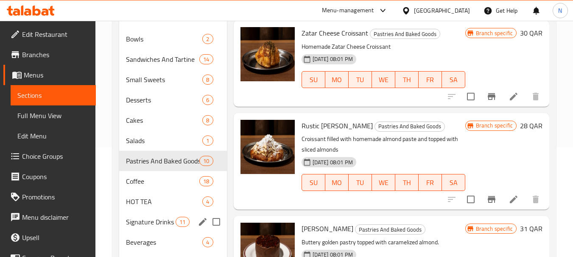
scroll to position [110, 0]
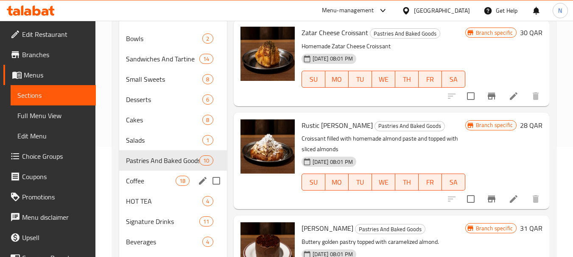
click at [207, 181] on input "Menu sections" at bounding box center [216, 181] width 18 height 18
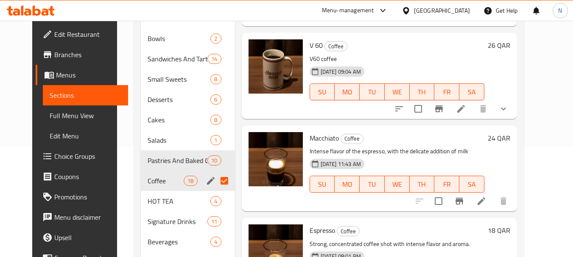
click at [220, 180] on input "Menu sections" at bounding box center [224, 181] width 18 height 18
checkbox input "false"
click at [207, 181] on icon "edit" at bounding box center [211, 181] width 8 height 8
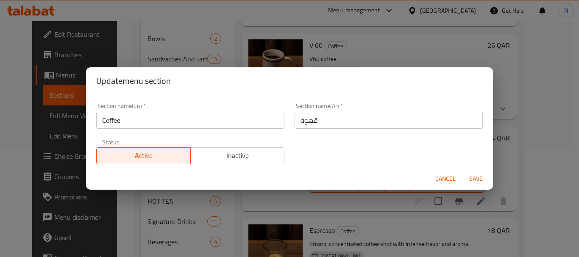
click at [309, 126] on input "قهوة" at bounding box center [389, 120] width 188 height 17
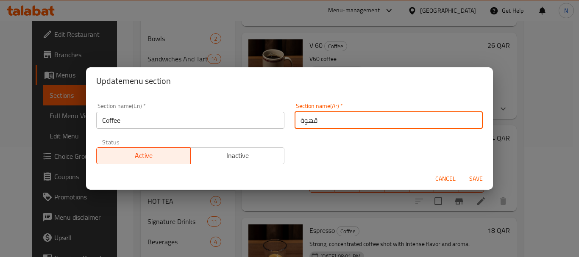
paste input "ال"
type input "القهوة"
click at [476, 174] on span "Save" at bounding box center [476, 179] width 20 height 11
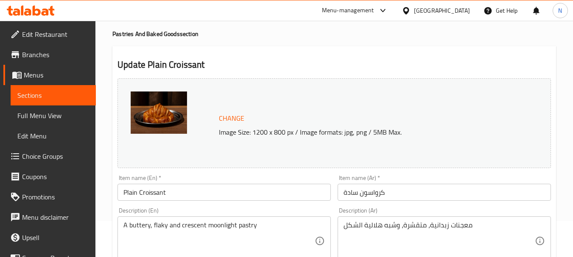
scroll to position [85, 0]
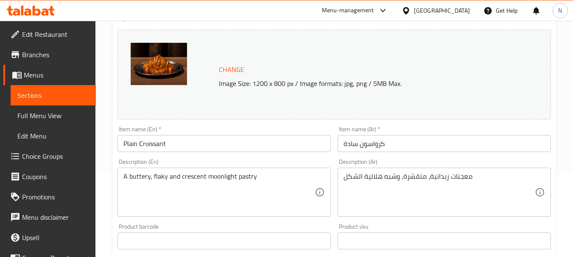
click at [356, 175] on textarea "معجنات زبدانية، متقشرة، وشبه هلالية الشكل" at bounding box center [438, 193] width 191 height 40
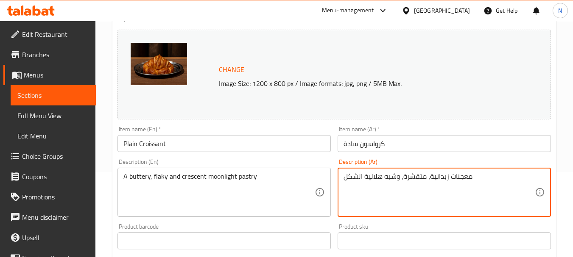
click at [356, 175] on textarea "معجنات زبدانية، متقشرة، وشبه هلالية الشكل" at bounding box center [438, 193] width 191 height 40
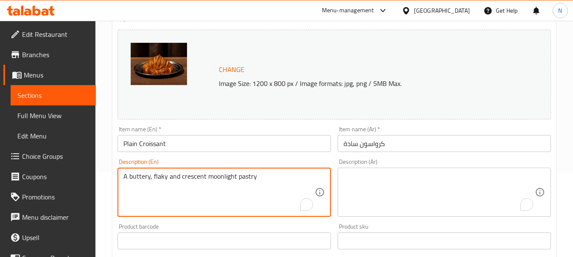
click at [218, 179] on textarea "A buttery, flaky and crescent moonlight pastry" at bounding box center [218, 193] width 191 height 40
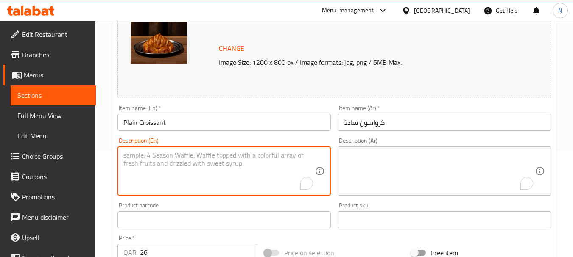
scroll to position [127, 0]
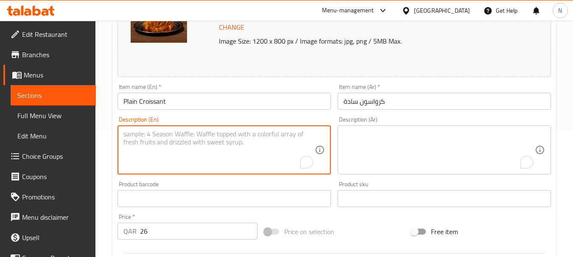
click at [376, 102] on input "كرواسون سادة" at bounding box center [443, 101] width 213 height 17
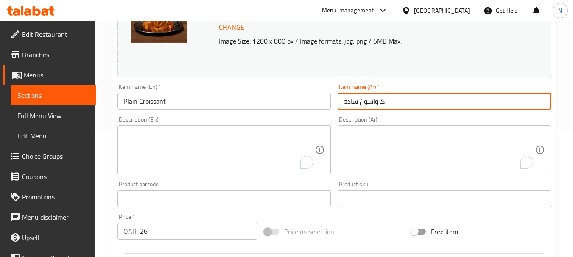
click at [376, 102] on input "كرواسون سادة" at bounding box center [443, 101] width 213 height 17
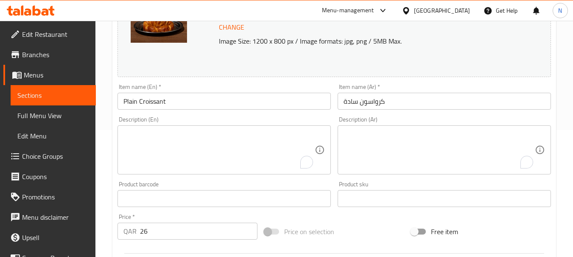
click at [99, 162] on div "Home / Restaurants management / Menus / Sections / item / update Pastries And B…" at bounding box center [333, 196] width 477 height 604
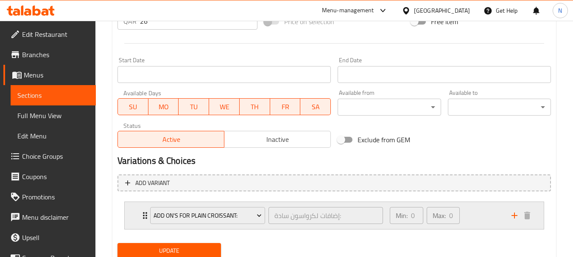
scroll to position [368, 0]
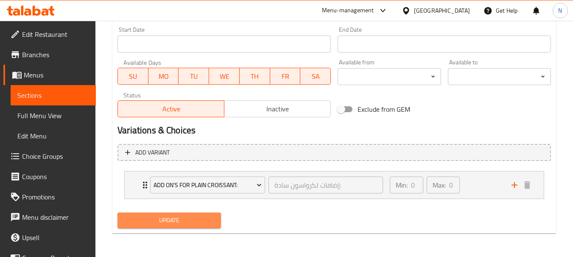
click at [198, 226] on span "Update" at bounding box center [168, 220] width 89 height 11
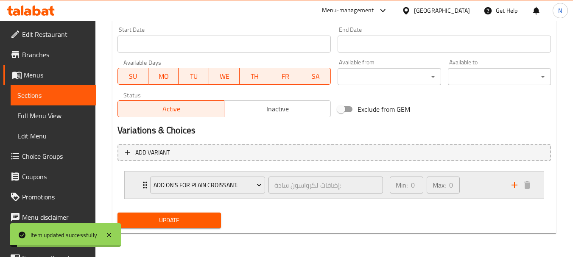
click at [482, 189] on div "Min: 0 ​ Max: 0 ​" at bounding box center [445, 185] width 122 height 27
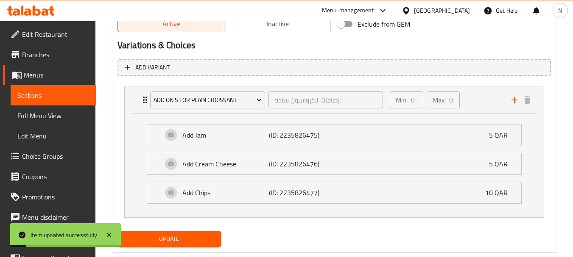
scroll to position [472, 0]
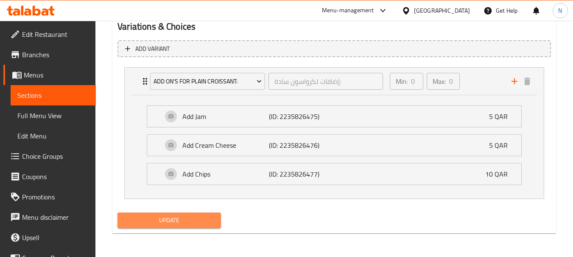
click at [214, 223] on span "Update" at bounding box center [168, 220] width 89 height 11
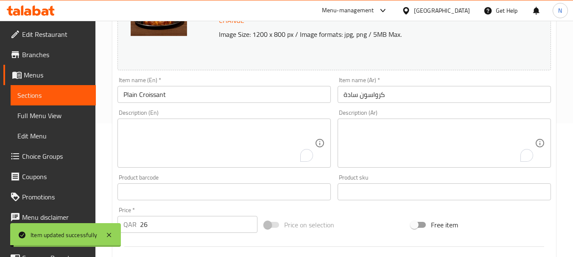
scroll to position [133, 0]
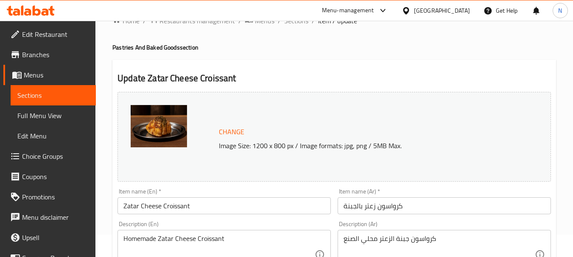
scroll to position [85, 0]
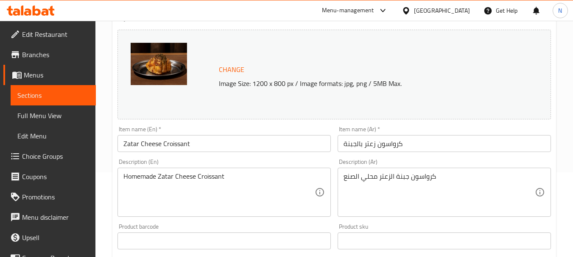
click at [384, 144] on input "كرواسون زعتر بالجبنة" at bounding box center [443, 143] width 213 height 17
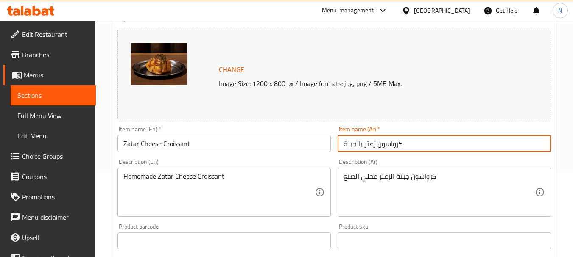
click at [384, 144] on input "كرواسون زعتر بالجبنة" at bounding box center [443, 143] width 213 height 17
paste input "بنة و زعتر"
click at [355, 148] on input "كرواسون جبنة و زعتر" at bounding box center [443, 143] width 213 height 17
click at [380, 145] on input "كرواسون جبنة وزعتر" at bounding box center [443, 143] width 213 height 17
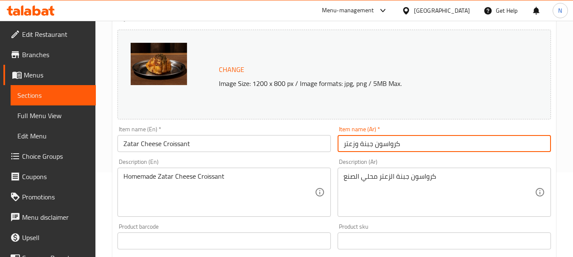
click at [380, 145] on input "كرواسون جبنة وزعتر" at bounding box center [443, 143] width 213 height 17
paste input "الزعتر والجبن"
type input "كرواسون بالزعتر والجبن"
click at [180, 145] on input "Zatar Cheese Croissant" at bounding box center [223, 143] width 213 height 17
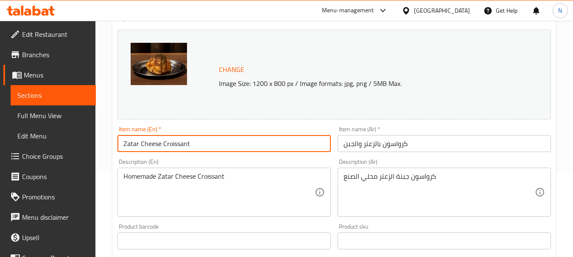
click at [180, 145] on input "Zatar Cheese Croissant" at bounding box center [223, 143] width 213 height 17
click at [414, 179] on textarea "كرواسون جبنة الزعتر محلي الصنع" at bounding box center [438, 193] width 191 height 40
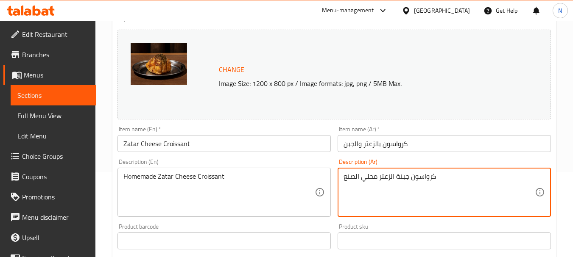
click at [414, 179] on textarea "كرواسون جبنة الزعتر محلي الصنع" at bounding box center [438, 193] width 191 height 40
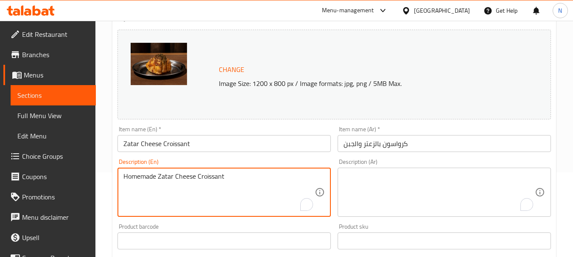
click at [207, 178] on textarea "Homemade Zatar Cheese Croissant" at bounding box center [218, 193] width 191 height 40
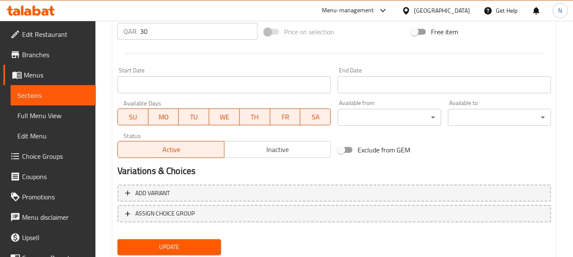
scroll to position [354, 0]
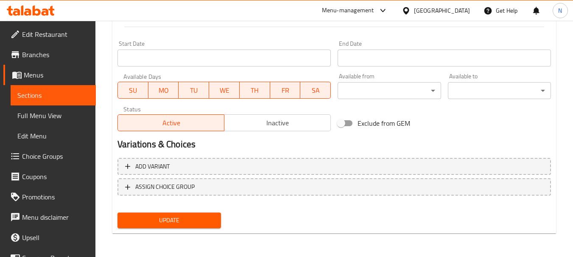
click at [179, 214] on button "Update" at bounding box center [168, 221] width 103 height 16
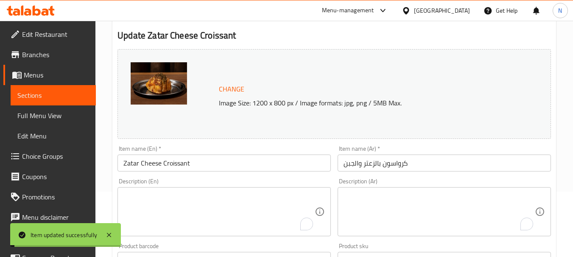
scroll to position [57, 0]
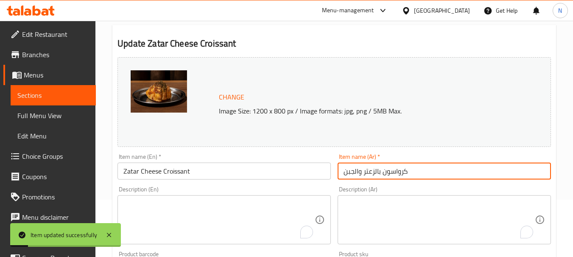
click at [392, 176] on input "كرواسون بالزعتر والجبن" at bounding box center [443, 171] width 213 height 17
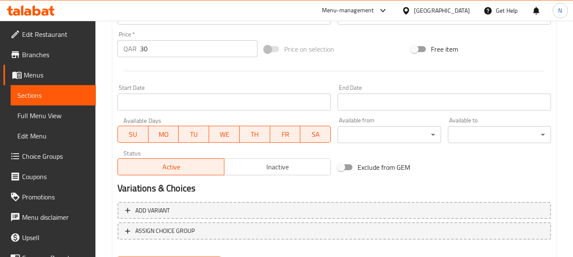
scroll to position [354, 0]
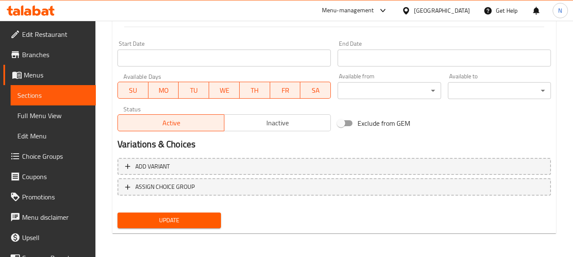
click at [197, 222] on span "Update" at bounding box center [168, 220] width 89 height 11
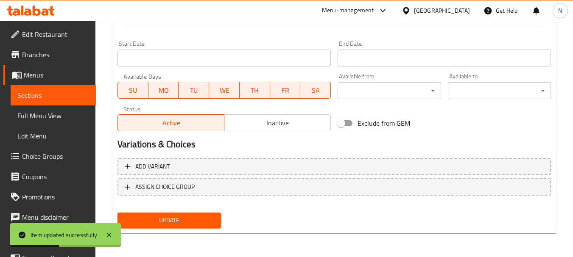
click at [81, 90] on link "Sections" at bounding box center [53, 95] width 85 height 20
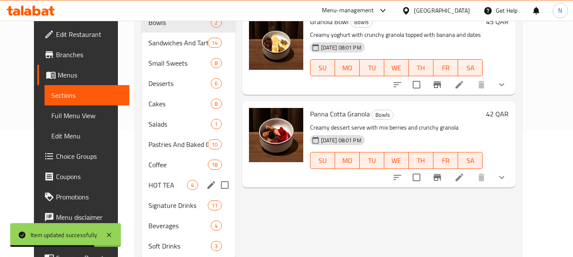
scroll to position [153, 0]
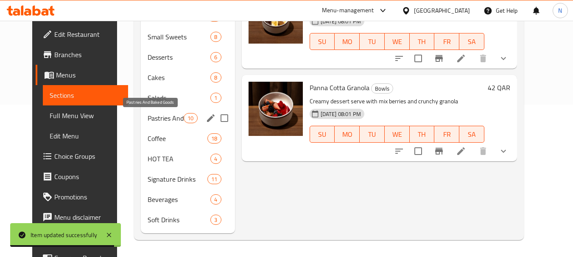
click at [156, 120] on span "Pastries And Baked Goods" at bounding box center [165, 118] width 36 height 10
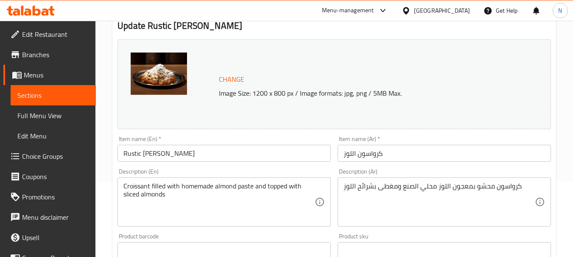
scroll to position [85, 0]
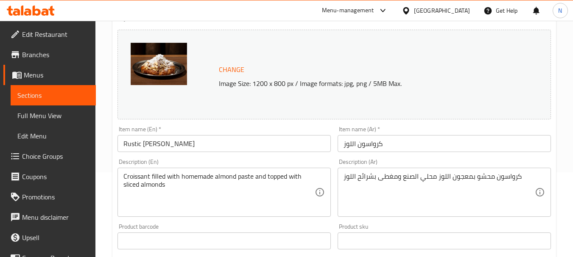
click at [136, 143] on input "Rustic [PERSON_NAME]" at bounding box center [223, 143] width 213 height 17
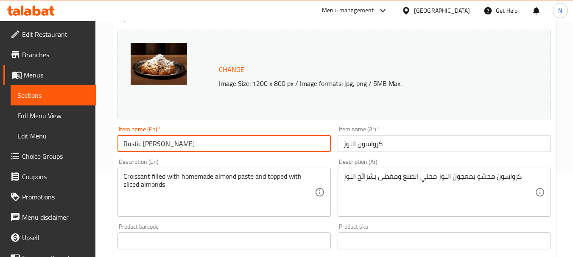
click at [136, 143] on input "Rustic [PERSON_NAME]" at bounding box center [223, 143] width 213 height 17
type input "[PERSON_NAME]"
click at [219, 177] on textarea "Croissant filled with homemade almond paste and topped with sliced almonds" at bounding box center [218, 193] width 191 height 40
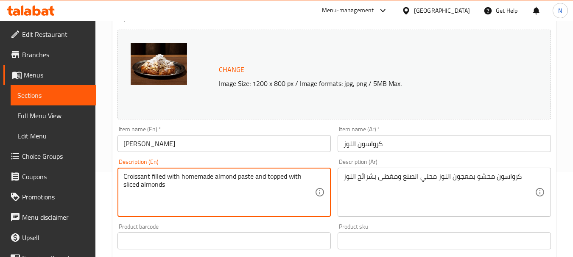
click at [219, 177] on textarea "Croissant filled with homemade almond paste and topped with sliced almonds" at bounding box center [218, 193] width 191 height 40
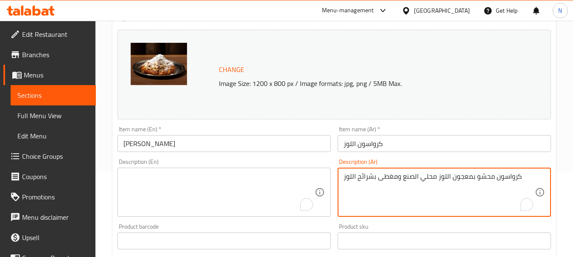
click at [405, 182] on textarea "كرواسون محشو بمعجون اللوز محلي الصنع ومغطى بشرائح اللوز" at bounding box center [438, 193] width 191 height 40
click at [363, 143] on input "كرواسون اللوز" at bounding box center [443, 143] width 213 height 17
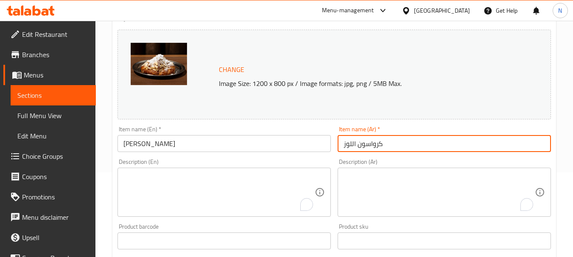
click at [363, 143] on input "كرواسون اللوز" at bounding box center [443, 143] width 213 height 17
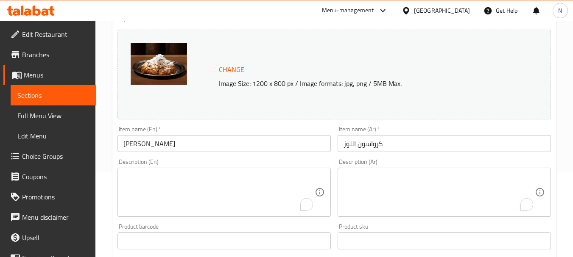
click at [110, 156] on div "Home / Restaurants management / Menus / Sections / item / update Pastries And B…" at bounding box center [333, 231] width 477 height 590
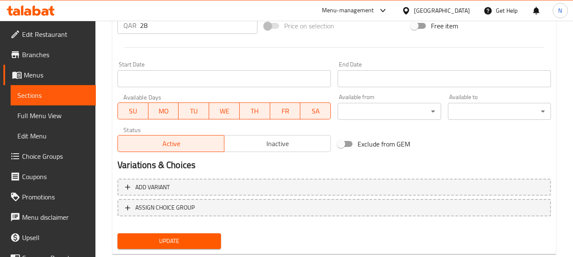
scroll to position [354, 0]
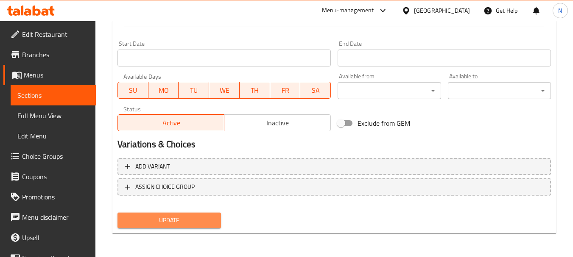
click at [190, 224] on span "Update" at bounding box center [168, 220] width 89 height 11
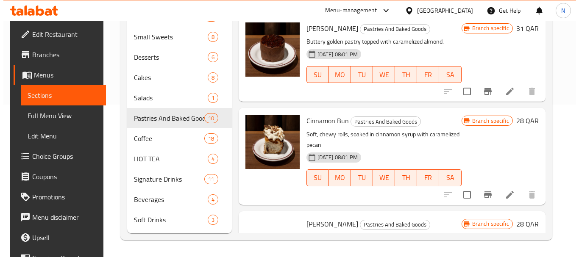
scroll to position [212, 0]
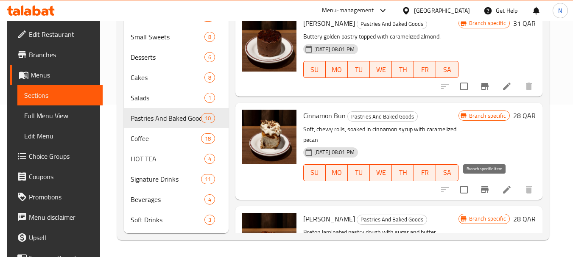
click at [487, 189] on icon "Branch-specific-item" at bounding box center [485, 189] width 8 height 7
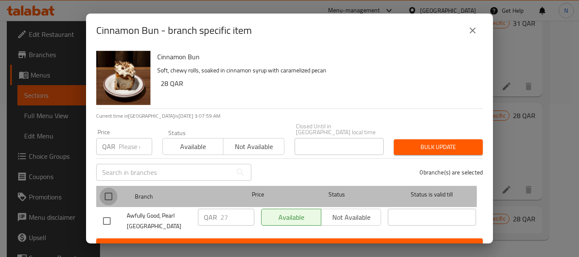
click at [106, 189] on input "checkbox" at bounding box center [109, 197] width 18 height 18
checkbox input "true"
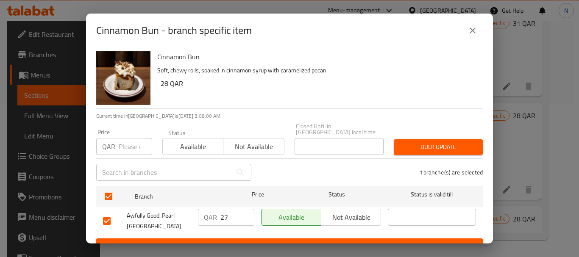
click at [225, 214] on input "27" at bounding box center [237, 217] width 34 height 17
click at [220, 214] on input "27" at bounding box center [237, 217] width 34 height 17
paste input "8"
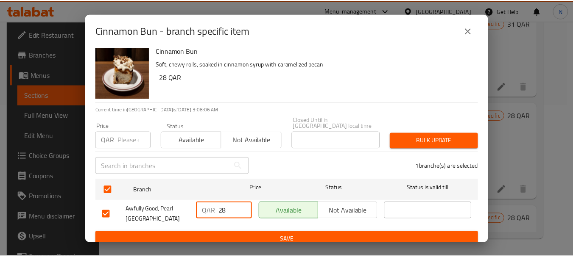
scroll to position [8, 0]
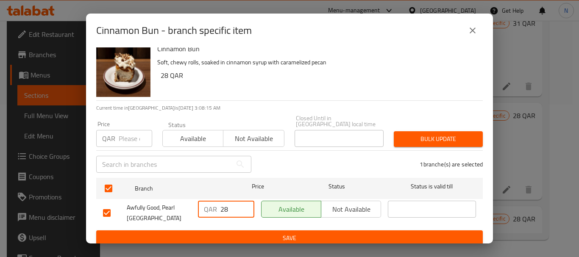
type input "28"
click at [472, 36] on button "close" at bounding box center [472, 30] width 20 height 20
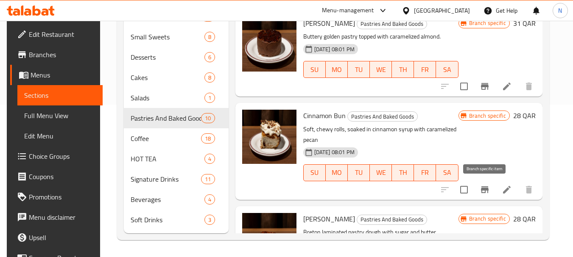
click at [487, 192] on icon "Branch-specific-item" at bounding box center [484, 190] width 10 height 10
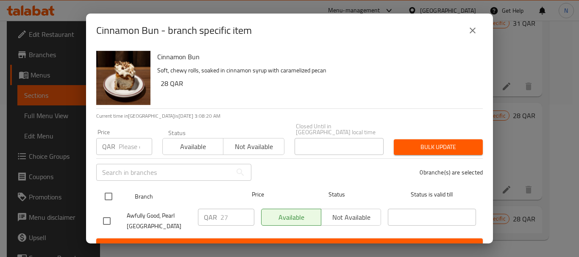
click at [106, 191] on input "checkbox" at bounding box center [109, 197] width 18 height 18
checkbox input "true"
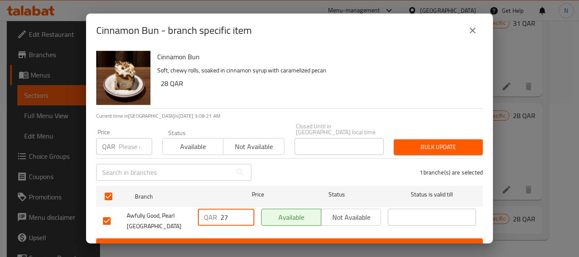
click at [224, 214] on input "27" at bounding box center [237, 217] width 34 height 17
click at [465, 28] on button "close" at bounding box center [472, 30] width 20 height 20
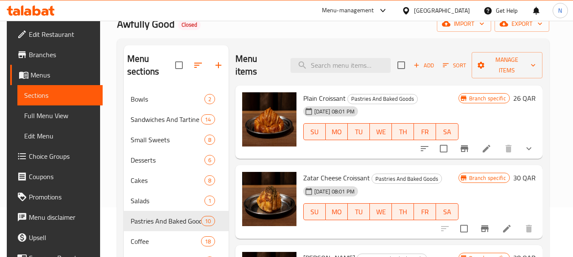
scroll to position [25, 0]
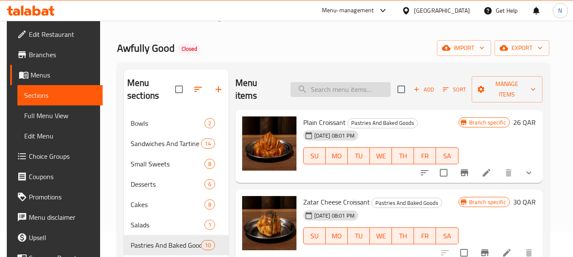
click at [352, 86] on input "search" at bounding box center [340, 89] width 100 height 15
paste input "كرواسون شوكولاته"
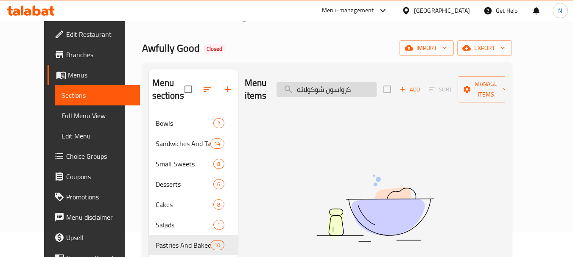
click at [317, 82] on input "كرواسون شوكولاته" at bounding box center [326, 89] width 100 height 15
paste input "Pain Au Chocolate"
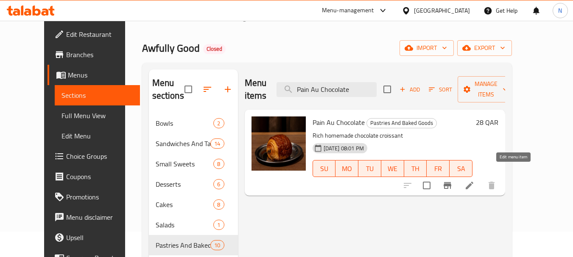
type input "Pain Au Chocolate"
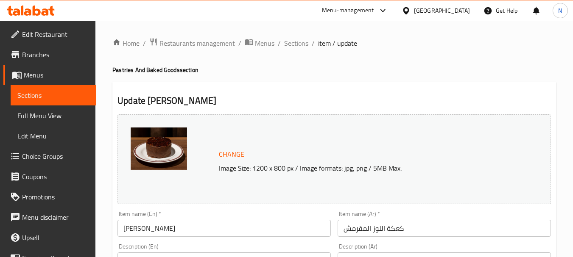
click at [208, 225] on input "[PERSON_NAME]" at bounding box center [223, 228] width 213 height 17
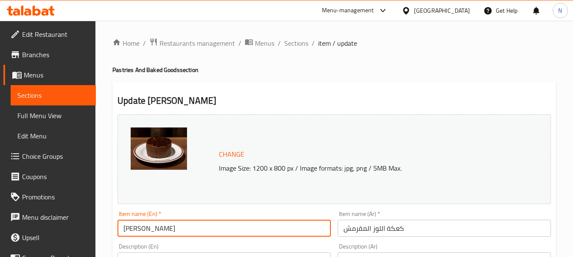
click at [208, 225] on input "[PERSON_NAME]" at bounding box center [223, 228] width 213 height 17
paste input "Crunchy Almond Cake"
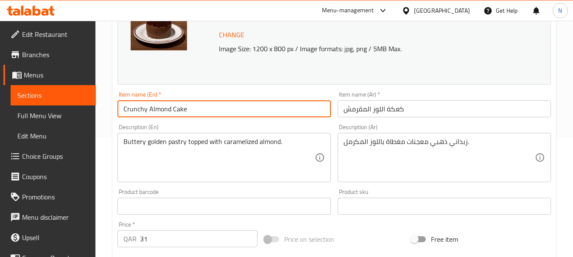
scroll to position [127, 0]
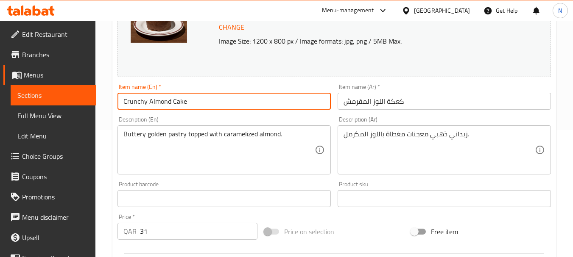
type input "Crunchy Almond Cake"
click at [388, 136] on textarea "زبداني ذهبي معجنات مغطاة باللوز المكرمل." at bounding box center [438, 150] width 191 height 40
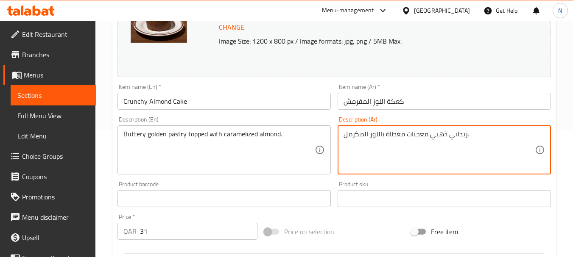
click at [388, 136] on textarea "زبداني ذهبي معجنات مغطاة باللوز المكرمل." at bounding box center [438, 150] width 191 height 40
paste textarea "قائق كرانش مغموس في صلصة الشوكولاتة"
click at [425, 137] on textarea "رقائق كرانش مغموس في صلصة الشوكولاتة." at bounding box center [438, 150] width 191 height 40
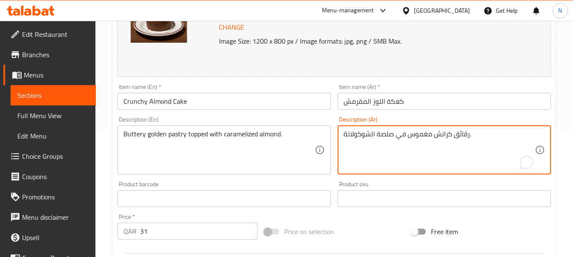
type textarea "رقائق كرانش مغموس في صلصة الشوكولاتة."
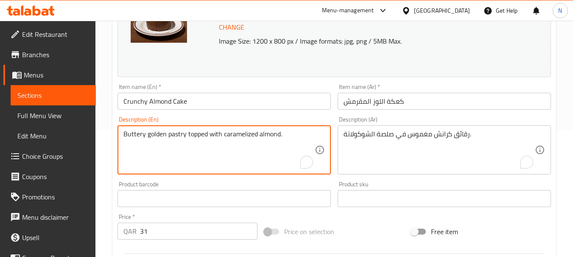
click at [257, 135] on textarea "Buttery golden pastry topped with caramelized almond." at bounding box center [218, 150] width 191 height 40
paste textarea "Crunchy chips dipped in chocolate sauce"
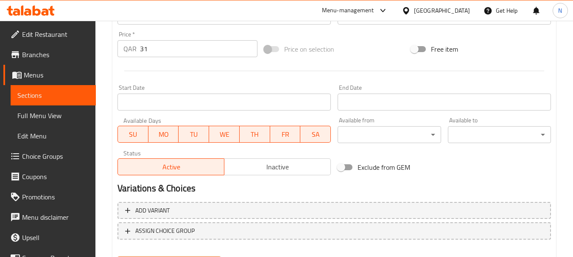
scroll to position [354, 0]
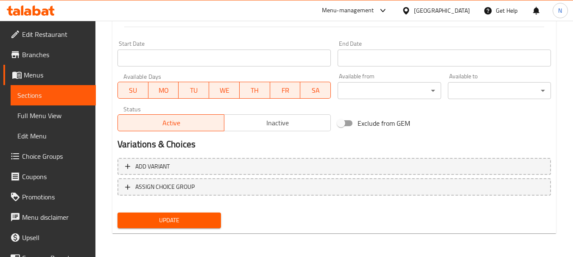
type textarea "Crunchy chips dipped in chocolate sauce."
click at [196, 224] on span "Update" at bounding box center [168, 220] width 89 height 11
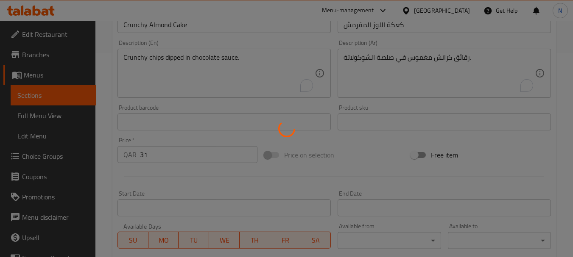
scroll to position [184, 0]
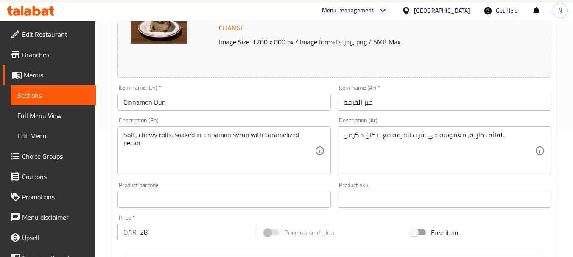
scroll to position [127, 0]
click at [367, 110] on input "خبز القرفة" at bounding box center [443, 101] width 213 height 17
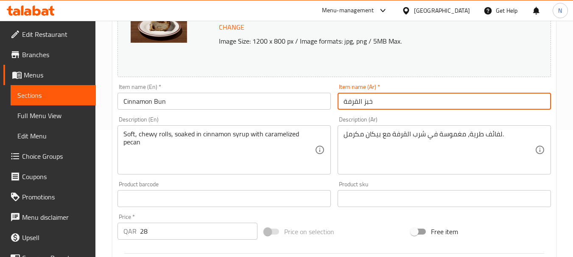
click at [367, 110] on input "خبز القرفة" at bounding box center [443, 101] width 213 height 17
paste input "لفائف"
type input "لفائف القرفة"
click at [154, 104] on input "Cinnamon Bun" at bounding box center [223, 101] width 213 height 17
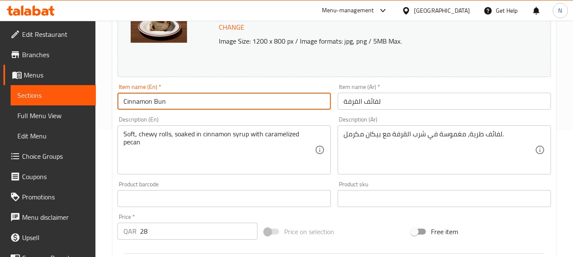
click at [154, 104] on input "Cinnamon Bun" at bounding box center [223, 101] width 213 height 17
paste input "Rolls"
type input "Cinnamon Rolls"
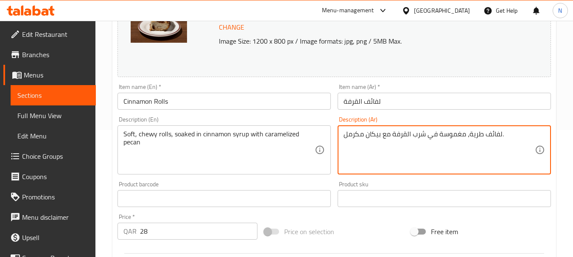
click at [373, 136] on textarea "لفائف طرية، مغموسة في شرب القرفة مع بيكان مكرمل." at bounding box center [438, 150] width 191 height 40
paste textarea "سنابون مغطى بالكريمة المخفوقة والجوز"
click at [374, 136] on textarea "سنابون مغطى بالكريمة المخفوقة والجوز." at bounding box center [438, 150] width 191 height 40
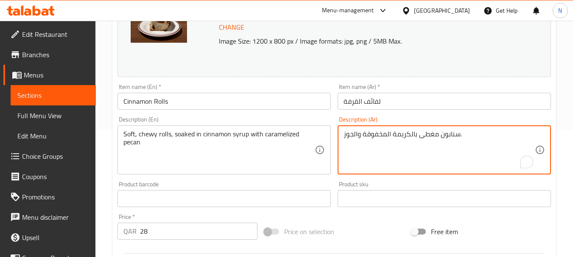
click at [374, 136] on textarea "سنابون مغطى بالكريمة المخفوقة والجوز." at bounding box center [438, 150] width 191 height 40
type textarea "سنابون مغطى بالكريمة المخفوقة والجوز."
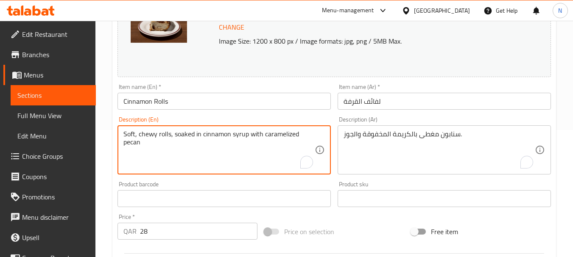
click at [253, 132] on textarea "Soft, chewy rolls, soaked in cinnamon syrup with caramelized pecan" at bounding box center [218, 150] width 191 height 40
paste textarea "Cinnamon buns topped with whipped cream and walnuts."
click at [167, 132] on textarea "Cinnamon buns topped with whipped cream and walnuts." at bounding box center [218, 150] width 191 height 40
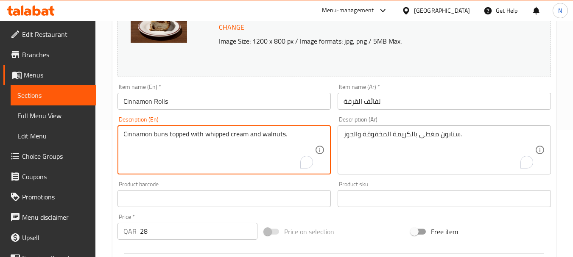
click at [161, 135] on textarea "Cinnamon buns topped with whipped cream and walnuts." at bounding box center [218, 150] width 191 height 40
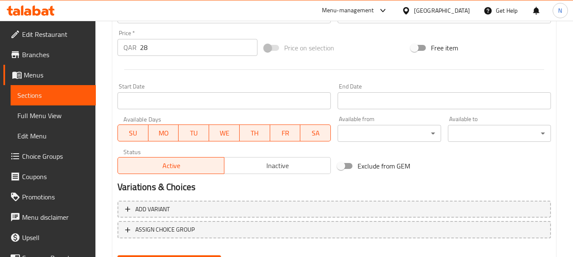
scroll to position [354, 0]
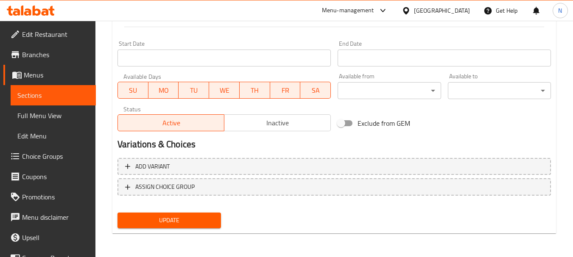
type textarea "Cinnamon topped with whipped cream and walnuts."
click at [190, 217] on span "Update" at bounding box center [168, 220] width 89 height 11
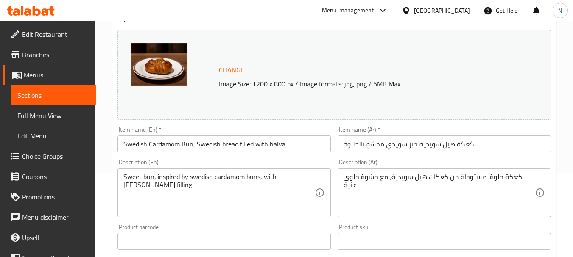
scroll to position [85, 0]
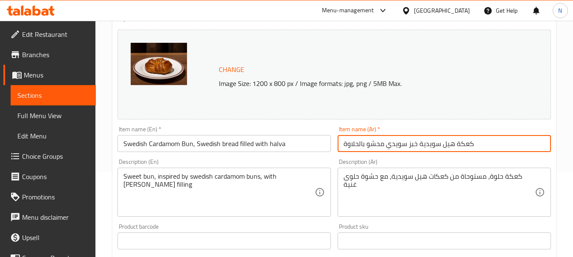
click at [388, 143] on input "كعكة هيل سويدية خبز سويدي محشو بالحلاوة" at bounding box center [443, 143] width 213 height 17
paste input ""كعكة الهيل السويدية خبز سويدي المحشو بالحلاوة""
drag, startPoint x: 348, startPoint y: 143, endPoint x: 340, endPoint y: 148, distance: 9.4
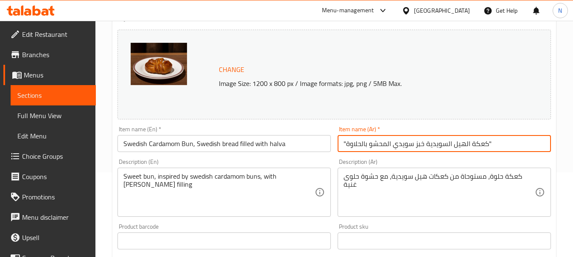
click at [340, 148] on input ""كعكة الهيل السويدية خبز سويدي المحشو بالحلاوة"" at bounding box center [443, 143] width 213 height 17
drag, startPoint x: 482, startPoint y: 145, endPoint x: 514, endPoint y: 149, distance: 32.4
click at [514, 149] on input "كعكة الهيل السويدية خبز سويدي المحشو بالحلاوة"" at bounding box center [443, 143] width 213 height 17
click at [459, 149] on input "كعكة الهيل السويدية خبز سويدي المحشو بالحلاوة" at bounding box center [443, 143] width 213 height 17
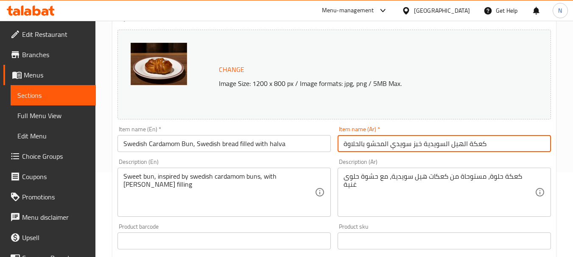
click at [459, 149] on input "كعكة الهيل السويدية خبز سويدي المحشو بالحلاوة" at bounding box center [443, 143] width 213 height 17
type input "كعكة الهيل السويدية خبز سويدي المحشو بالحلاوة"
click at [270, 148] on input "Swedish Cardamom Bun, Swedish bread filled with halva" at bounding box center [223, 143] width 213 height 17
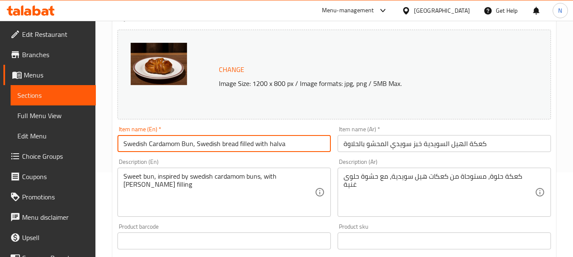
click at [270, 148] on input "Swedish Cardamom Bun, Swedish bread filled with halva" at bounding box center [223, 143] width 213 height 17
paste input "Cake, Swedish Bread Filled With H"
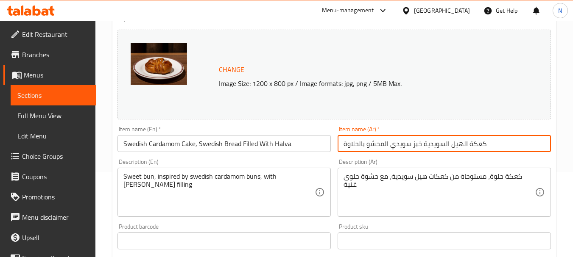
drag, startPoint x: 357, startPoint y: 146, endPoint x: 339, endPoint y: 147, distance: 17.5
click at [339, 147] on input "كعكة الهيل السويدية خبز سويدي المحشو بالحلاوة" at bounding box center [443, 143] width 213 height 17
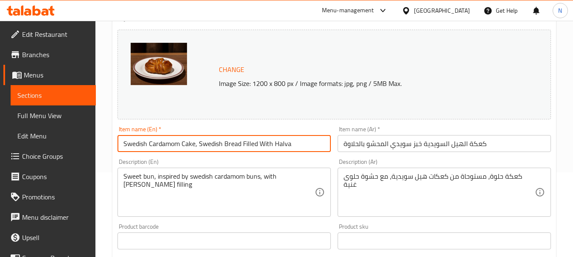
click at [283, 145] on input "Swedish Cardamom Cake, Swedish Bread Filled With Halva" at bounding box center [223, 143] width 213 height 17
paste input "aw"
click at [198, 145] on input "Swedish Cardamom Cake, Swedish Bread Filled With Halawa" at bounding box center [223, 143] width 213 height 17
type input "Swedish Cardamom Cake And Swedish Bread Filled With Halawa"
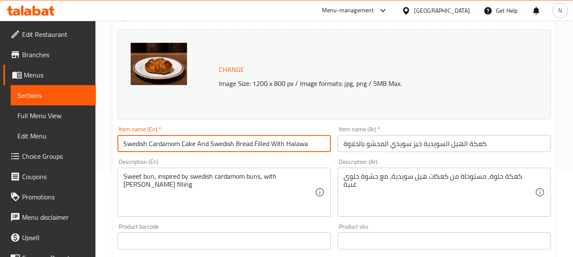
click at [431, 183] on textarea "كعكة حلوة، مستوحاة من كعكات هيل سويدية، مع حشوة حلوى غنية" at bounding box center [438, 193] width 191 height 40
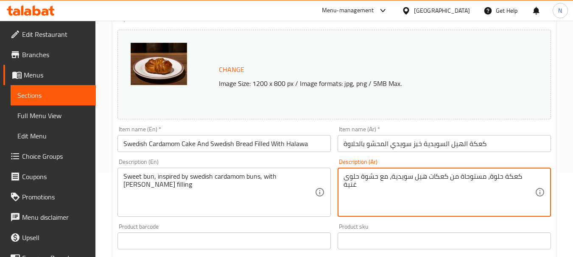
click at [431, 183] on textarea "كعكة حلوة، مستوحاة من كعكات هيل سويدية، مع حشوة حلوى غنية" at bounding box center [438, 193] width 191 height 40
paste textarea "لهيل السويدية"
click at [367, 177] on textarea "كعكة الهيل السويدية." at bounding box center [438, 193] width 191 height 40
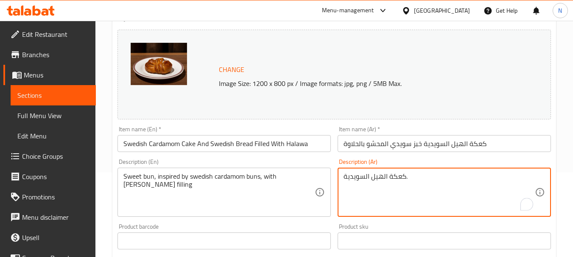
type textarea "كعكة الهيل السويدية."
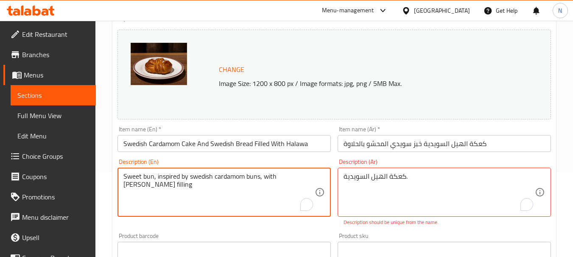
click at [214, 173] on textarea "Sweet bun, inspired by swedish cardamom buns, with [PERSON_NAME] filling" at bounding box center [218, 193] width 191 height 40
paste textarea "dish cardamom cake."
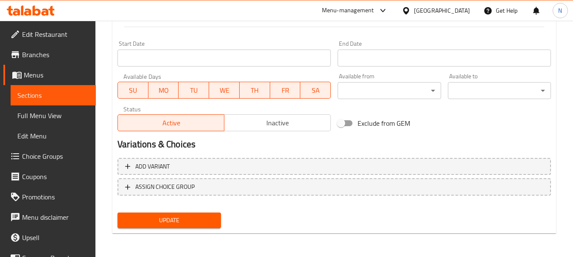
type textarea "Swedish cardamom cake."
click at [193, 227] on button "Update" at bounding box center [168, 221] width 103 height 16
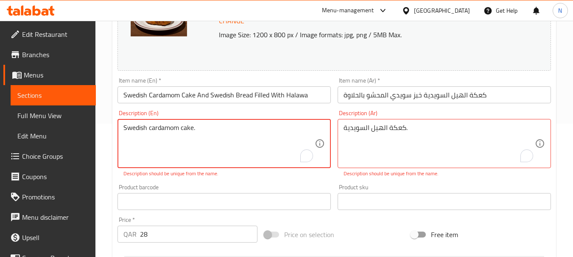
click at [192, 137] on textarea "Swedish cardamom cake." at bounding box center [218, 144] width 191 height 40
click at [215, 137] on textarea "Swedish cardamom cake." at bounding box center [218, 144] width 191 height 40
click at [230, 133] on textarea "Swedish cardamom cake." at bounding box center [218, 144] width 191 height 40
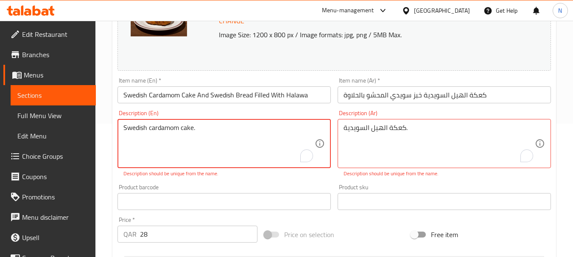
click at [231, 134] on textarea "Swedish cardamom cake." at bounding box center [218, 144] width 191 height 40
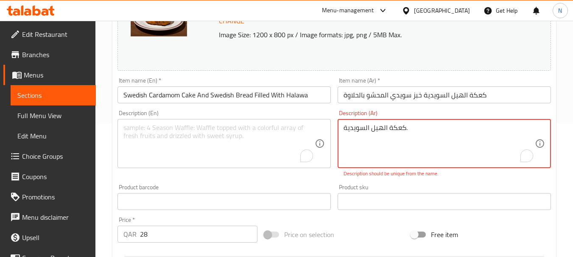
click at [379, 131] on textarea "كعكة الهيل السويدية." at bounding box center [438, 144] width 191 height 40
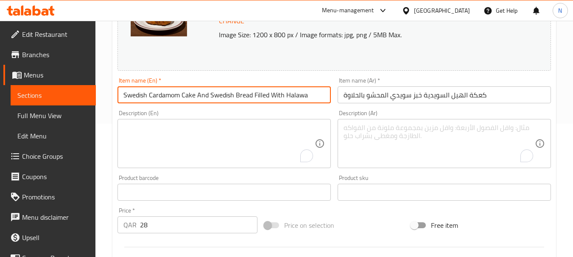
click at [199, 99] on input "Swedish Cardamom Cake And Swedish Bread Filled With Halawa" at bounding box center [223, 94] width 213 height 17
click at [366, 100] on input "كعكة الهيل السويدية خبز سويدي المحشو بالحلاوة" at bounding box center [443, 94] width 213 height 17
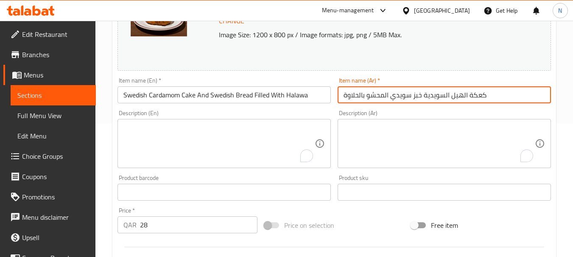
click at [366, 100] on input "كعكة الهيل السويدية خبز سويدي المحشو بالحلاوة" at bounding box center [443, 94] width 213 height 17
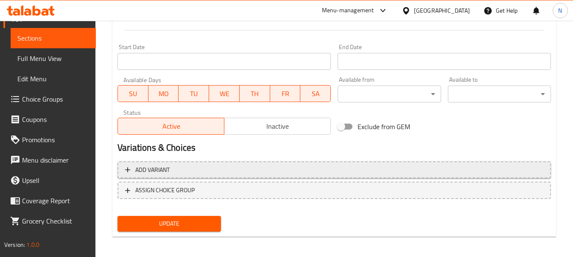
scroll to position [354, 0]
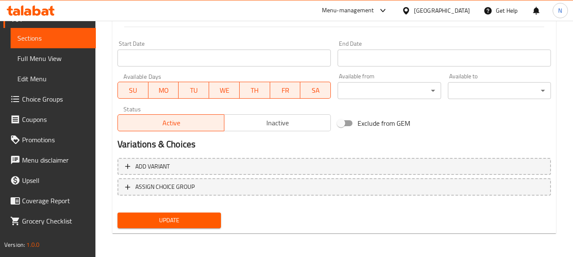
click at [191, 224] on span "Update" at bounding box center [168, 220] width 89 height 11
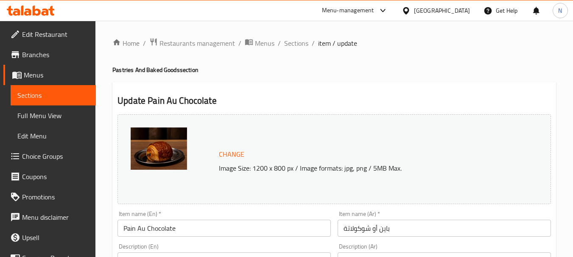
click at [375, 222] on input "باين أو شوكولاتة" at bounding box center [443, 228] width 213 height 17
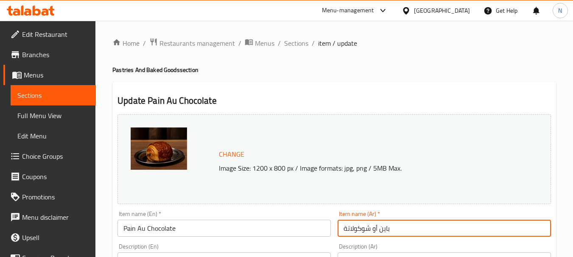
click at [375, 222] on input "باين أو شوكولاتة" at bounding box center [443, 228] width 213 height 17
paste input "كرواسون شوكولاته"
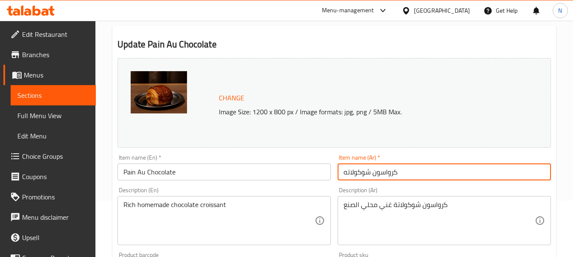
scroll to position [85, 0]
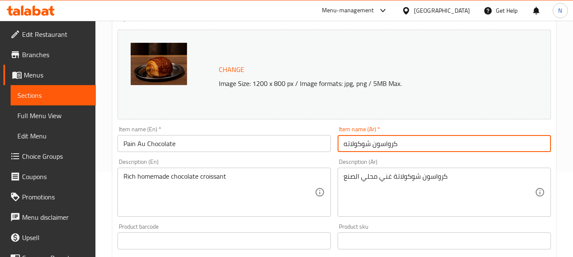
type input "كرواسون شوكولاته"
click at [220, 176] on textarea "Rich homemade chocolate croissant" at bounding box center [218, 193] width 191 height 40
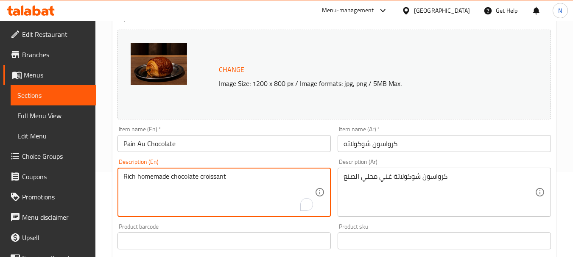
click at [209, 139] on input "Pain Au Chocolate" at bounding box center [223, 143] width 213 height 17
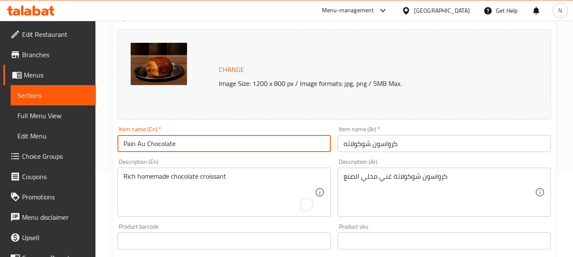
paste input "croissant"
drag, startPoint x: 147, startPoint y: 144, endPoint x: 99, endPoint y: 153, distance: 49.5
click at [99, 153] on div "Home / Restaurants management / Menus / Sections / item / update Pastries And B…" at bounding box center [333, 231] width 477 height 590
click at [139, 144] on input "Chocolate croissant" at bounding box center [223, 143] width 213 height 17
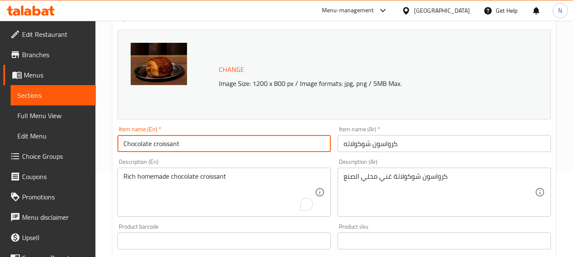
click at [139, 144] on input "Chocolate croissant" at bounding box center [223, 143] width 213 height 17
paste input "C"
type input "Chocolate Croissant"
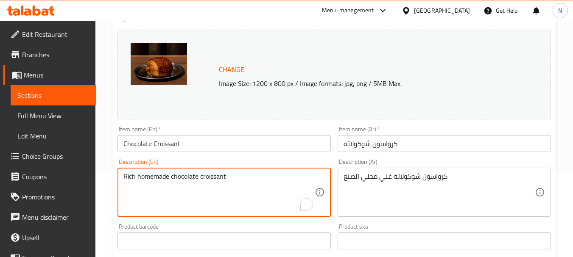
click at [227, 176] on textarea "Rich homemade chocolate croissant" at bounding box center [218, 193] width 191 height 40
click at [407, 178] on textarea "كرواسون شوكولاتة غني محلي الصنع" at bounding box center [438, 193] width 191 height 40
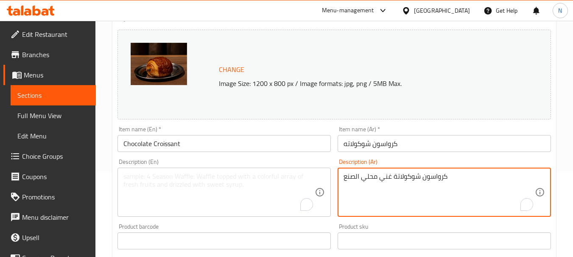
click at [407, 178] on textarea "كرواسون شوكولاتة غني محلي الصنع" at bounding box center [438, 193] width 191 height 40
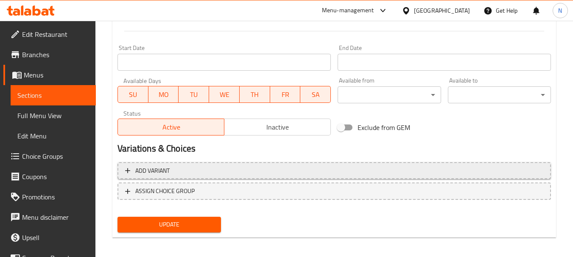
scroll to position [354, 0]
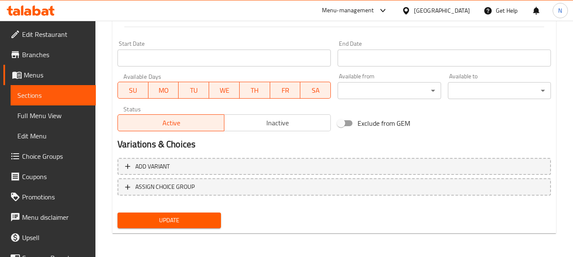
click at [184, 217] on span "Update" at bounding box center [168, 220] width 89 height 11
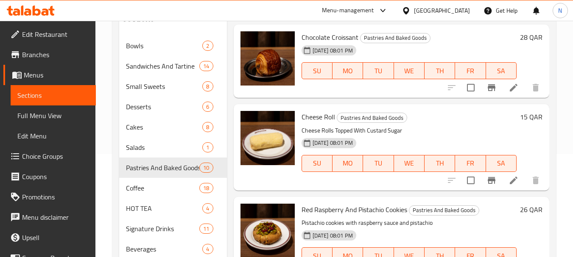
scroll to position [110, 0]
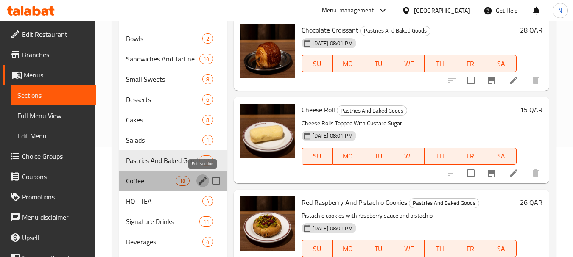
click at [199, 184] on icon "edit" at bounding box center [203, 181] width 8 height 8
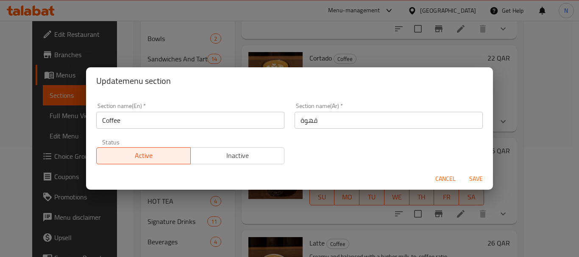
click at [448, 180] on span "Cancel" at bounding box center [445, 179] width 20 height 11
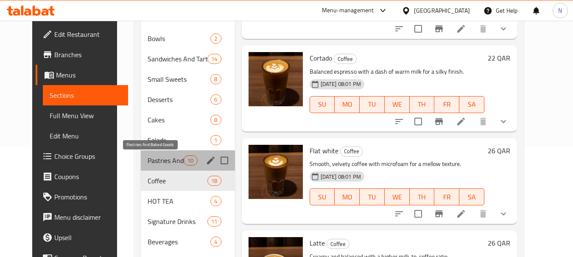
click at [171, 164] on span "Pastries And Baked Goods" at bounding box center [165, 161] width 36 height 10
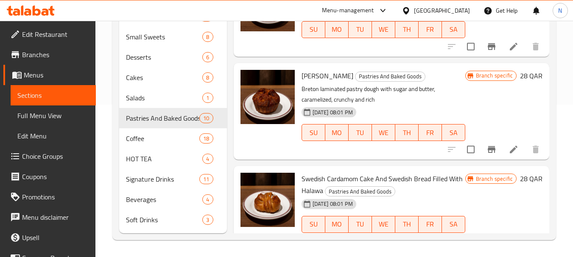
scroll to position [331, 0]
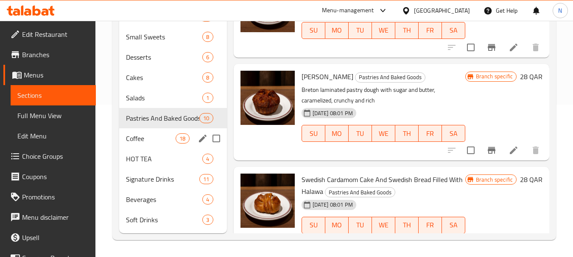
click at [160, 135] on span "Coffee" at bounding box center [151, 139] width 50 height 10
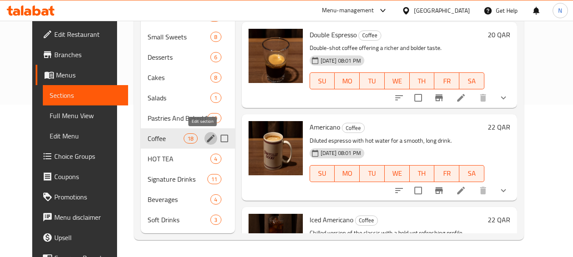
click at [206, 137] on icon "edit" at bounding box center [211, 139] width 10 height 10
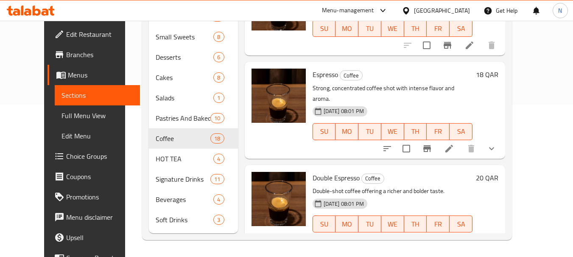
scroll to position [212, 0]
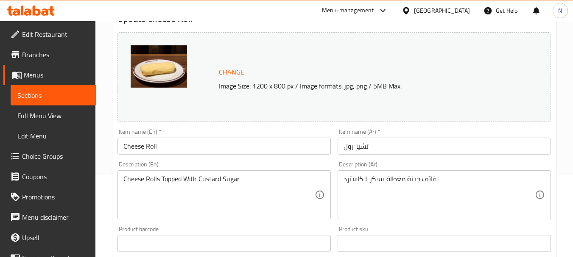
scroll to position [85, 0]
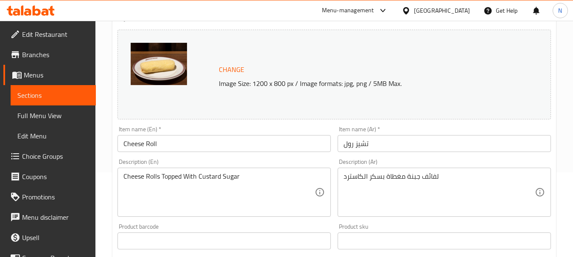
click at [393, 176] on textarea "لفائف جبنة مغطاة بسكر الكاسترد" at bounding box center [438, 193] width 191 height 40
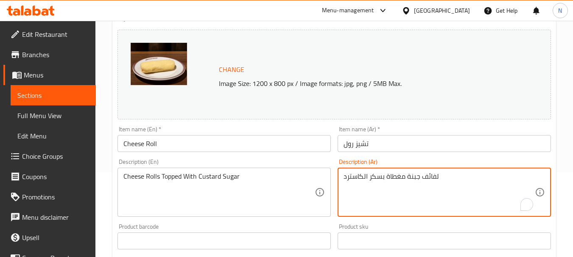
paste textarea "To enrich screen reader interactions, please activate Accessibility in Grammarl…"
type textarea "لفائف جبنة مغطاة بسكر الكاسترد."
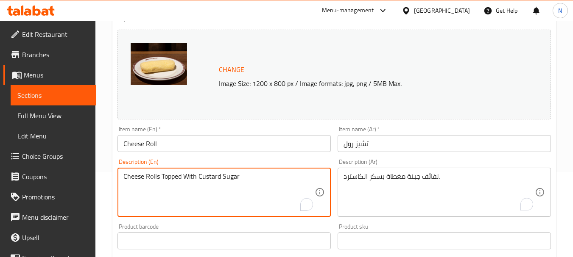
click at [187, 178] on textarea "Cheese Rolls Topped With Custard Sugar" at bounding box center [218, 193] width 191 height 40
click at [244, 176] on textarea "Cheese Rolls Topped With Custard Sugar" at bounding box center [218, 193] width 191 height 40
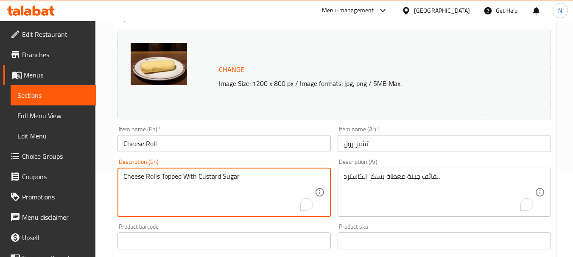
paste textarea "rolls topped with custard s"
click at [239, 178] on textarea "Cheese rolls topped with custard sugar" at bounding box center [218, 193] width 191 height 40
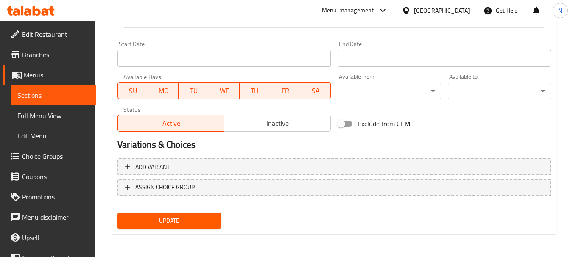
scroll to position [354, 0]
type textarea "Cheese rolls topped with custard sugar."
click at [180, 221] on span "Update" at bounding box center [168, 220] width 89 height 11
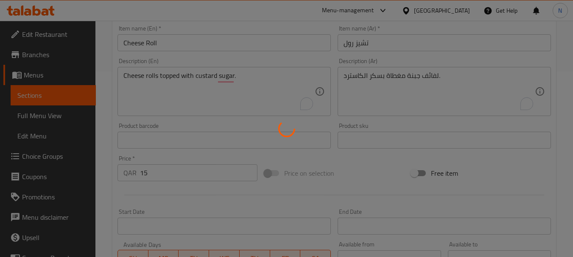
scroll to position [184, 0]
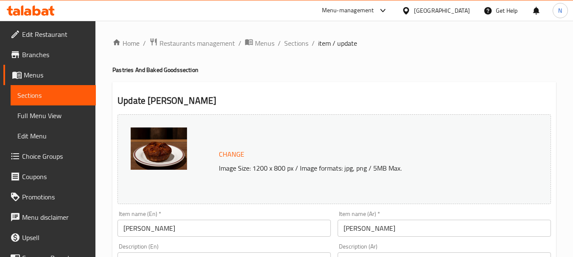
click at [242, 230] on input "[PERSON_NAME]" at bounding box center [223, 228] width 213 height 17
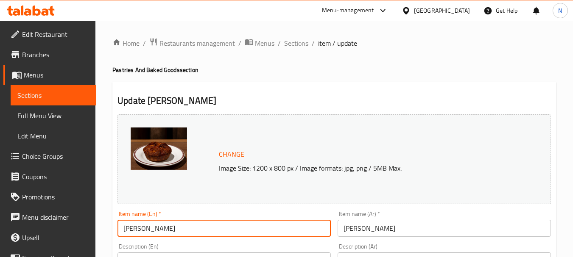
click at [242, 230] on input "Kouign Amann" at bounding box center [223, 228] width 213 height 17
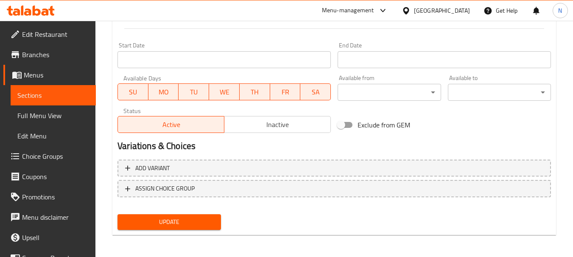
scroll to position [354, 0]
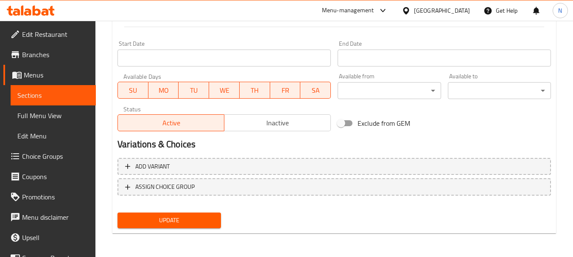
click at [260, 124] on span "Inactive" at bounding box center [278, 123] width 100 height 12
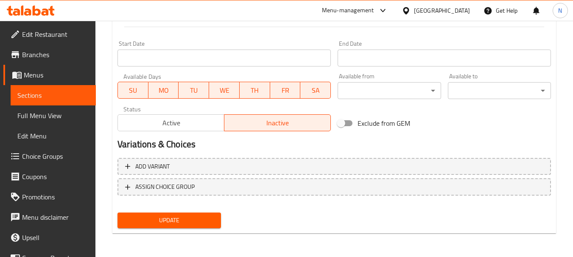
click at [203, 218] on span "Update" at bounding box center [168, 220] width 89 height 11
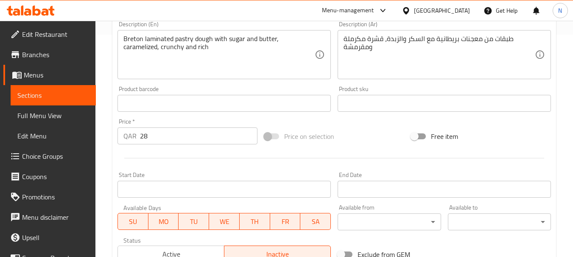
scroll to position [142, 0]
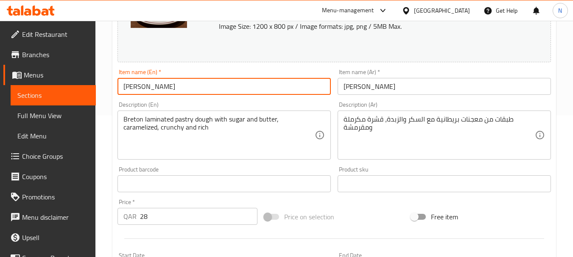
click at [133, 87] on input "Kouign Amann" at bounding box center [223, 86] width 213 height 17
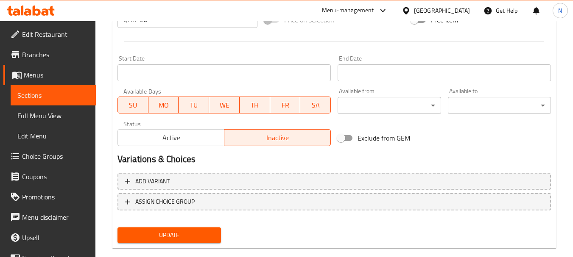
scroll to position [354, 0]
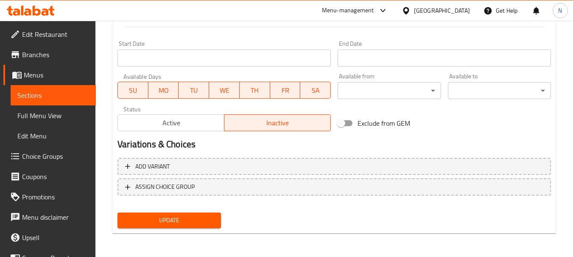
click at [187, 220] on span "Update" at bounding box center [168, 220] width 89 height 11
click at [207, 220] on span "Update" at bounding box center [168, 220] width 89 height 11
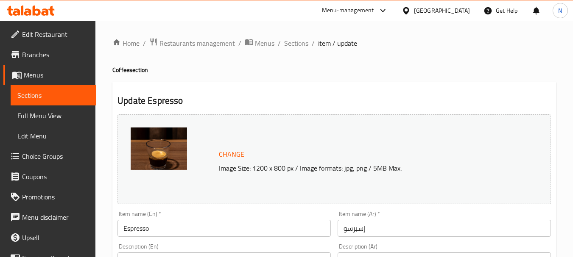
scroll to position [42, 0]
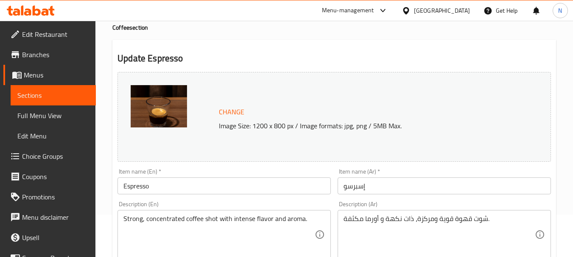
click at [404, 183] on input "إسبرسو" at bounding box center [443, 186] width 213 height 17
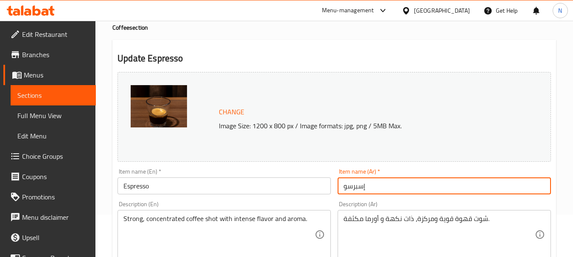
click at [404, 183] on input "إسبرسو" at bounding box center [443, 186] width 213 height 17
paste input "سبري"
type input "اسبريسو"
click at [372, 221] on textarea "شوت قهوة قوية ومركزة، ذات نكهة و أورما مكثفة." at bounding box center [438, 235] width 191 height 40
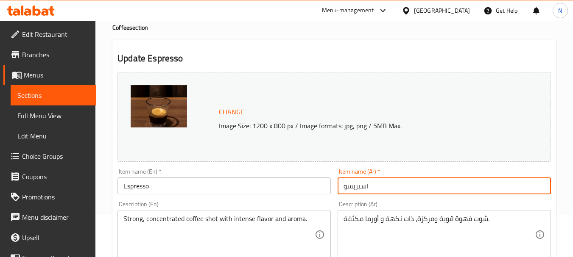
click at [372, 221] on textarea "شوت قهوة قوية ومركزة، ذات نكهة و أورما مكثفة." at bounding box center [438, 235] width 191 height 40
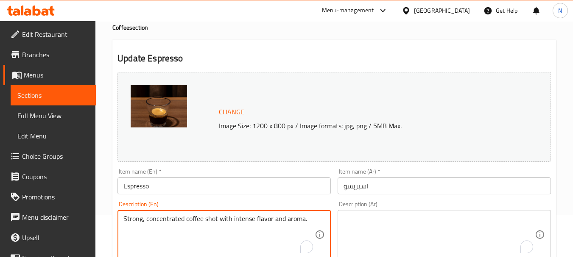
click at [231, 223] on textarea "Strong, concentrated coffee shot with intense flavor and aroma." at bounding box center [218, 235] width 191 height 40
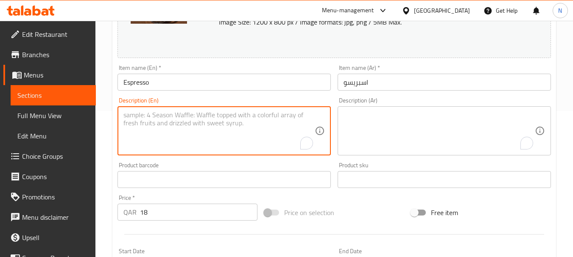
scroll to position [127, 0]
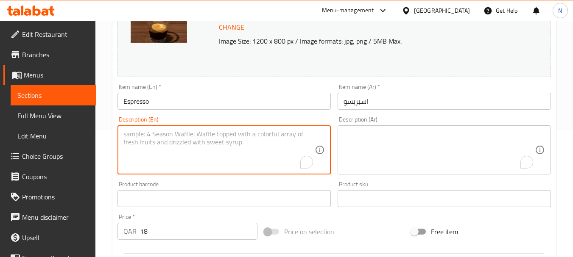
click at [362, 97] on input "اسبريسو" at bounding box center [443, 101] width 213 height 17
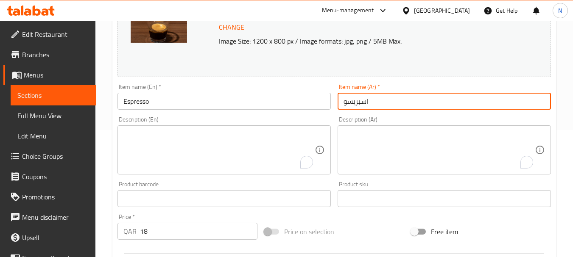
click at [362, 97] on input "اسبريسو" at bounding box center [443, 101] width 213 height 17
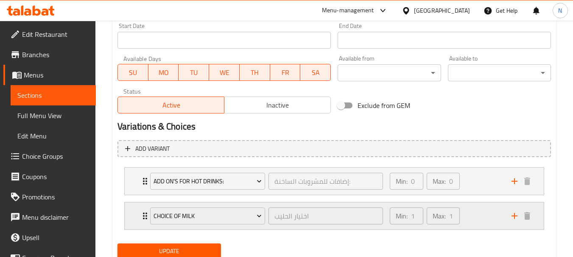
scroll to position [381, 0]
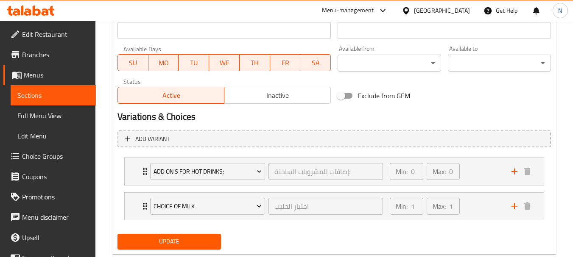
click at [216, 244] on button "Update" at bounding box center [168, 242] width 103 height 16
click at [490, 201] on div "Min: 1 ​ Max: 1 ​" at bounding box center [445, 206] width 122 height 27
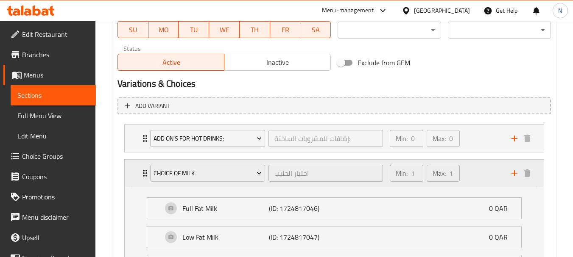
scroll to position [509, 0]
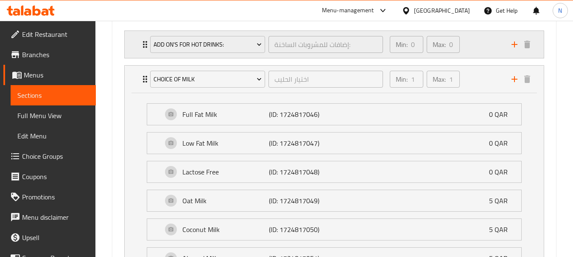
click at [480, 47] on div "Min: 0 ​ Max: 0 ​" at bounding box center [445, 44] width 122 height 27
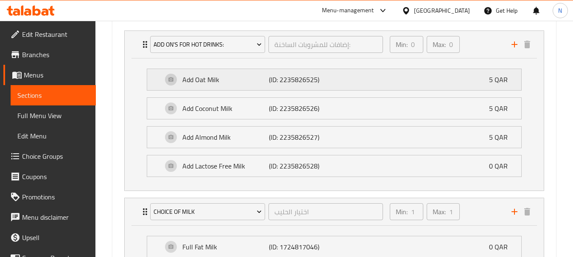
click at [253, 76] on p "Add Oat Milk" at bounding box center [225, 80] width 86 height 10
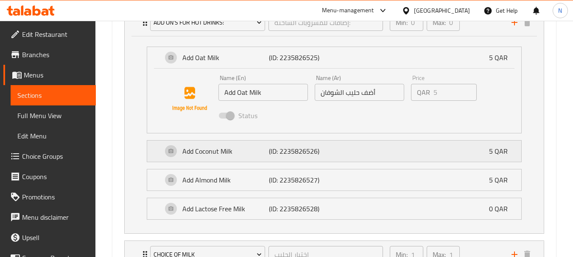
scroll to position [551, 0]
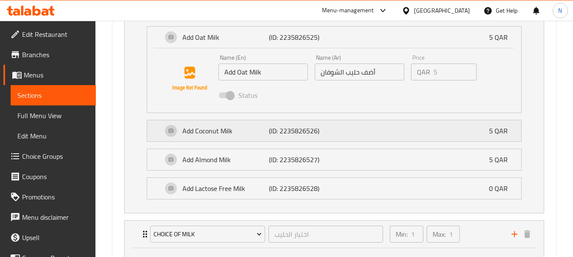
click at [237, 126] on p "Add Coconut Milk" at bounding box center [225, 131] width 86 height 10
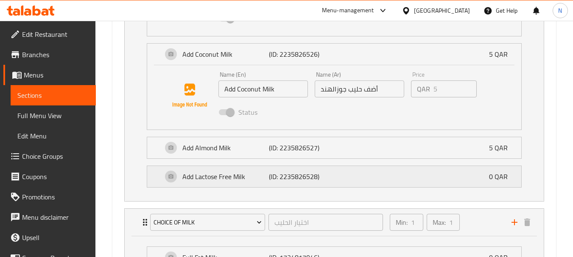
scroll to position [636, 0]
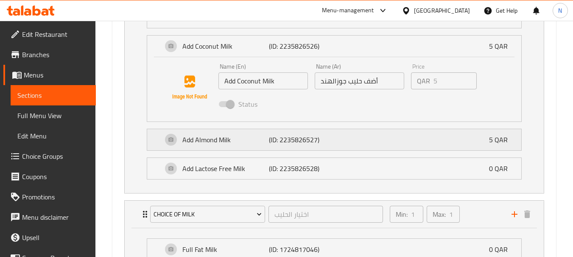
click at [319, 138] on p "(ID: 2235826527)" at bounding box center [298, 140] width 58 height 10
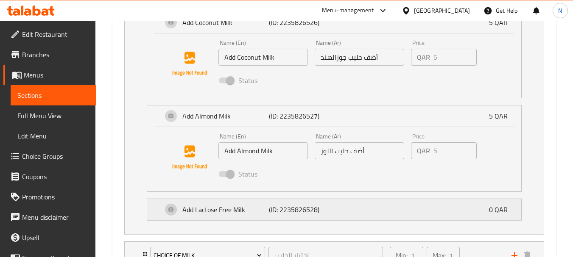
scroll to position [678, 0]
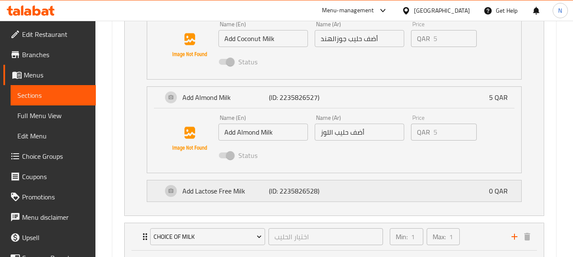
click at [318, 186] on p "(ID: 2235826528)" at bounding box center [298, 191] width 58 height 10
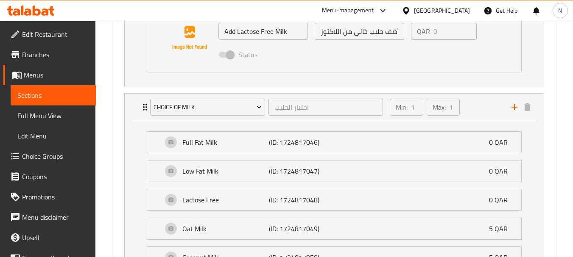
scroll to position [848, 0]
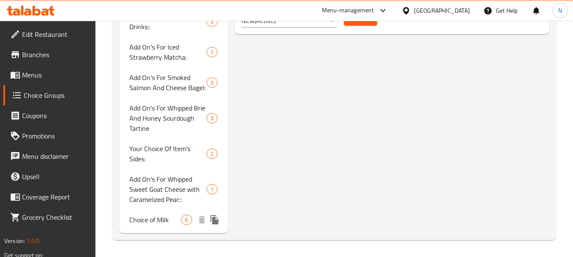
scroll to position [529, 0]
click at [164, 222] on span "Choice of Milk" at bounding box center [155, 220] width 52 height 10
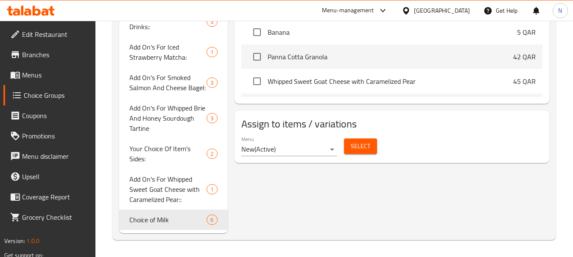
type input "Choice of Milk"
type input "اختيار الحليب"
type input "1"
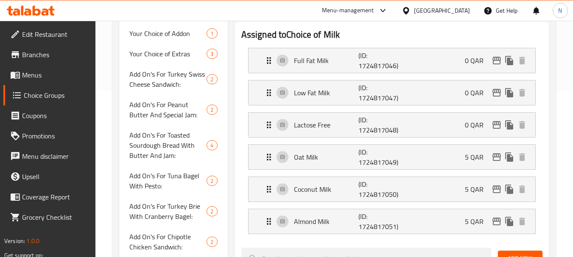
scroll to position [105, 0]
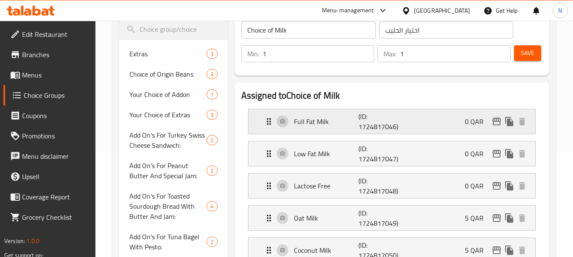
click at [437, 125] on div "Full Fat Milk (ID: 1724817046) 0 QAR" at bounding box center [394, 121] width 261 height 25
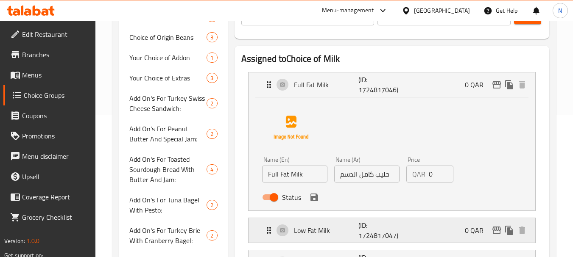
scroll to position [190, 0]
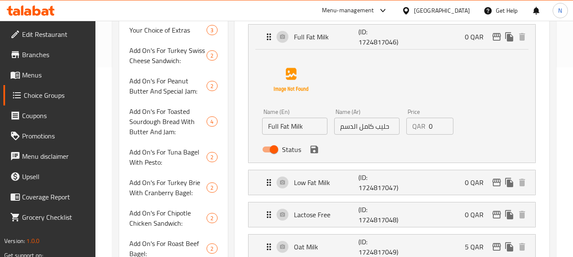
click at [270, 151] on input "Status" at bounding box center [274, 150] width 48 height 16
checkbox input "false"
click at [312, 150] on icon "save" at bounding box center [314, 150] width 8 height 8
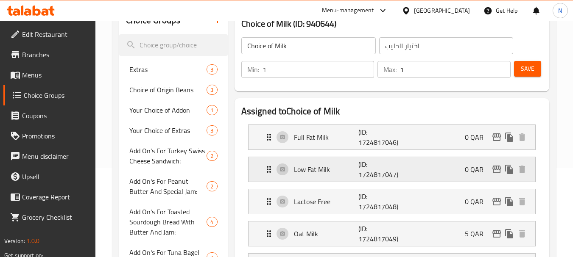
scroll to position [63, 0]
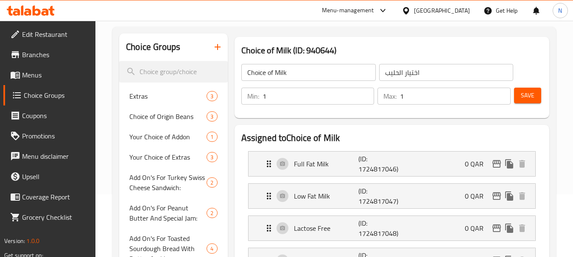
click at [532, 95] on span "Save" at bounding box center [527, 95] width 14 height 11
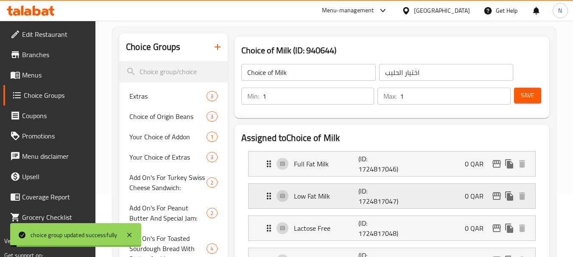
click at [340, 189] on div "Low Fat Milk (ID: 1724817047) 0 QAR" at bounding box center [394, 196] width 261 height 25
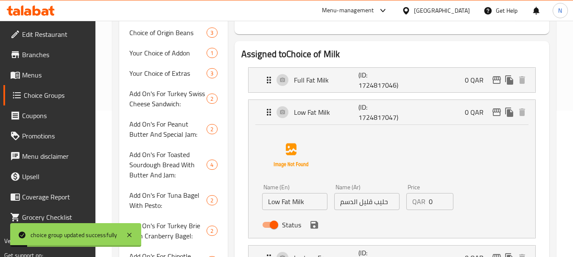
scroll to position [147, 0]
click at [262, 222] on input "Status" at bounding box center [274, 224] width 48 height 16
checkbox input "false"
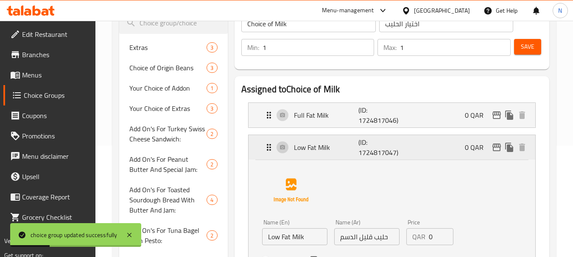
scroll to position [20, 0]
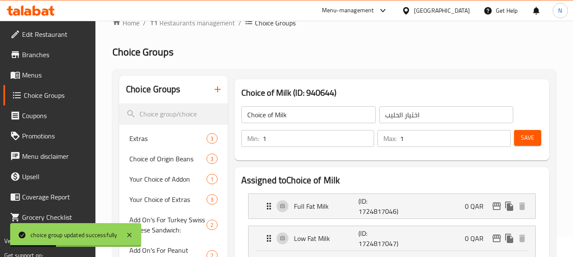
click at [527, 142] on span "Save" at bounding box center [527, 138] width 14 height 11
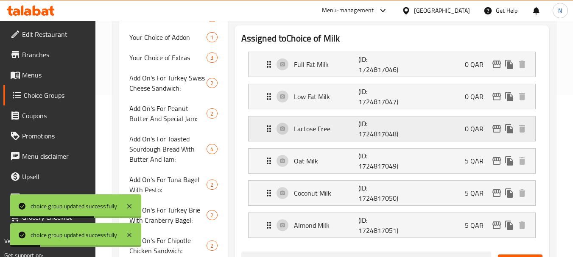
scroll to position [147, 0]
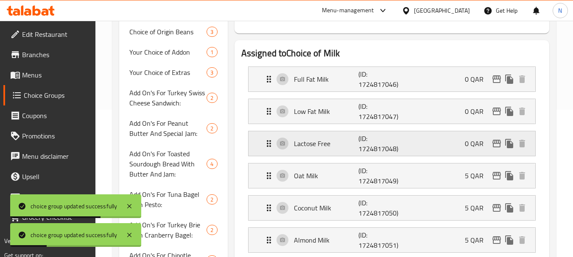
click at [333, 146] on p "Lactose Free" at bounding box center [326, 144] width 65 height 10
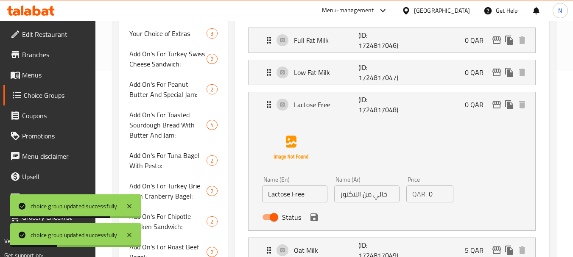
scroll to position [232, 0]
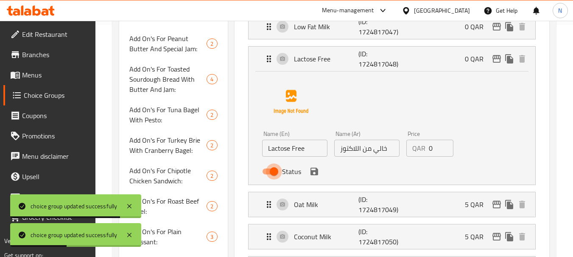
click at [270, 175] on input "Status" at bounding box center [274, 172] width 48 height 16
checkbox input "false"
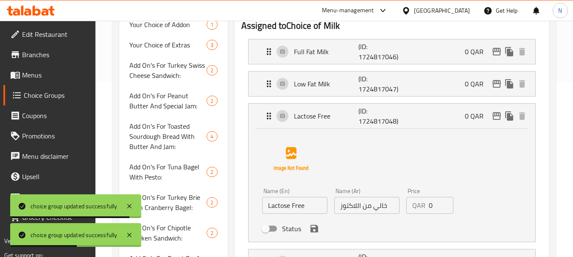
scroll to position [63, 0]
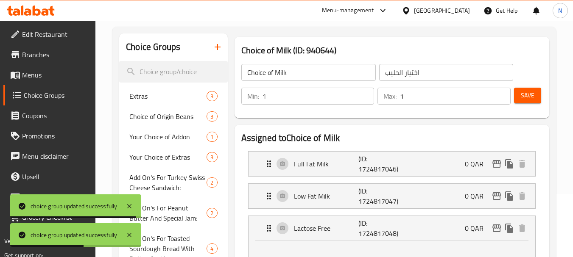
click at [530, 97] on span "Save" at bounding box center [527, 95] width 14 height 11
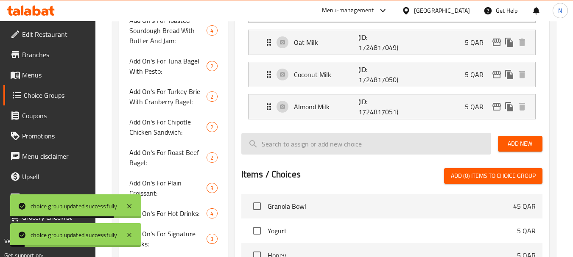
scroll to position [232, 0]
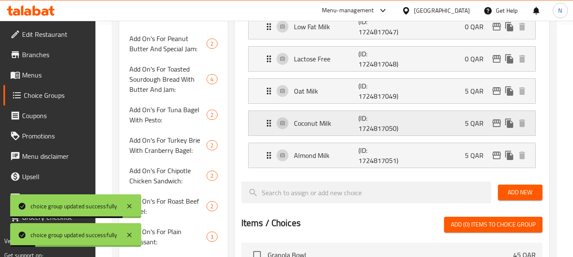
click at [331, 118] on p "Coconut Milk" at bounding box center [326, 123] width 65 height 10
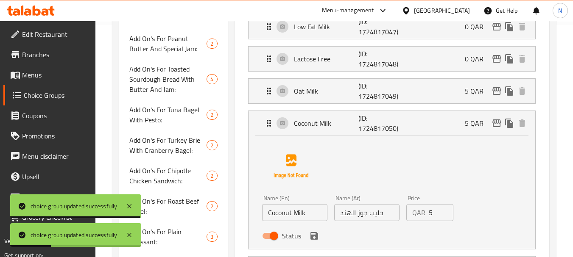
click at [262, 237] on input "Status" at bounding box center [274, 236] width 48 height 16
checkbox input "false"
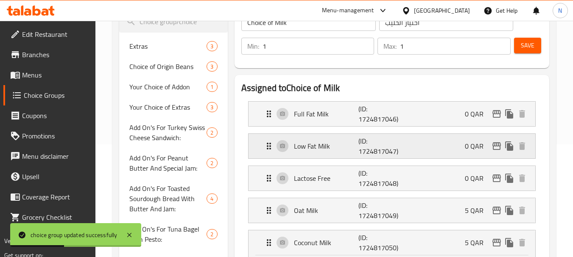
scroll to position [105, 0]
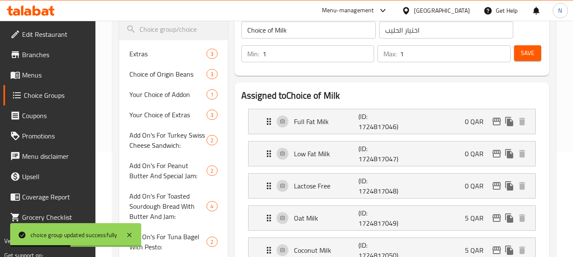
click at [533, 52] on span "Save" at bounding box center [527, 53] width 14 height 11
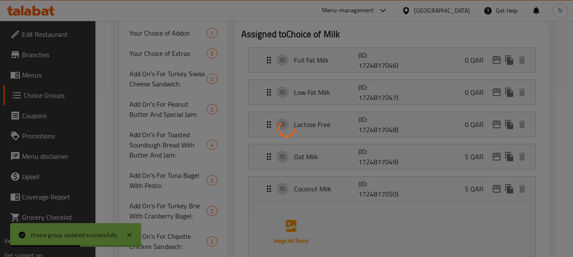
scroll to position [317, 0]
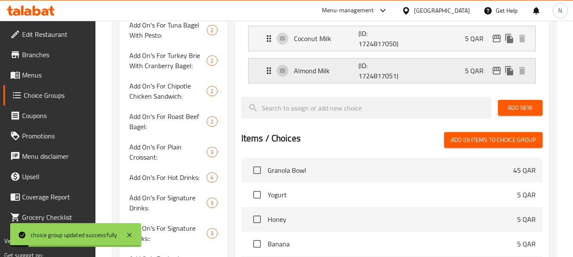
click at [345, 71] on p "Almond Milk" at bounding box center [326, 71] width 65 height 10
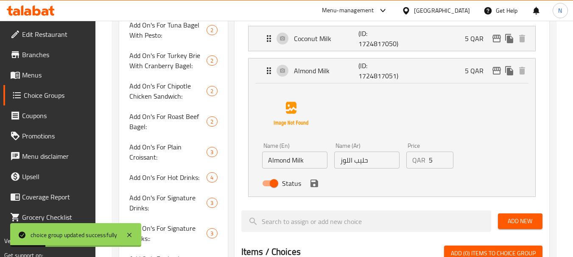
click at [268, 187] on input "Status" at bounding box center [274, 183] width 48 height 16
checkbox input "false"
click at [310, 185] on icon "save" at bounding box center [314, 184] width 8 height 8
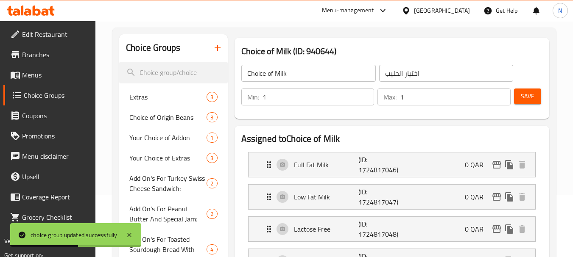
scroll to position [20, 0]
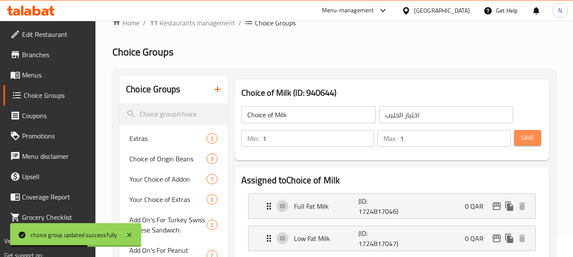
click at [529, 132] on button "Save" at bounding box center [527, 138] width 27 height 16
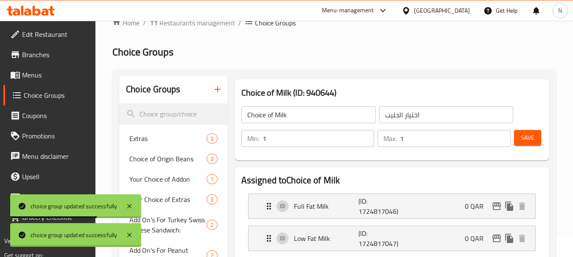
scroll to position [147, 0]
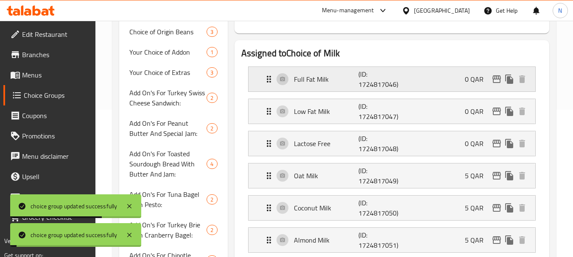
click at [368, 77] on p "(ID: 1724817046)" at bounding box center [379, 79] width 43 height 20
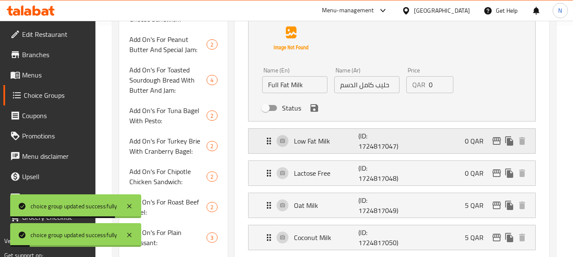
scroll to position [232, 0]
click at [392, 140] on p "(ID: 1724817047)" at bounding box center [379, 140] width 43 height 20
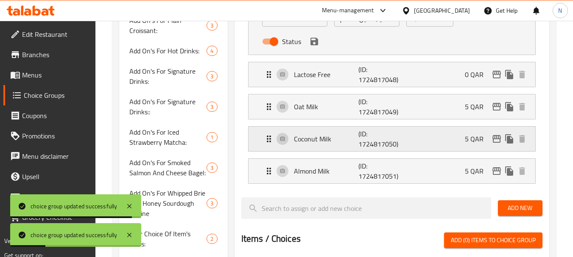
scroll to position [444, 0]
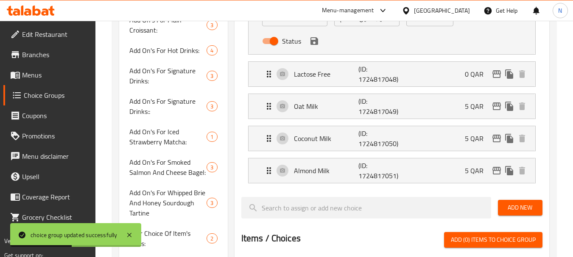
click at [277, 45] on input "Status" at bounding box center [274, 41] width 48 height 16
checkbox input "false"
click at [314, 45] on icon "save" at bounding box center [314, 41] width 8 height 8
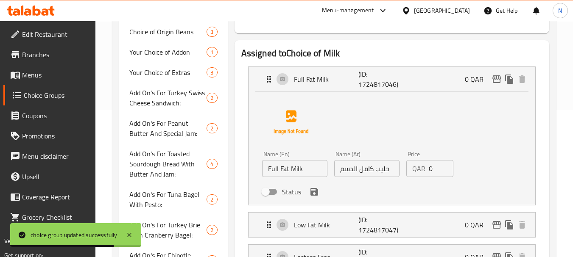
scroll to position [105, 0]
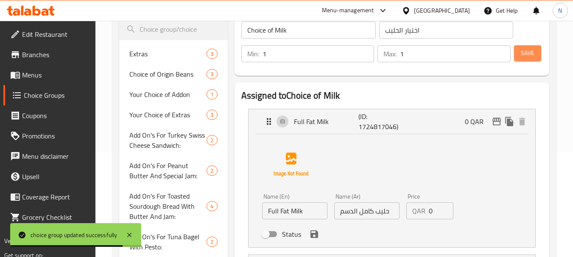
click at [536, 55] on button "Save" at bounding box center [527, 53] width 27 height 16
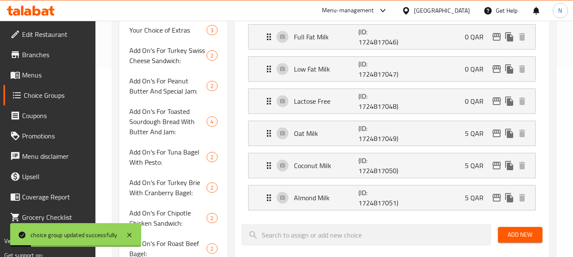
scroll to position [147, 0]
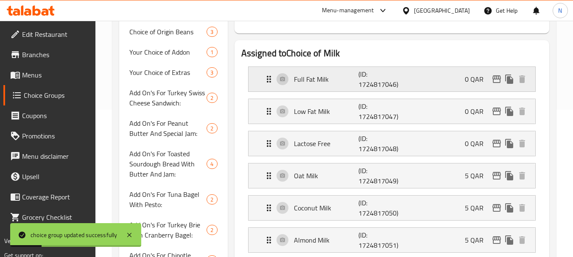
click at [382, 81] on p "(ID: 1724817046)" at bounding box center [379, 79] width 43 height 20
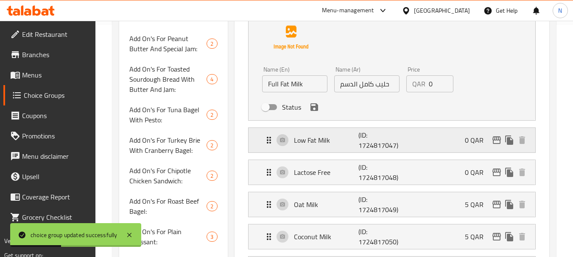
click at [401, 141] on p "(ID: 1724817047)" at bounding box center [379, 140] width 43 height 20
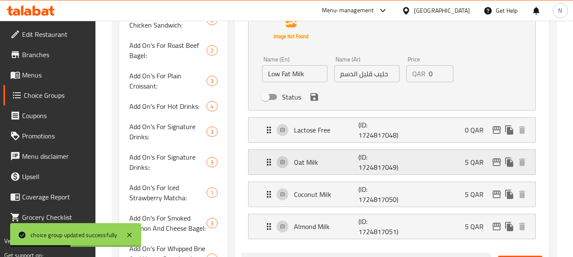
scroll to position [402, 0]
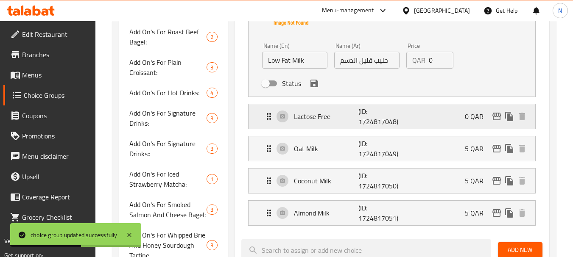
click at [420, 116] on div "Lactose Free (ID: 1724817048) 0 QAR" at bounding box center [394, 116] width 261 height 25
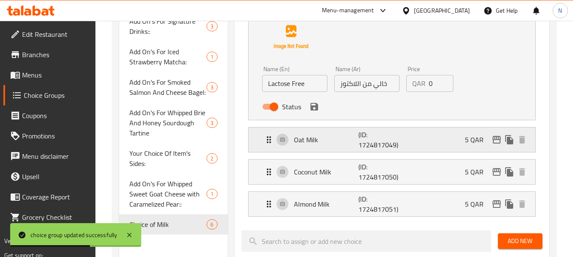
scroll to position [529, 0]
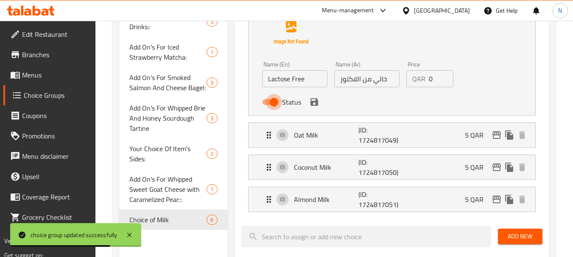
click at [273, 104] on input "Status" at bounding box center [274, 102] width 48 height 16
checkbox input "false"
drag, startPoint x: 314, startPoint y: 100, endPoint x: 398, endPoint y: 88, distance: 84.8
click at [314, 100] on icon "save" at bounding box center [314, 102] width 10 height 10
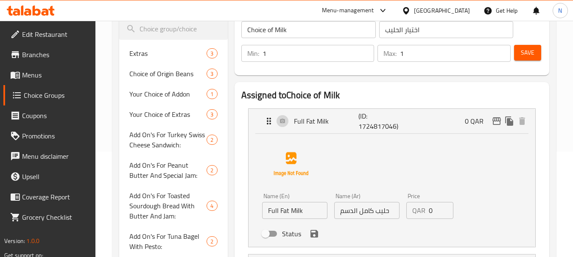
scroll to position [105, 0]
click at [528, 53] on span "Save" at bounding box center [527, 53] width 14 height 11
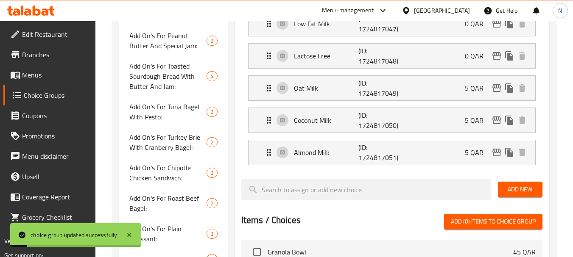
scroll to position [232, 0]
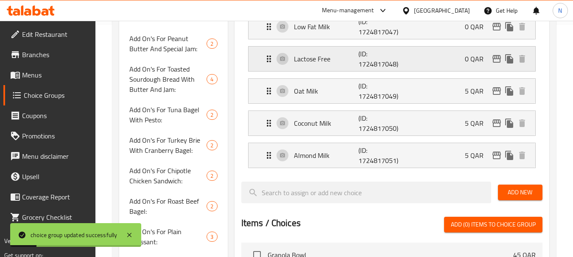
click at [327, 56] on p "Lactose Free" at bounding box center [326, 59] width 65 height 10
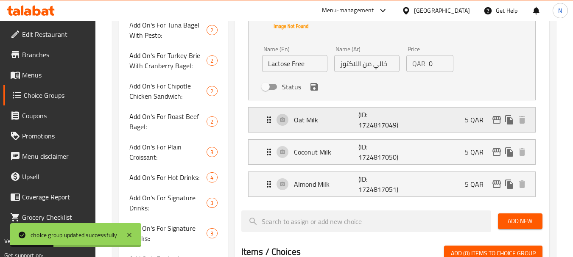
click at [334, 118] on p "Oat Milk" at bounding box center [326, 120] width 65 height 10
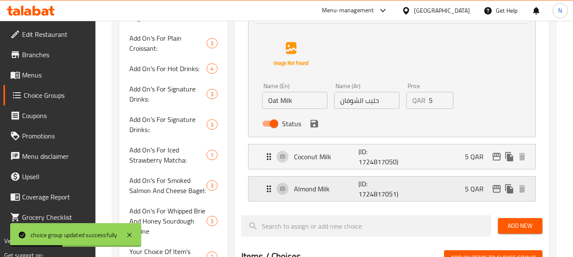
scroll to position [444, 0]
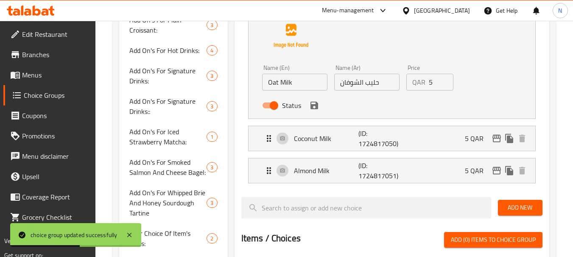
click at [270, 107] on input "Status" at bounding box center [274, 105] width 48 height 16
checkbox input "false"
click at [315, 111] on button "save" at bounding box center [314, 105] width 13 height 13
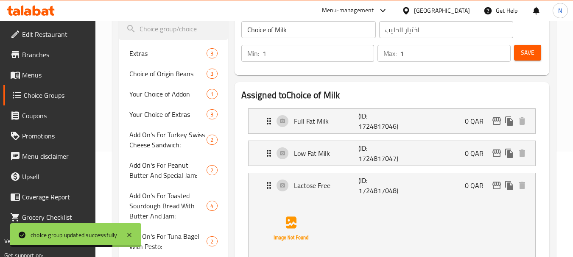
scroll to position [105, 0]
click at [535, 52] on button "Save" at bounding box center [527, 53] width 27 height 16
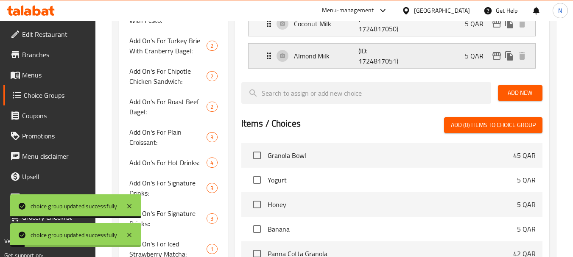
scroll to position [317, 0]
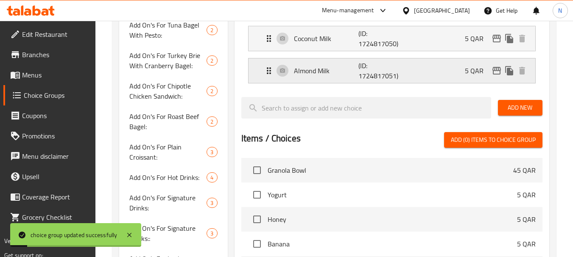
click at [320, 72] on p "Almond Milk" at bounding box center [326, 71] width 65 height 10
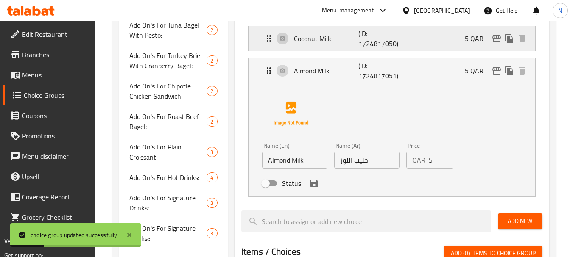
click at [324, 48] on div "Coconut Milk (ID: 1724817050) 5 QAR" at bounding box center [394, 38] width 261 height 25
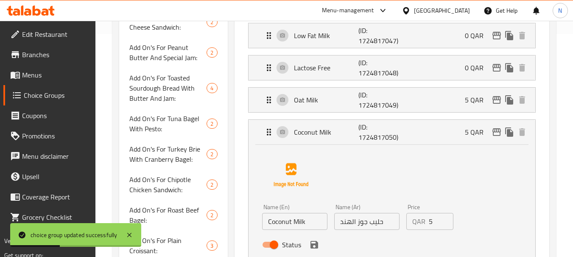
scroll to position [275, 0]
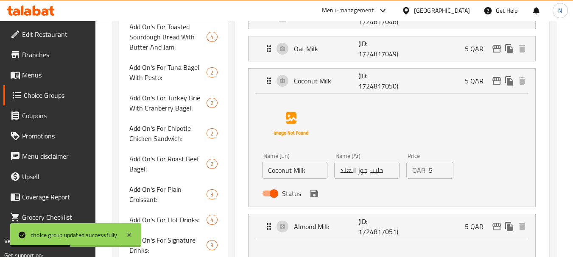
click at [273, 198] on input "Status" at bounding box center [274, 194] width 48 height 16
checkbox input "false"
click at [310, 195] on icon "save" at bounding box center [314, 194] width 8 height 8
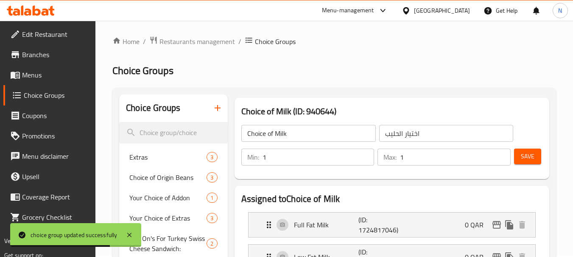
scroll to position [0, 0]
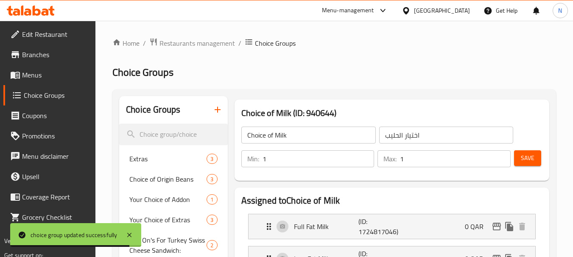
click at [527, 149] on div "Save" at bounding box center [524, 159] width 25 height 20
click at [521, 153] on span "Save" at bounding box center [527, 158] width 14 height 11
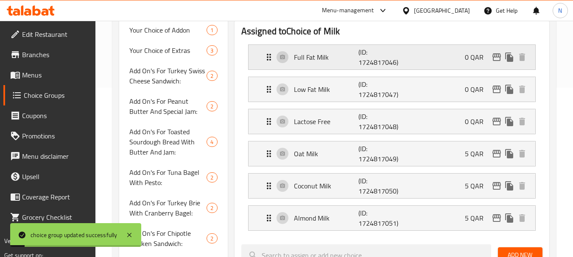
click at [309, 52] on p "Full Fat Milk" at bounding box center [326, 57] width 65 height 10
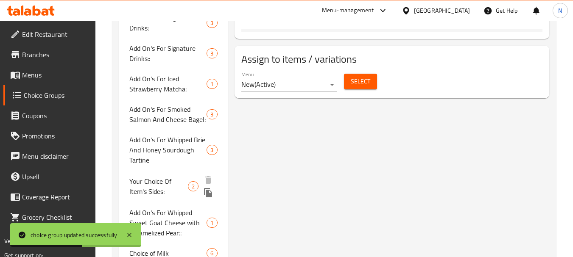
scroll to position [529, 0]
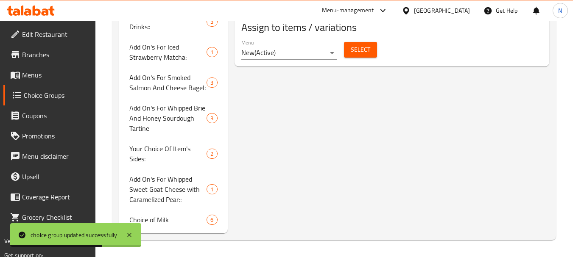
click at [175, 219] on span "Choice of Milk" at bounding box center [155, 220] width 52 height 10
type input "Choice of Milk"
type input "اختيار الحليب"
type input "1"
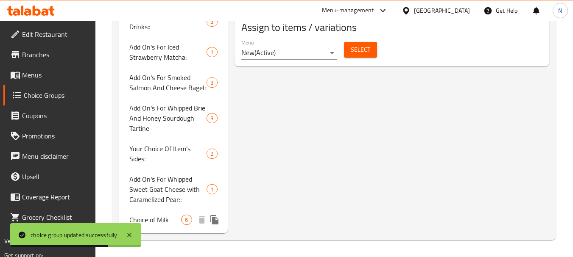
type input "1"
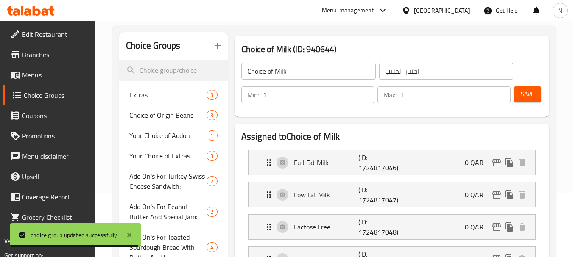
scroll to position [105, 0]
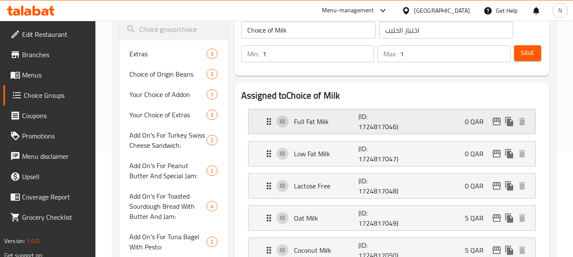
click at [371, 114] on p "(ID: 1724817046)" at bounding box center [379, 121] width 43 height 20
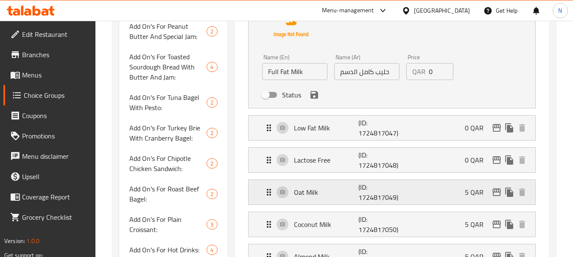
scroll to position [275, 0]
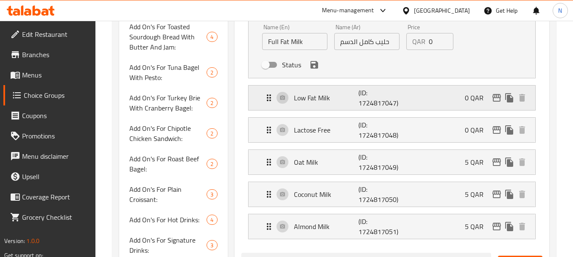
click at [365, 96] on p "(ID: 1724817047)" at bounding box center [379, 98] width 43 height 20
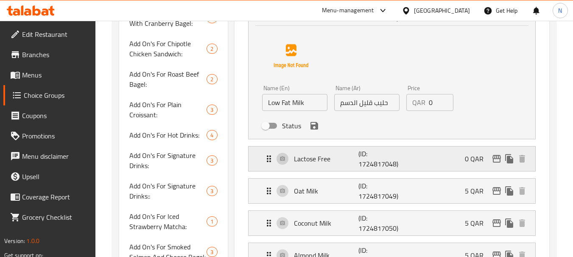
click at [354, 159] on p "Lactose Free" at bounding box center [326, 159] width 65 height 10
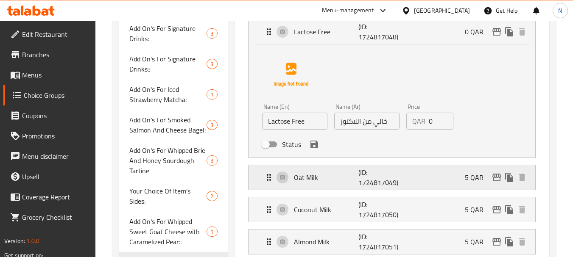
click at [334, 188] on div "Oat Milk (ID: 1724817049) 5 QAR" at bounding box center [394, 177] width 261 height 25
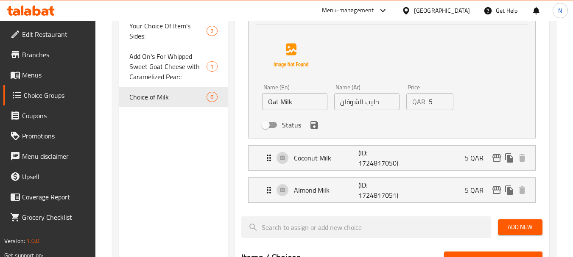
scroll to position [656, 0]
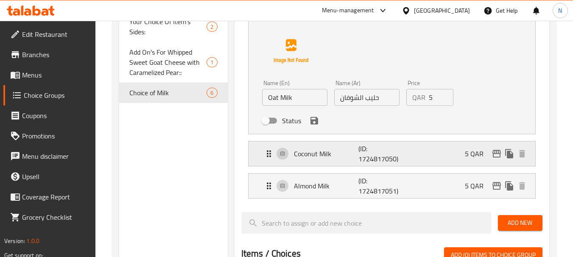
click at [333, 153] on p "Coconut Milk" at bounding box center [326, 154] width 65 height 10
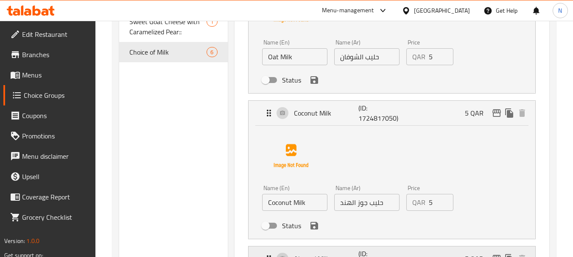
scroll to position [741, 0]
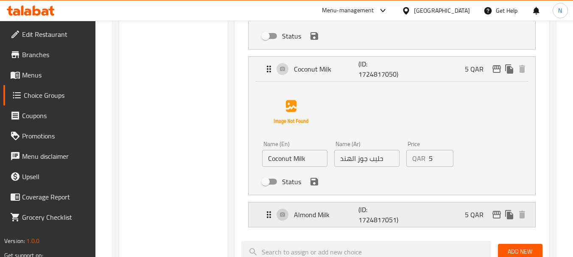
click at [319, 220] on p "Almond Milk" at bounding box center [326, 215] width 65 height 10
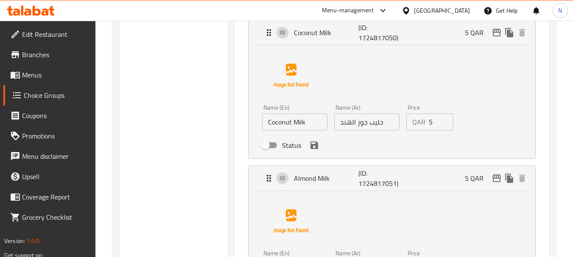
scroll to position [868, 0]
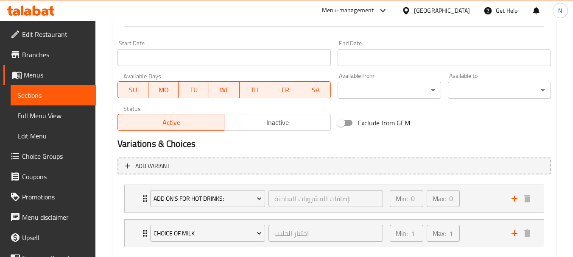
scroll to position [403, 0]
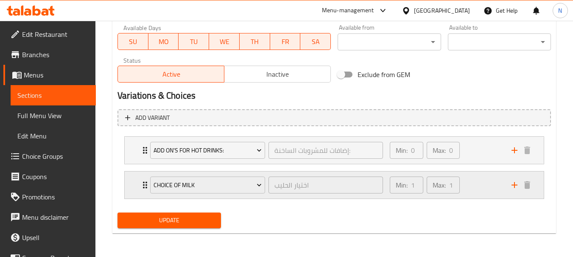
click at [498, 188] on div "Min: 1 ​ Max: 1 ​" at bounding box center [445, 185] width 122 height 27
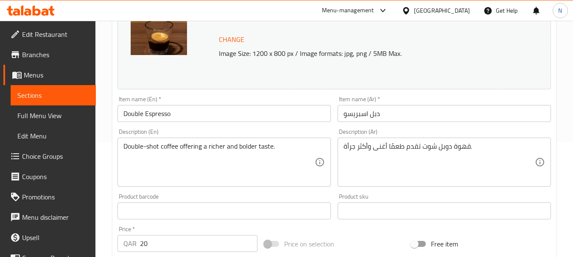
scroll to position [127, 0]
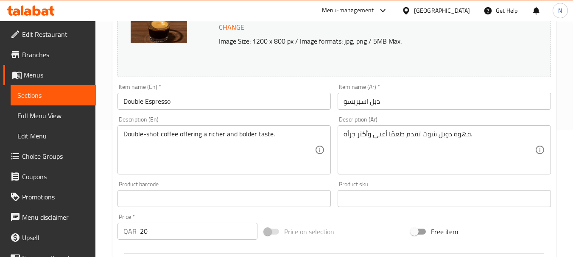
click at [164, 137] on textarea "Double-shot coffee offering a richer and bolder taste." at bounding box center [218, 150] width 191 height 40
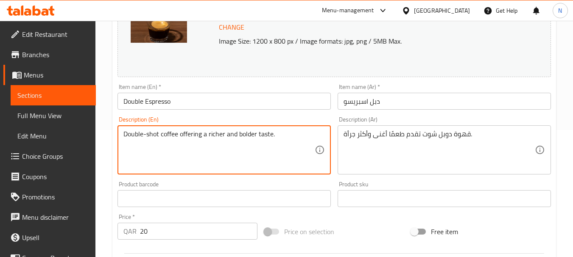
click at [164, 137] on textarea "Double-shot coffee offering a richer and bolder taste." at bounding box center [218, 150] width 191 height 40
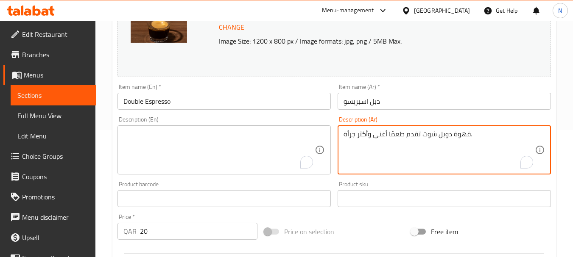
click at [379, 134] on textarea "قهوة دوبل شوت تقدم طعمًا أغنى وأكثر جرأة." at bounding box center [438, 150] width 191 height 40
